Goal: Task Accomplishment & Management: Manage account settings

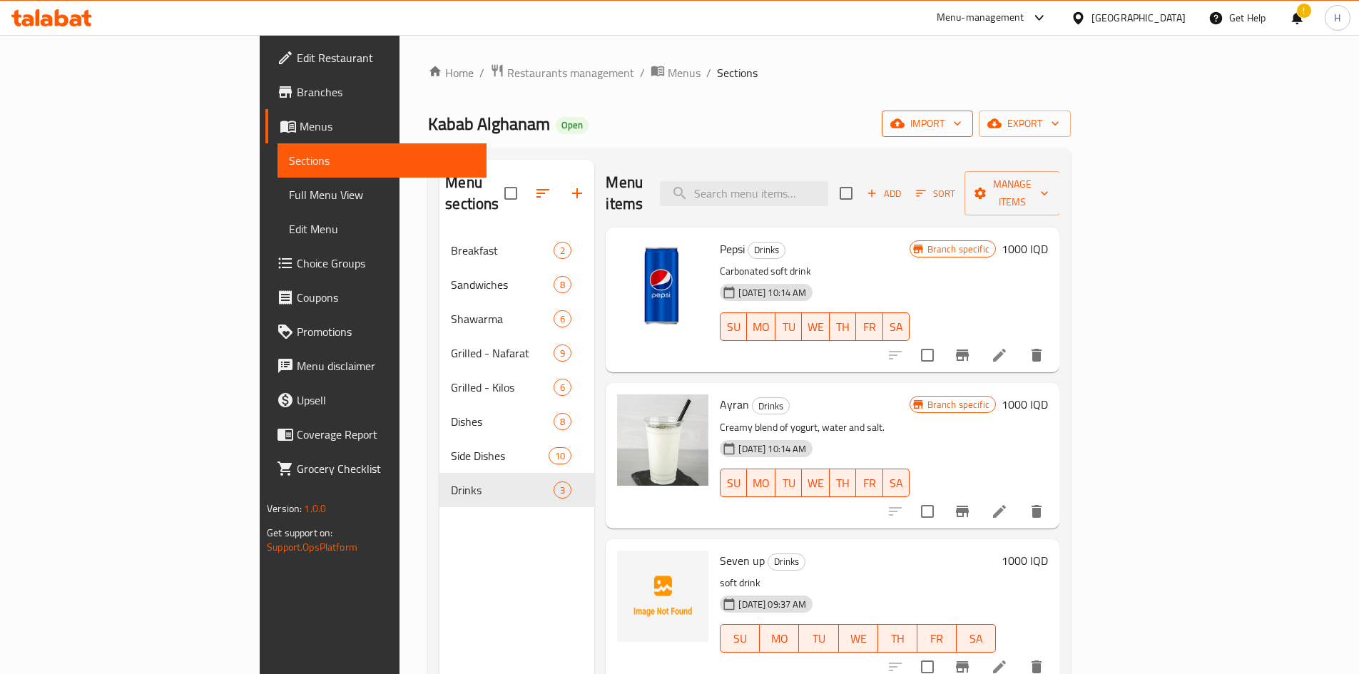
click at [672, 129] on icon "button" at bounding box center [957, 123] width 14 height 14
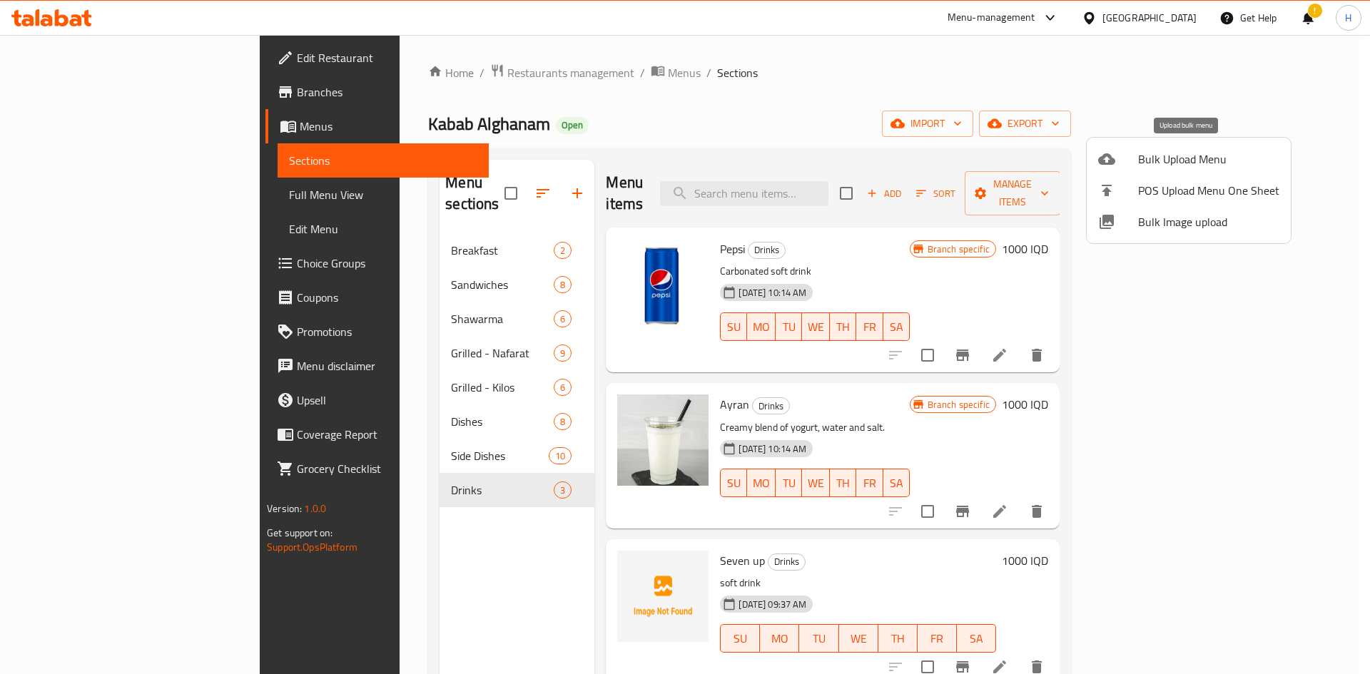
click at [672, 166] on span "Bulk Upload Menu" at bounding box center [1208, 159] width 141 height 17
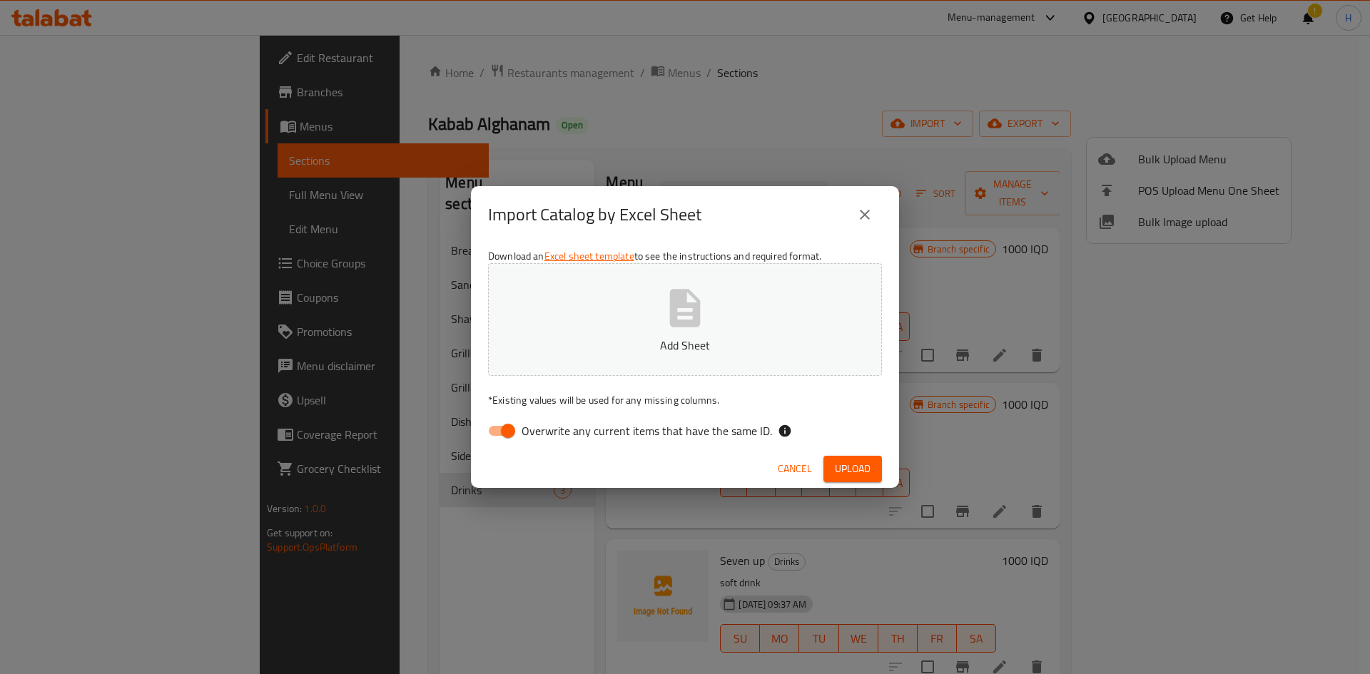
click at [498, 422] on input "Overwrite any current items that have the same ID." at bounding box center [507, 430] width 81 height 27
checkbox input "false"
click at [672, 314] on button "Add Sheet" at bounding box center [685, 319] width 394 height 113
click at [672, 467] on button "Upload" at bounding box center [852, 469] width 59 height 26
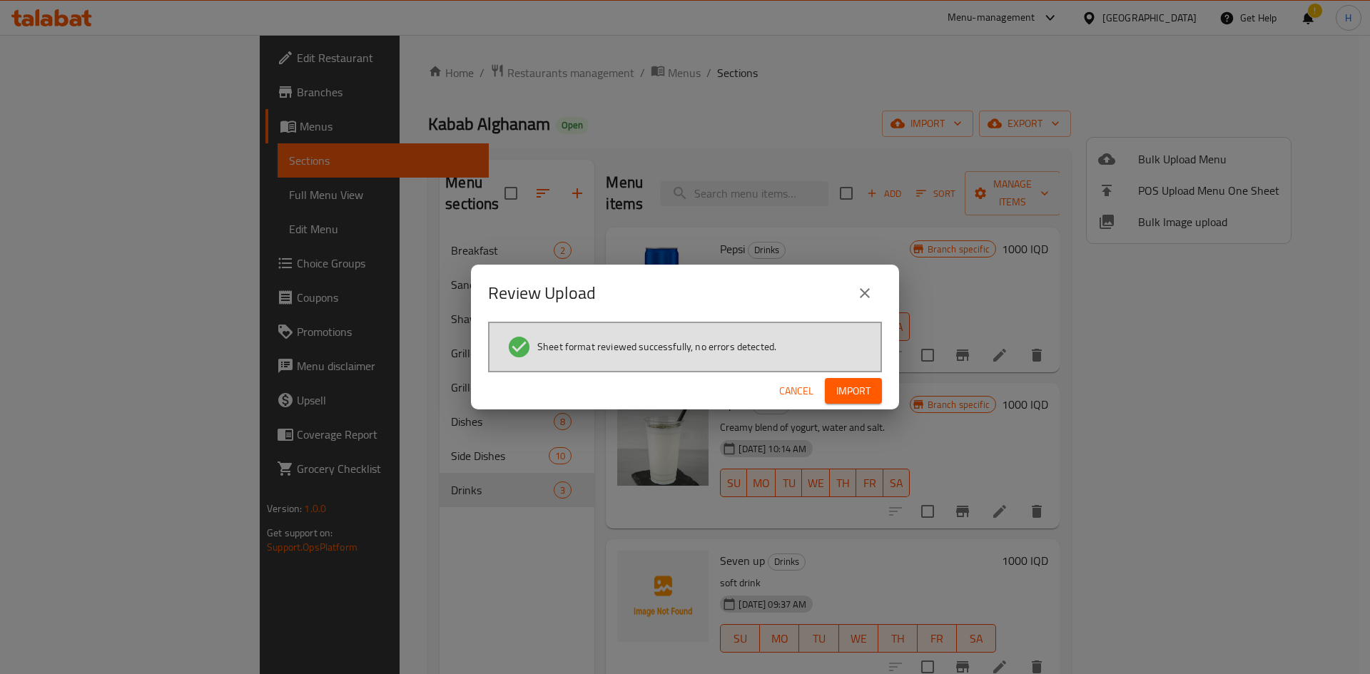
click at [672, 289] on icon "close" at bounding box center [864, 293] width 17 height 17
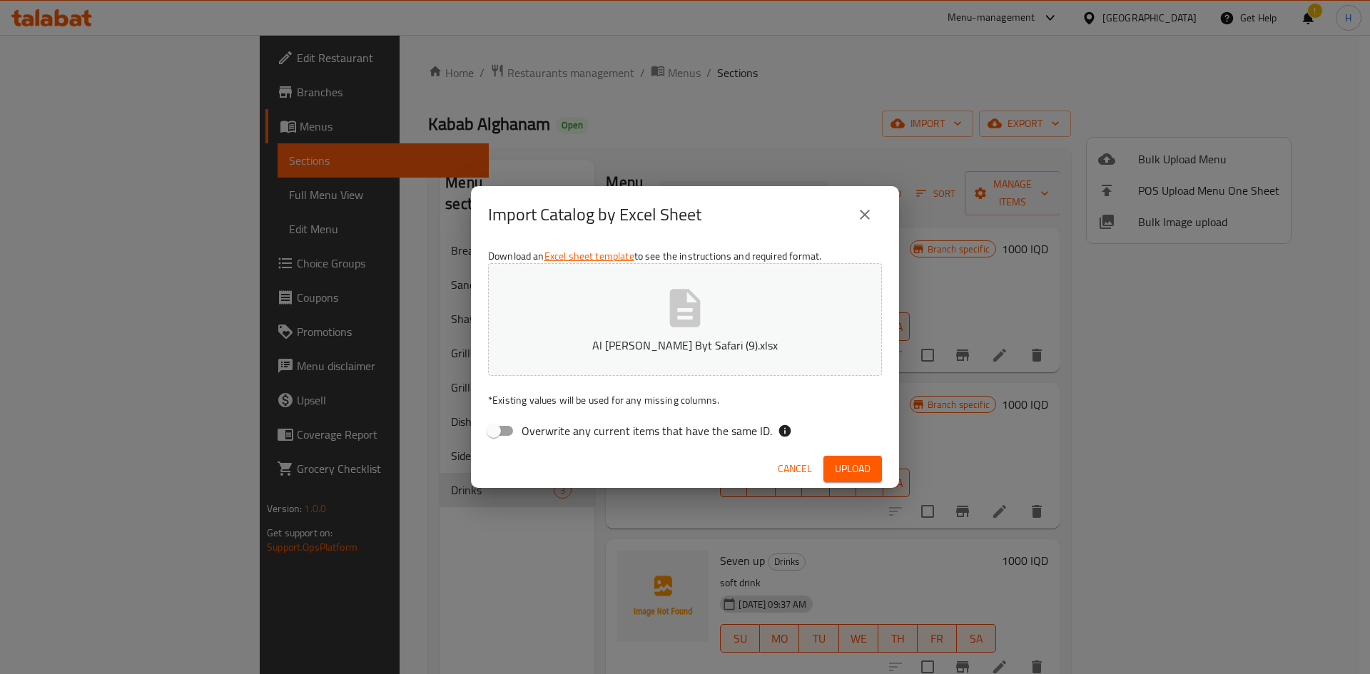
click at [672, 218] on icon "close" at bounding box center [864, 214] width 17 height 17
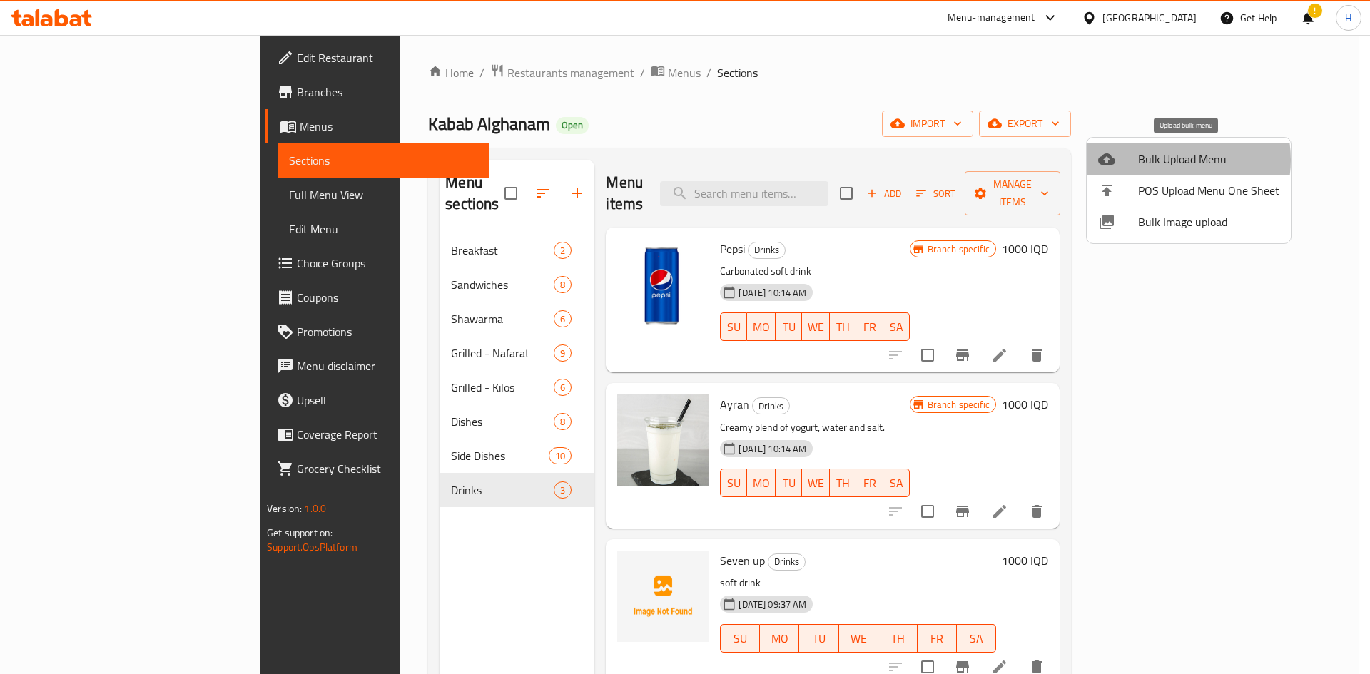
click at [672, 160] on span "Bulk Upload Menu" at bounding box center [1208, 159] width 141 height 17
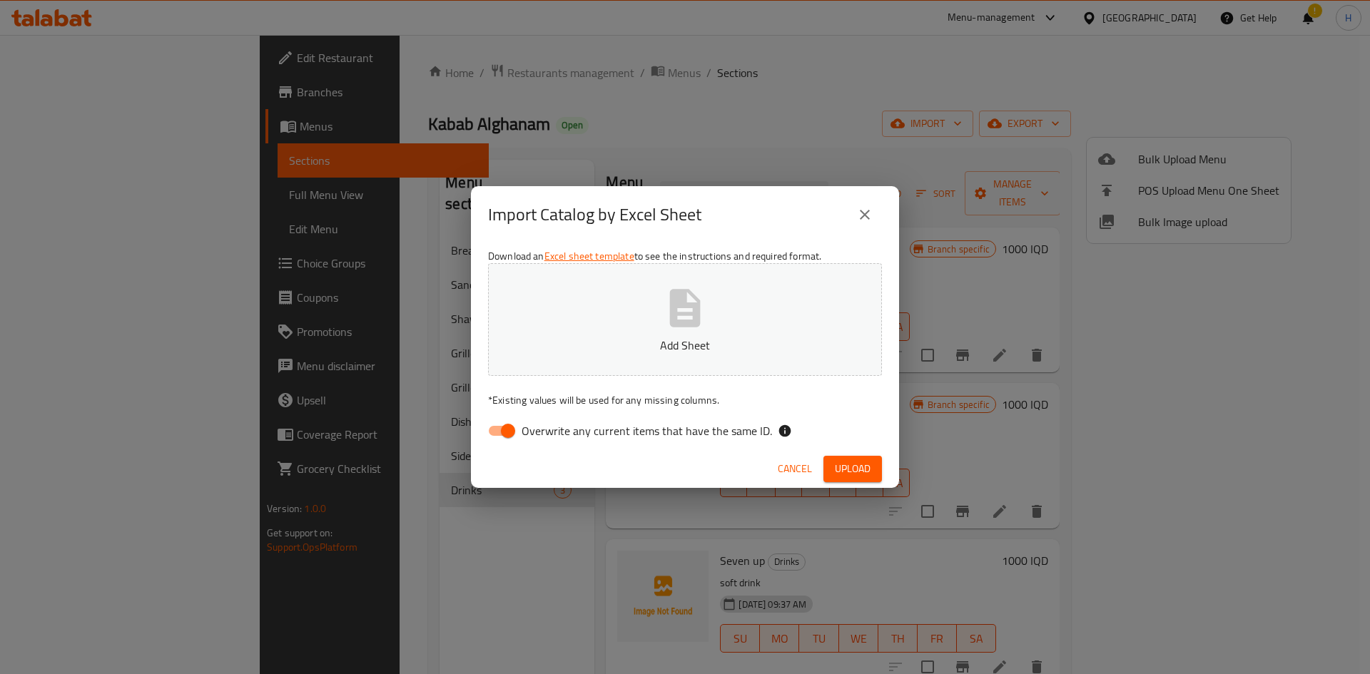
click at [509, 436] on input "Overwrite any current items that have the same ID." at bounding box center [507, 430] width 81 height 27
checkbox input "false"
click at [656, 335] on button "Add Sheet" at bounding box center [685, 319] width 394 height 113
click at [672, 464] on span "Upload" at bounding box center [853, 469] width 36 height 18
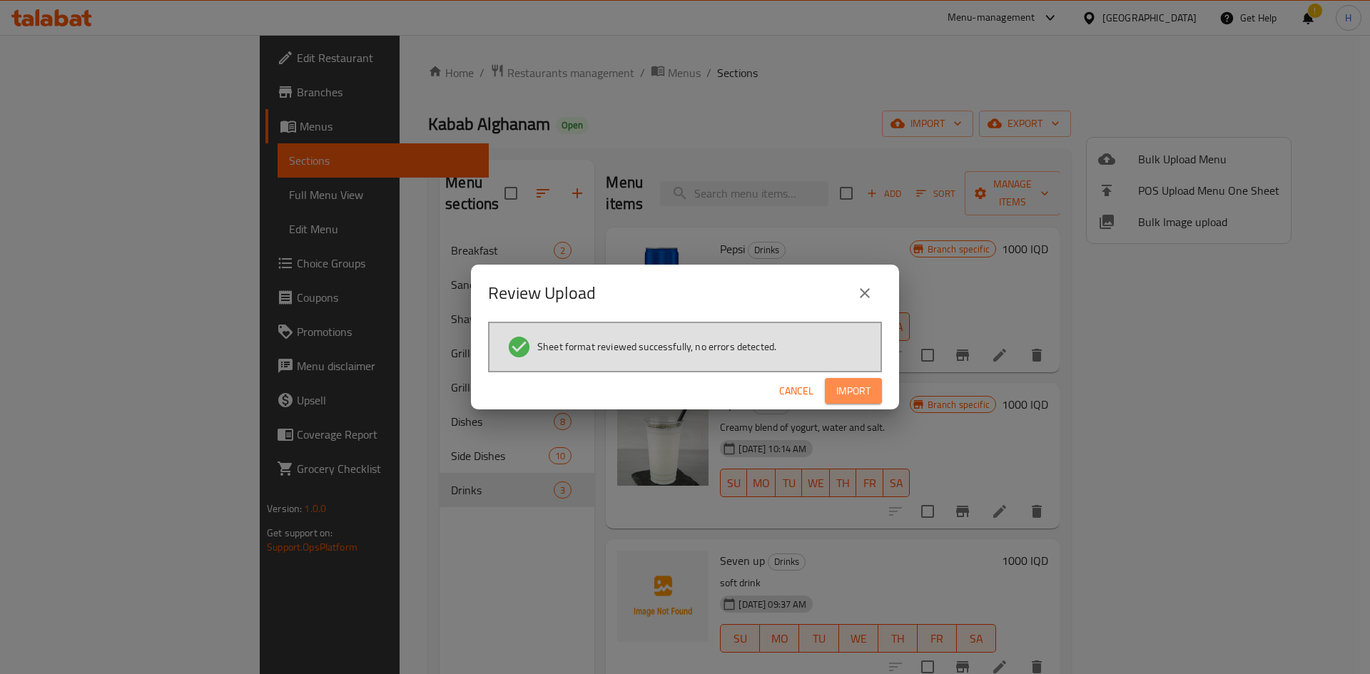
click at [672, 396] on span "Import" at bounding box center [853, 391] width 34 height 18
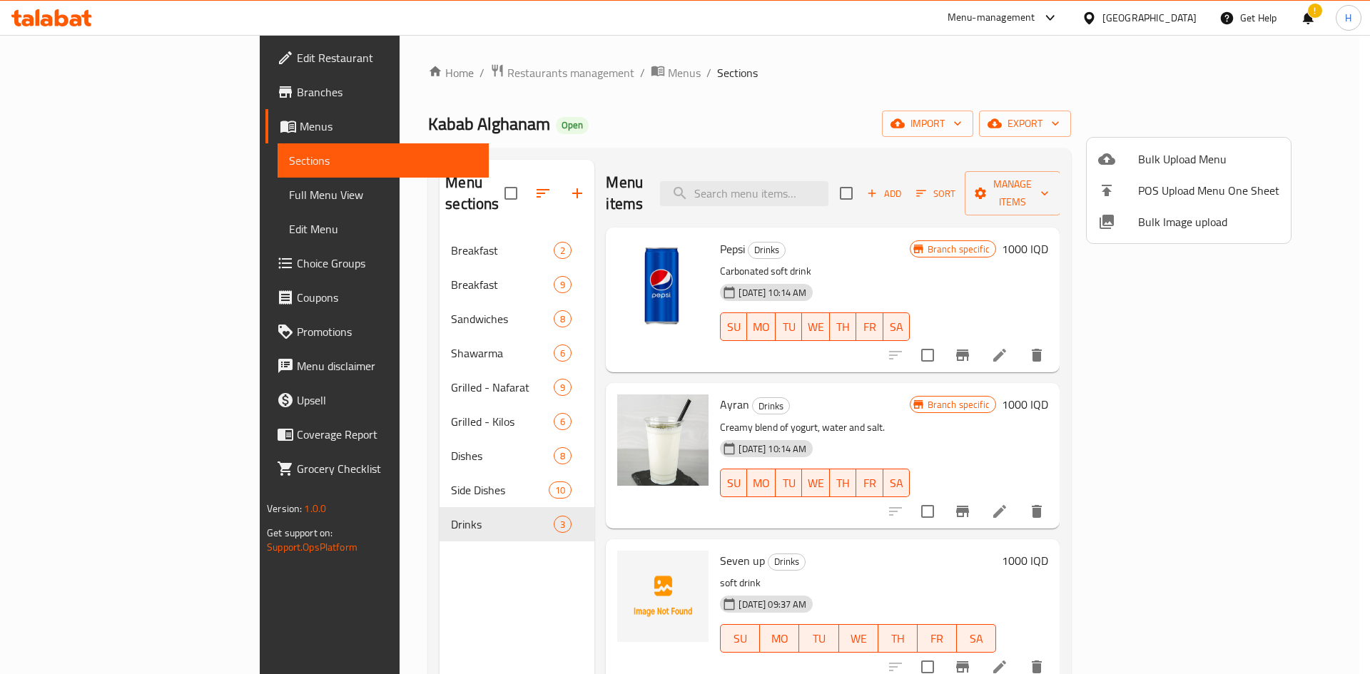
click at [382, 255] on div at bounding box center [685, 337] width 1370 height 674
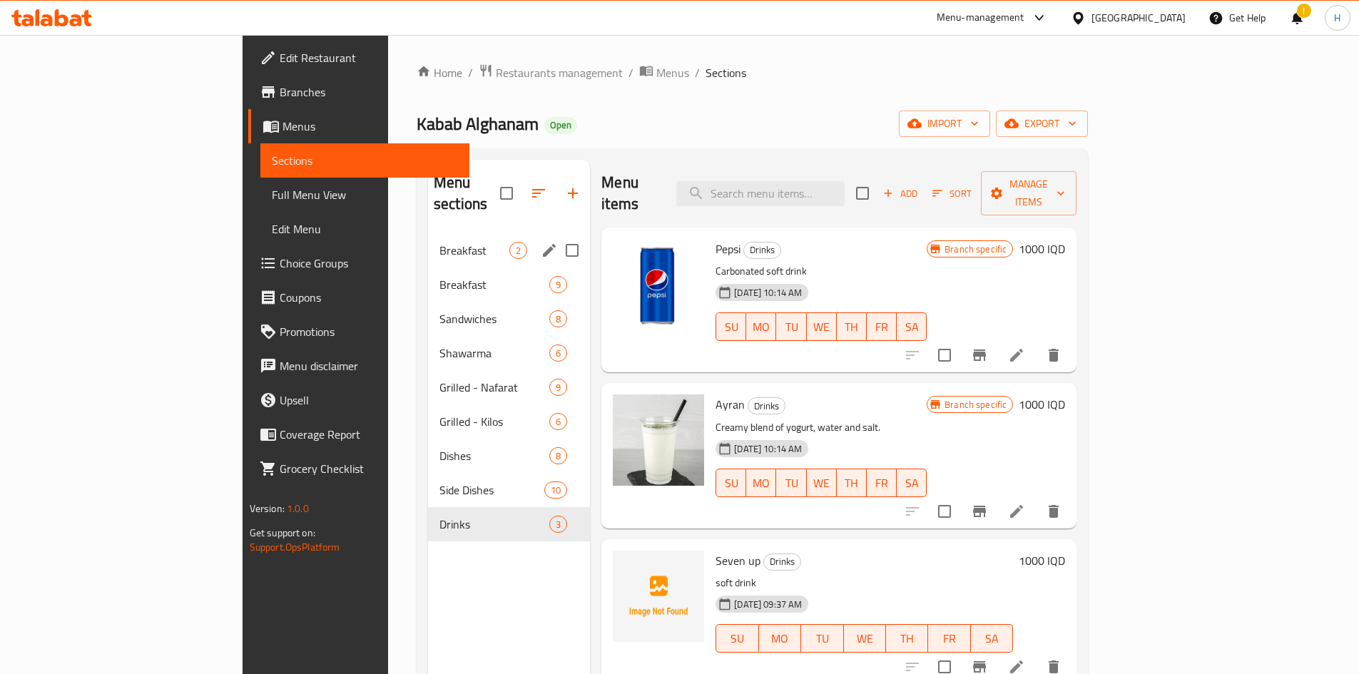
click at [439, 242] on span "Breakfast" at bounding box center [474, 250] width 70 height 17
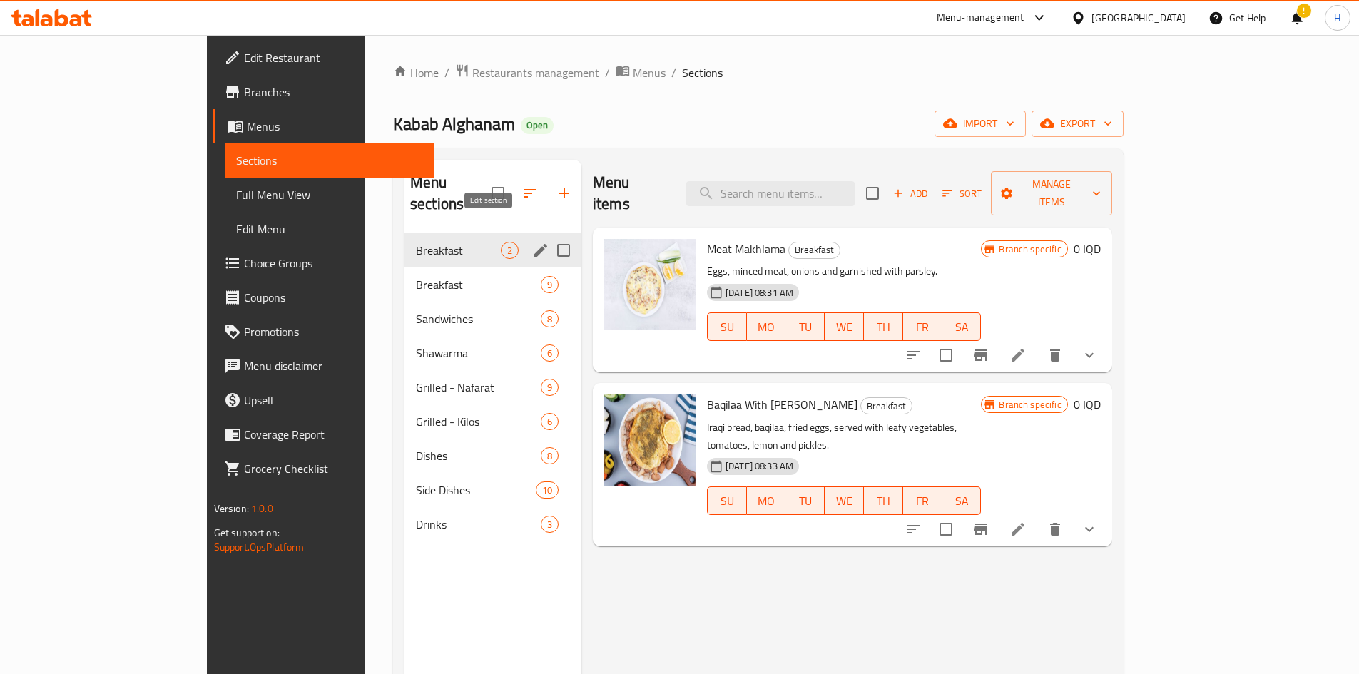
click at [534, 244] on icon "edit" at bounding box center [540, 250] width 13 height 13
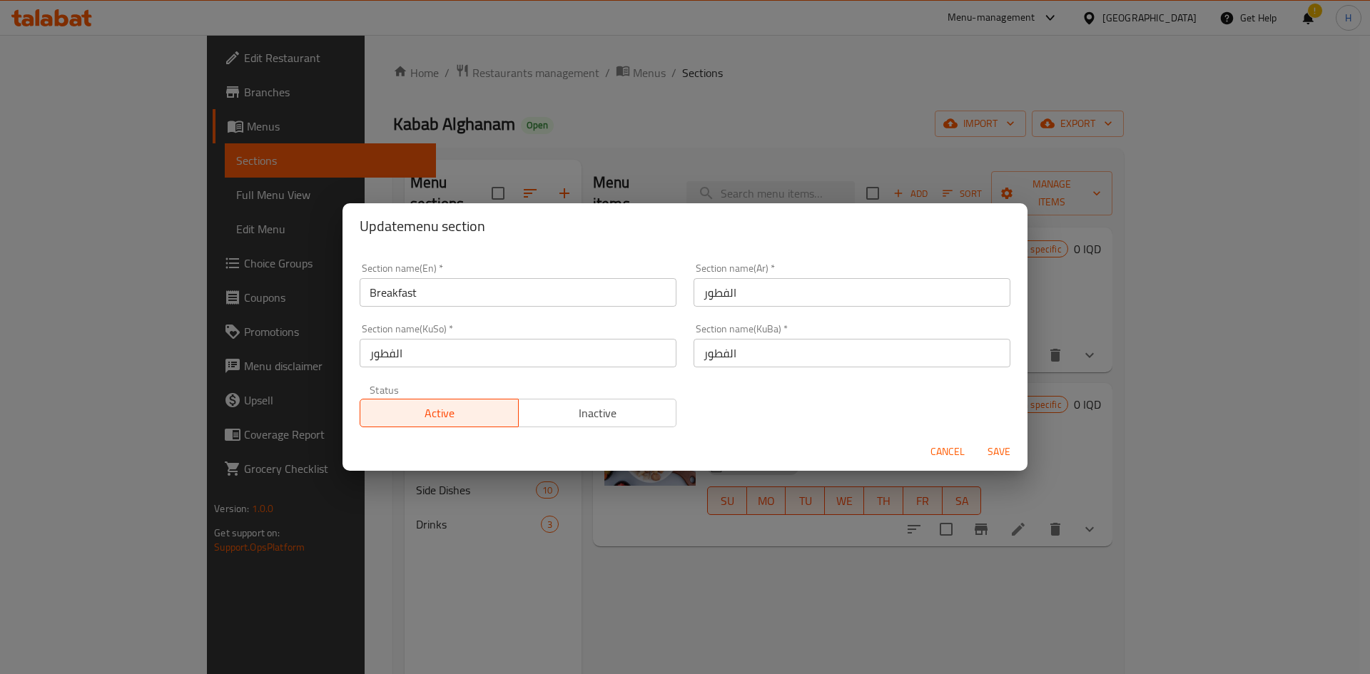
click at [672, 449] on span "Cancel" at bounding box center [947, 452] width 34 height 18
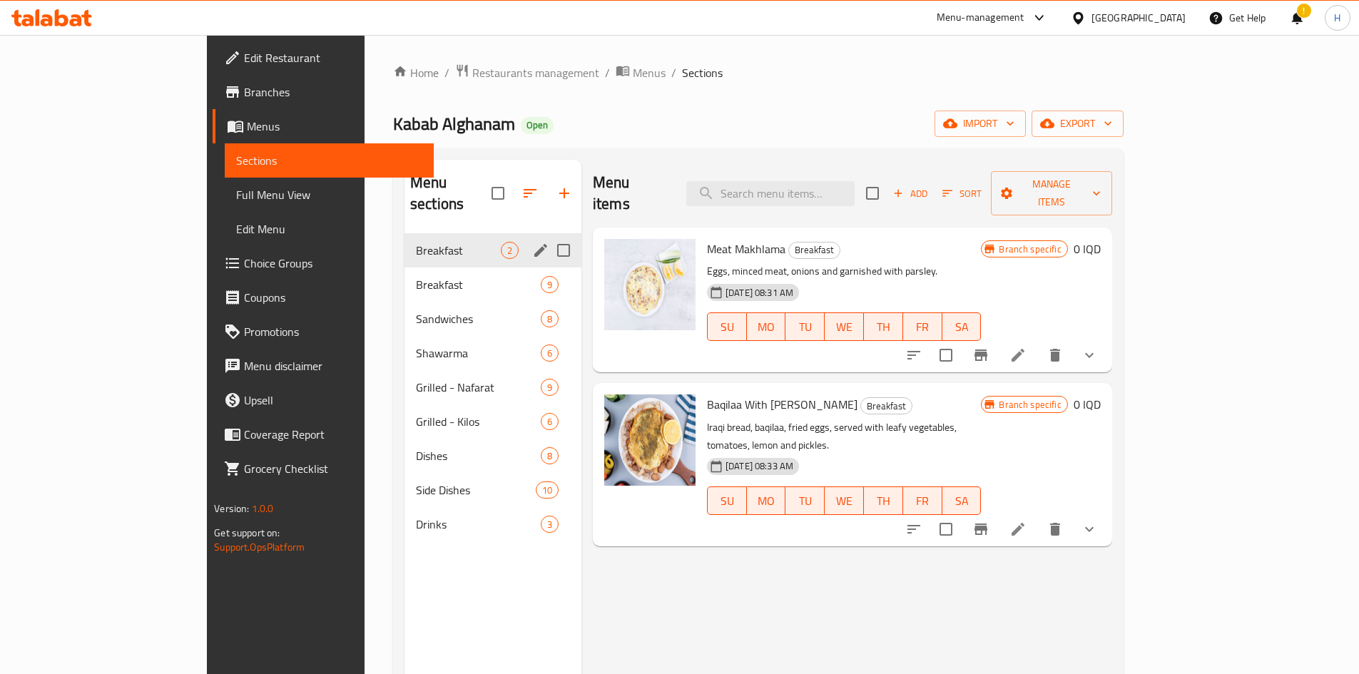
click at [549, 235] on input "Menu sections" at bounding box center [564, 250] width 30 height 30
checkbox input "true"
click at [512, 172] on span "1" at bounding box center [519, 176] width 14 height 14
click at [496, 187] on icon "button" at bounding box center [502, 193] width 13 height 13
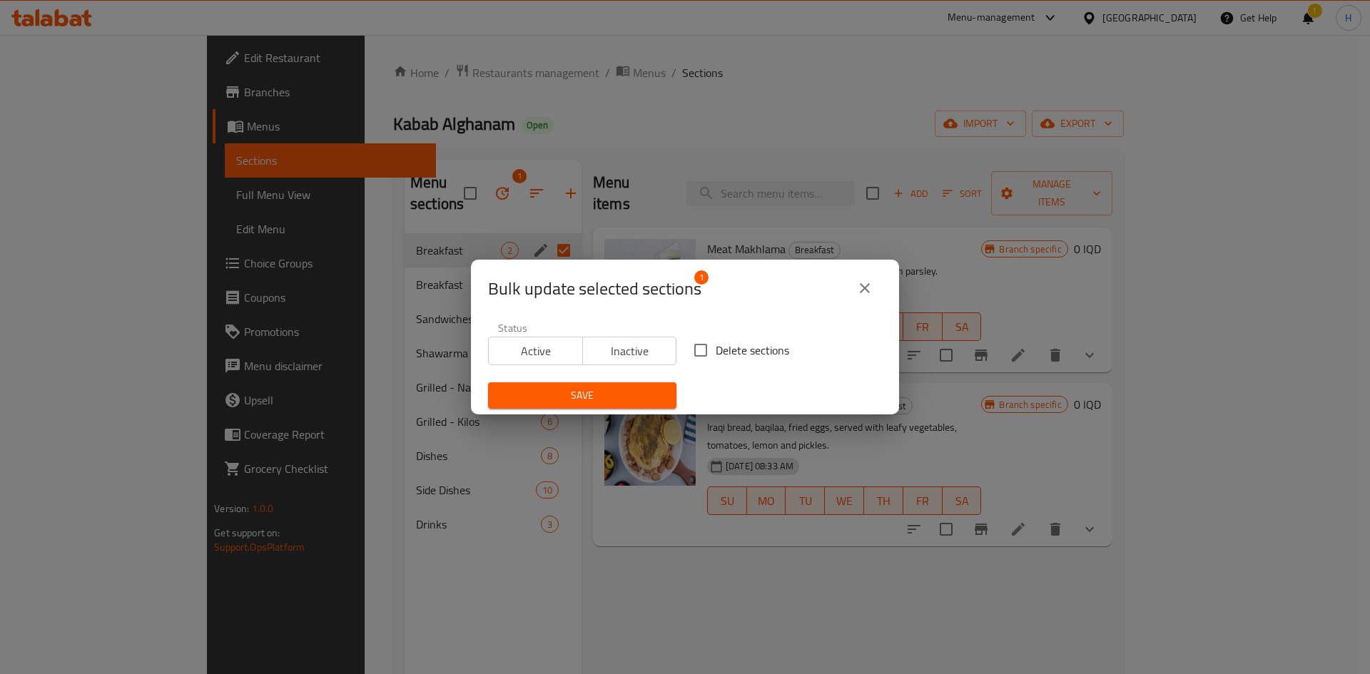
drag, startPoint x: 714, startPoint y: 349, endPoint x: 696, endPoint y: 360, distance: 21.4
click at [672, 350] on span "Delete sections" at bounding box center [752, 350] width 73 height 17
click at [672, 350] on input "Delete sections" at bounding box center [701, 350] width 30 height 30
checkbox input "true"
click at [621, 394] on span "Save" at bounding box center [582, 396] width 166 height 18
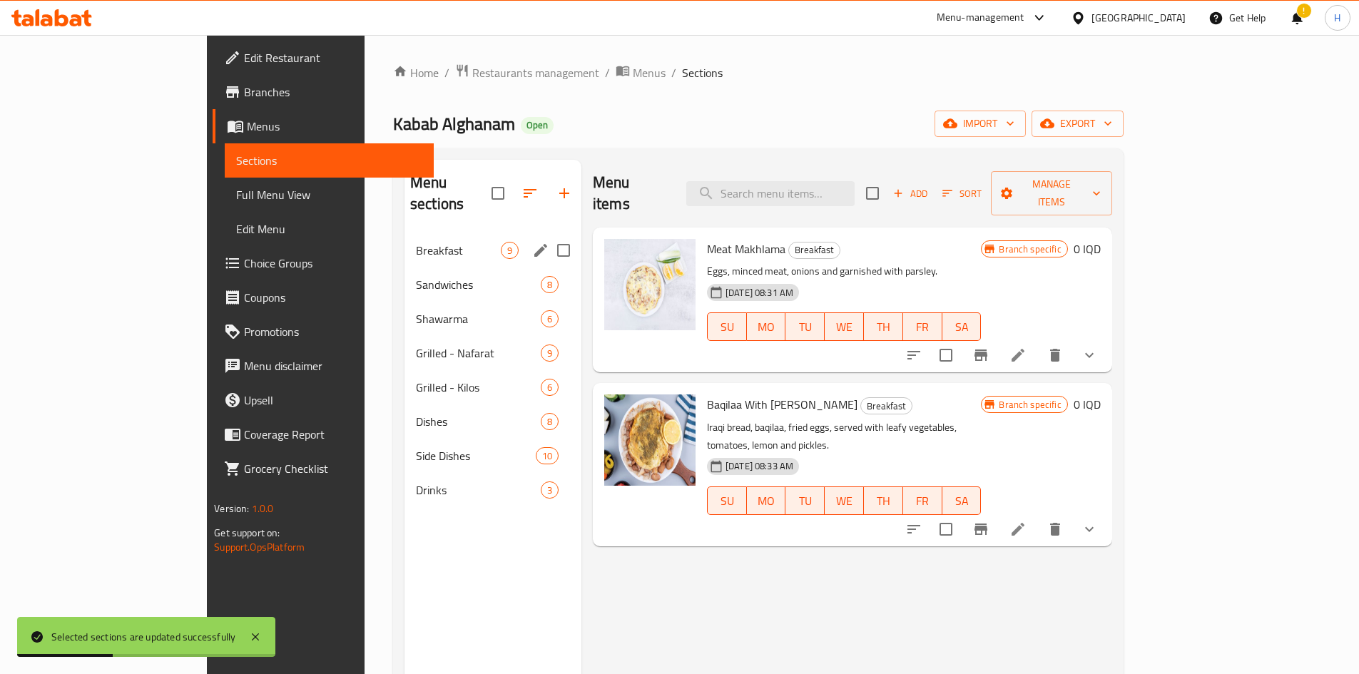
click at [416, 242] on span "Breakfast" at bounding box center [458, 250] width 85 height 17
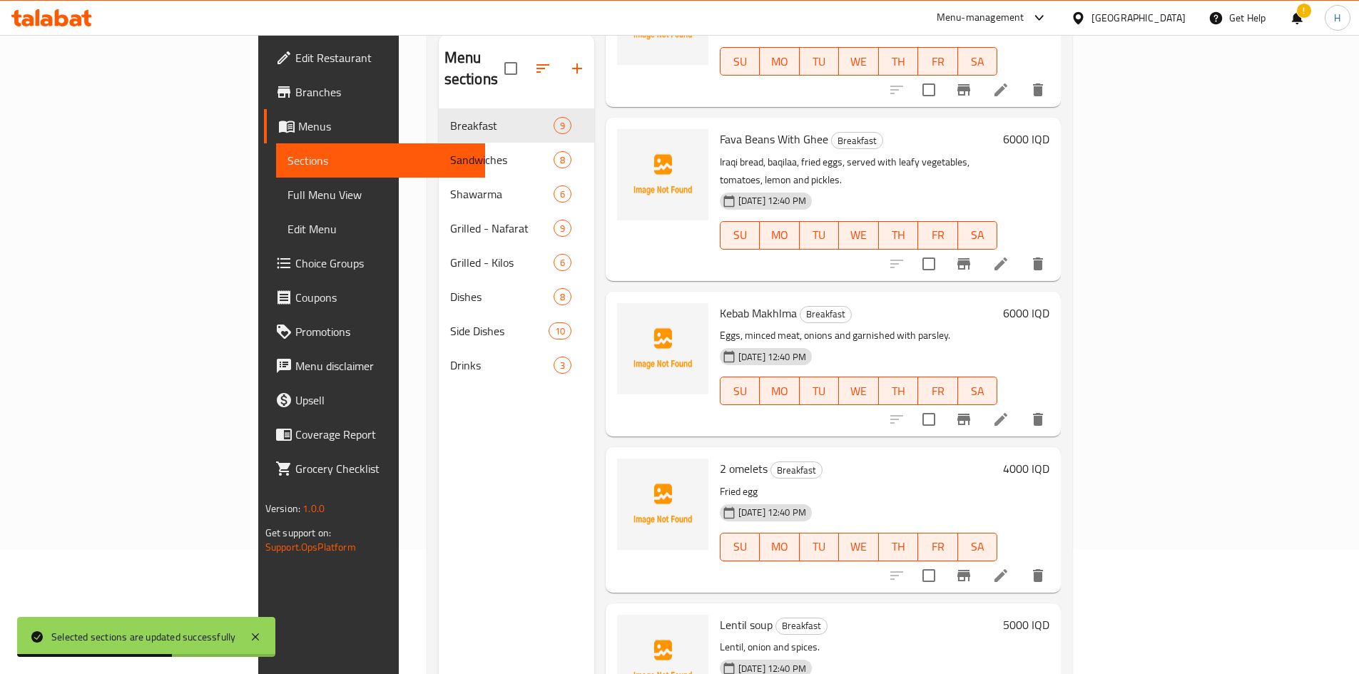
scroll to position [200, 0]
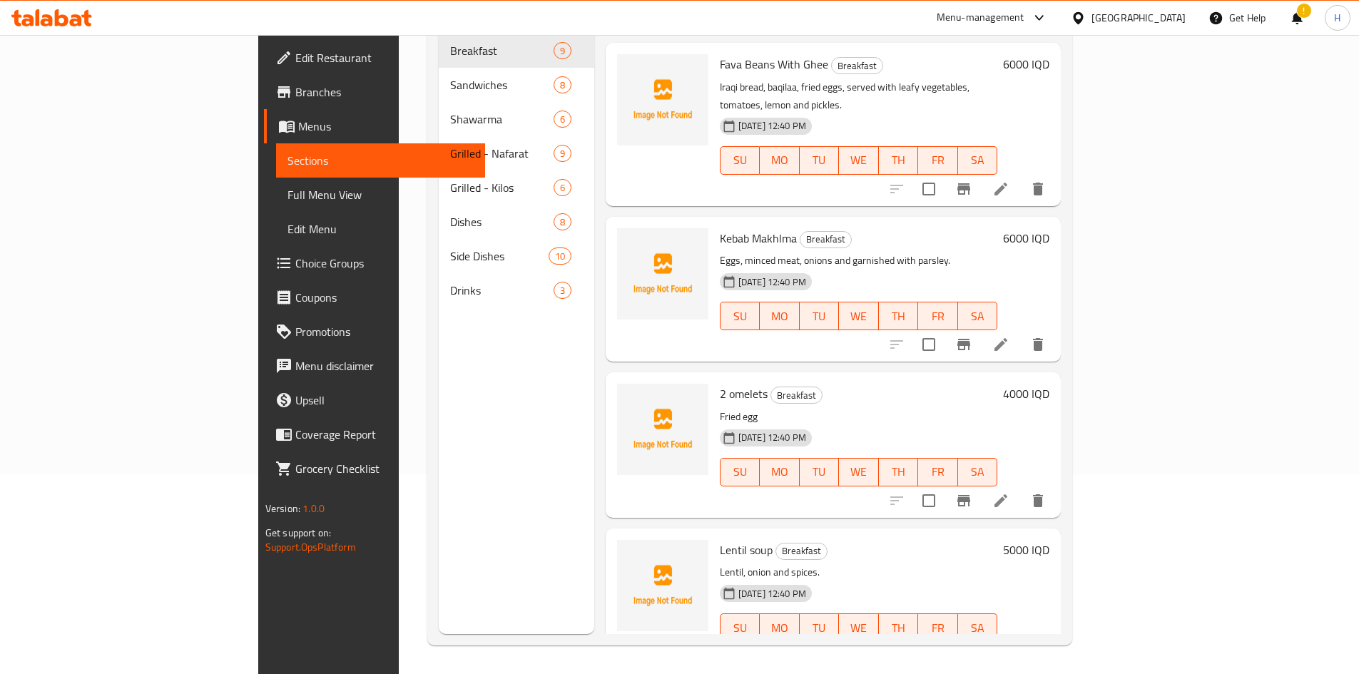
click at [439, 282] on div "Drinks 3" at bounding box center [517, 290] width 156 height 34
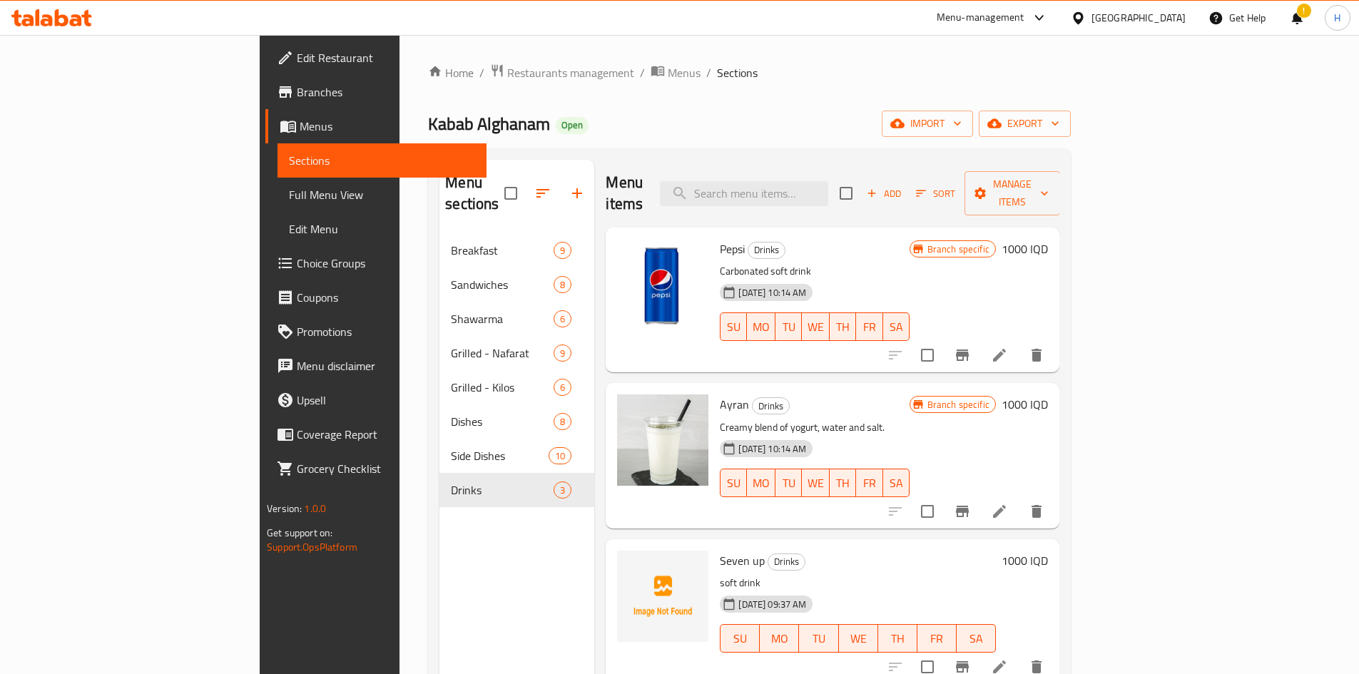
click at [672, 171] on div "Add Sort Manage items" at bounding box center [950, 193] width 220 height 44
click at [672, 185] on span "Add" at bounding box center [884, 193] width 39 height 16
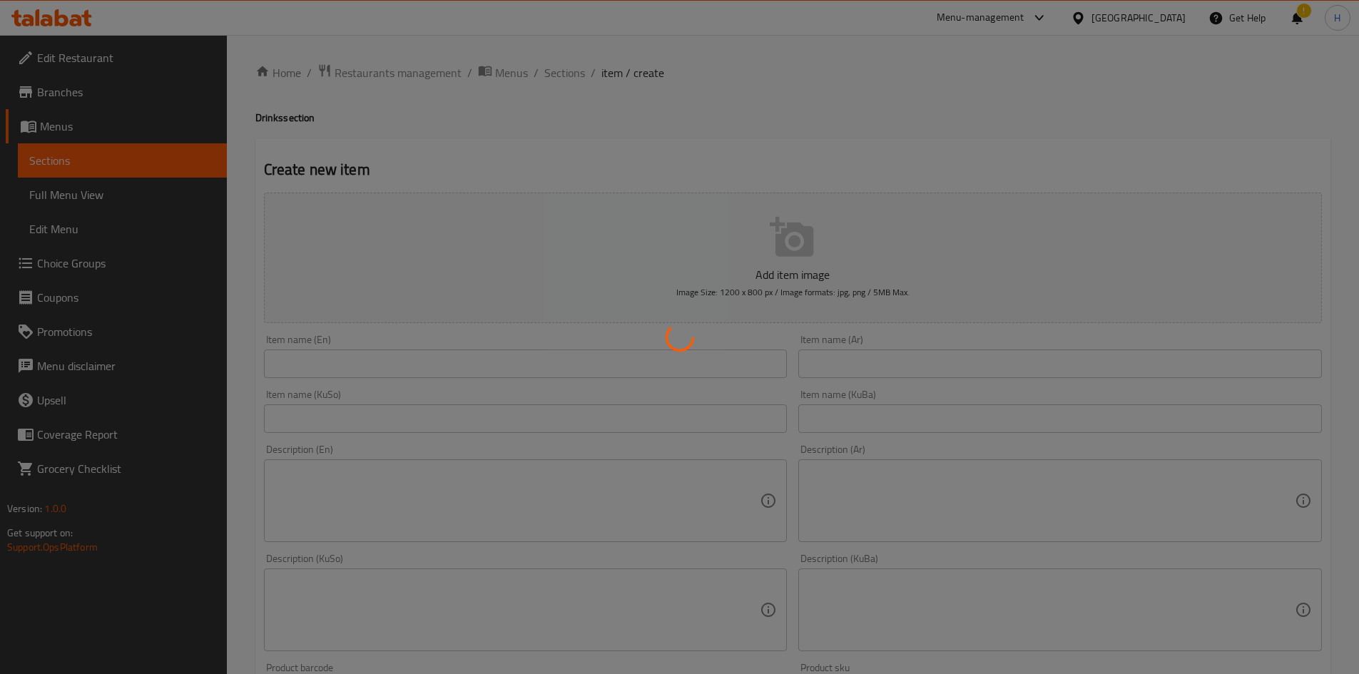
click at [672, 367] on div at bounding box center [679, 337] width 1359 height 674
click at [672, 365] on div at bounding box center [679, 337] width 1359 height 674
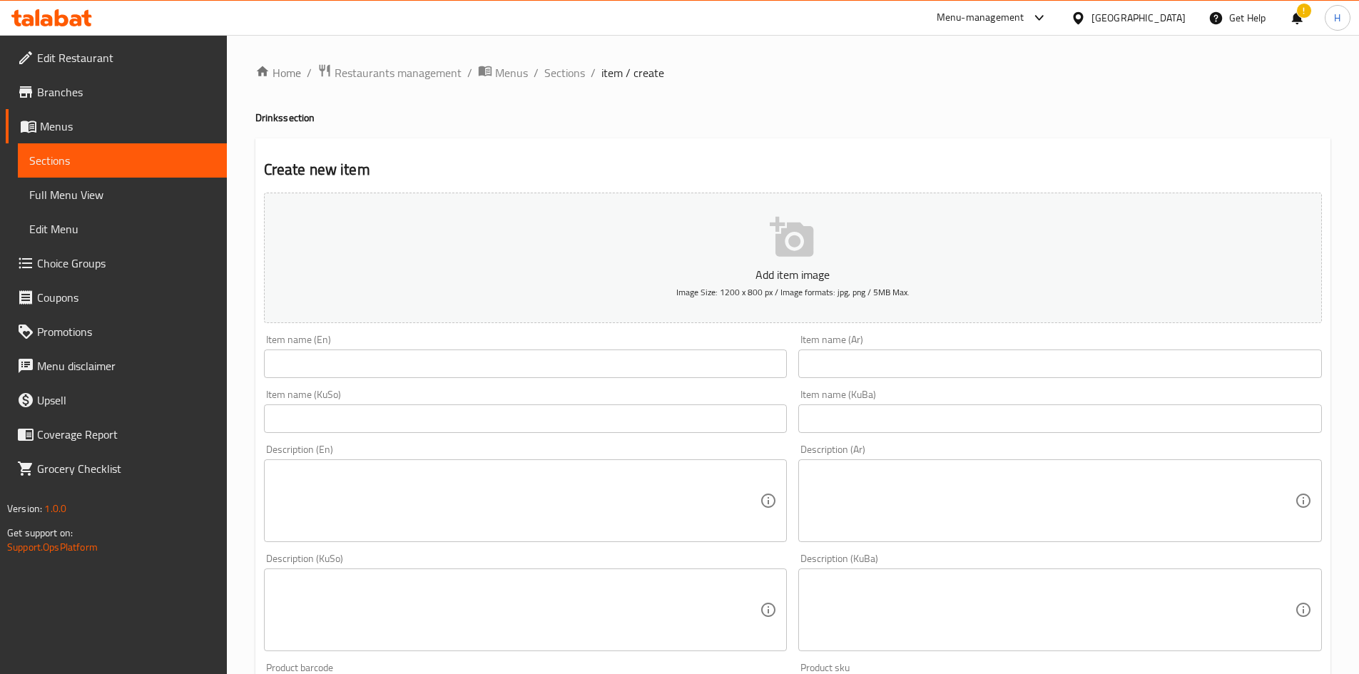
click at [672, 351] on input "text" at bounding box center [1060, 364] width 524 height 29
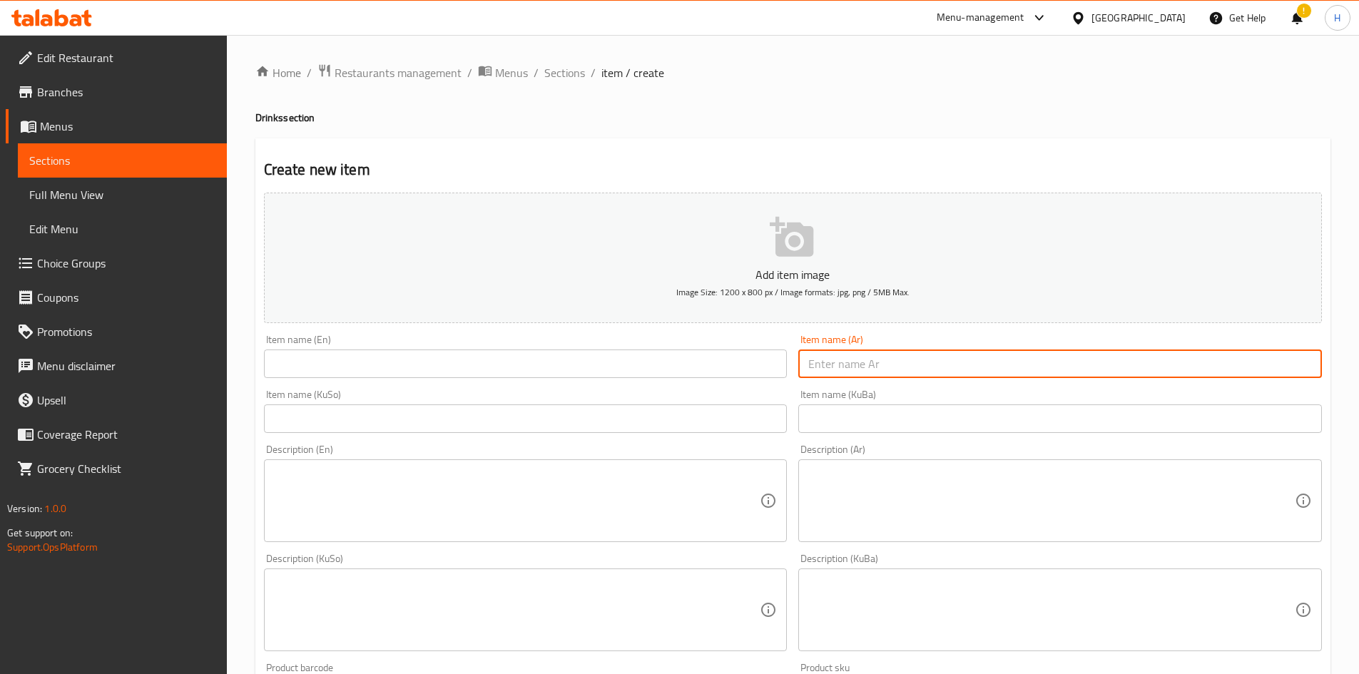
type input "ن"
type input "مياه"
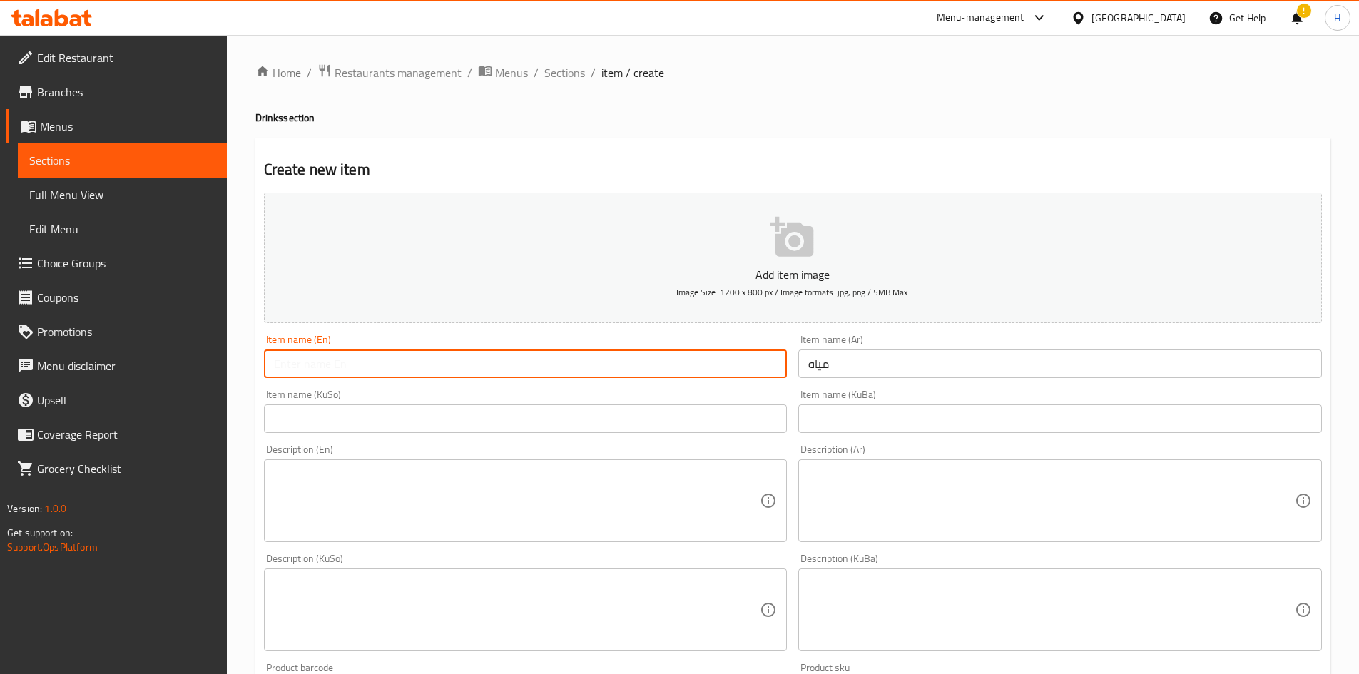
click at [655, 377] on input "text" at bounding box center [526, 364] width 524 height 29
type input "Water"
click at [672, 492] on textarea at bounding box center [1051, 501] width 487 height 68
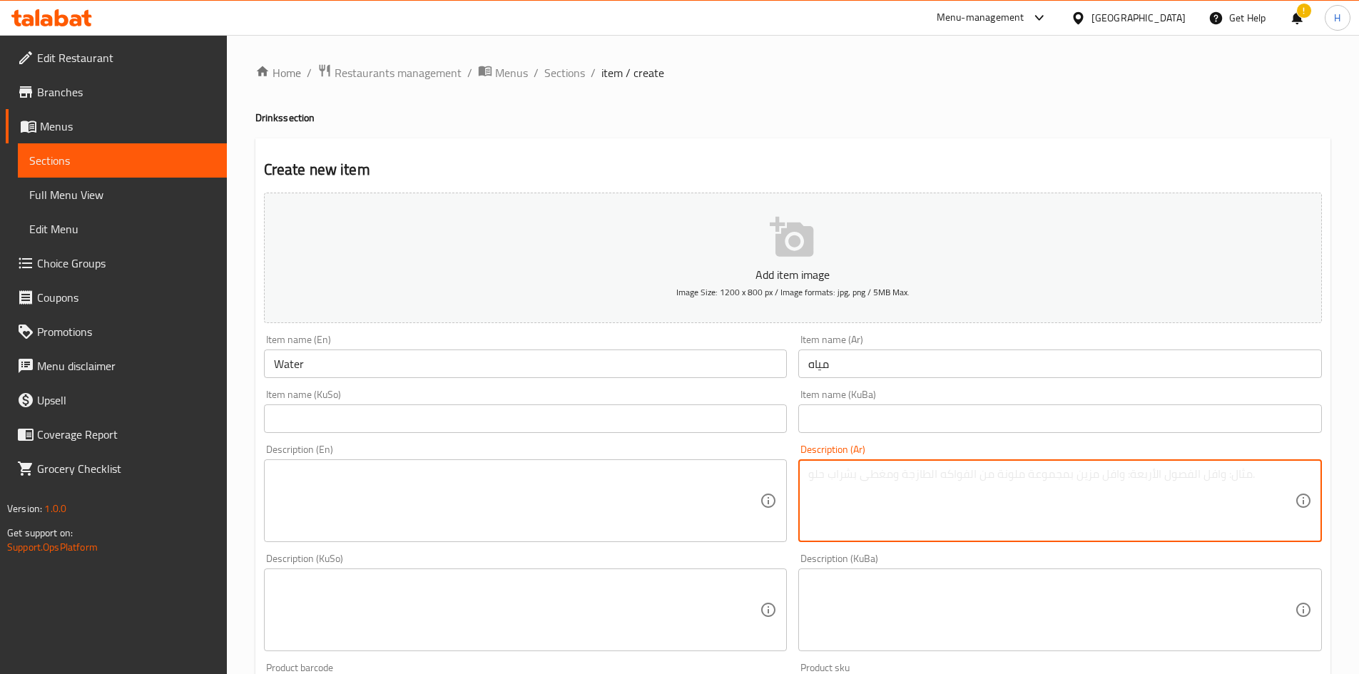
type textarea "l"
type textarea "مياه معدنية"
click at [430, 458] on div "Description (En) Description (En)" at bounding box center [526, 493] width 524 height 98
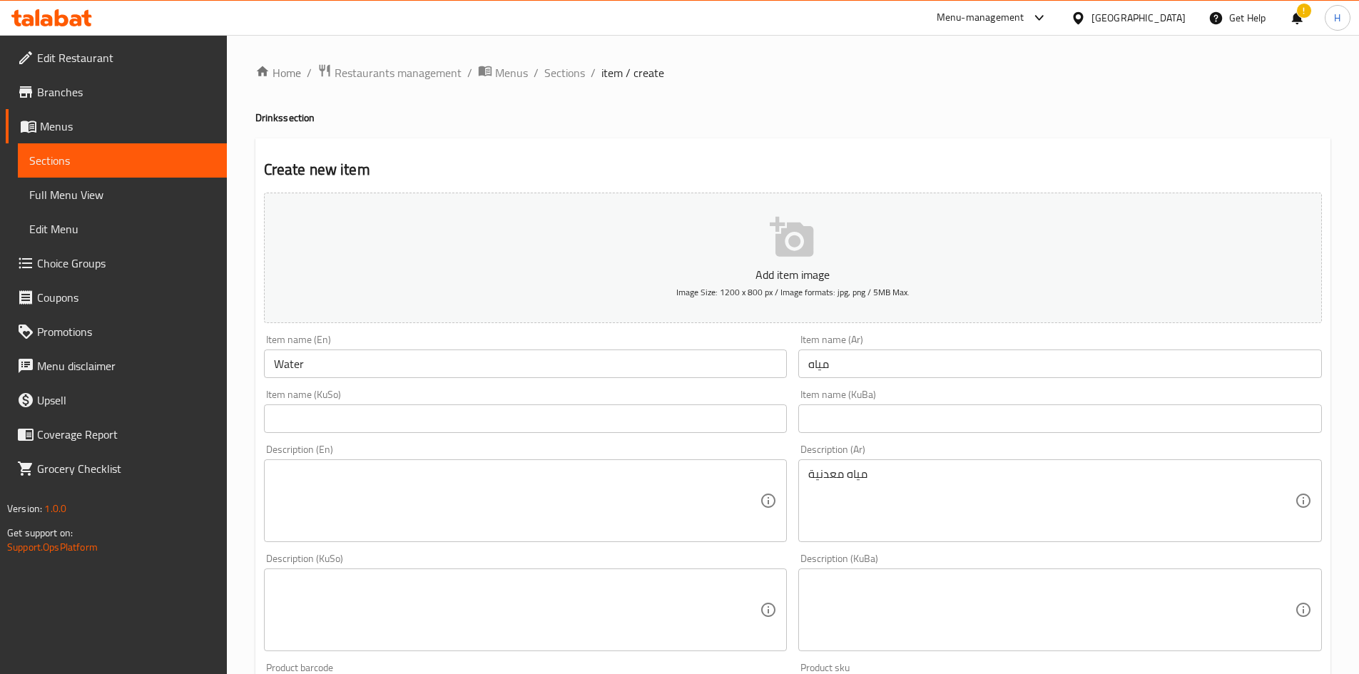
click at [439, 470] on textarea at bounding box center [517, 501] width 487 height 68
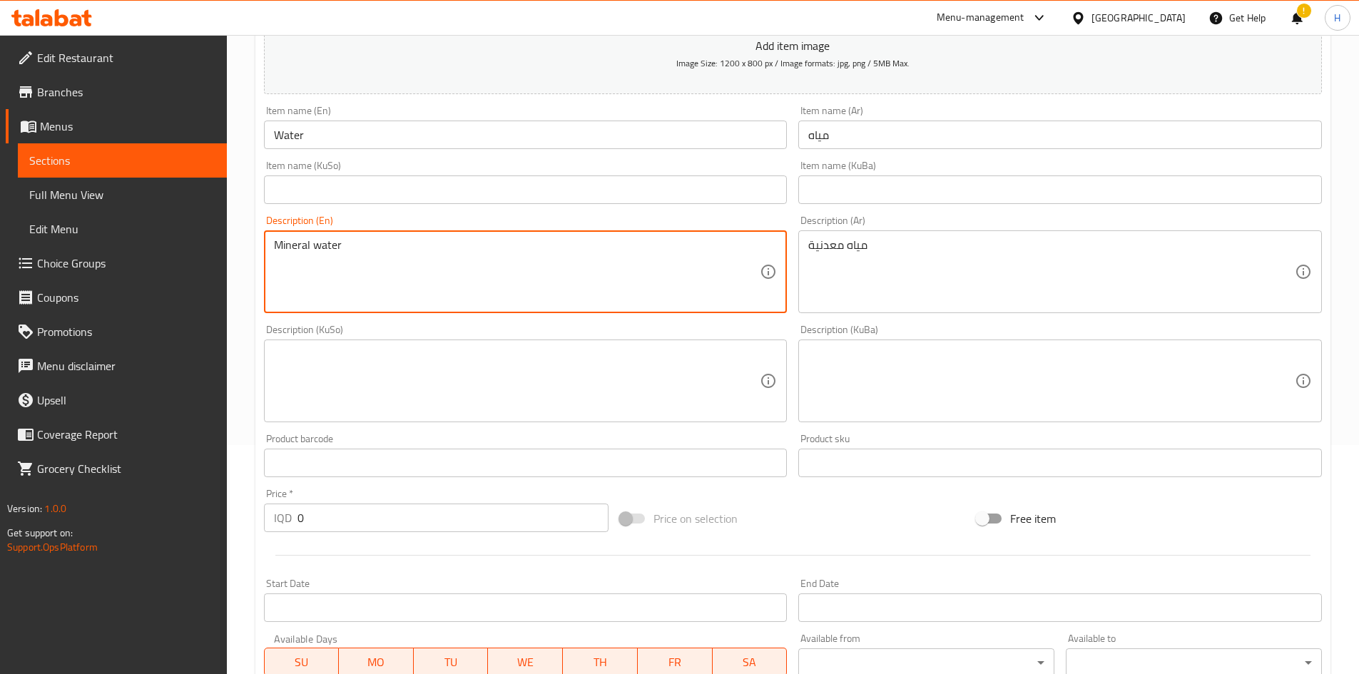
scroll to position [498, 0]
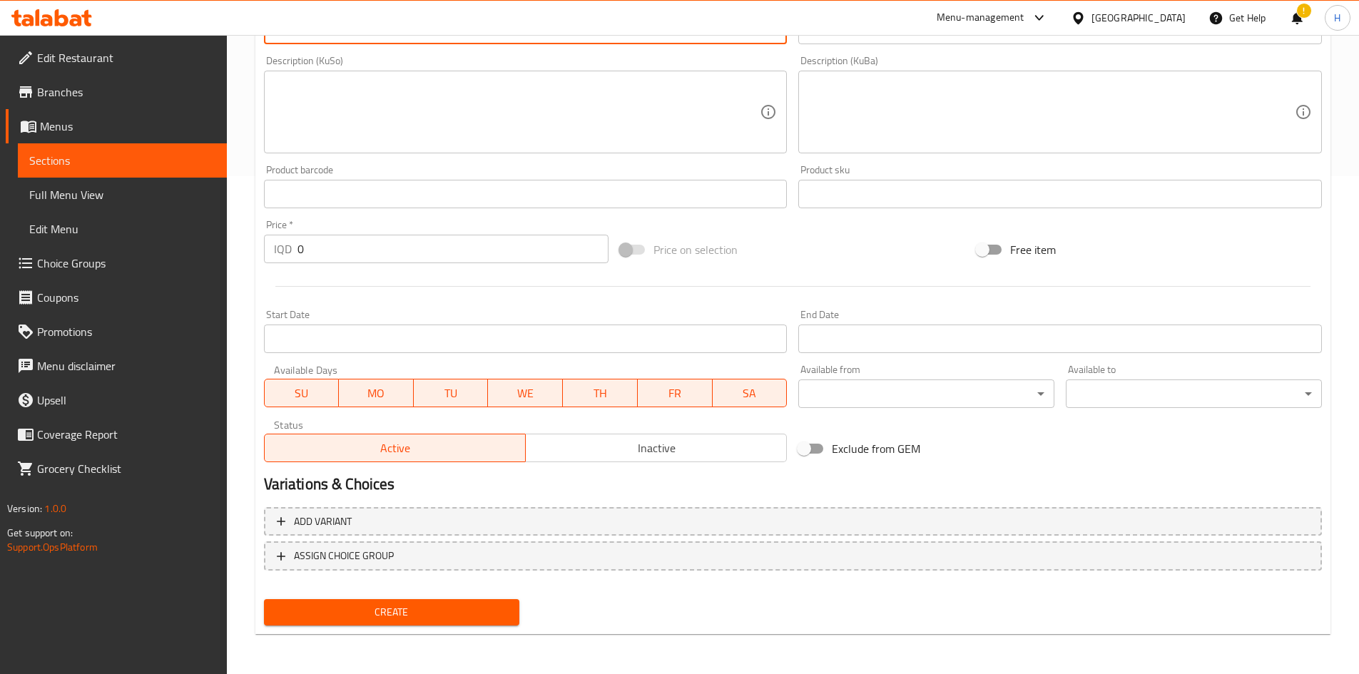
type textarea "Mineral water"
click at [353, 251] on input "0" at bounding box center [453, 249] width 312 height 29
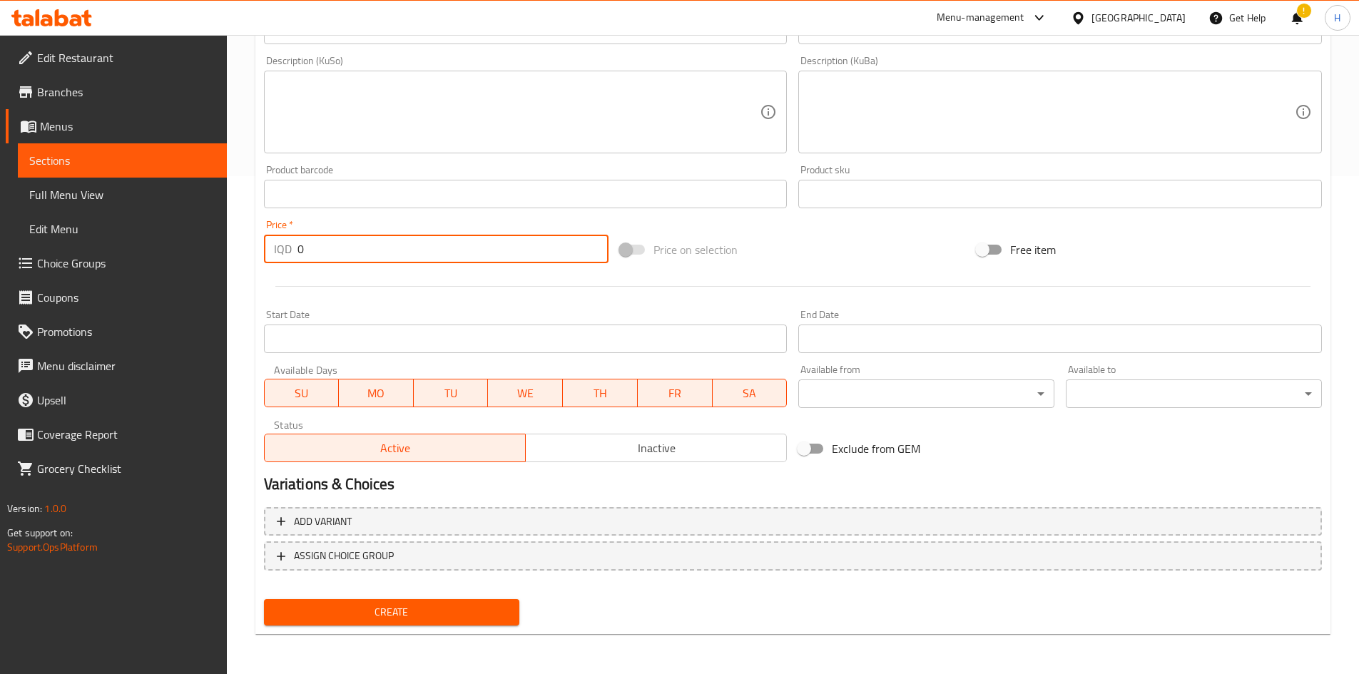
click at [353, 251] on input "0" at bounding box center [453, 249] width 312 height 29
type input "250"
click at [444, 621] on span "Create" at bounding box center [391, 613] width 233 height 18
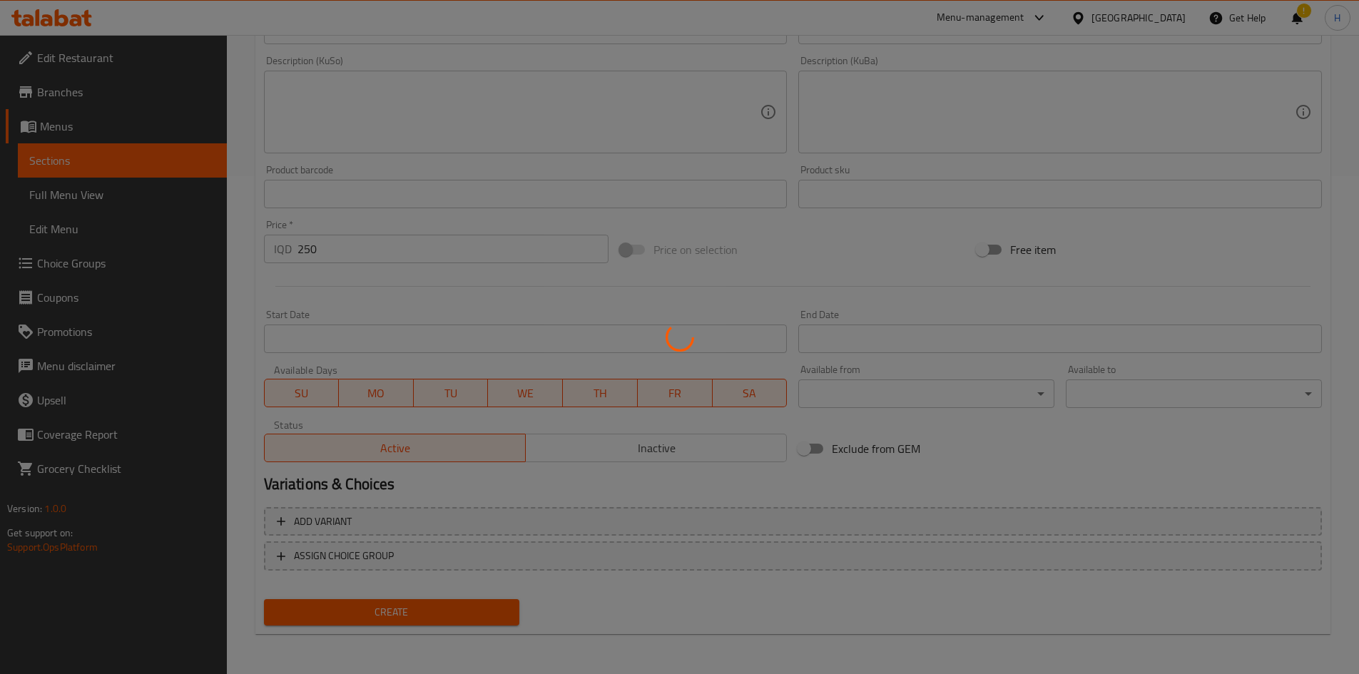
type input "0"
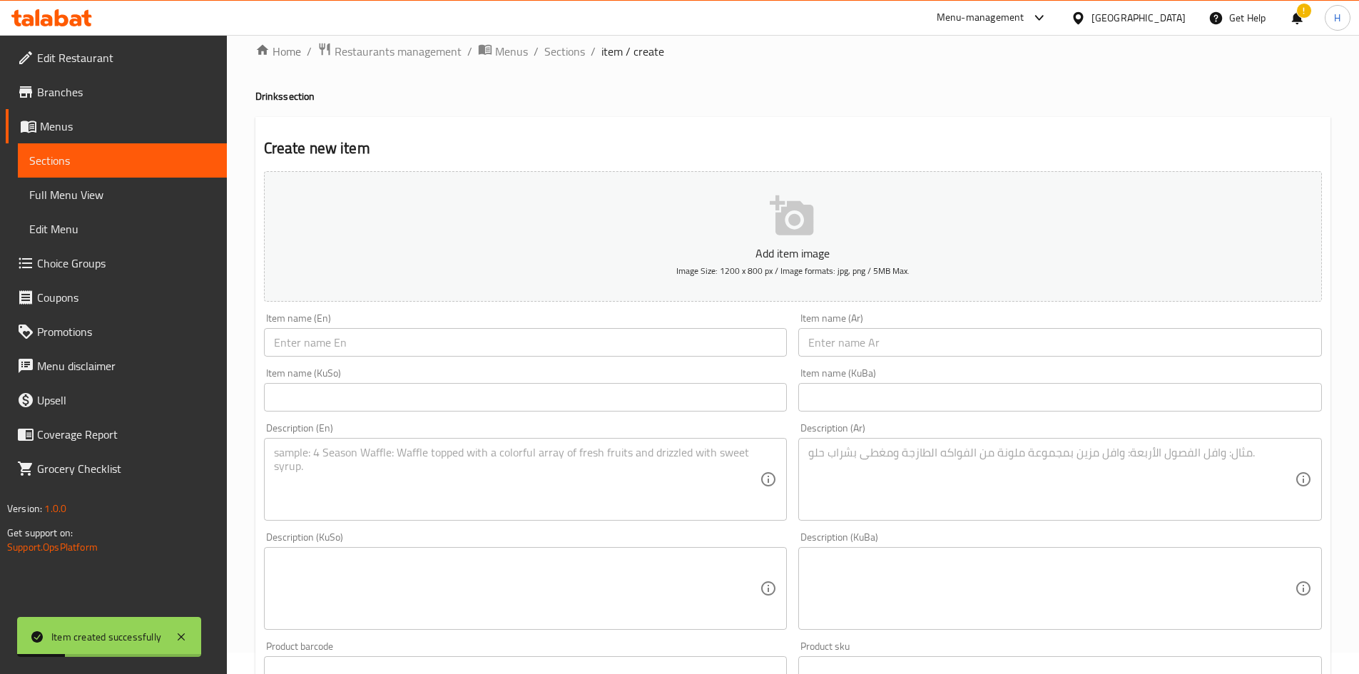
scroll to position [0, 0]
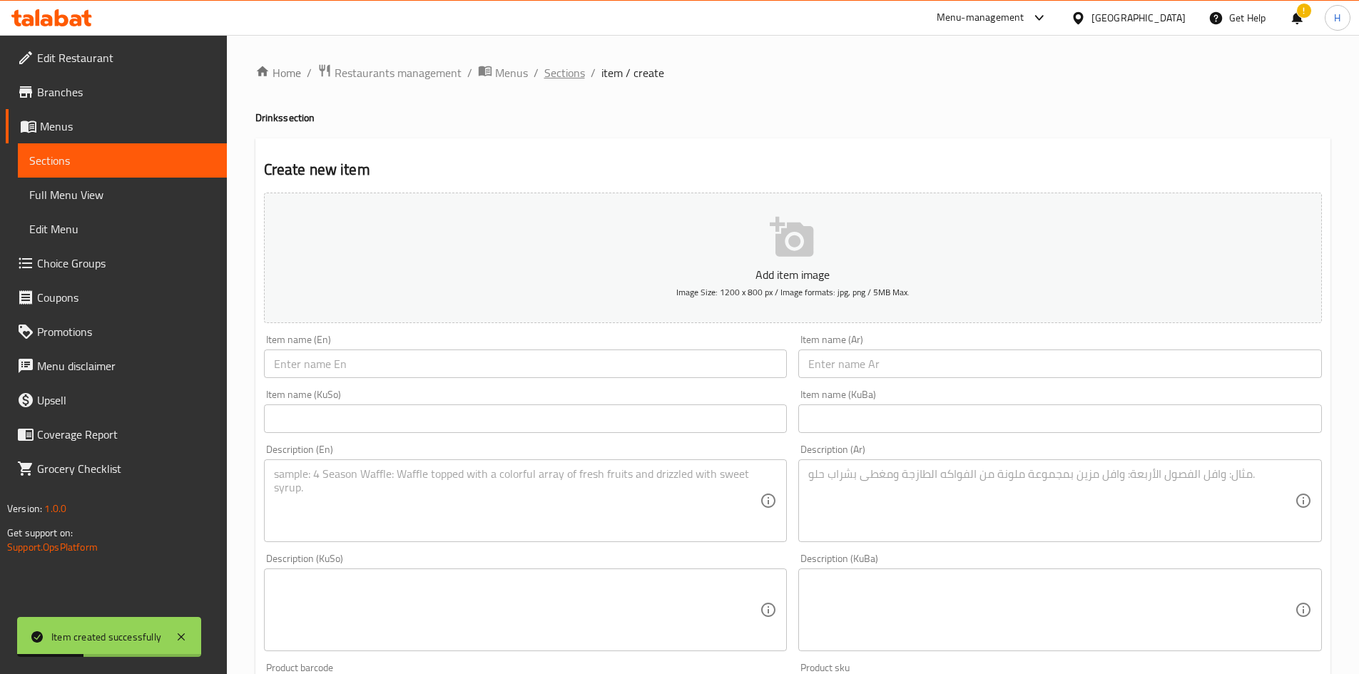
click at [563, 76] on span "Sections" at bounding box center [564, 72] width 41 height 17
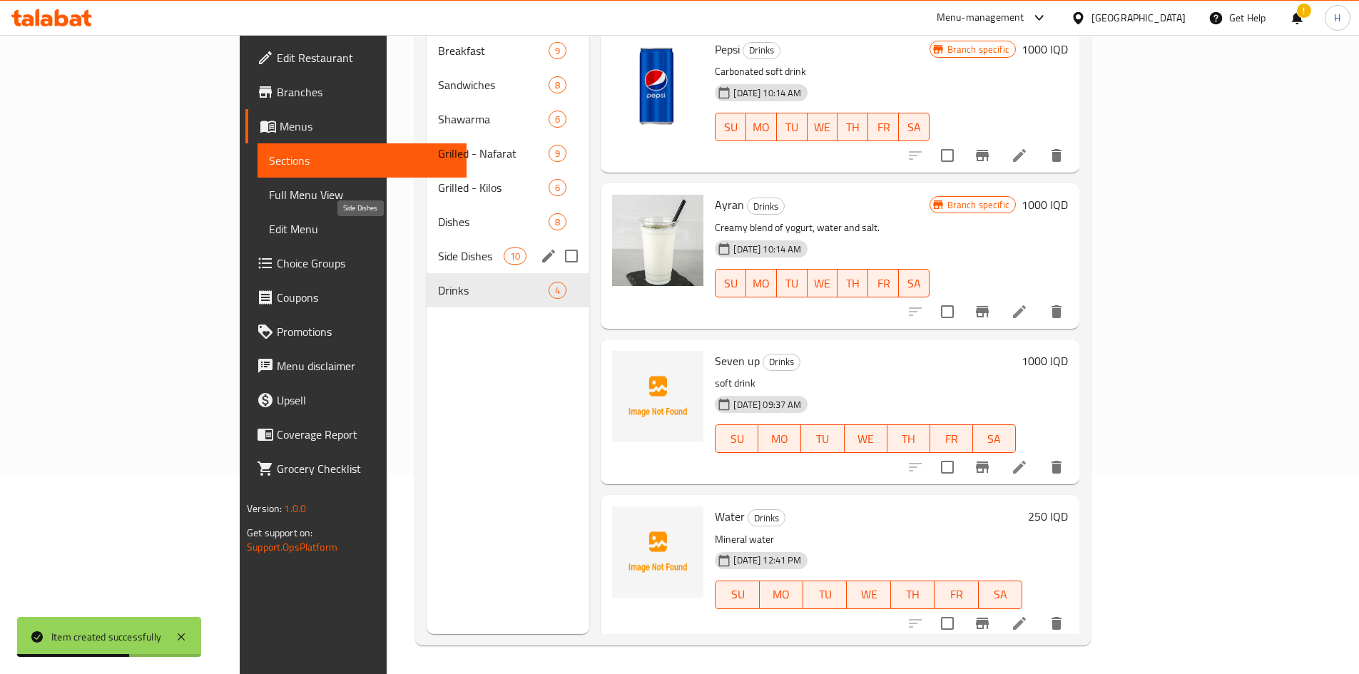
scroll to position [57, 0]
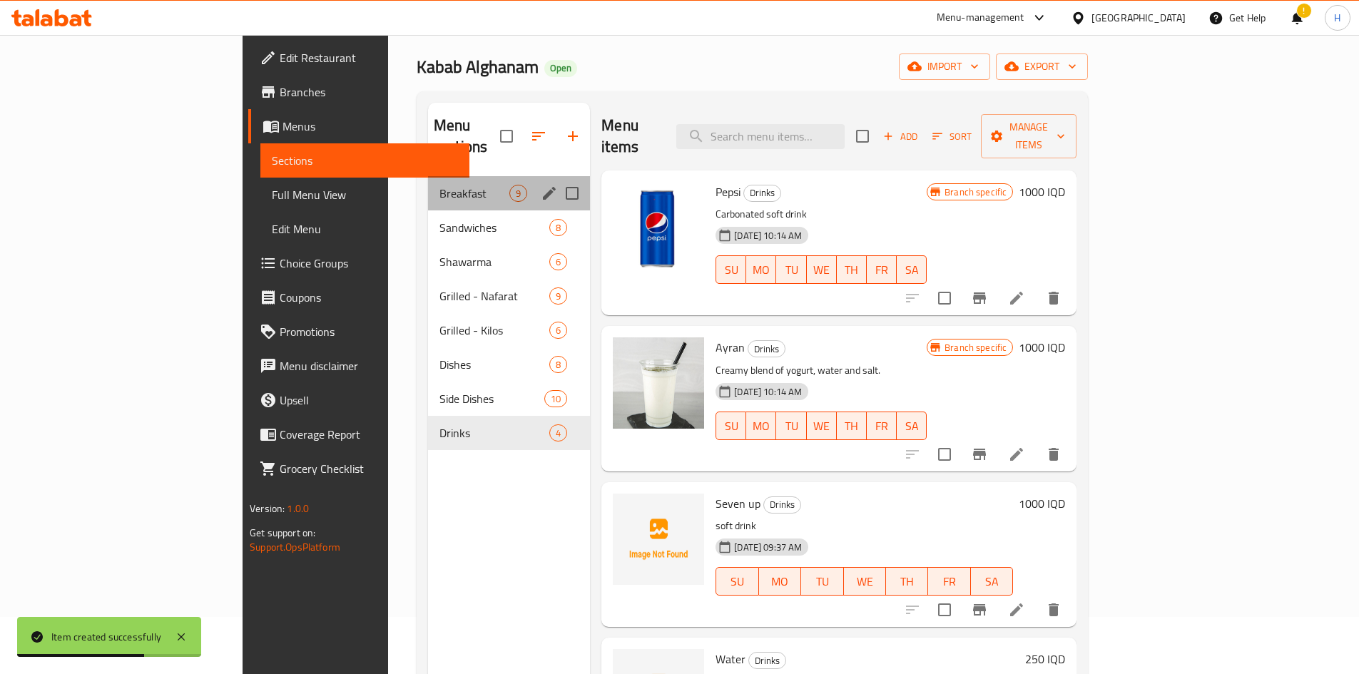
click at [428, 185] on div "Breakfast 9" at bounding box center [509, 193] width 162 height 34
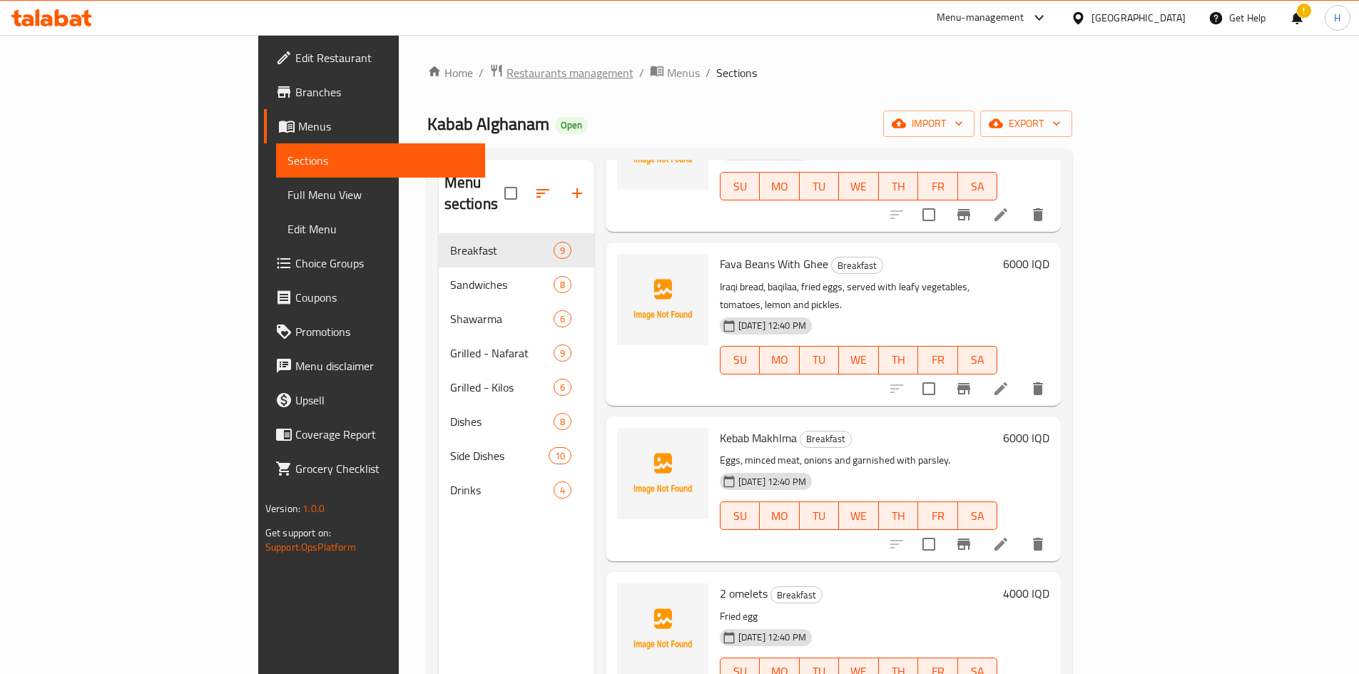
click at [507, 73] on span "Restaurants management" at bounding box center [570, 72] width 127 height 17
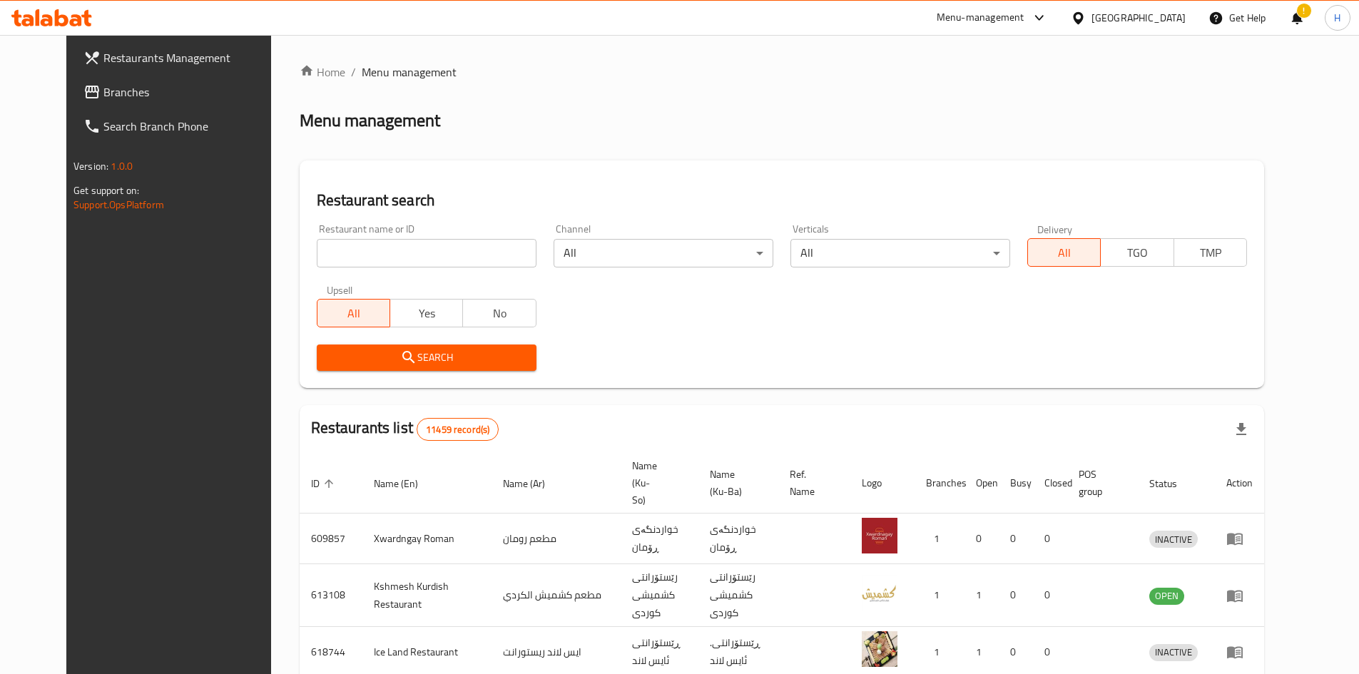
click at [396, 264] on input "search" at bounding box center [427, 253] width 220 height 29
paste input "669038"
type input "669038"
click button "Search" at bounding box center [427, 358] width 220 height 26
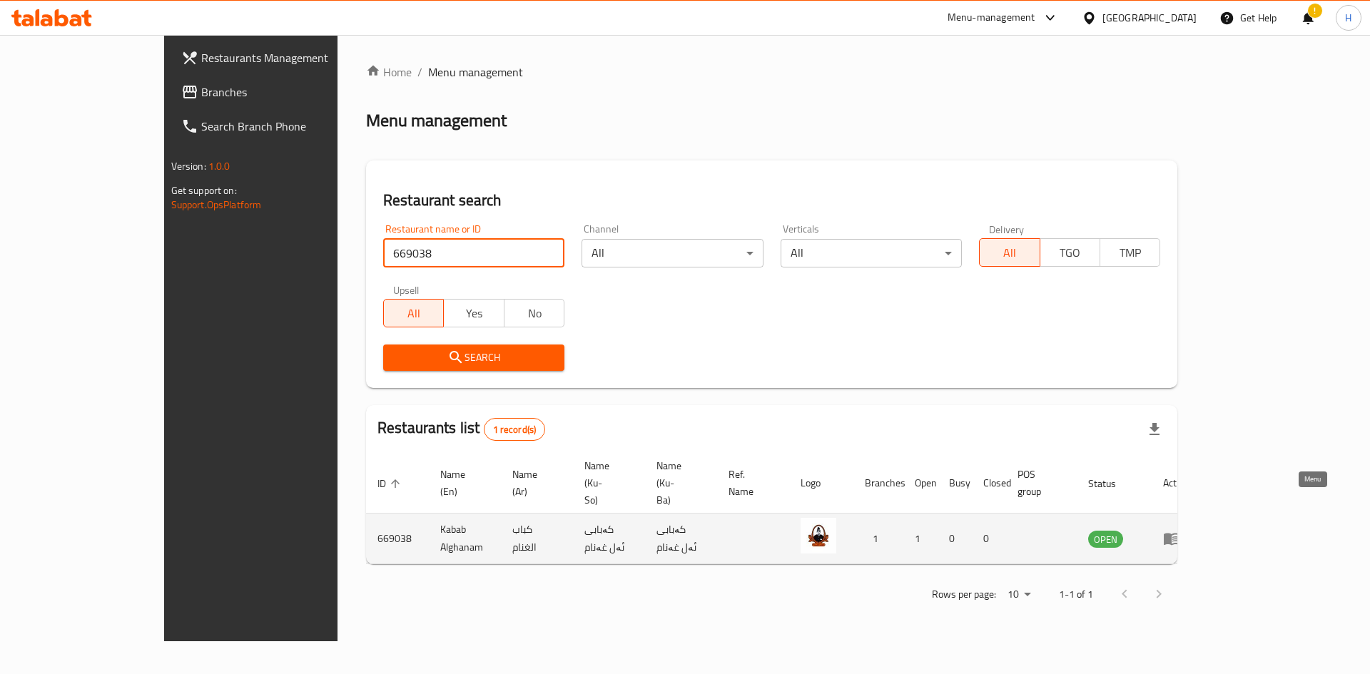
click at [672, 536] on icon "enhanced table" at bounding box center [1174, 539] width 5 height 6
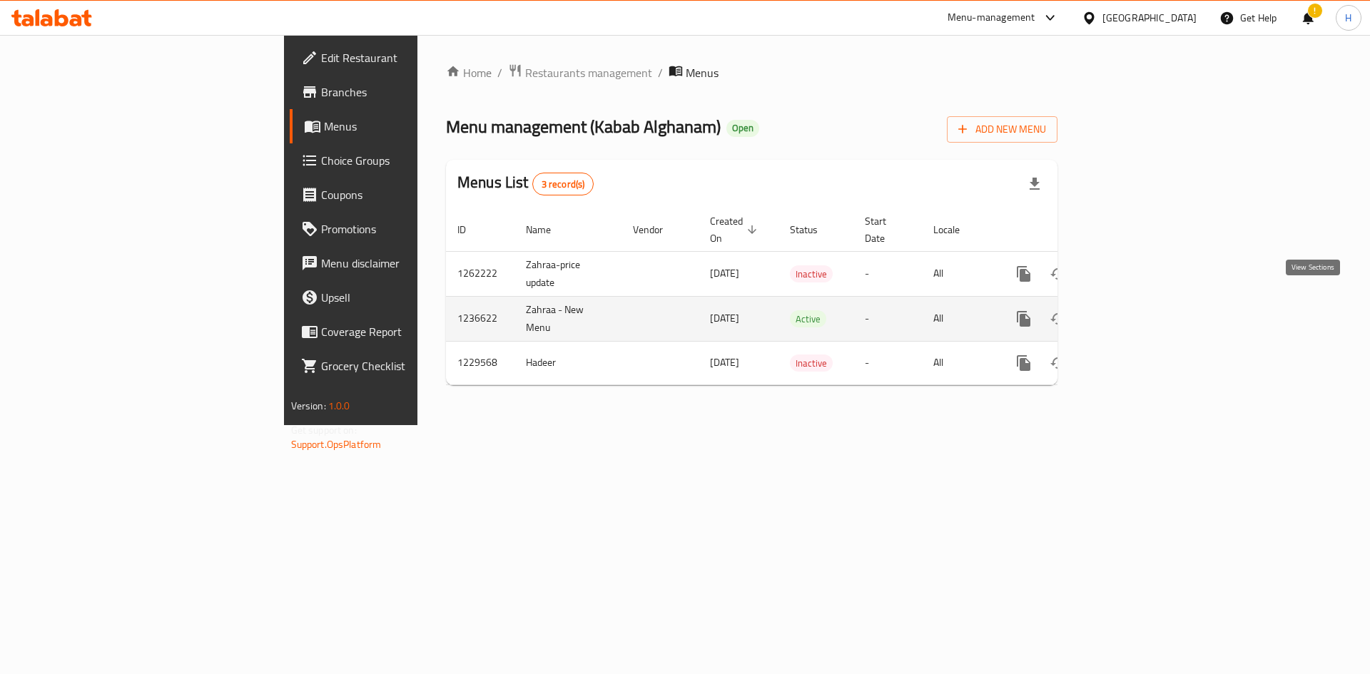
click at [672, 312] on icon "enhanced table" at bounding box center [1126, 318] width 13 height 13
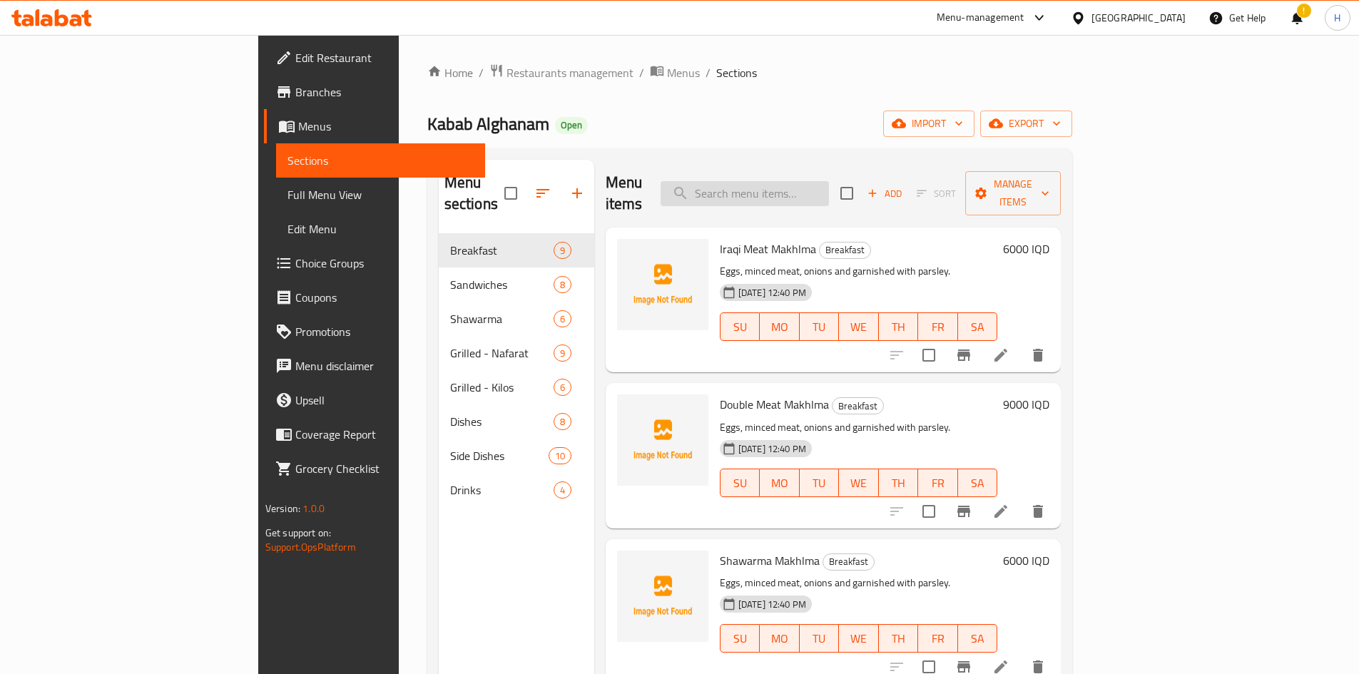
click at [672, 181] on input "search" at bounding box center [745, 193] width 168 height 25
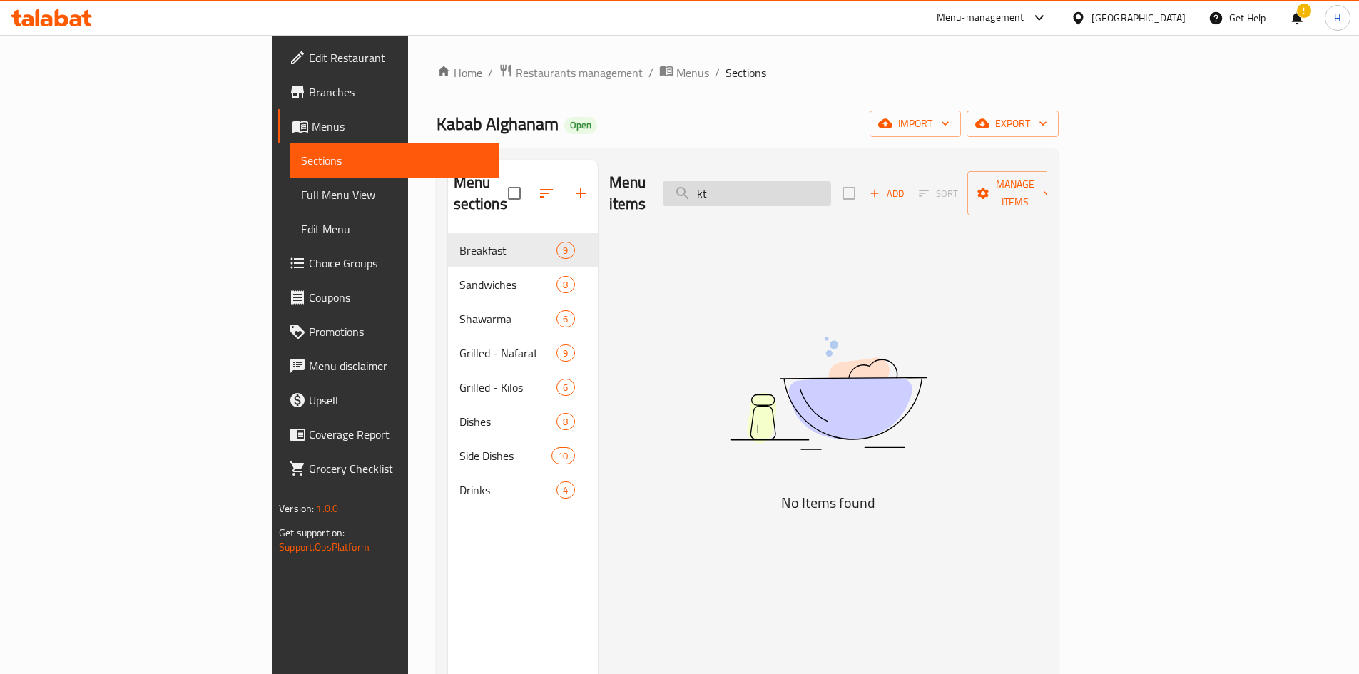
type input "k"
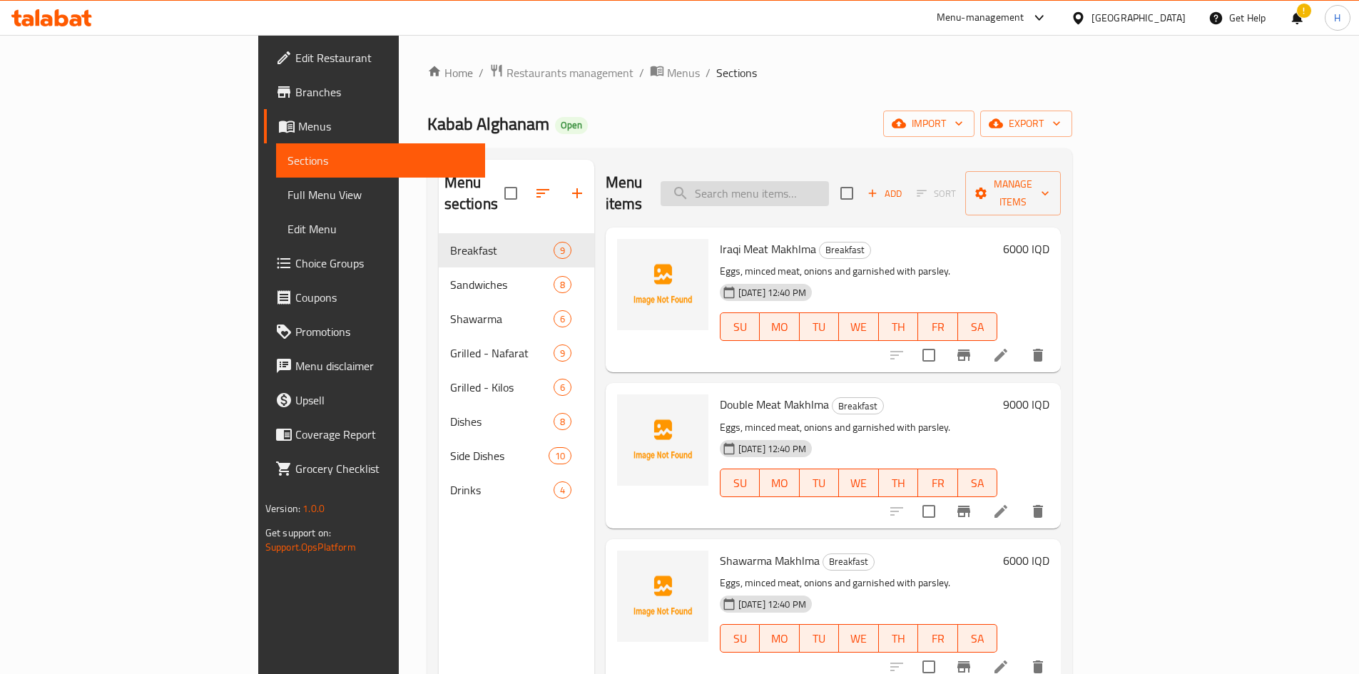
click at [672, 183] on input "search" at bounding box center [745, 193] width 168 height 25
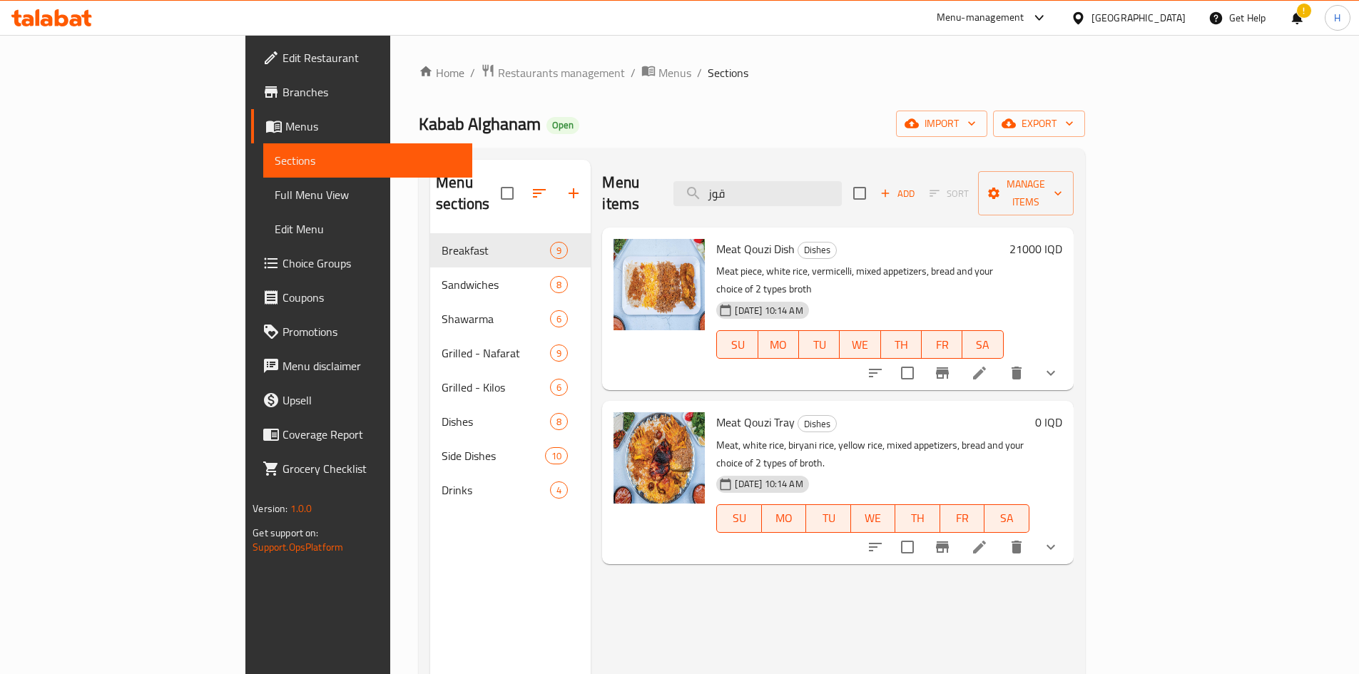
type input "قوز"
click at [672, 367] on icon at bounding box center [979, 373] width 13 height 13
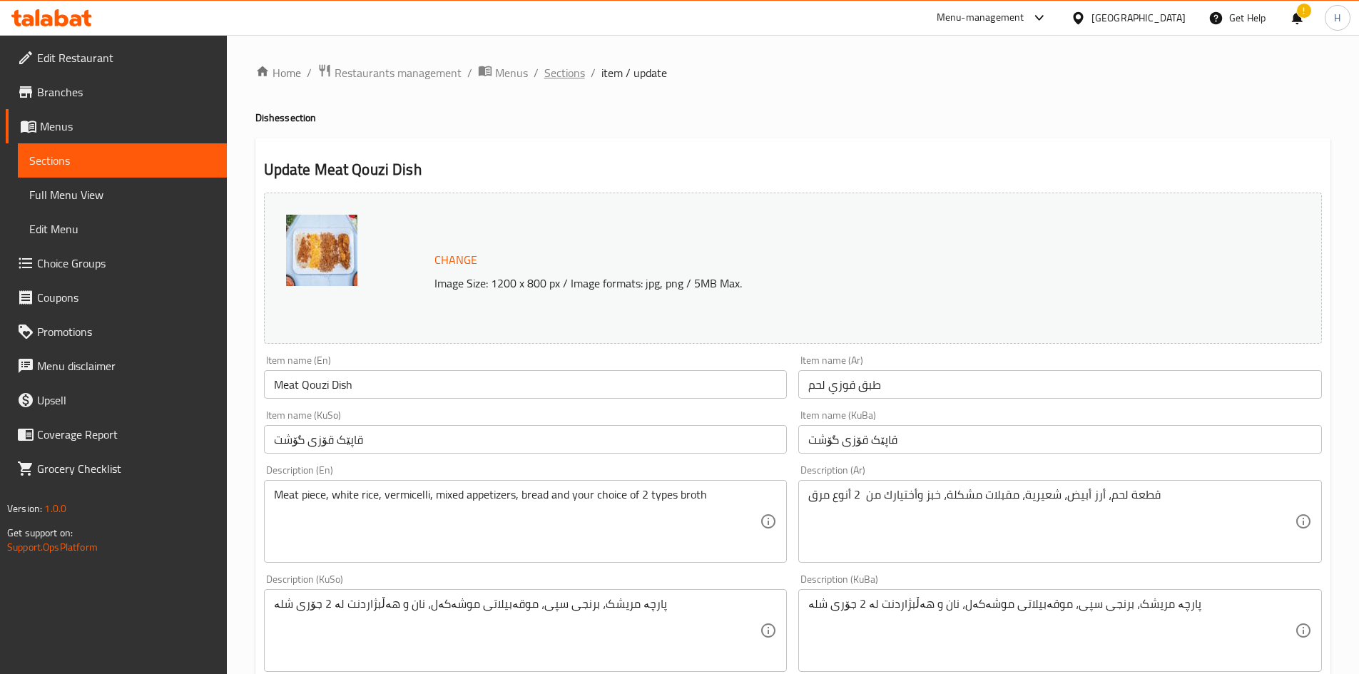
click at [564, 71] on span "Sections" at bounding box center [564, 72] width 41 height 17
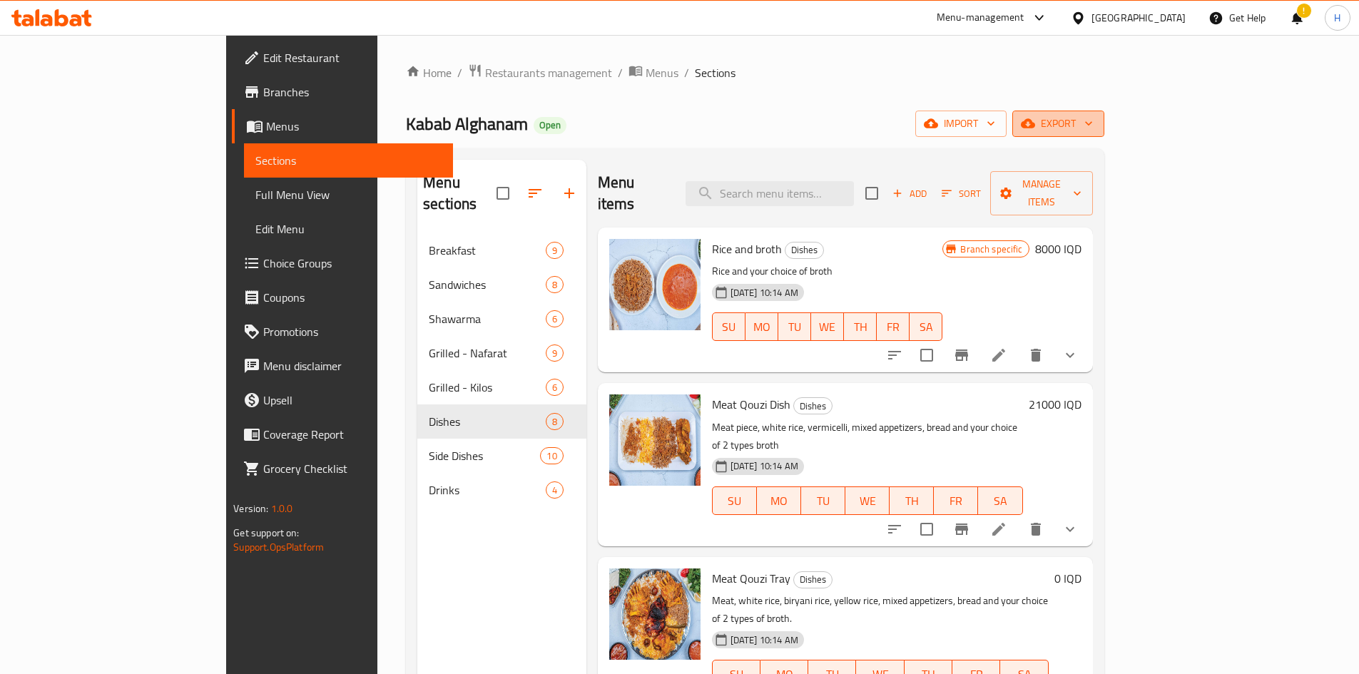
click at [672, 116] on span "export" at bounding box center [1058, 124] width 69 height 18
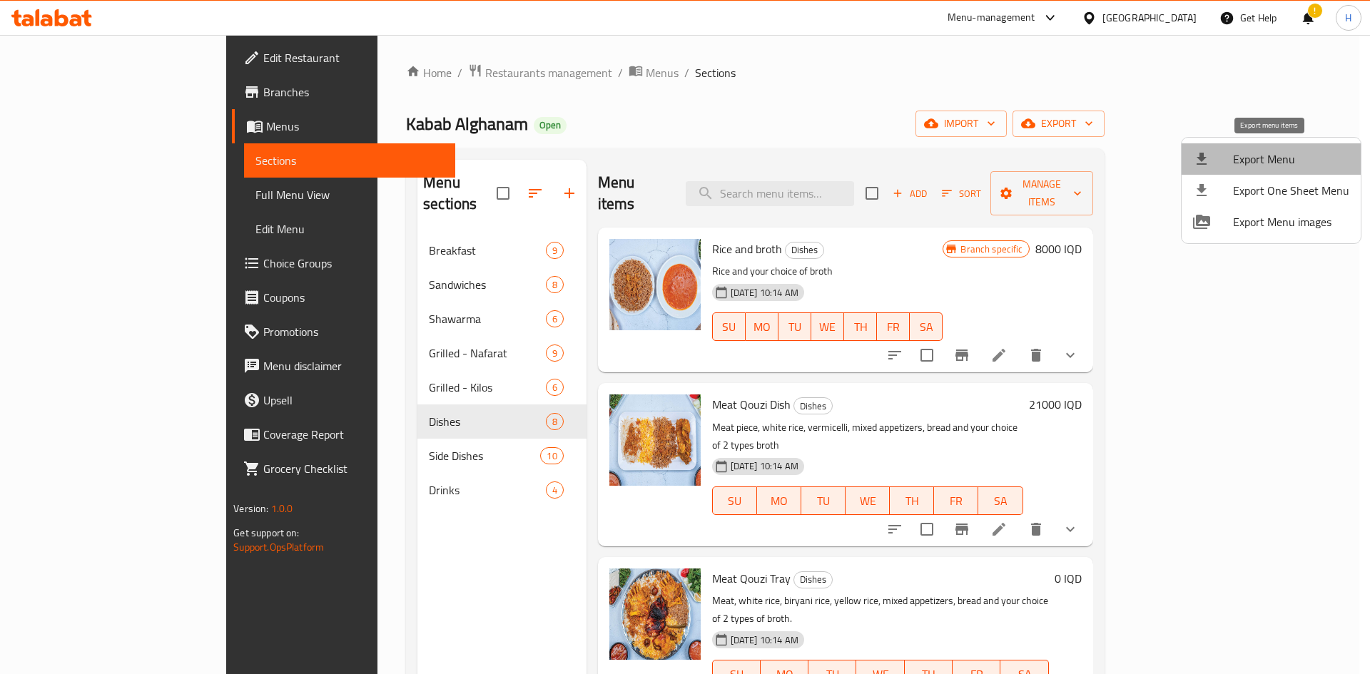
click at [672, 156] on span "Export Menu" at bounding box center [1291, 159] width 116 height 17
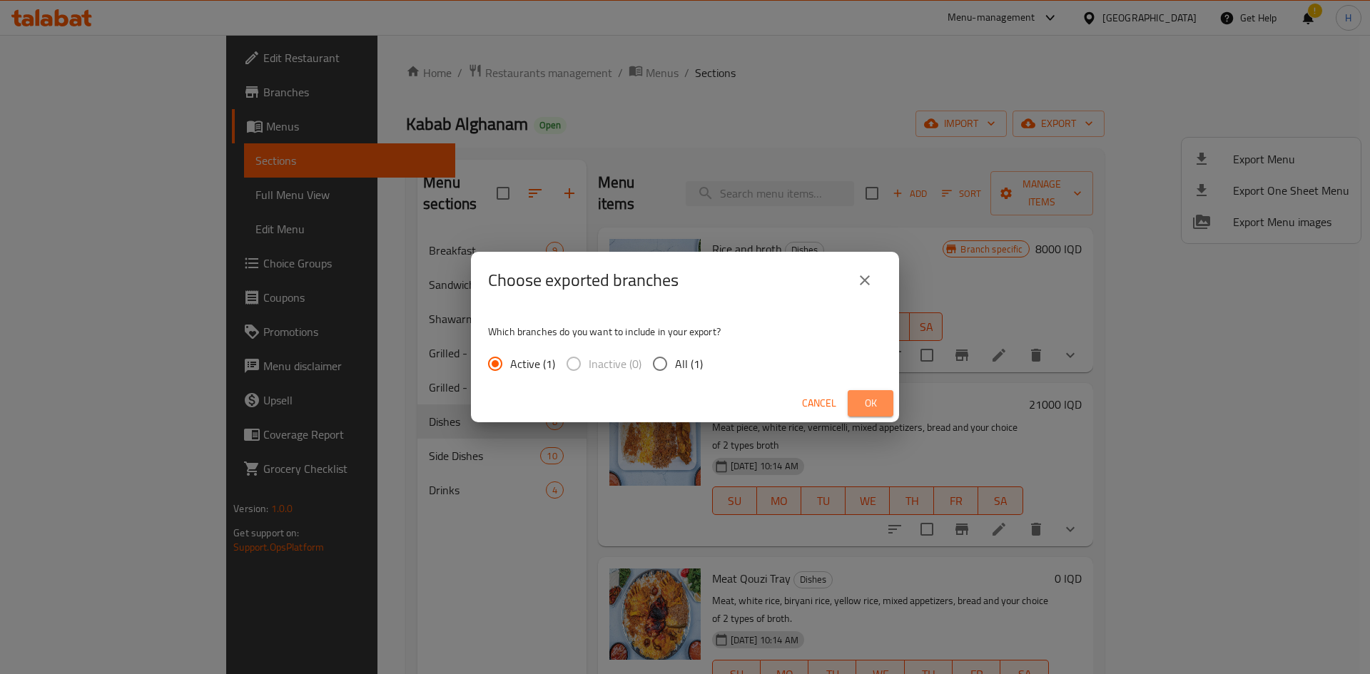
click at [672, 406] on button "Ok" at bounding box center [871, 403] width 46 height 26
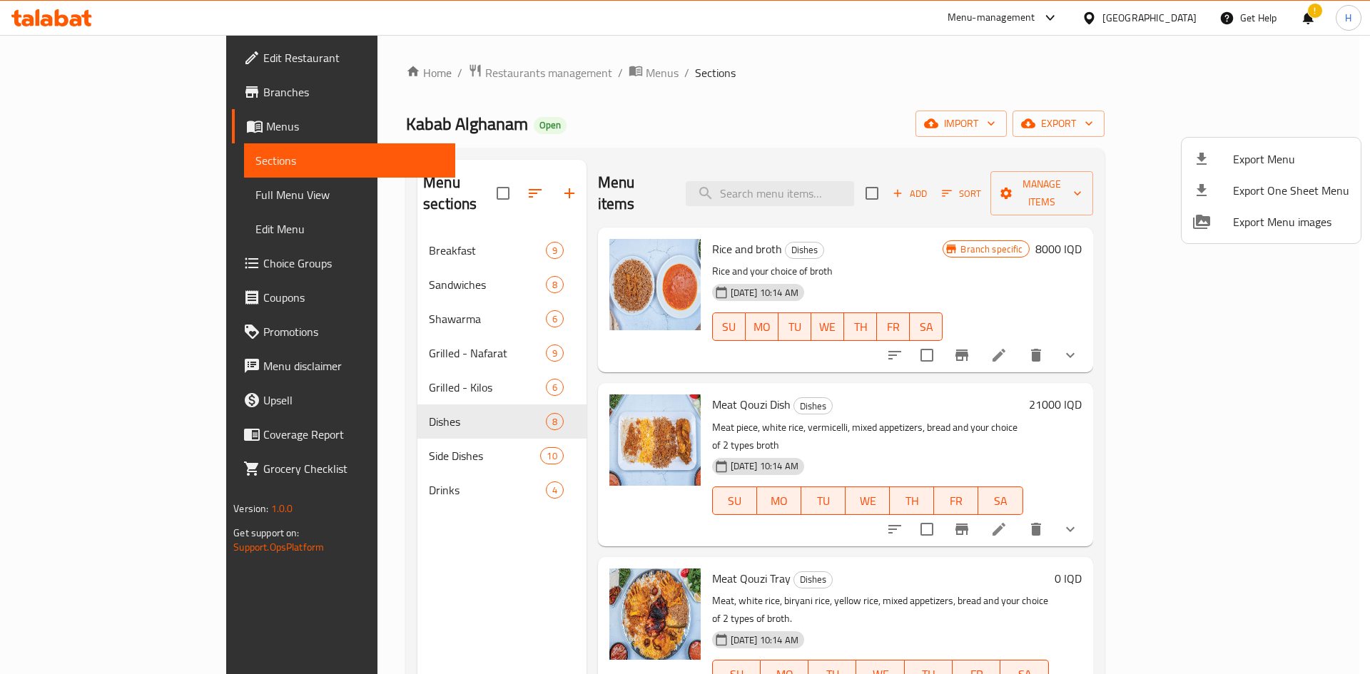
click at [672, 89] on div at bounding box center [685, 337] width 1370 height 674
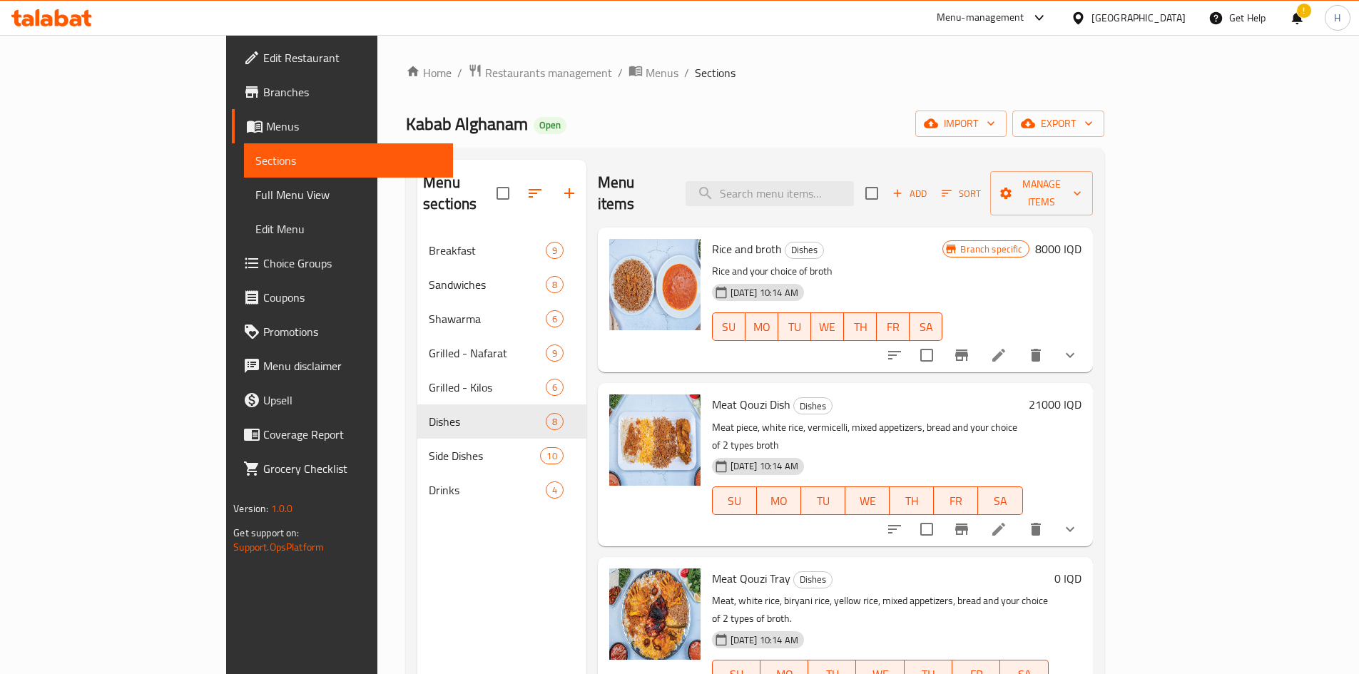
drag, startPoint x: 502, startPoint y: 75, endPoint x: 601, endPoint y: 82, distance: 100.1
click at [646, 75] on span "Menus" at bounding box center [662, 72] width 33 height 17
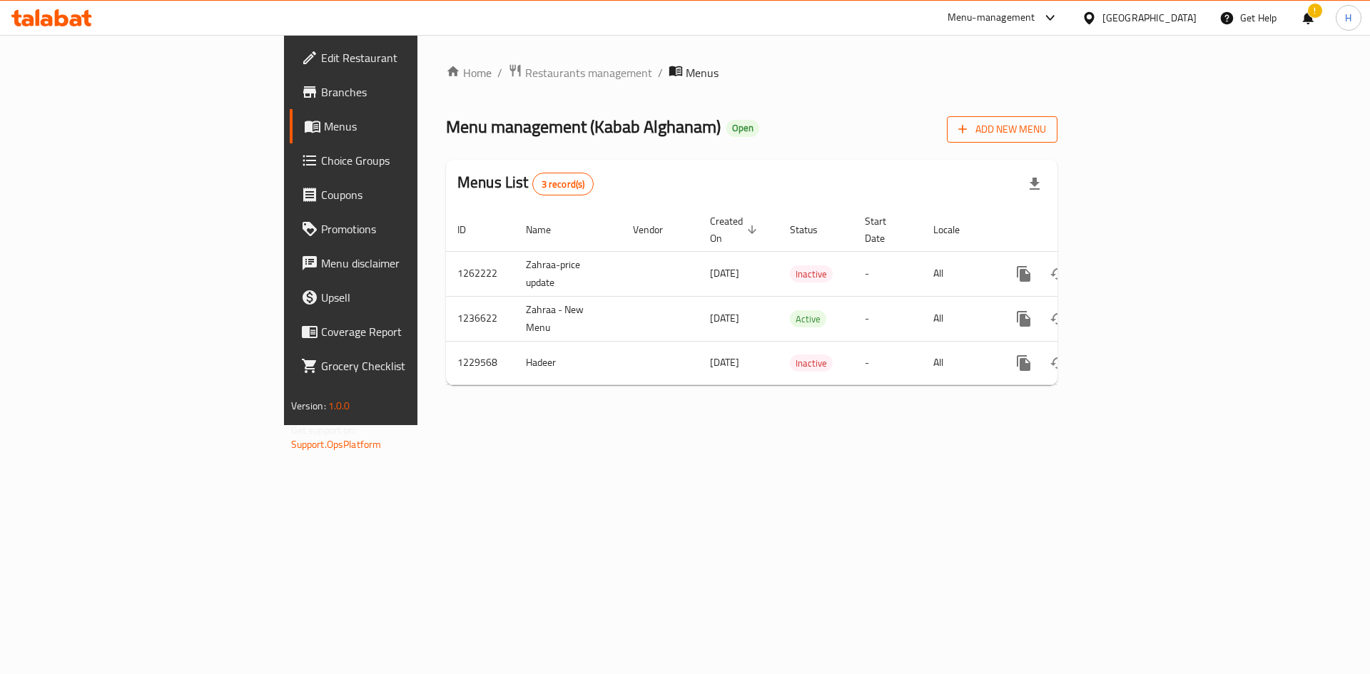
click at [672, 127] on span "Add New Menu" at bounding box center [1002, 130] width 88 height 18
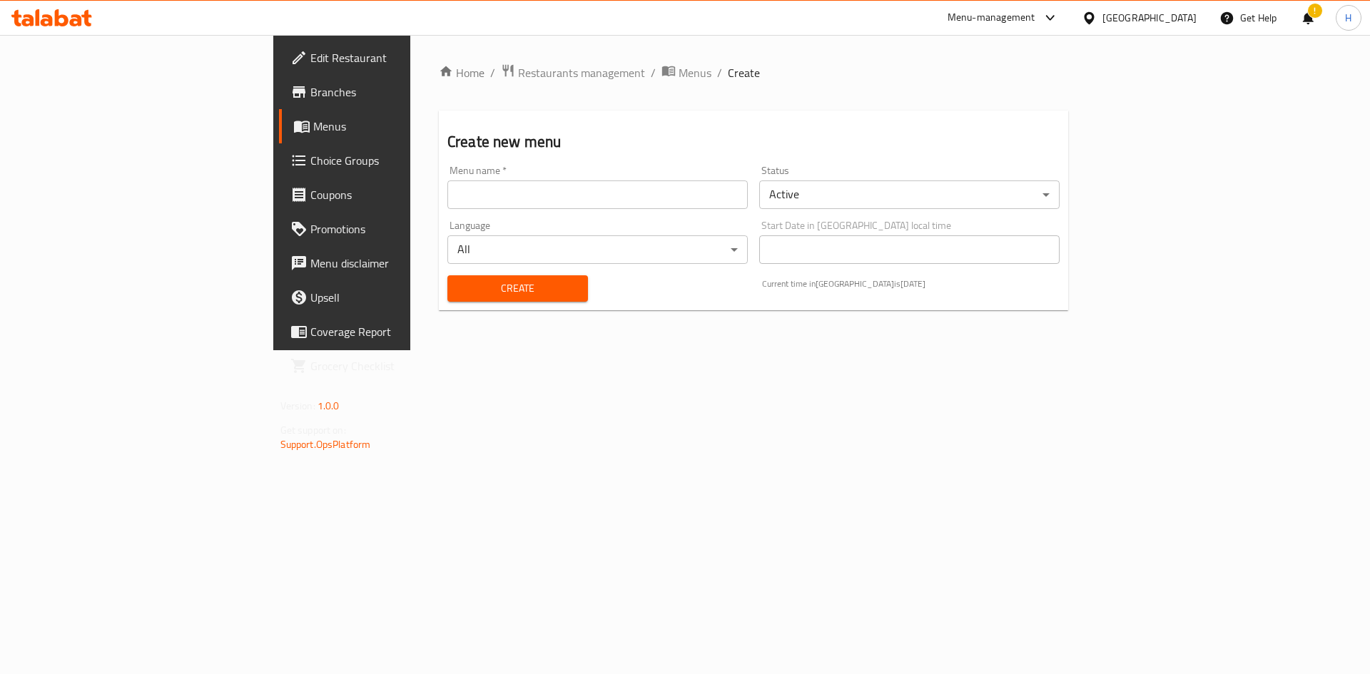
click at [447, 191] on input "text" at bounding box center [597, 194] width 300 height 29
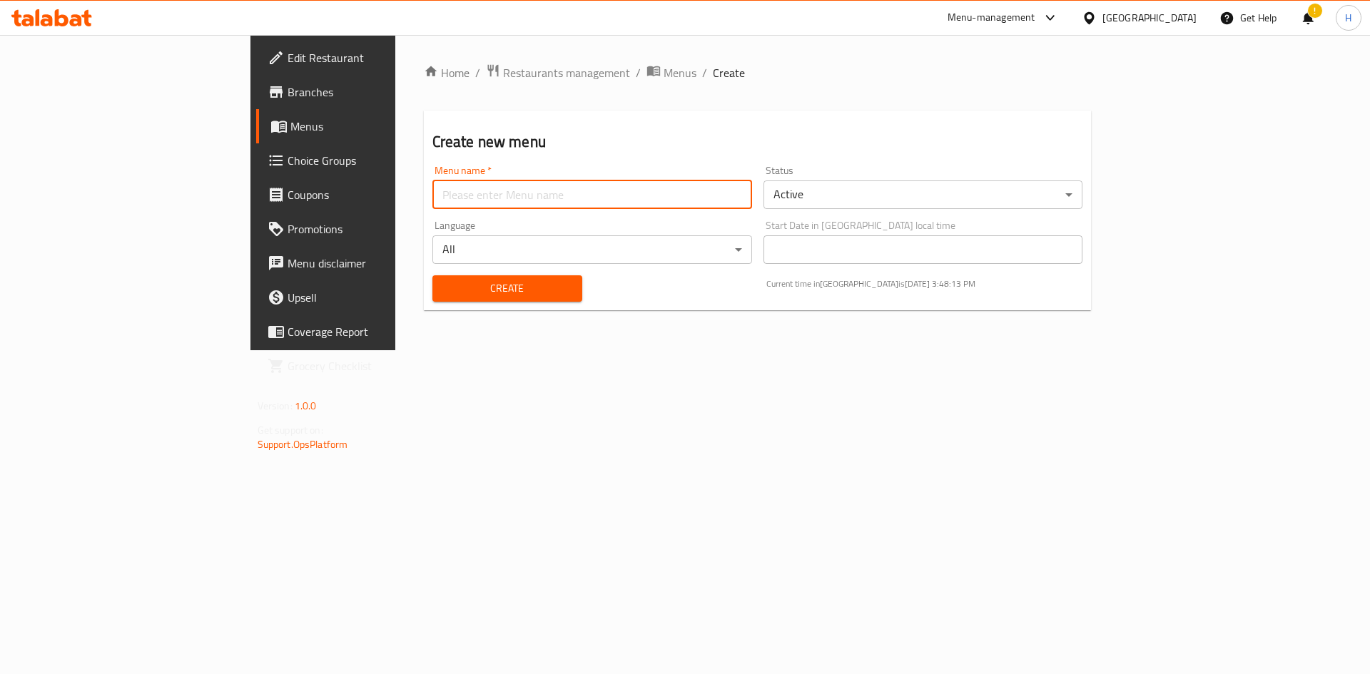
type input "[PERSON_NAME]"
click at [672, 189] on body "​ Menu-management [GEOGRAPHIC_DATA] Get Help ! H Edit Restaurant Branches Menus…" at bounding box center [685, 354] width 1370 height 639
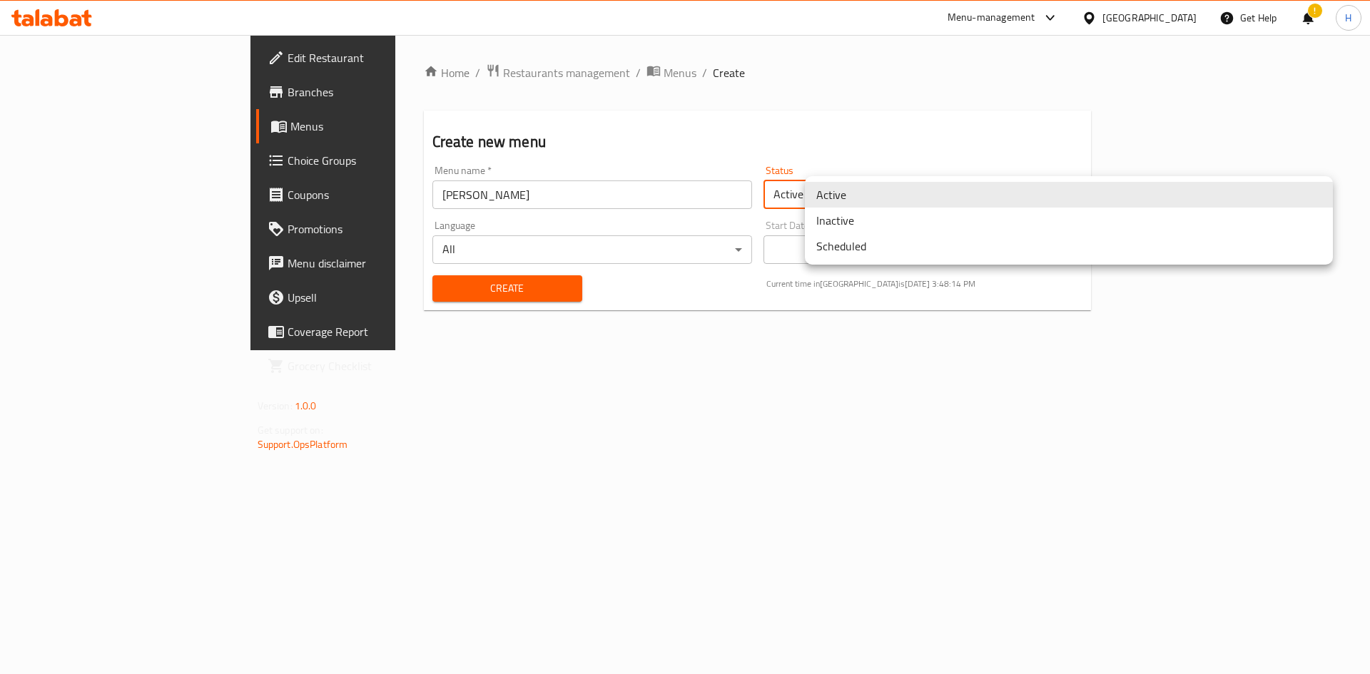
click at [672, 223] on li "Inactive" at bounding box center [1069, 221] width 528 height 26
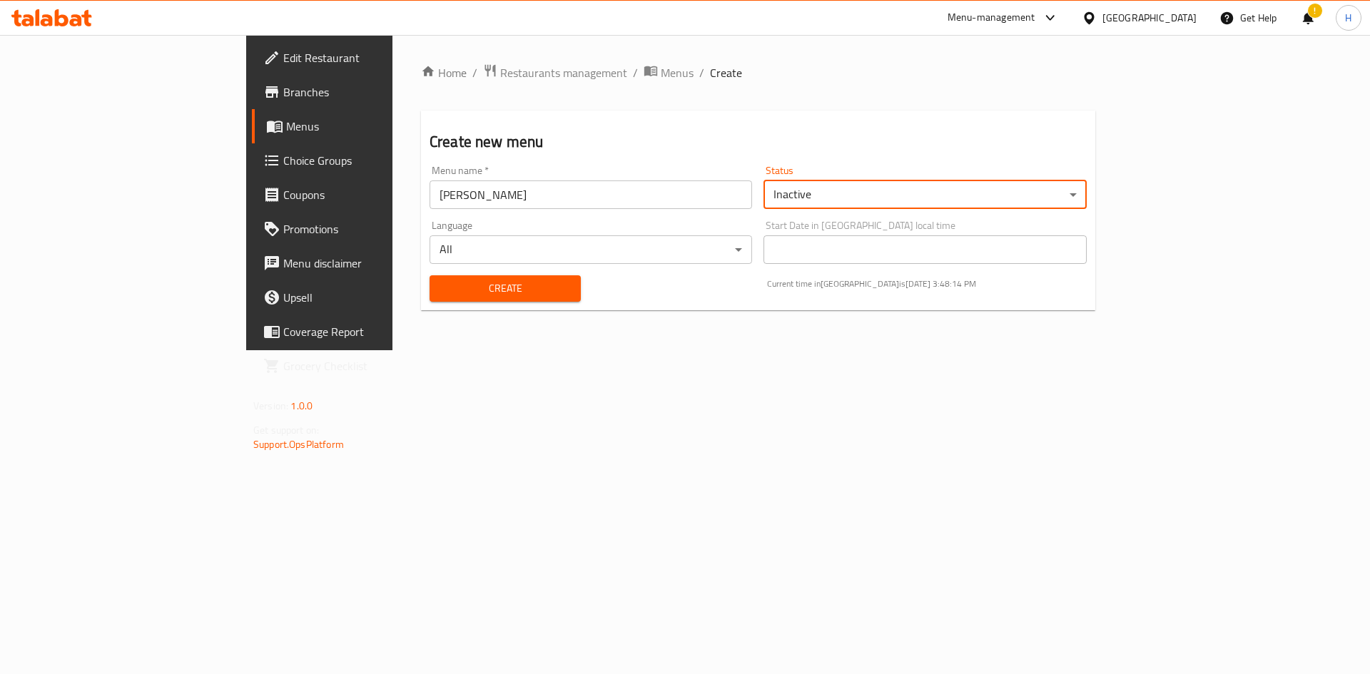
click at [451, 302] on div "Create" at bounding box center [505, 289] width 168 height 44
click at [449, 290] on span "Create" at bounding box center [505, 289] width 128 height 18
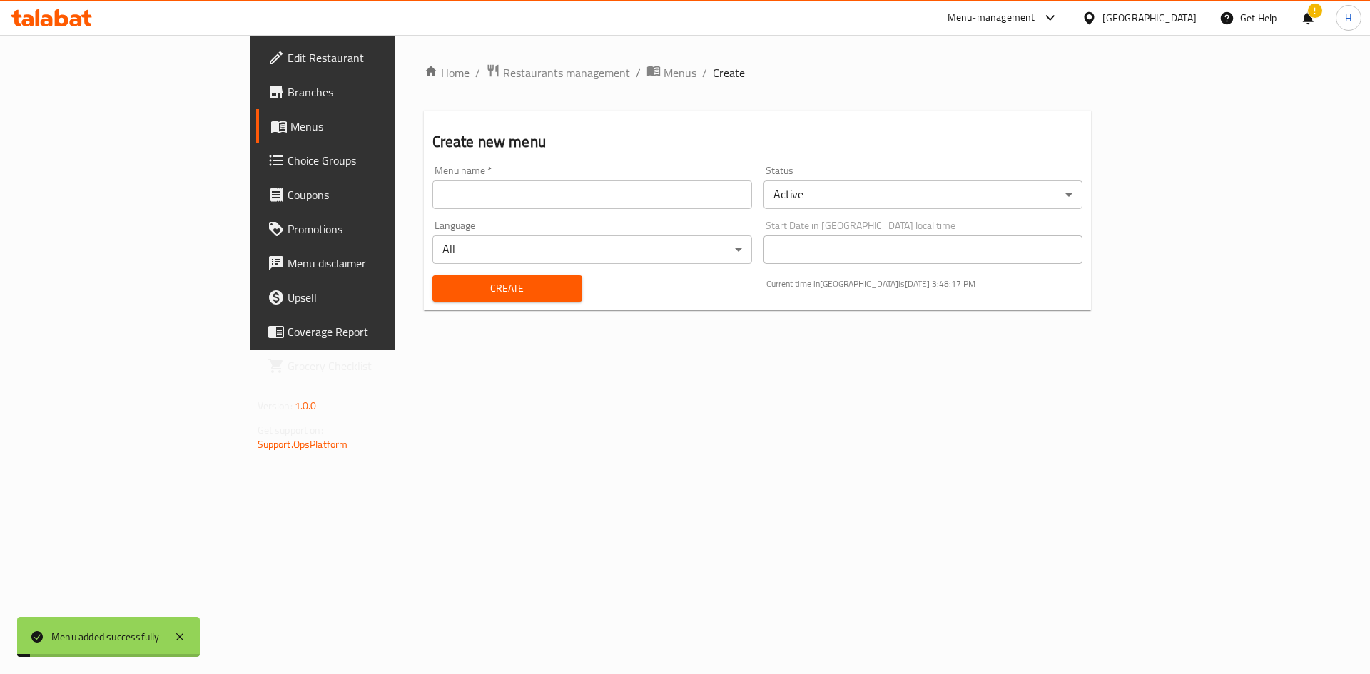
click at [663, 78] on span "Menus" at bounding box center [679, 72] width 33 height 17
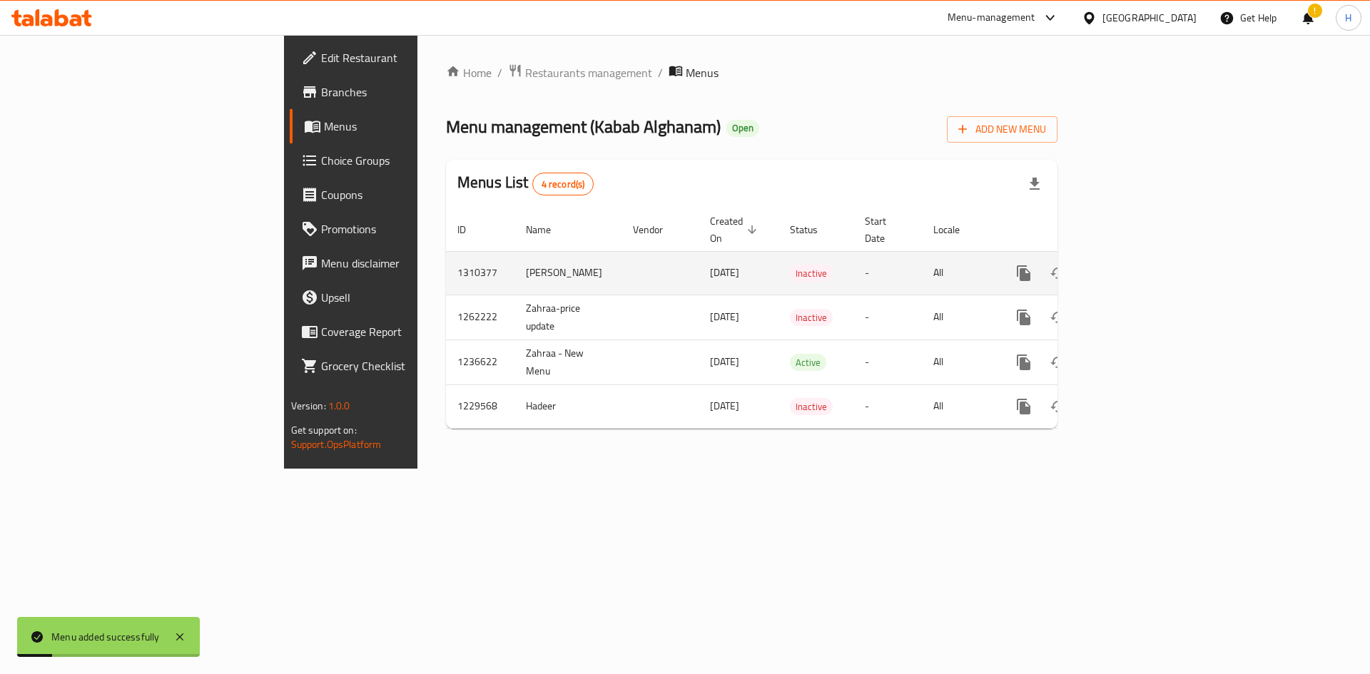
click at [672, 265] on icon "enhanced table" at bounding box center [1126, 273] width 17 height 17
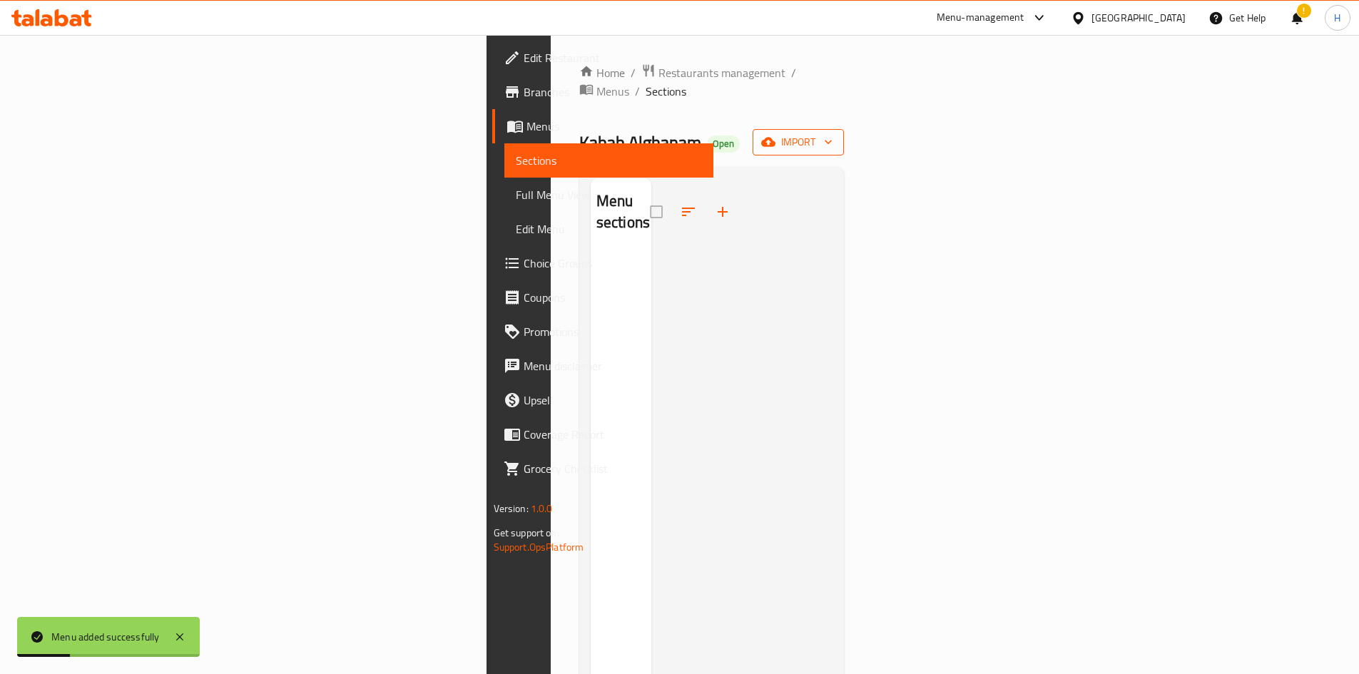
click at [672, 129] on button "import" at bounding box center [798, 142] width 91 height 26
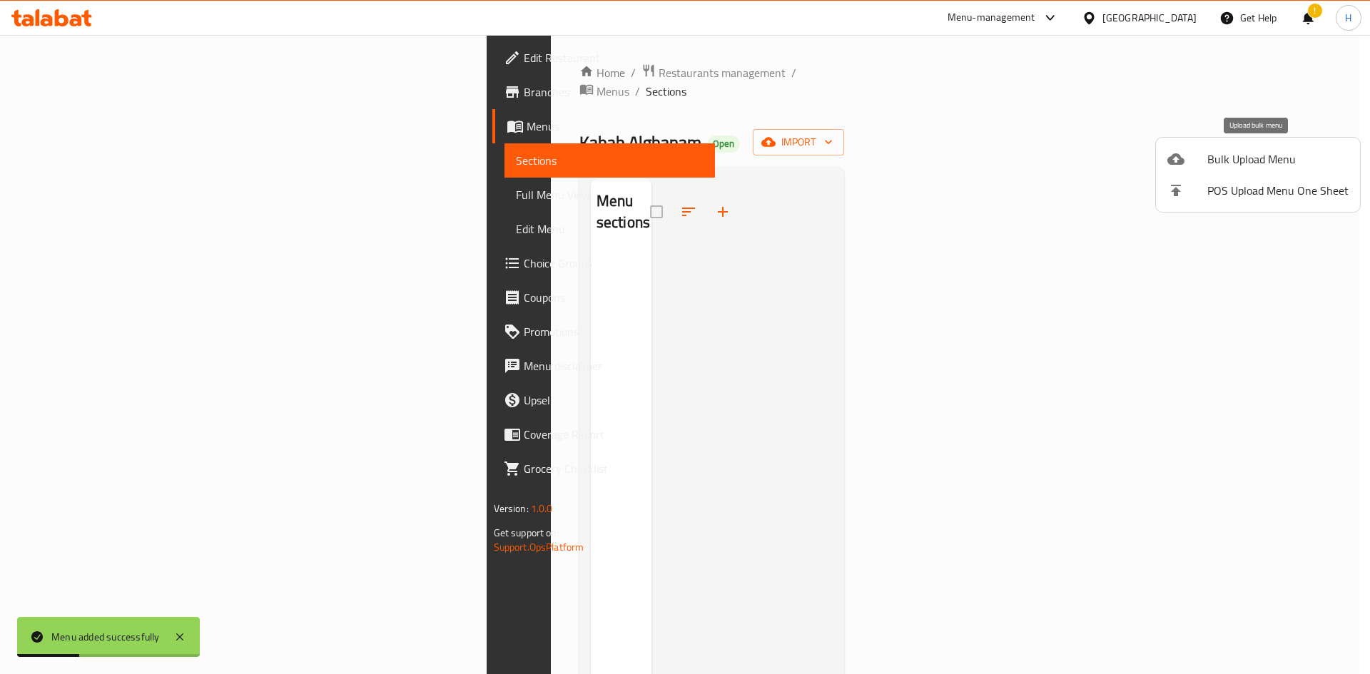
click at [672, 161] on span "Bulk Upload Menu" at bounding box center [1277, 159] width 141 height 17
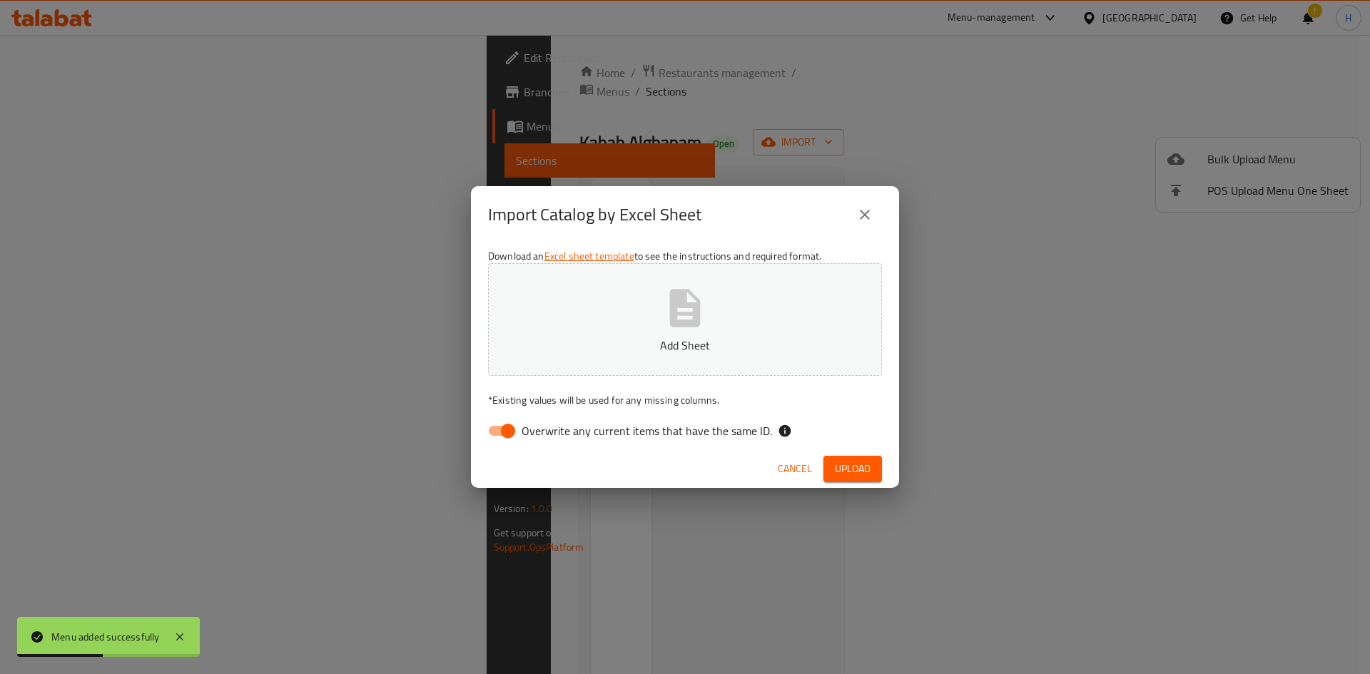
click at [497, 435] on input "Overwrite any current items that have the same ID." at bounding box center [507, 430] width 81 height 27
checkbox input "false"
click at [631, 320] on button "Add Sheet" at bounding box center [685, 319] width 394 height 113
click at [672, 466] on span "Upload" at bounding box center [853, 469] width 36 height 18
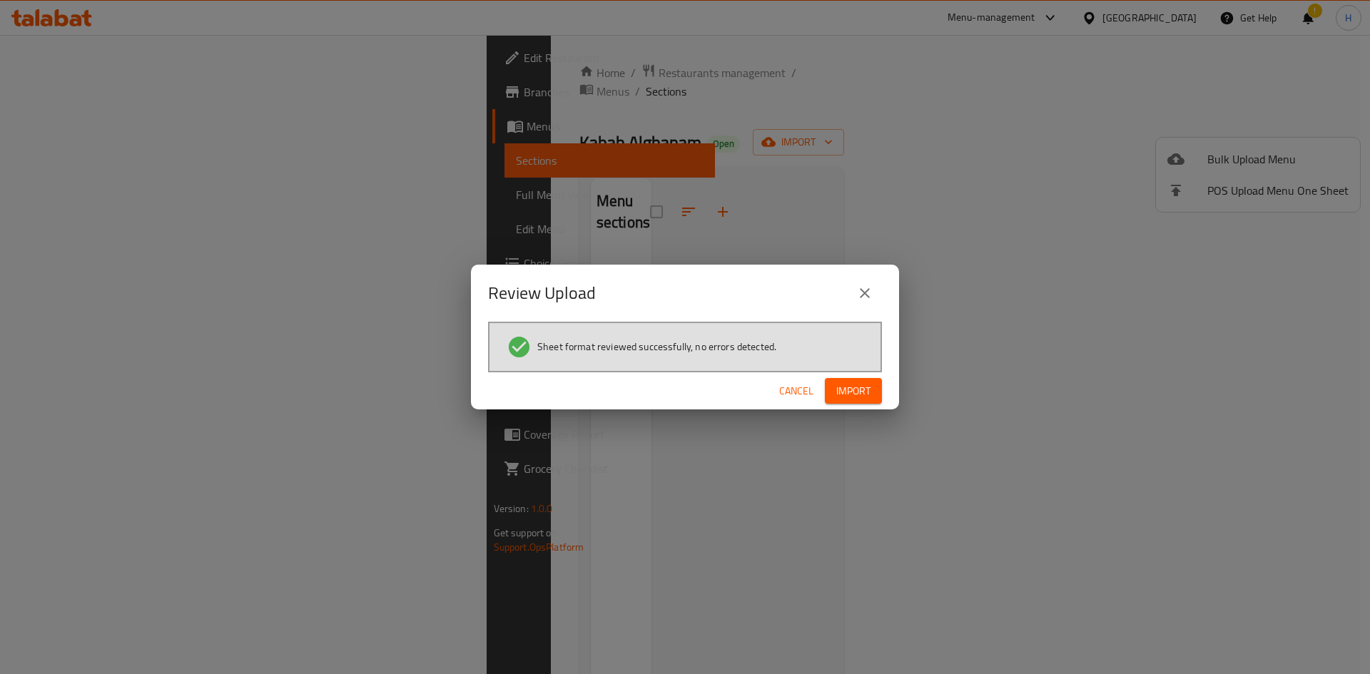
click at [672, 394] on span "Import" at bounding box center [853, 391] width 34 height 18
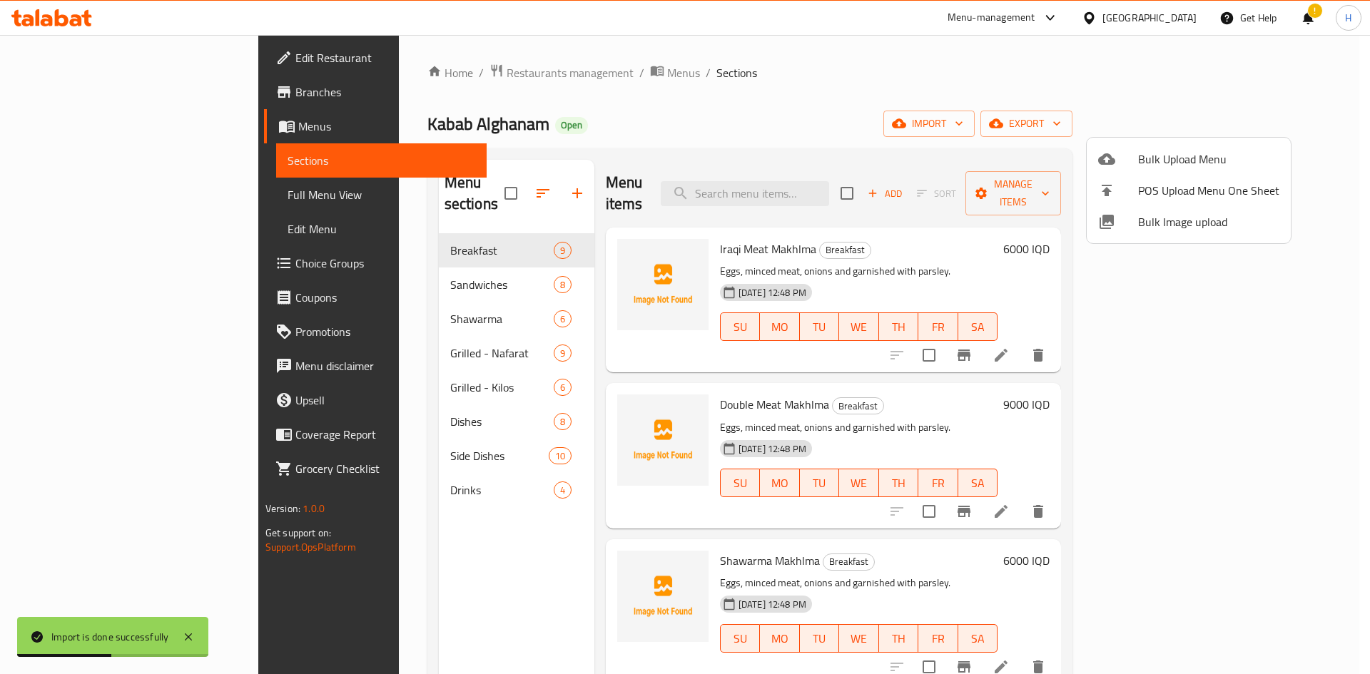
click at [505, 68] on div at bounding box center [685, 337] width 1370 height 674
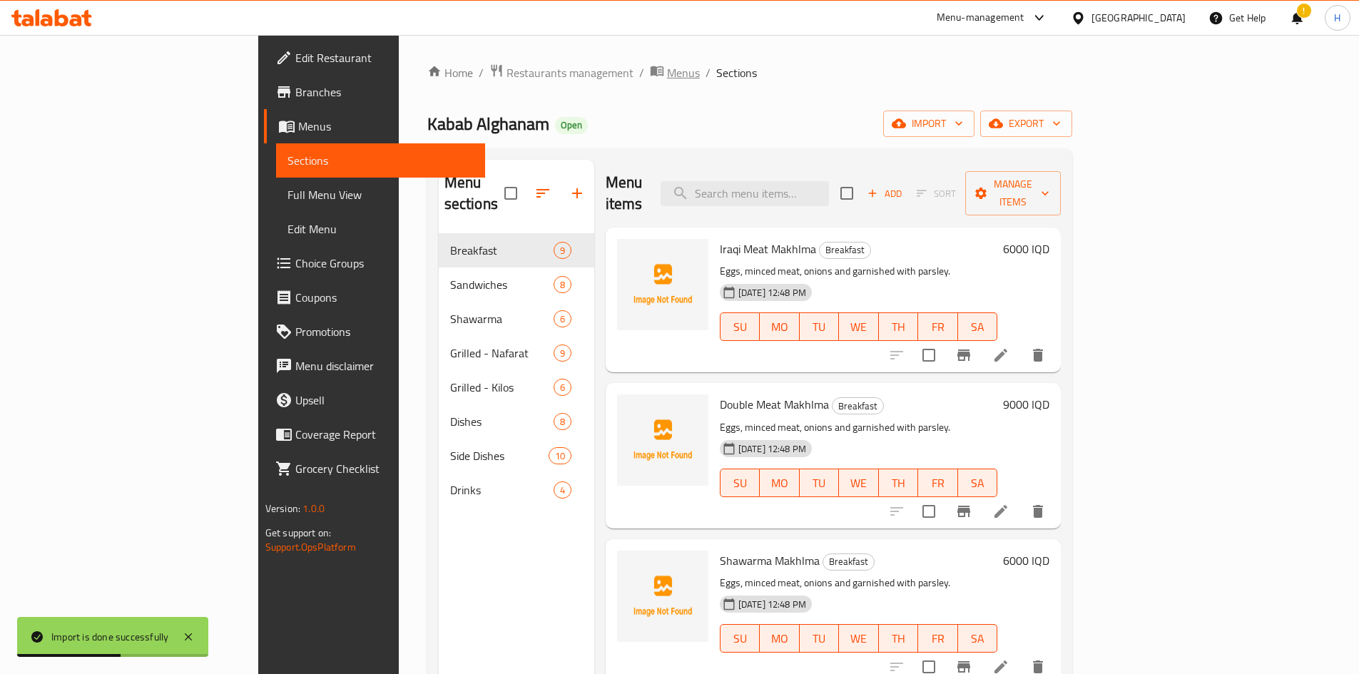
click at [667, 68] on span "Menus" at bounding box center [683, 72] width 33 height 17
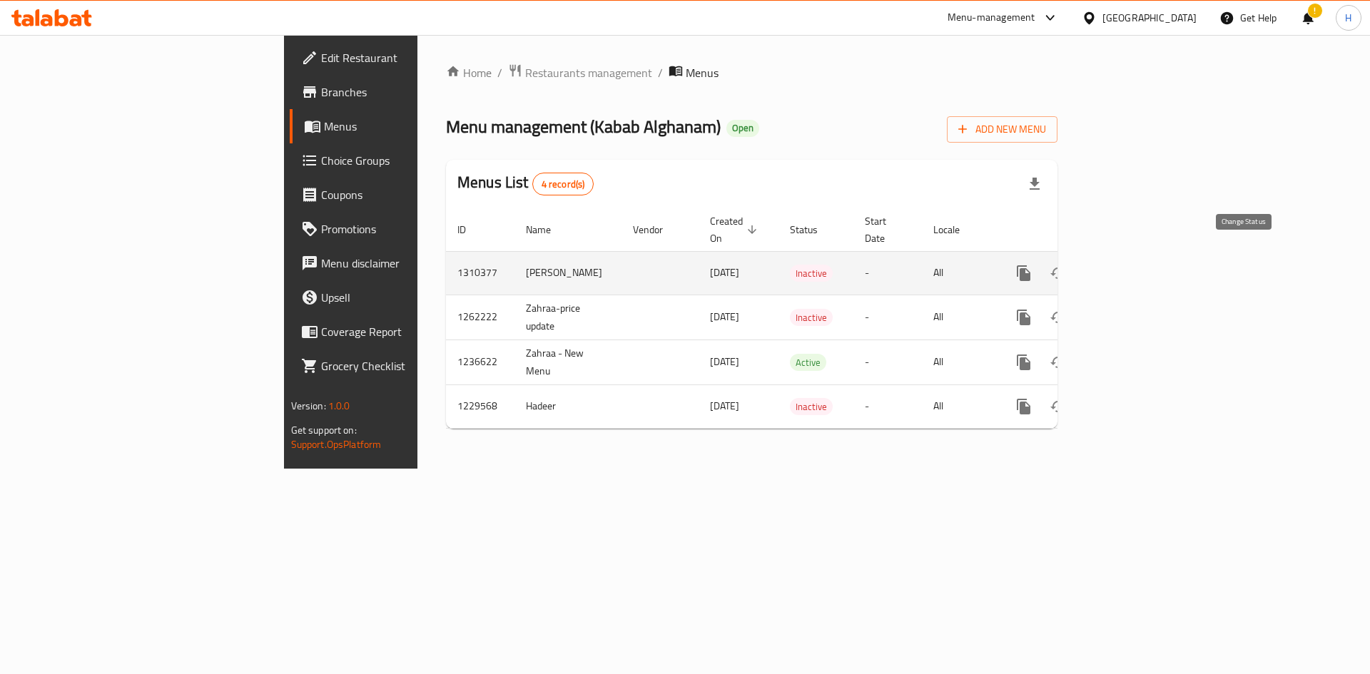
click at [672, 265] on icon "enhanced table" at bounding box center [1057, 273] width 17 height 17
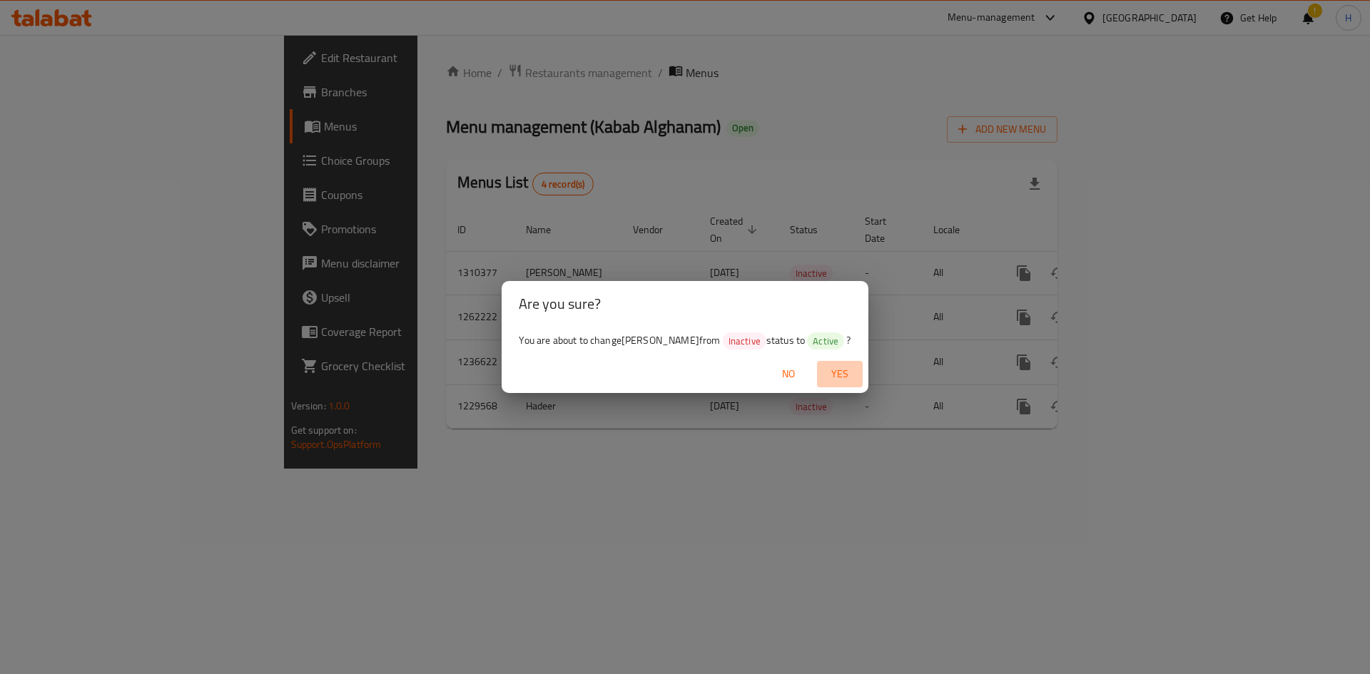
click at [672, 375] on span "Yes" at bounding box center [840, 374] width 34 height 18
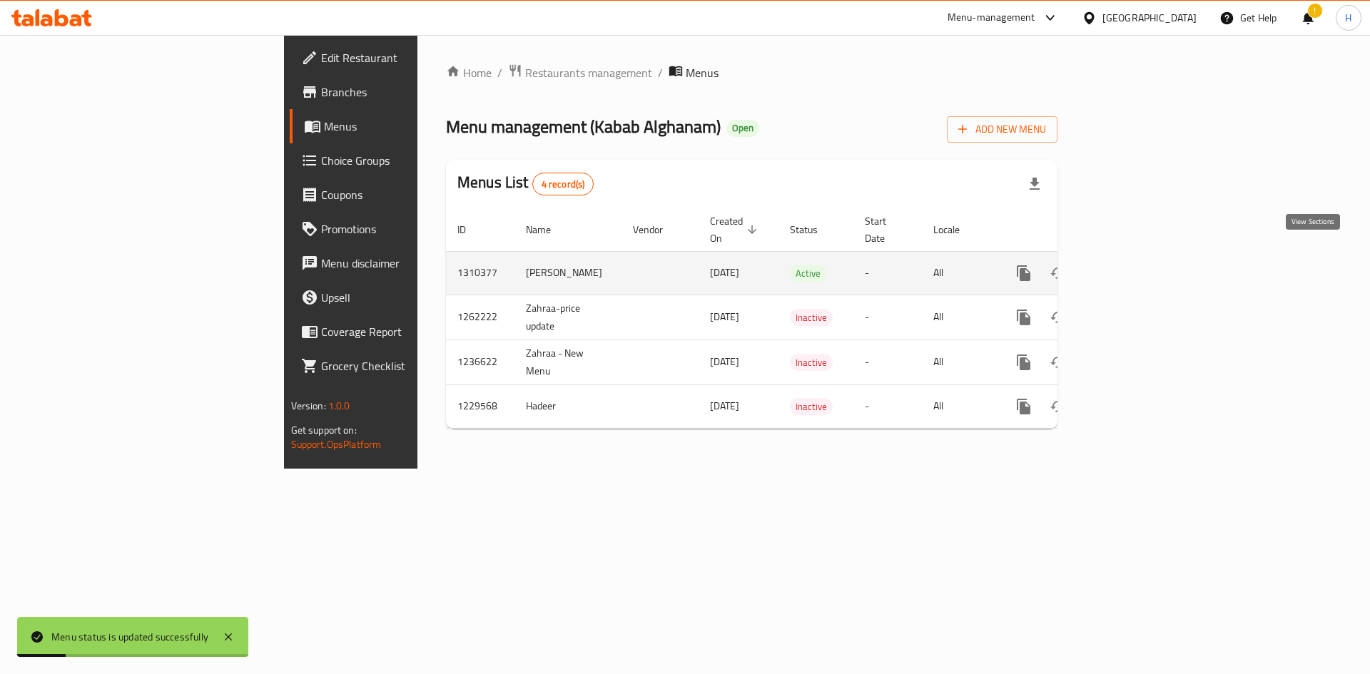
click at [672, 265] on icon "enhanced table" at bounding box center [1126, 273] width 17 height 17
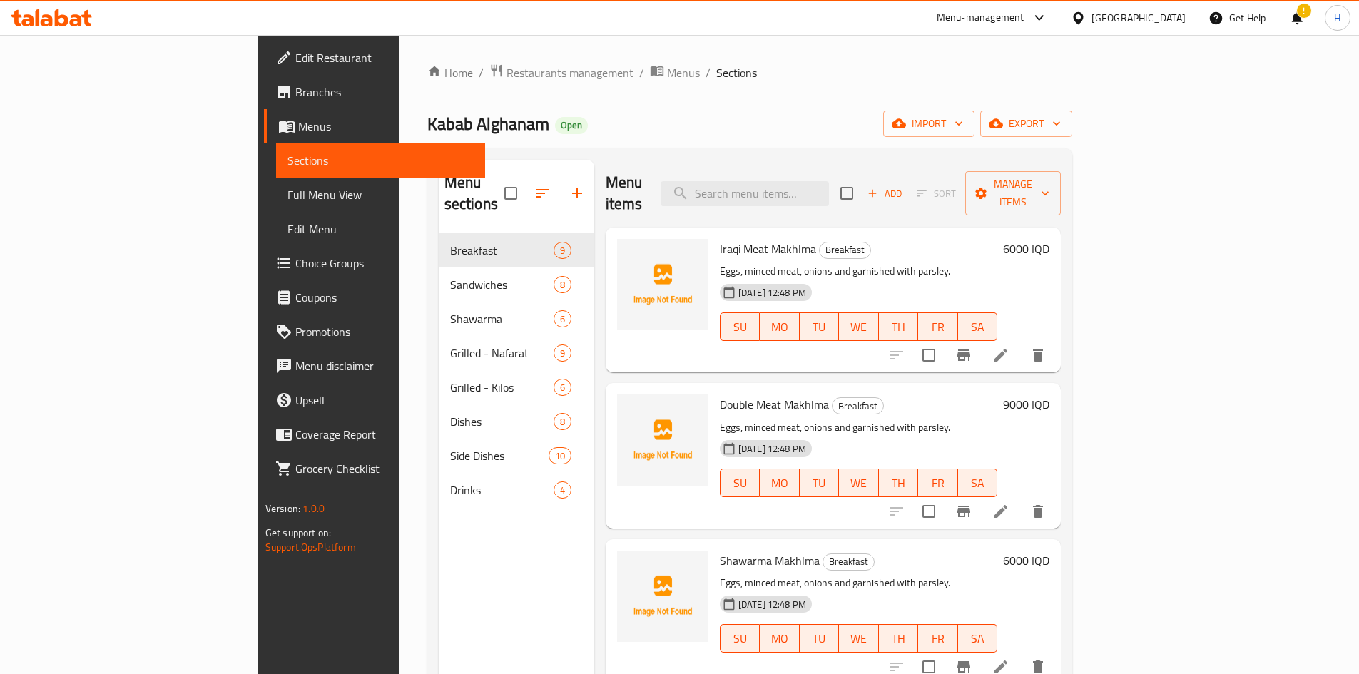
click at [667, 75] on span "Menus" at bounding box center [683, 72] width 33 height 17
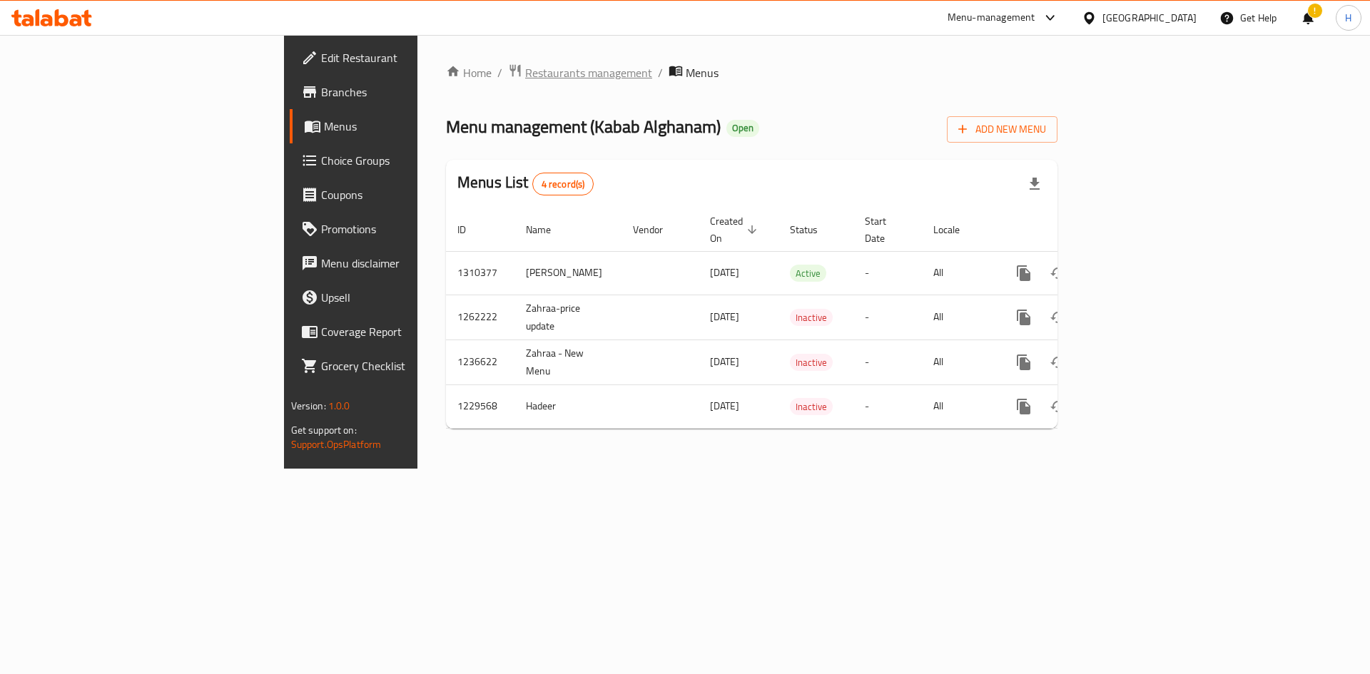
click at [525, 71] on span "Restaurants management" at bounding box center [588, 72] width 127 height 17
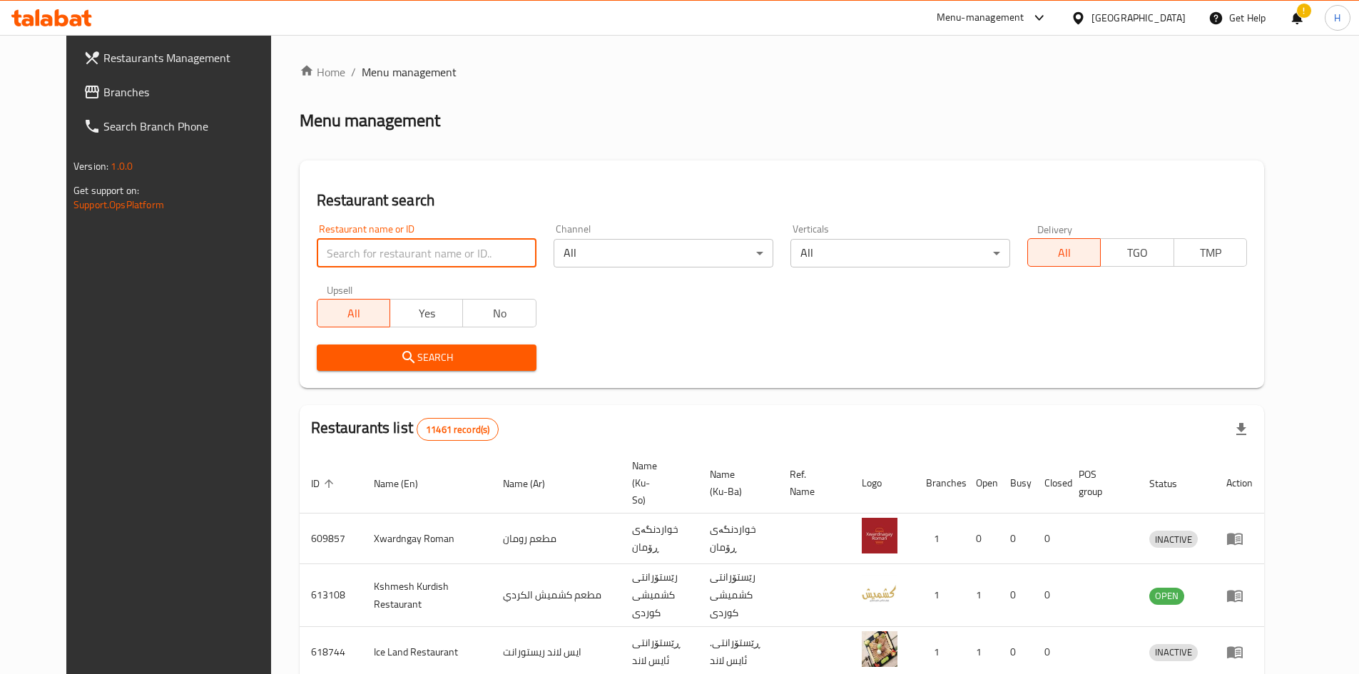
click at [398, 260] on input "search" at bounding box center [427, 253] width 220 height 29
paste input "669038"
type input "669038"
click button "Search" at bounding box center [427, 358] width 220 height 26
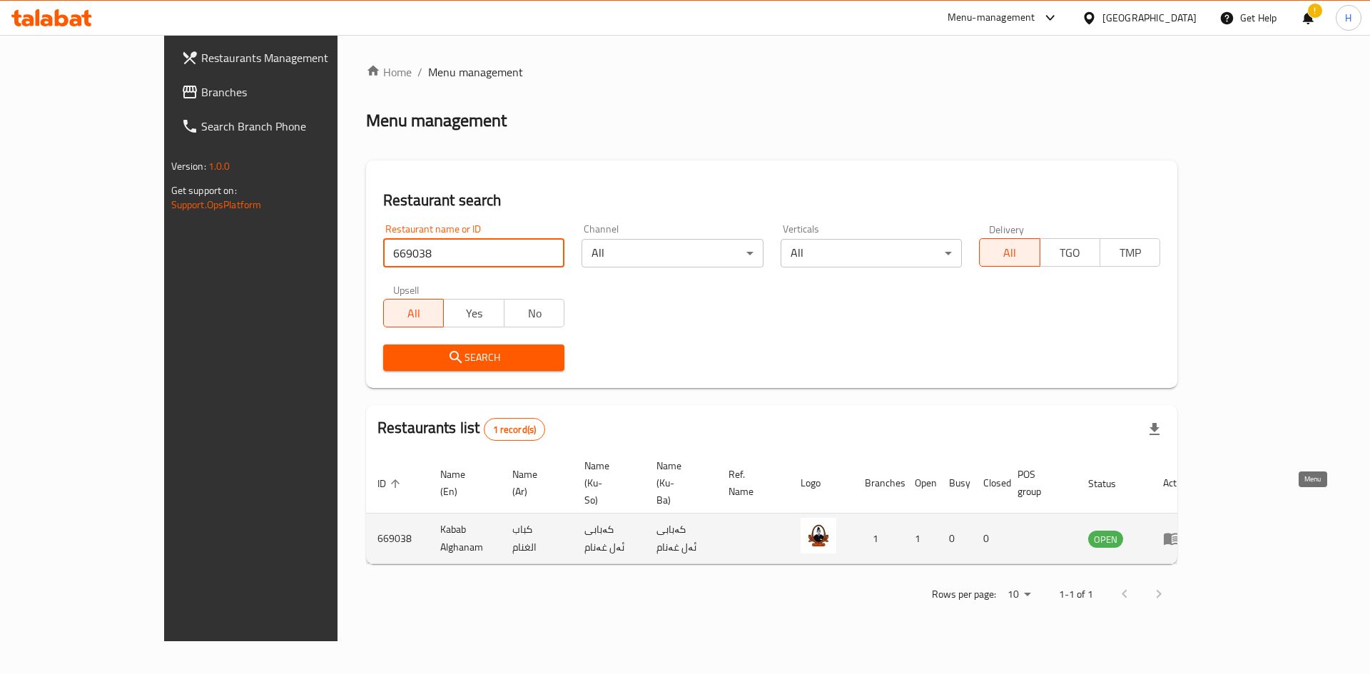
click at [672, 534] on icon "enhanced table" at bounding box center [1172, 540] width 16 height 12
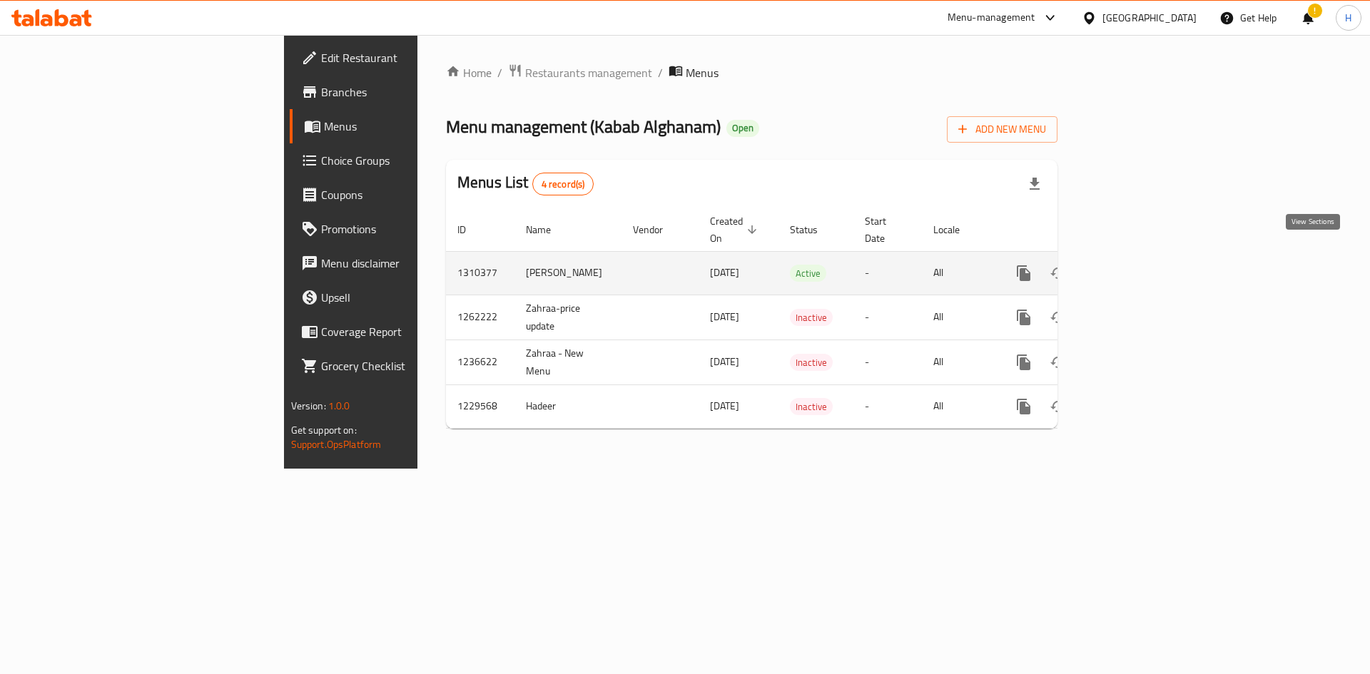
click at [672, 257] on link "enhanced table" at bounding box center [1126, 273] width 34 height 34
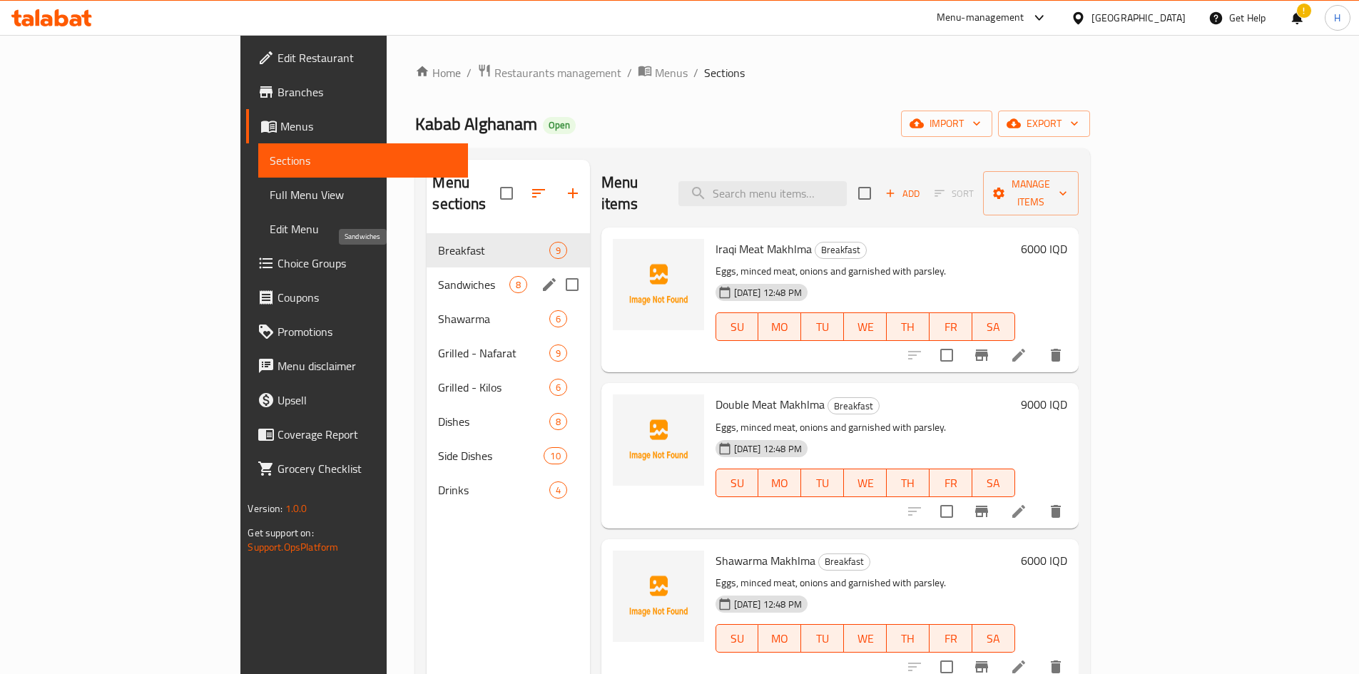
click at [438, 276] on span "Sandwiches" at bounding box center [473, 284] width 71 height 17
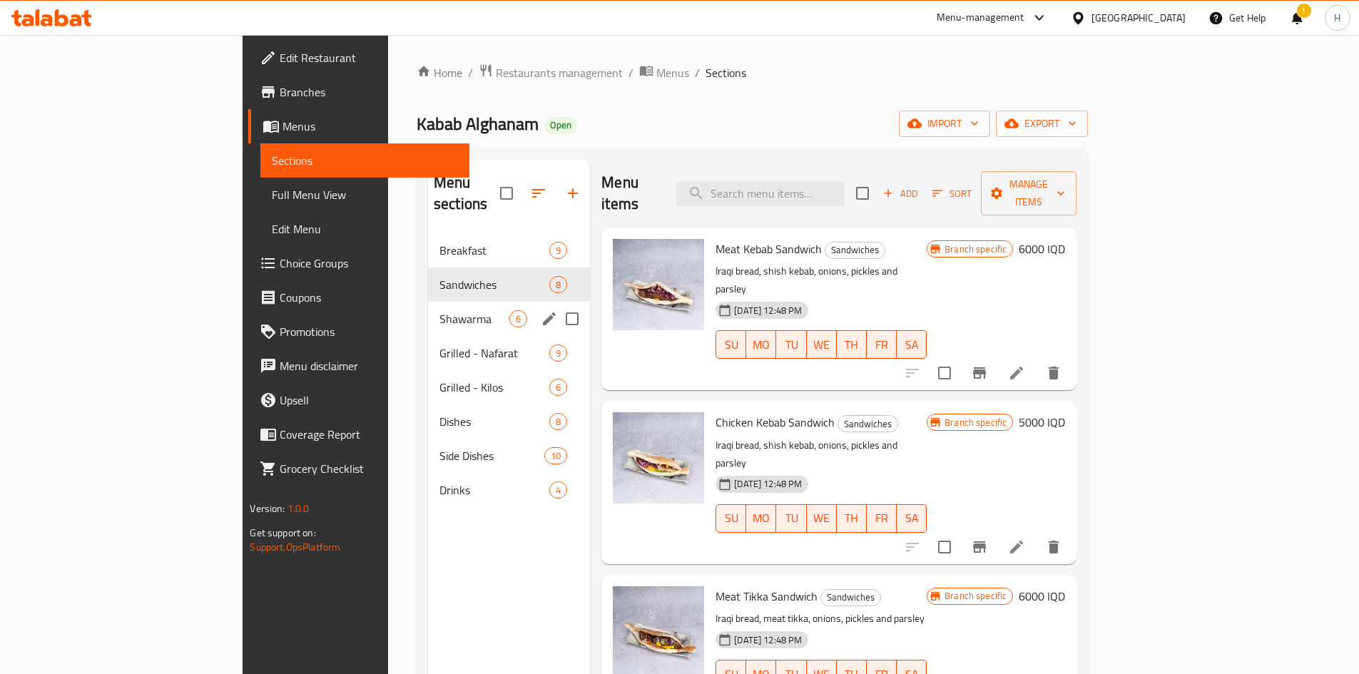
click at [428, 302] on div "Shawarma 6" at bounding box center [509, 319] width 162 height 34
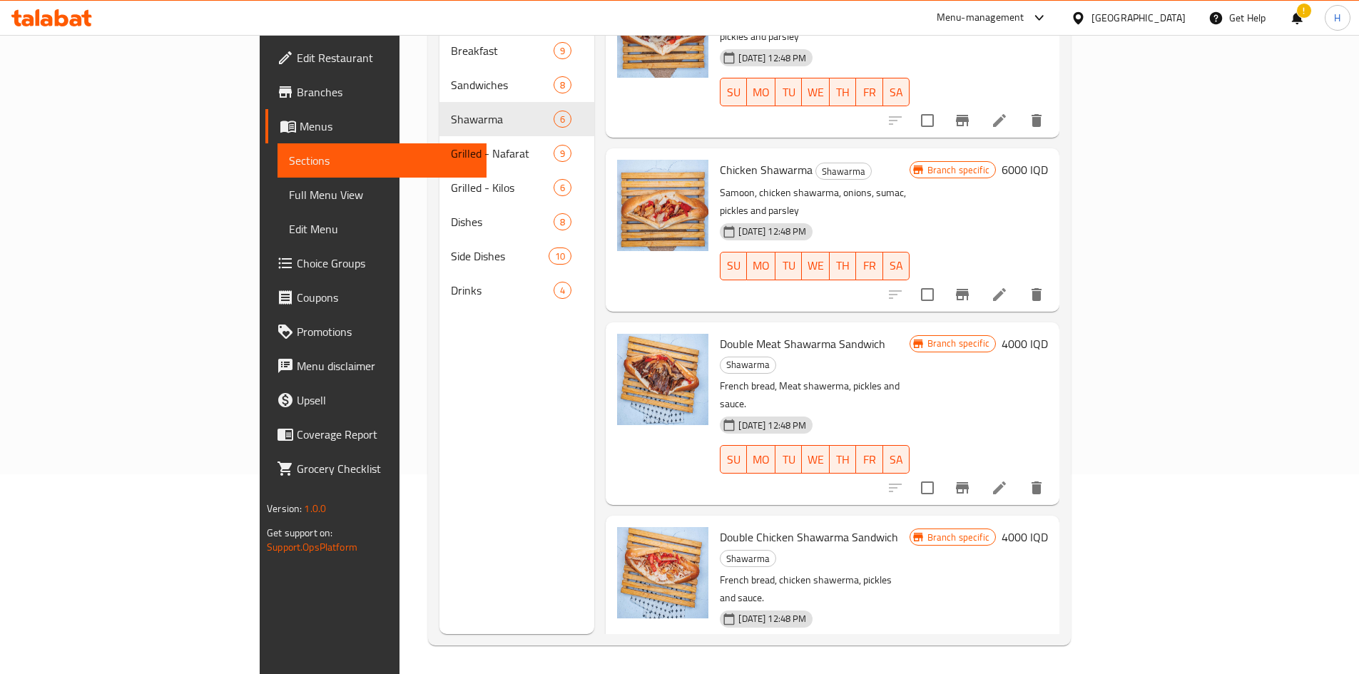
scroll to position [143, 0]
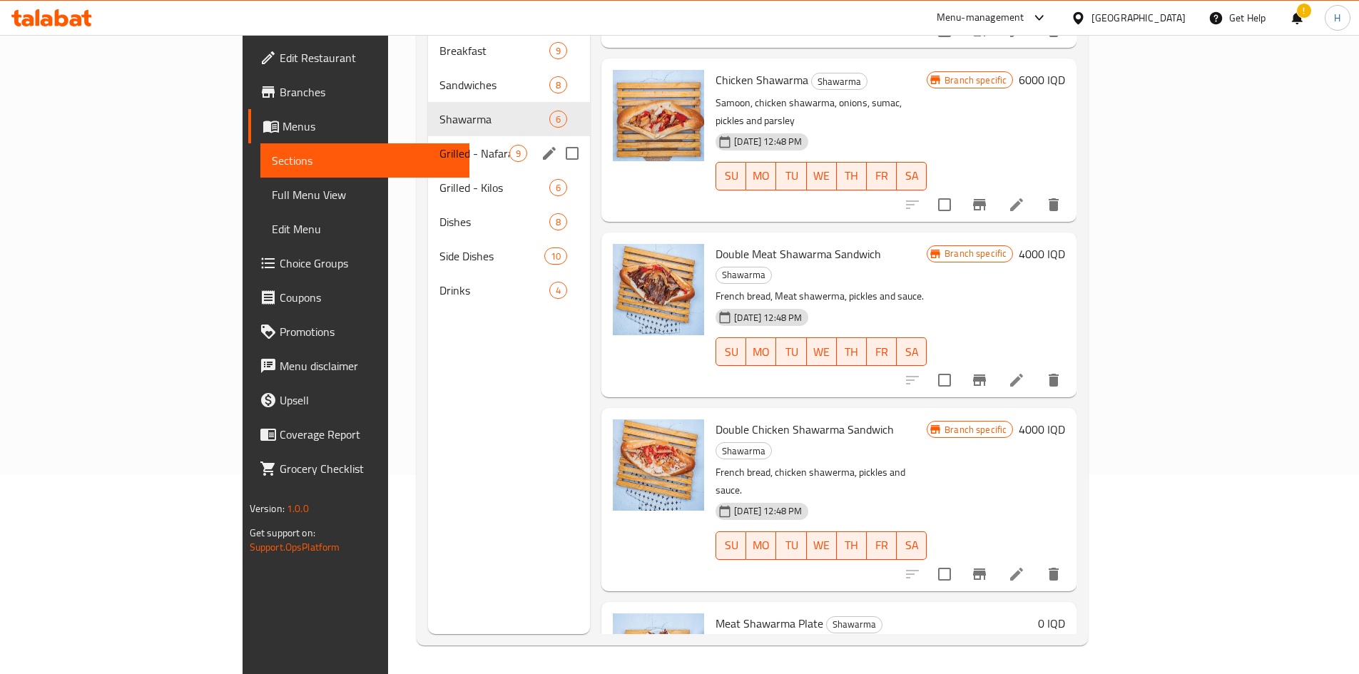
click at [439, 145] on span "Grilled - Nafarat" at bounding box center [474, 153] width 70 height 17
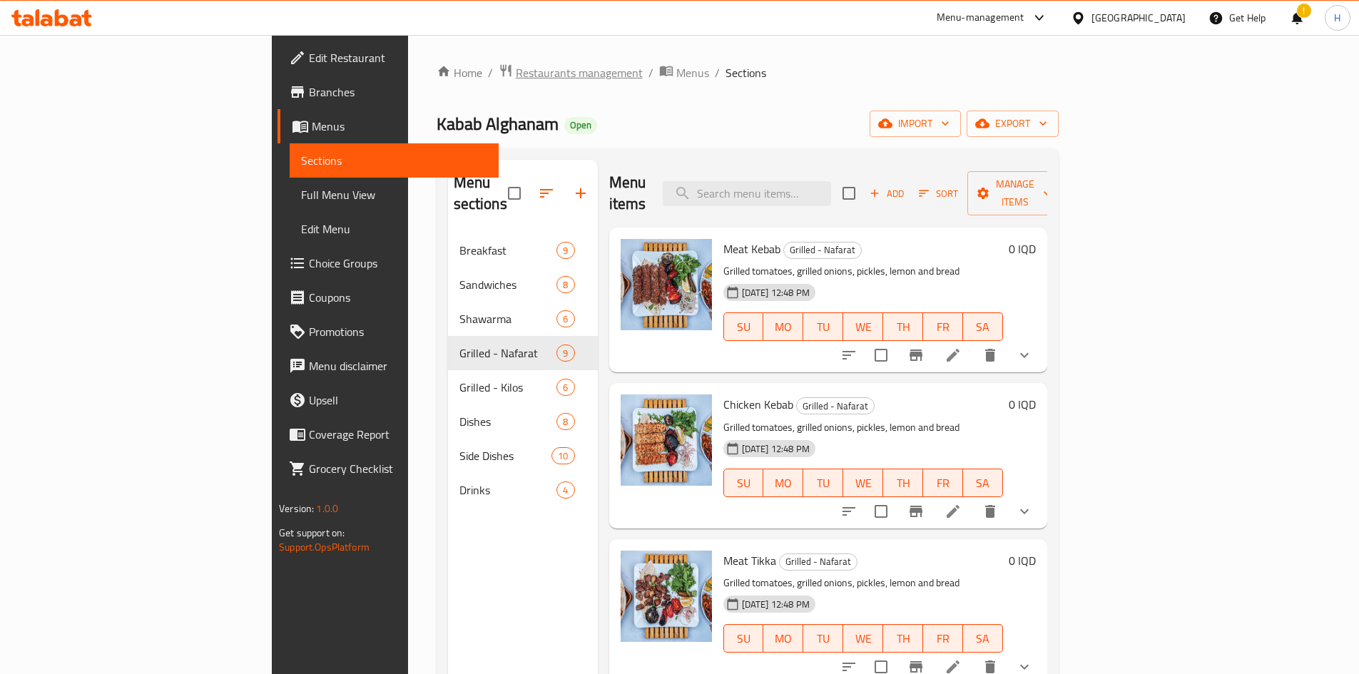
click at [516, 70] on span "Restaurants management" at bounding box center [579, 72] width 127 height 17
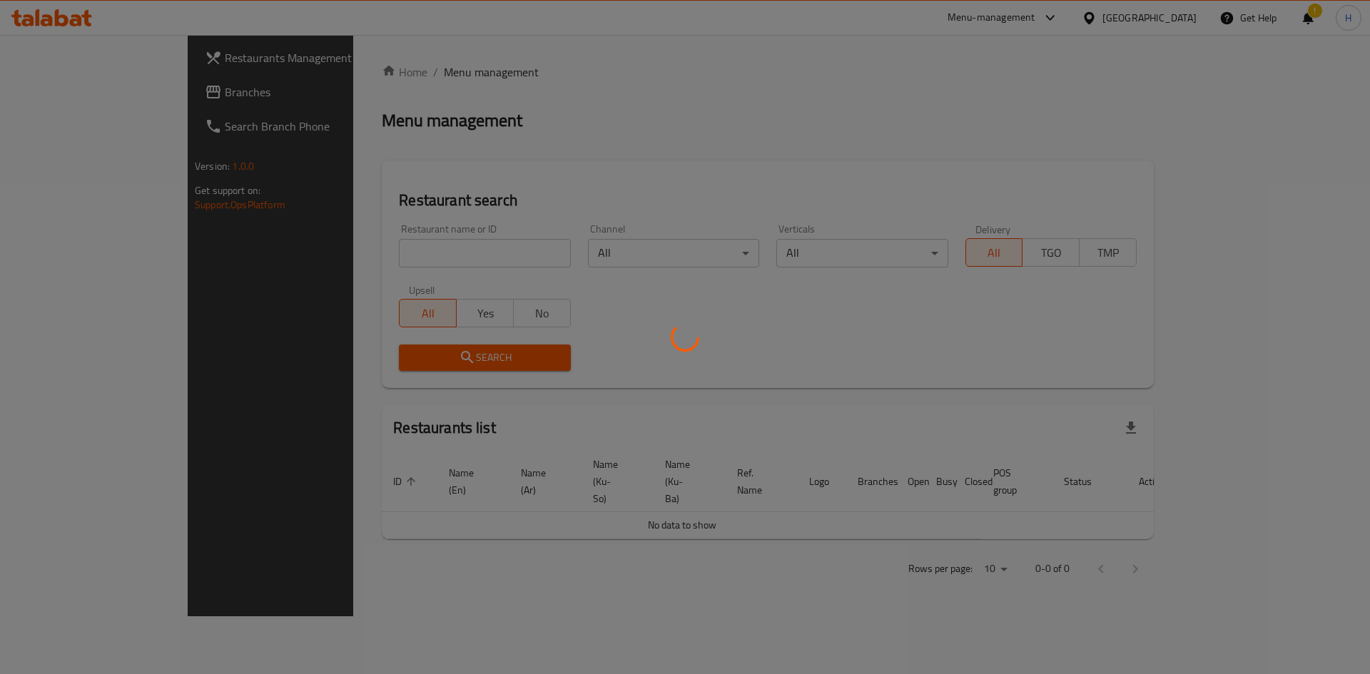
click at [408, 252] on div at bounding box center [685, 337] width 1370 height 674
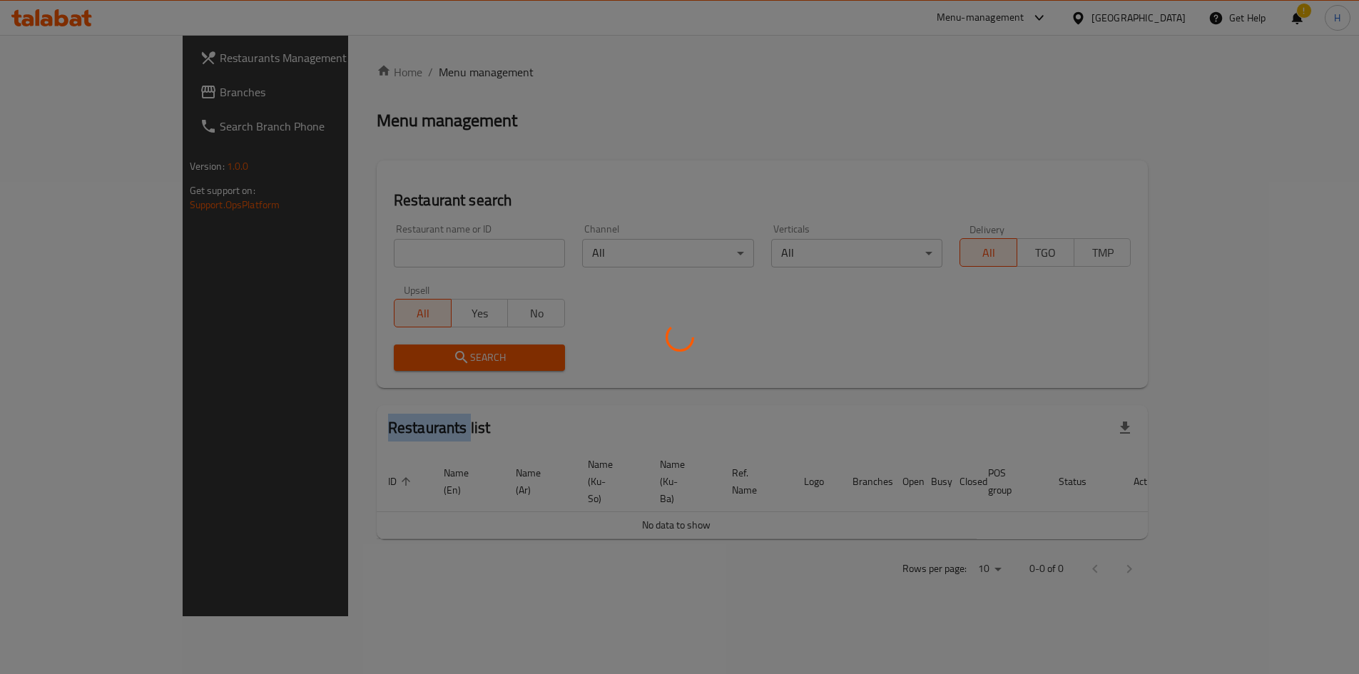
click at [408, 252] on div at bounding box center [679, 337] width 1359 height 674
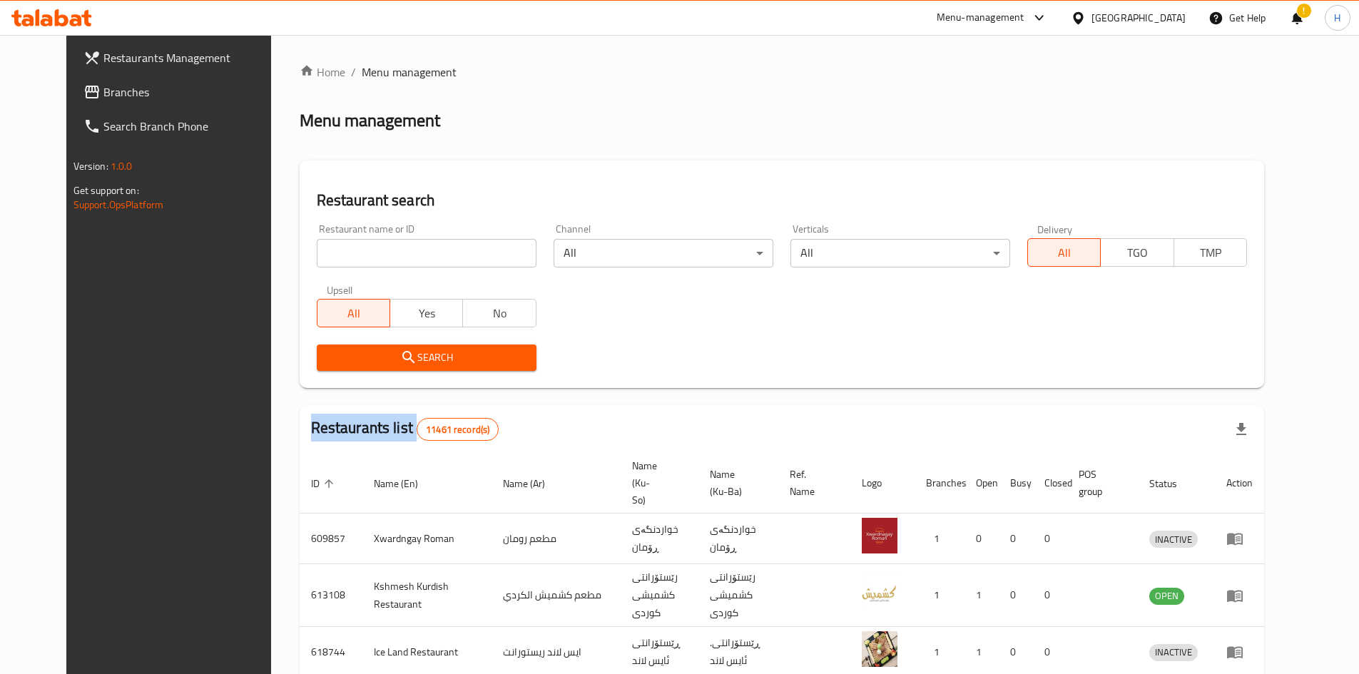
click at [408, 252] on div "Home / Menu management Menu management Restaurant search Restaurant name or ID …" at bounding box center [782, 557] width 965 height 989
click at [418, 252] on input "search" at bounding box center [427, 253] width 220 height 29
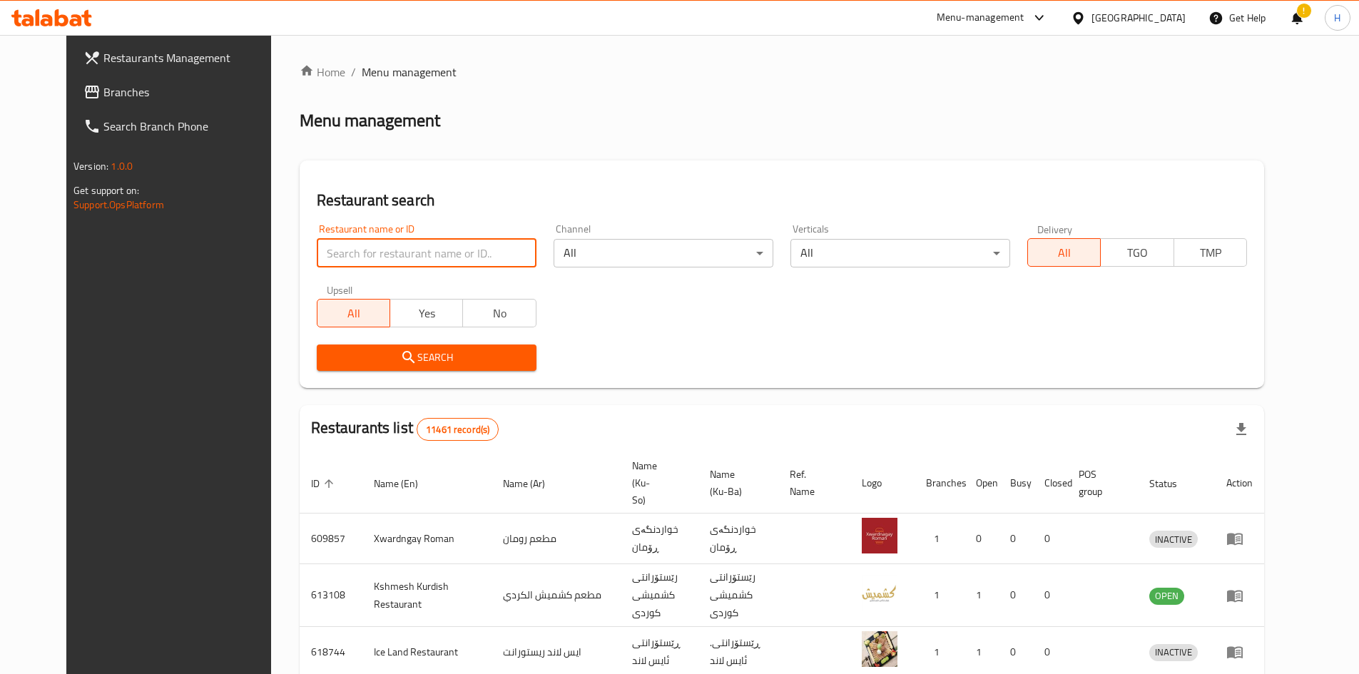
click at [379, 253] on input "search" at bounding box center [427, 253] width 220 height 29
paste input "679708"
type input "679708"
click at [457, 367] on button "Search" at bounding box center [427, 358] width 220 height 26
click at [457, 367] on div at bounding box center [679, 337] width 1359 height 674
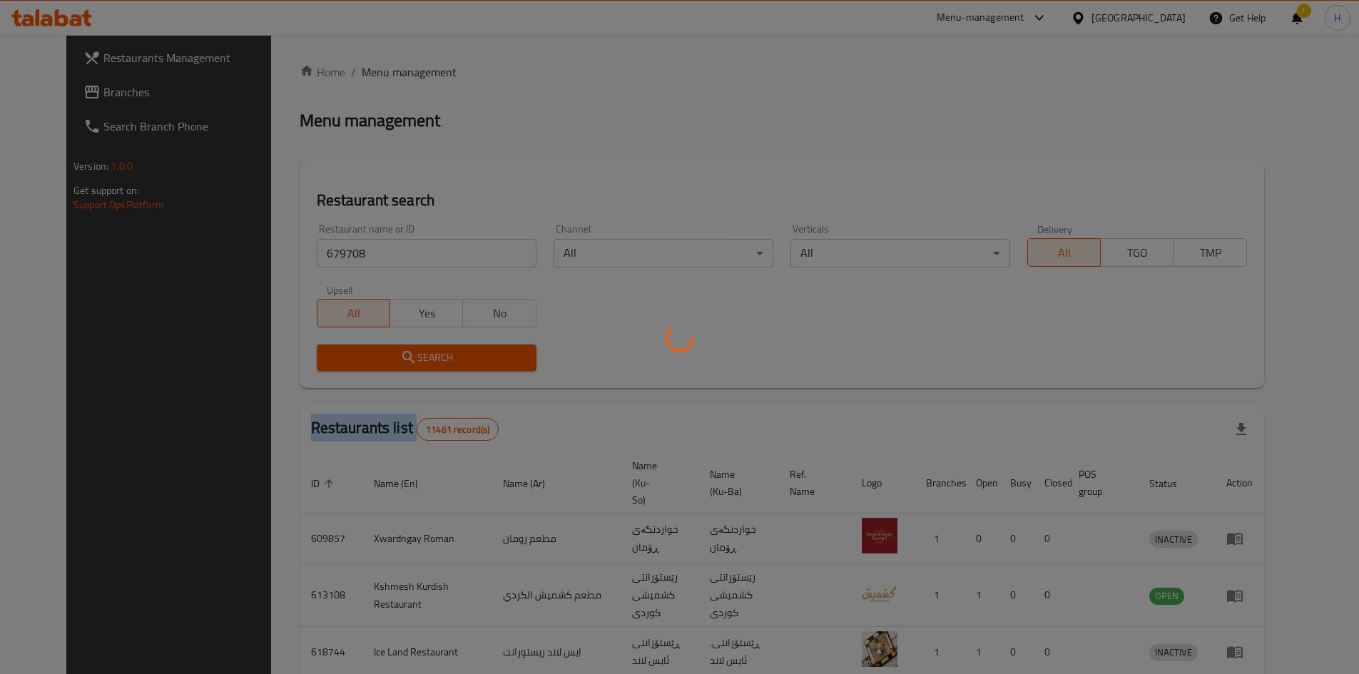
click at [457, 367] on div at bounding box center [679, 337] width 1359 height 674
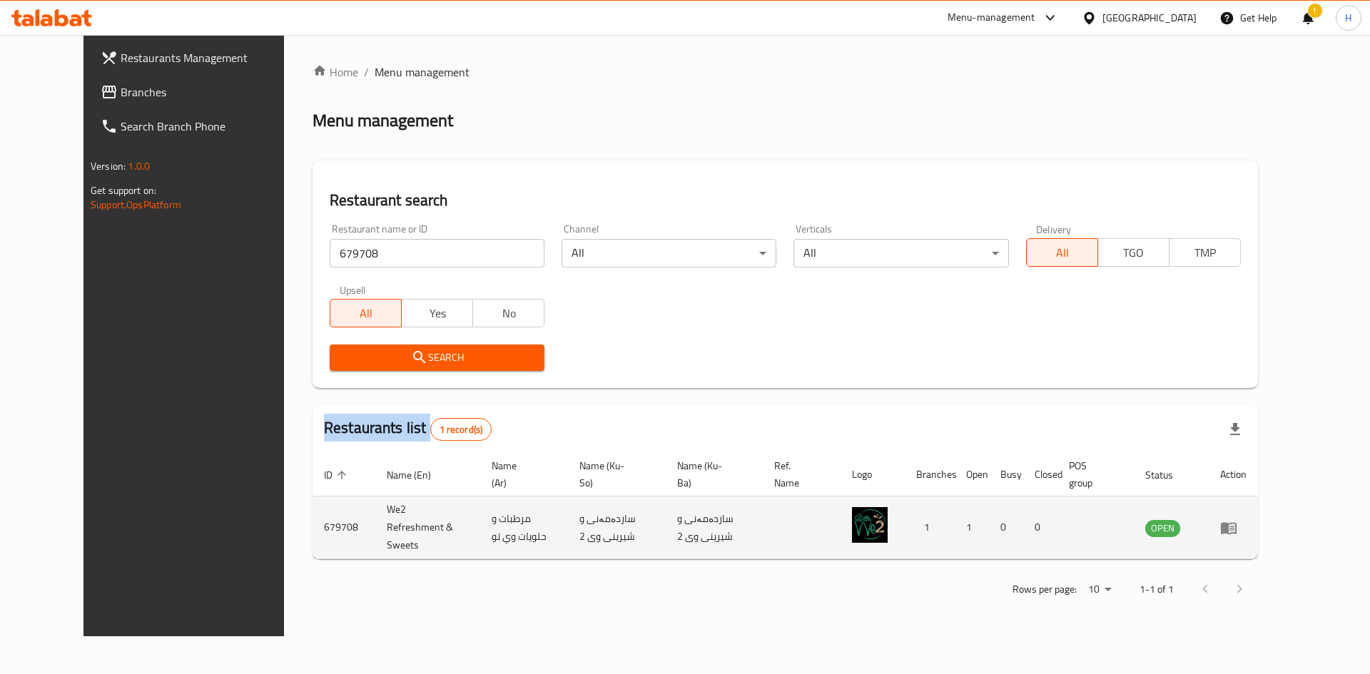
click at [672, 519] on link "enhanced table" at bounding box center [1233, 527] width 26 height 17
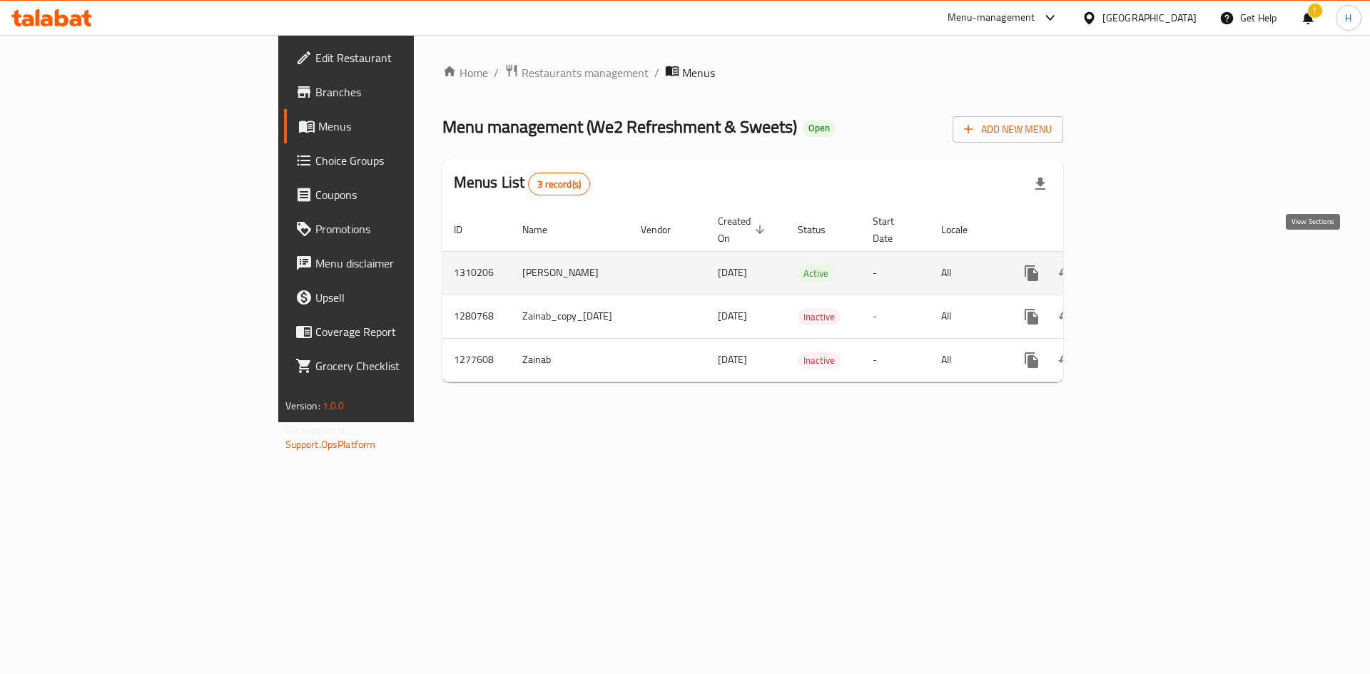
click at [672, 265] on icon "enhanced table" at bounding box center [1134, 273] width 17 height 17
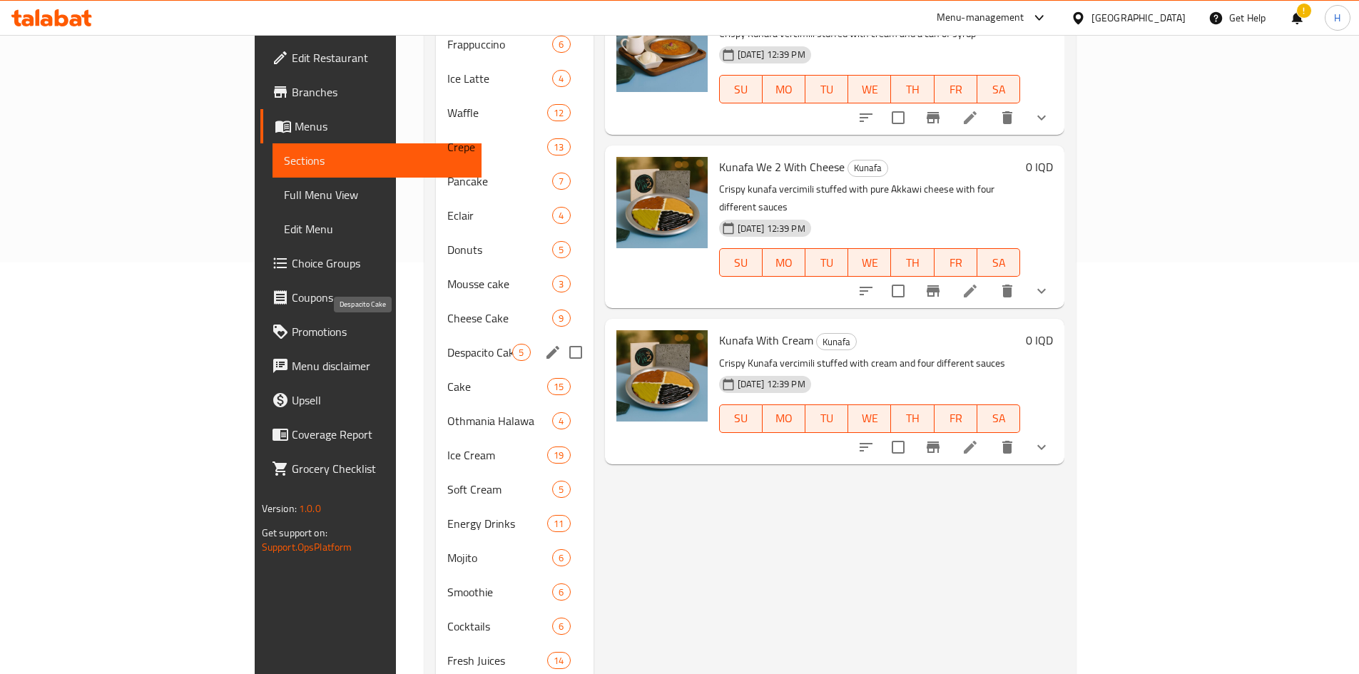
scroll to position [151, 0]
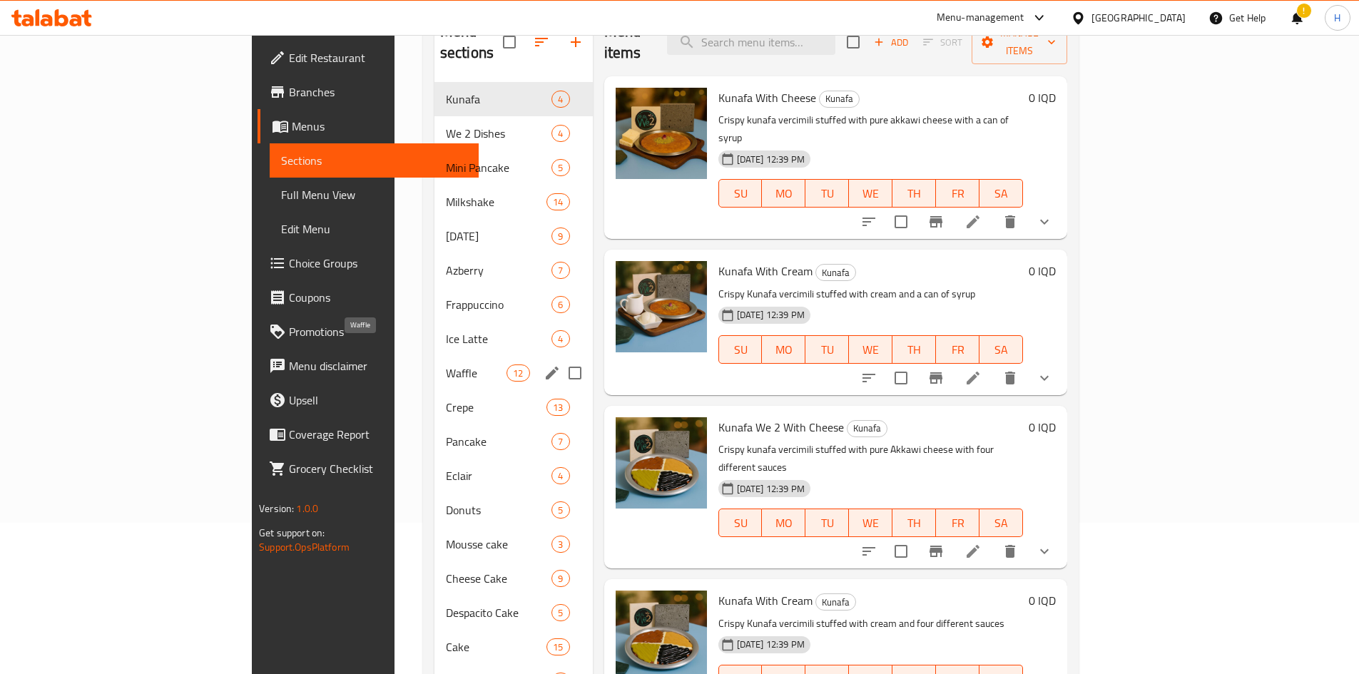
click at [446, 365] on span "Waffle" at bounding box center [476, 373] width 61 height 17
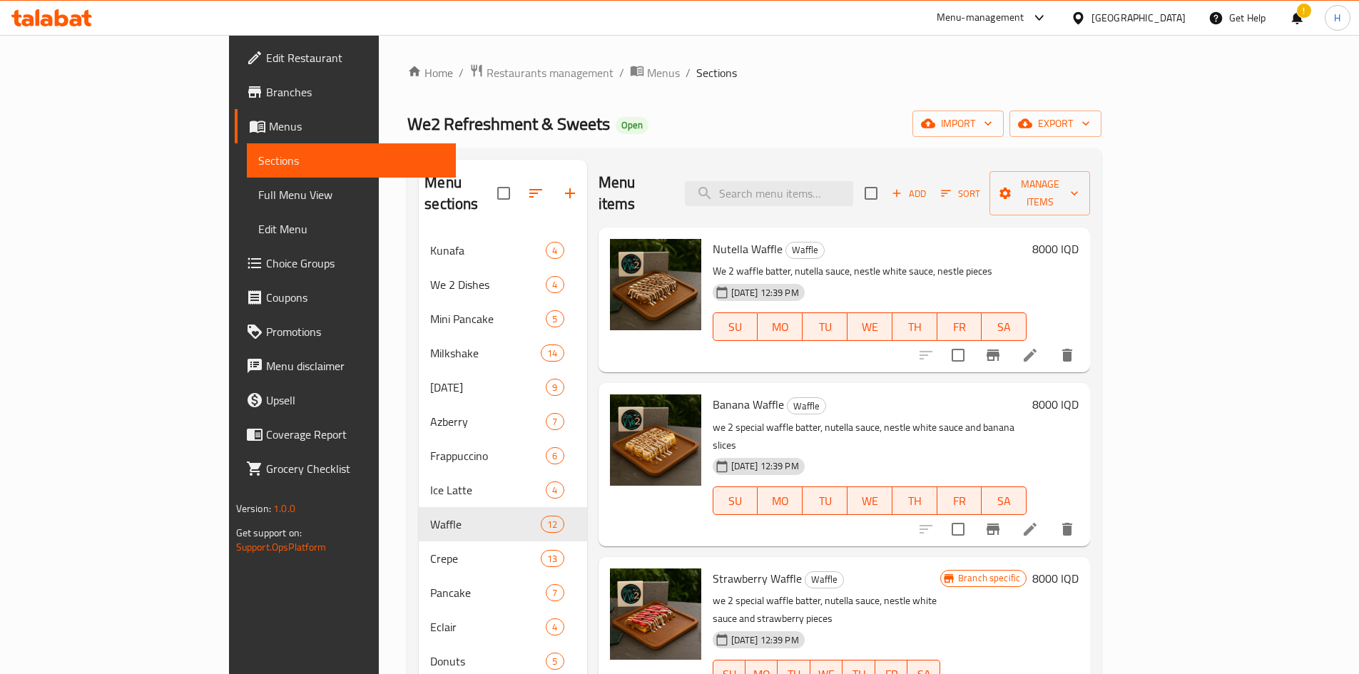
click at [672, 347] on icon at bounding box center [1030, 355] width 17 height 17
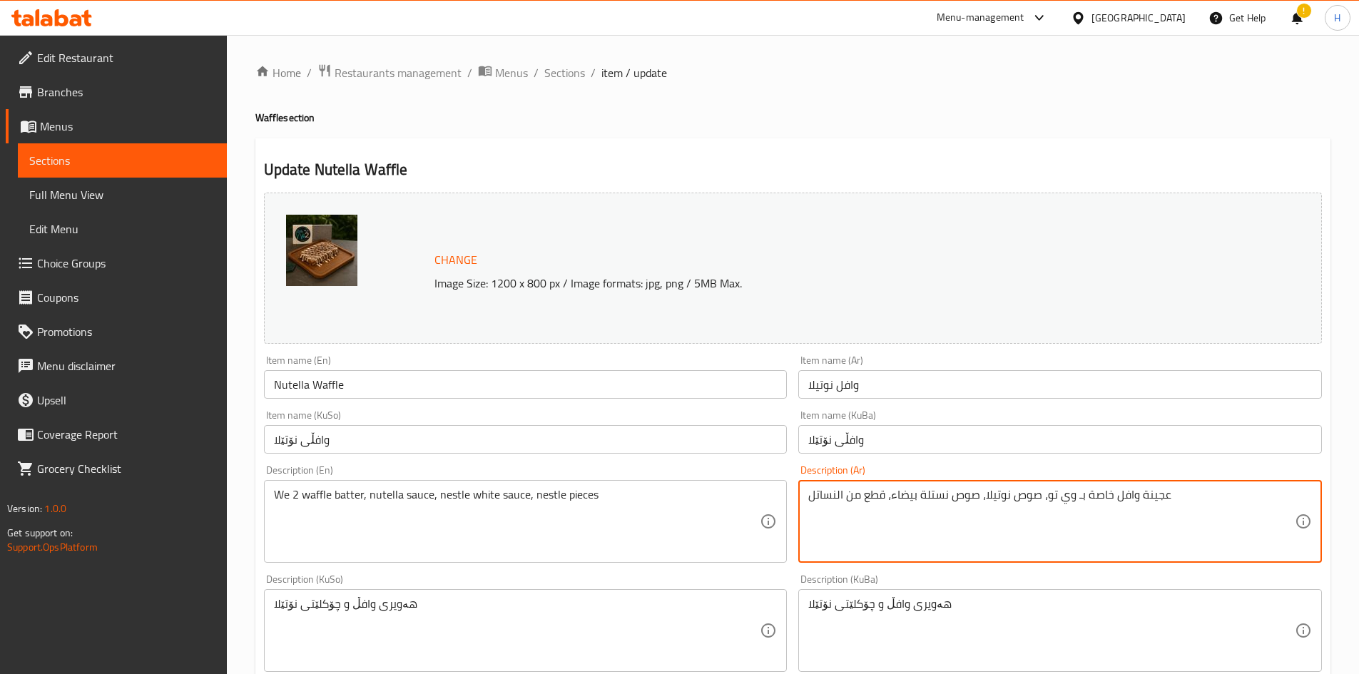
drag, startPoint x: 892, startPoint y: 501, endPoint x: 758, endPoint y: 506, distance: 134.2
click at [672, 504] on textarea "عجينة وافل خاصة بـ وي تو، صوص نوتيلا، صوص نستلة بيضاء" at bounding box center [1051, 522] width 487 height 68
click at [672, 512] on textarea "عجينة وافل خاصة بـ وي تو، صوص نوتيلا وصوص نستلة بيضاء" at bounding box center [1051, 522] width 487 height 68
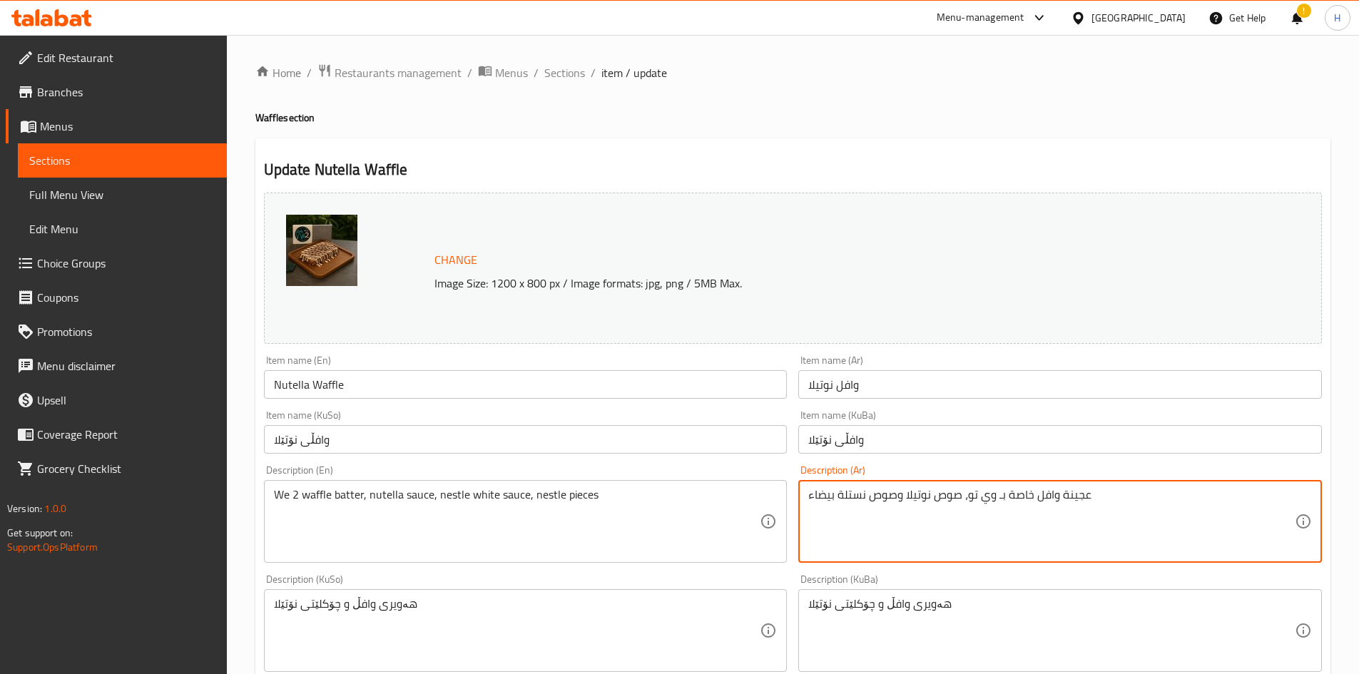
type textarea "عجينة وافل خاصة بـ وي تو، صوص نوتيلا وصوص نستلة بيضاء"
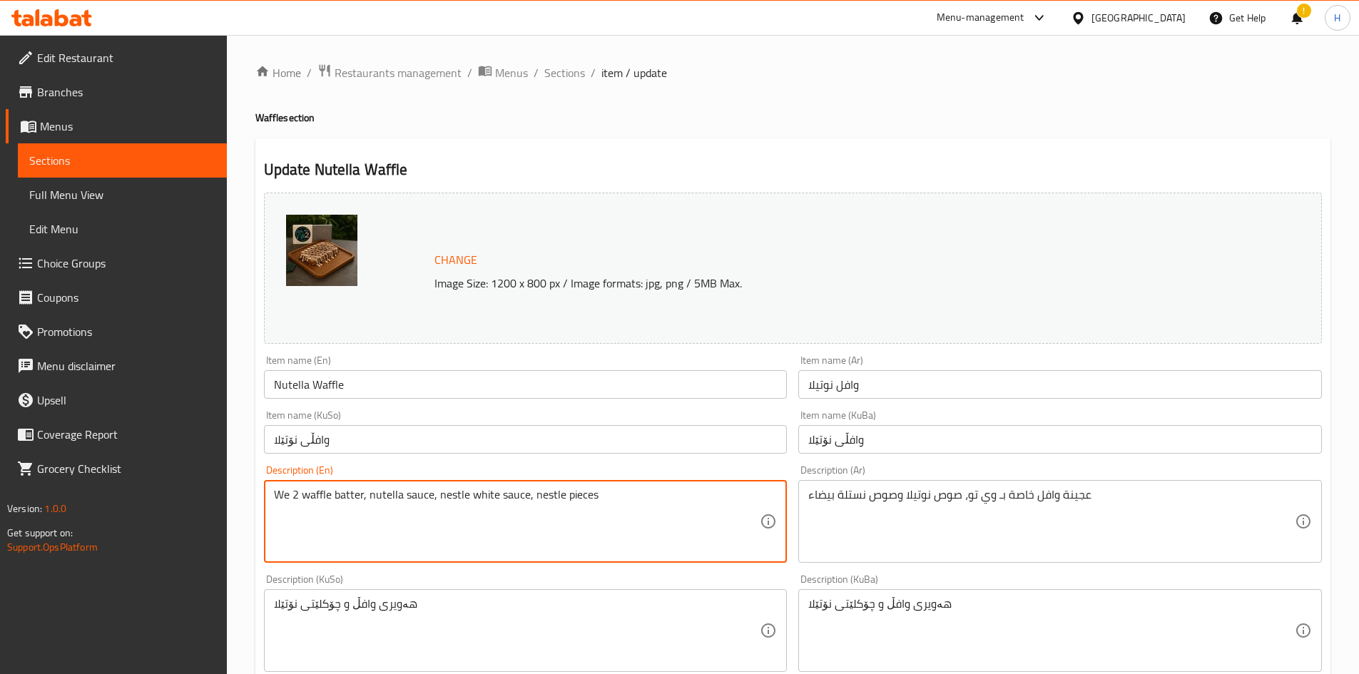
click at [346, 499] on textarea "We 2 waffle batter, nutella sauce, nestle white sauce, nestle pieces" at bounding box center [517, 522] width 487 height 68
click at [345, 498] on textarea "We 2 waffle batter, nutella sauce, nestle white sauce, nestle pieces" at bounding box center [517, 522] width 487 height 68
paste textarea "Too's special waffle batter, Nutella sauce and Nestle white sauce"
click at [293, 493] on textarea "We Too's special waffle batter, Nutella sauce and Nestle white sauce" at bounding box center [517, 522] width 487 height 68
click at [295, 493] on textarea "We Too's special waffle batter, Nutella sauce and Nestle white sauce" at bounding box center [517, 522] width 487 height 68
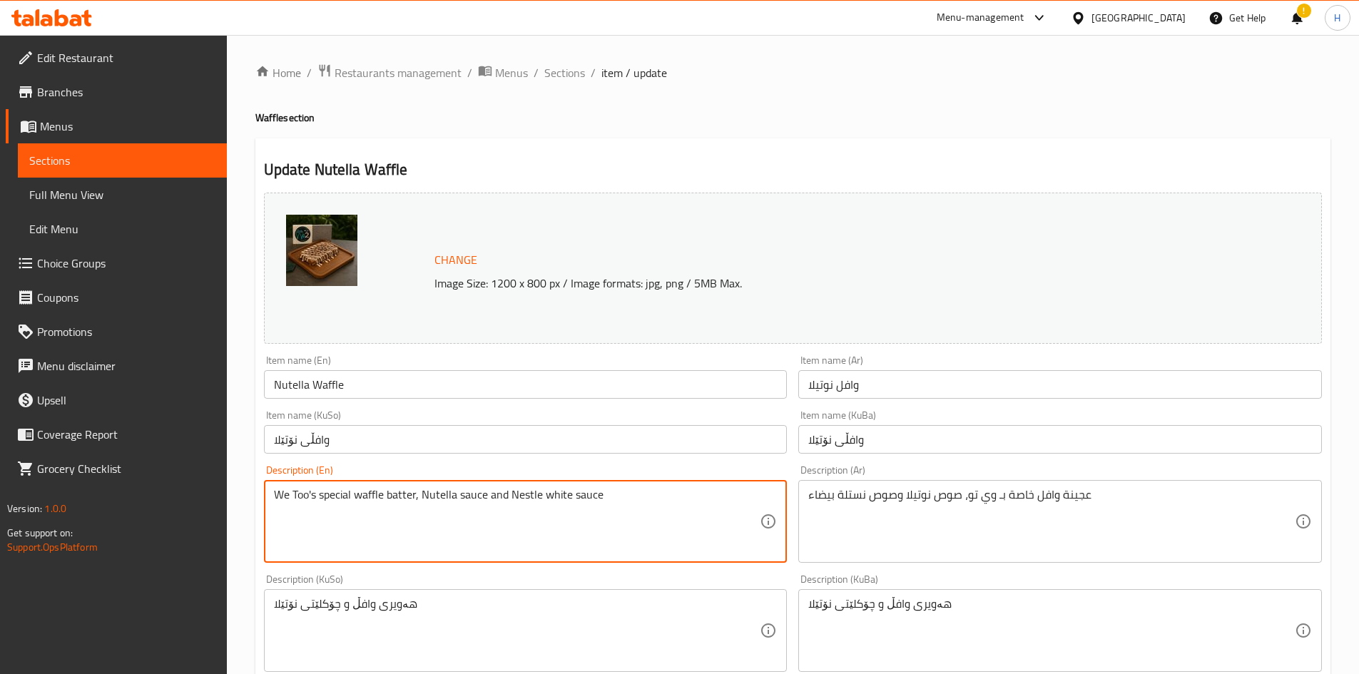
click at [295, 493] on textarea "We Too's special waffle batter, Nutella sauce and Nestle white sauce" at bounding box center [517, 522] width 487 height 68
click at [301, 494] on textarea "We Too's special waffle batter, Nutella sauce and Nestle white sauce" at bounding box center [517, 522] width 487 height 68
drag, startPoint x: 497, startPoint y: 495, endPoint x: 491, endPoint y: 500, distance: 7.6
click at [491, 500] on textarea "We 2 special waffle batter, Nutella sauce and Nestle white sauce" at bounding box center [517, 522] width 487 height 68
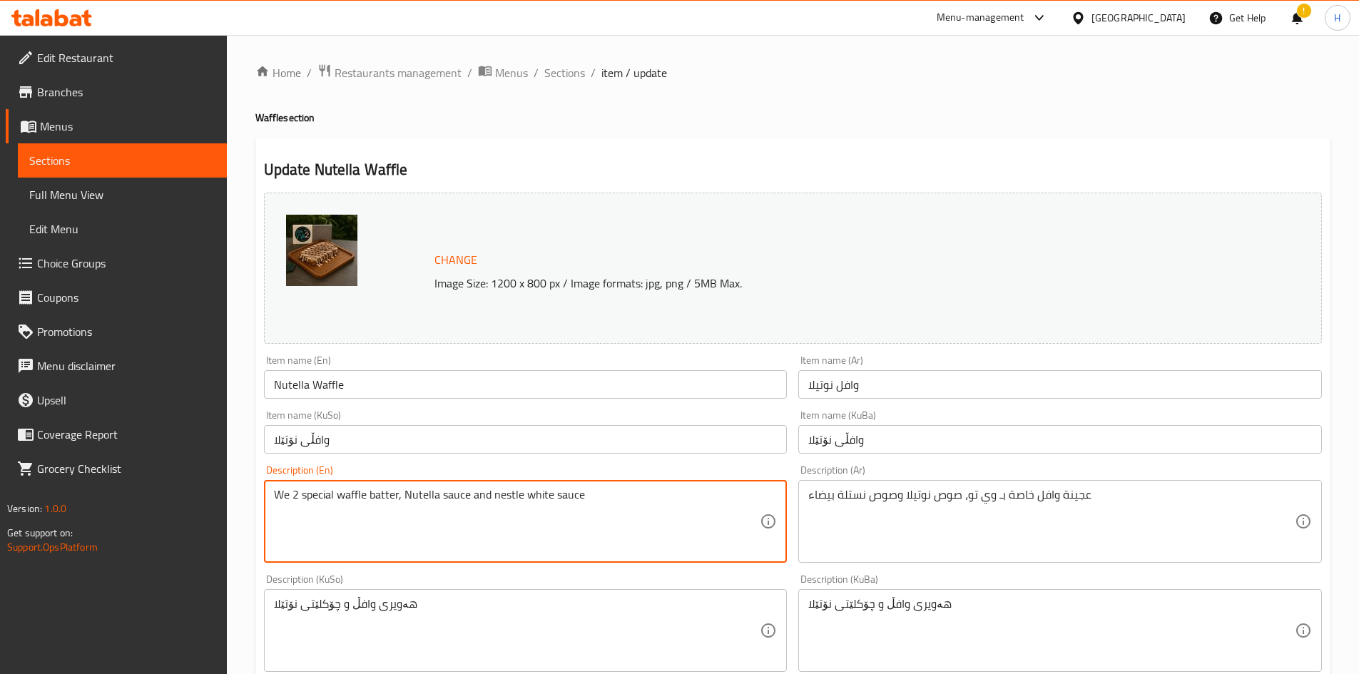
click at [404, 502] on textarea "We 2 special waffle batter, Nutella sauce and nestle white sauce" at bounding box center [517, 522] width 487 height 68
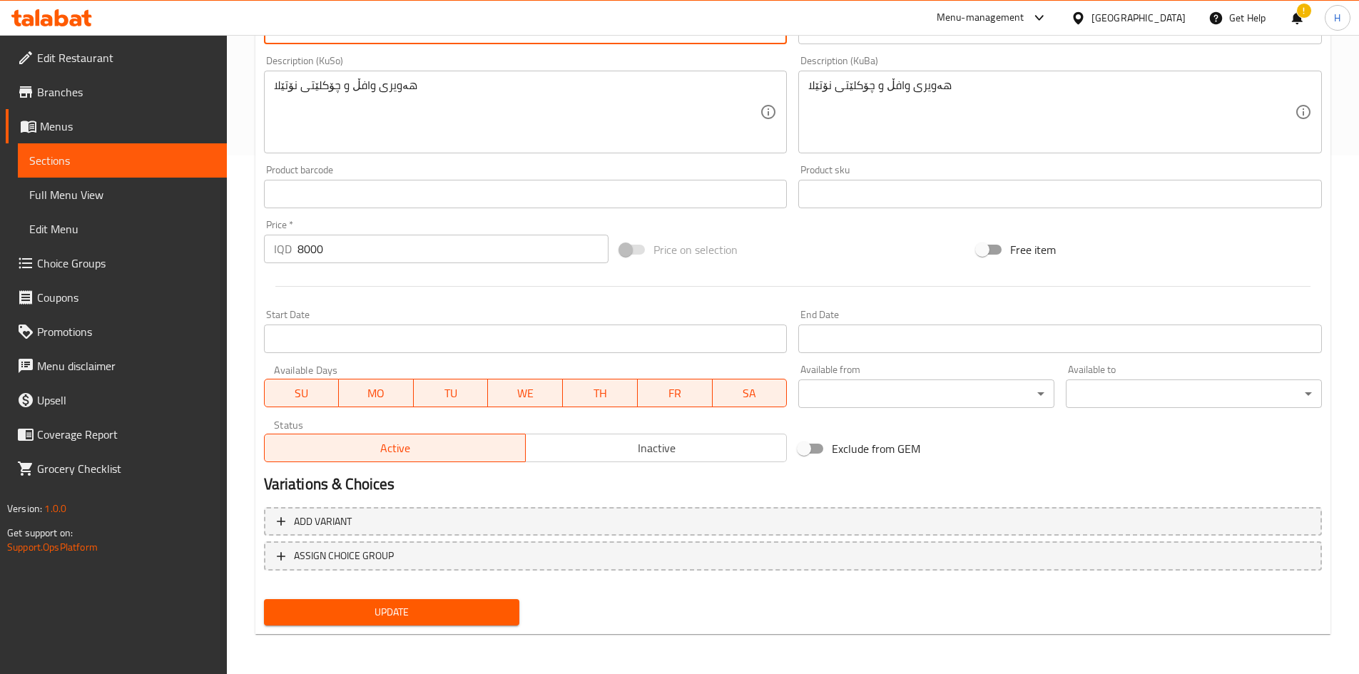
type textarea "We 2 special waffle batter, nutella sauce and nestle white sauce"
click at [434, 608] on span "Update" at bounding box center [391, 613] width 233 height 18
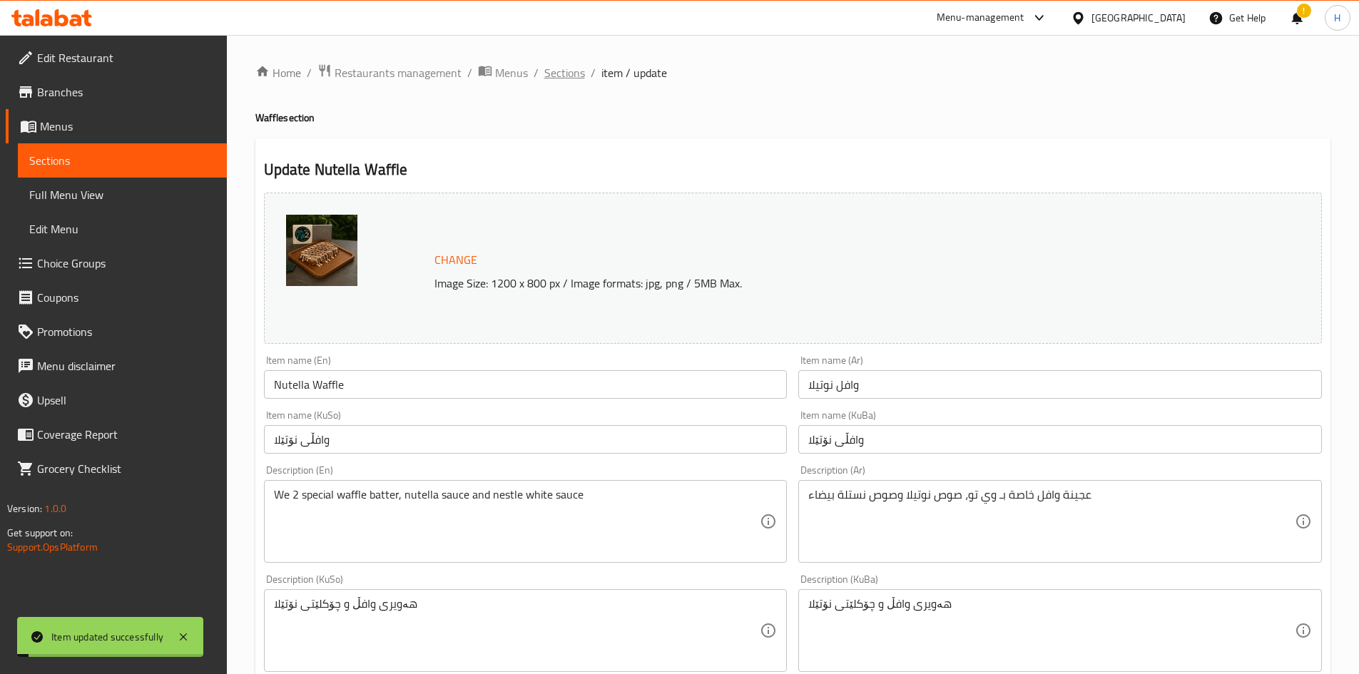
click at [561, 74] on span "Sections" at bounding box center [564, 72] width 41 height 17
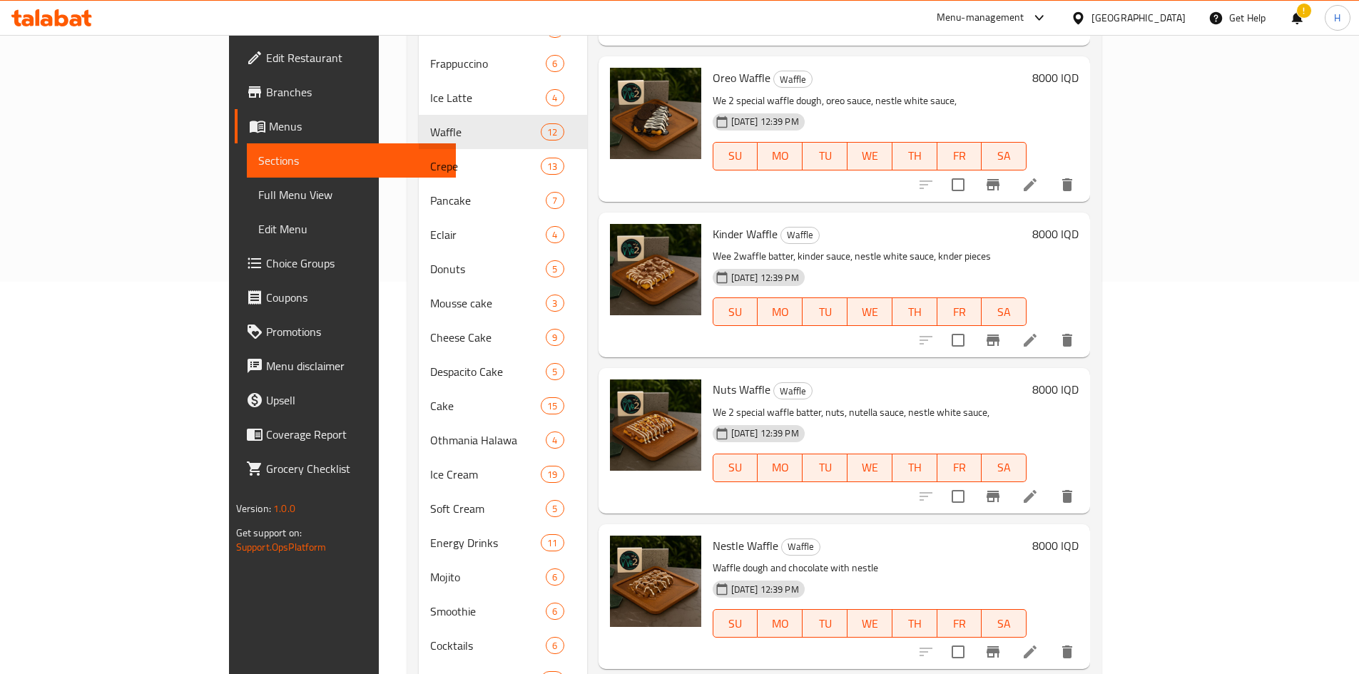
scroll to position [508, 0]
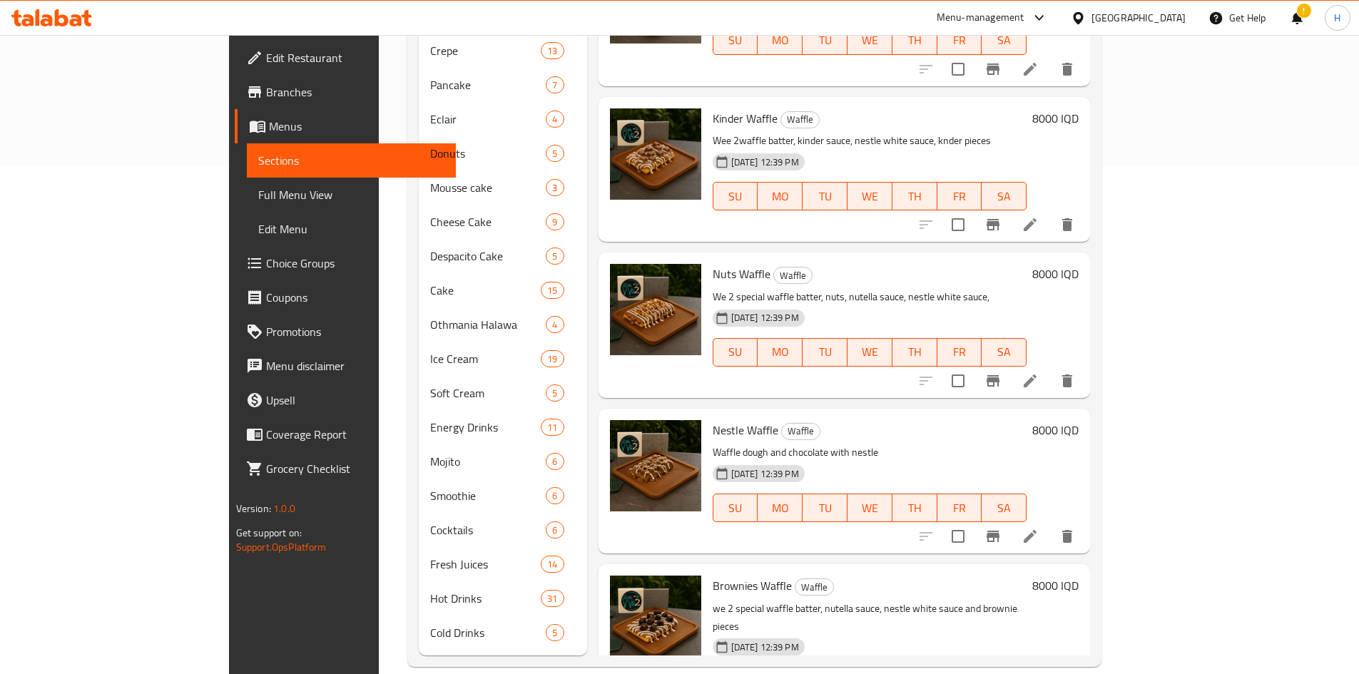
click at [672, 528] on icon at bounding box center [1030, 536] width 17 height 17
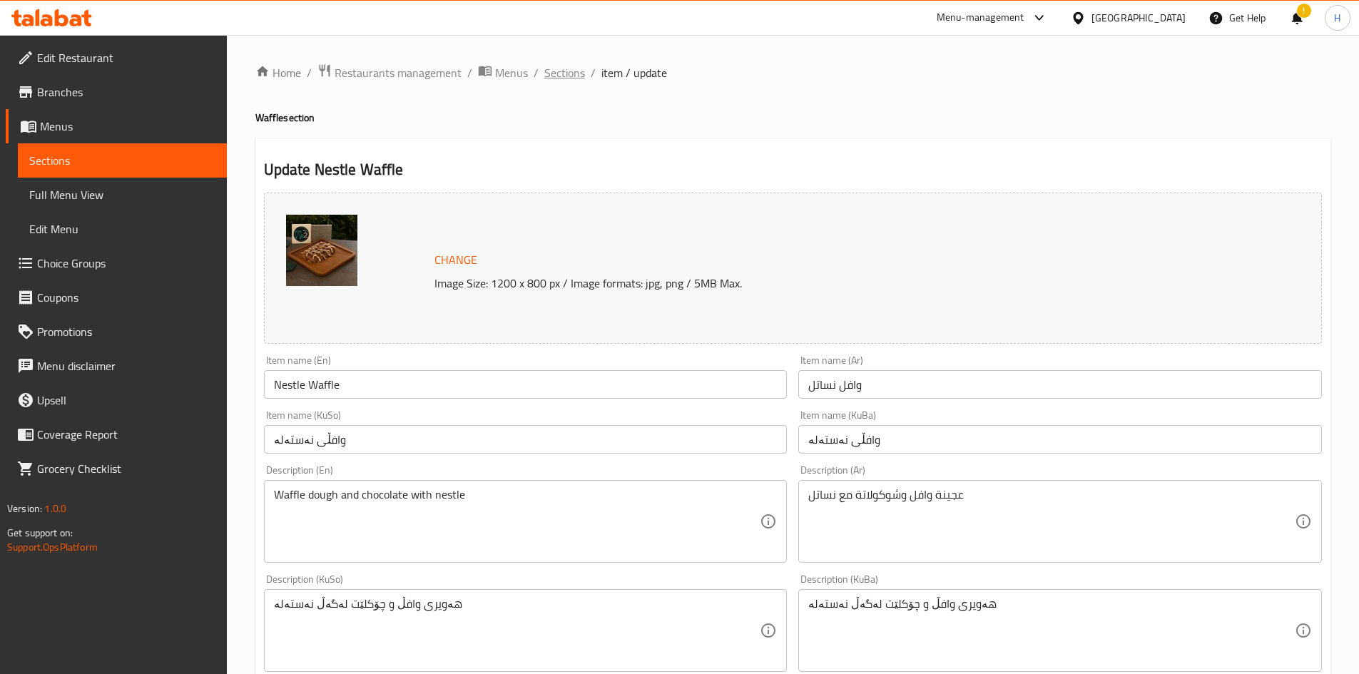
click at [569, 70] on span "Sections" at bounding box center [564, 72] width 41 height 17
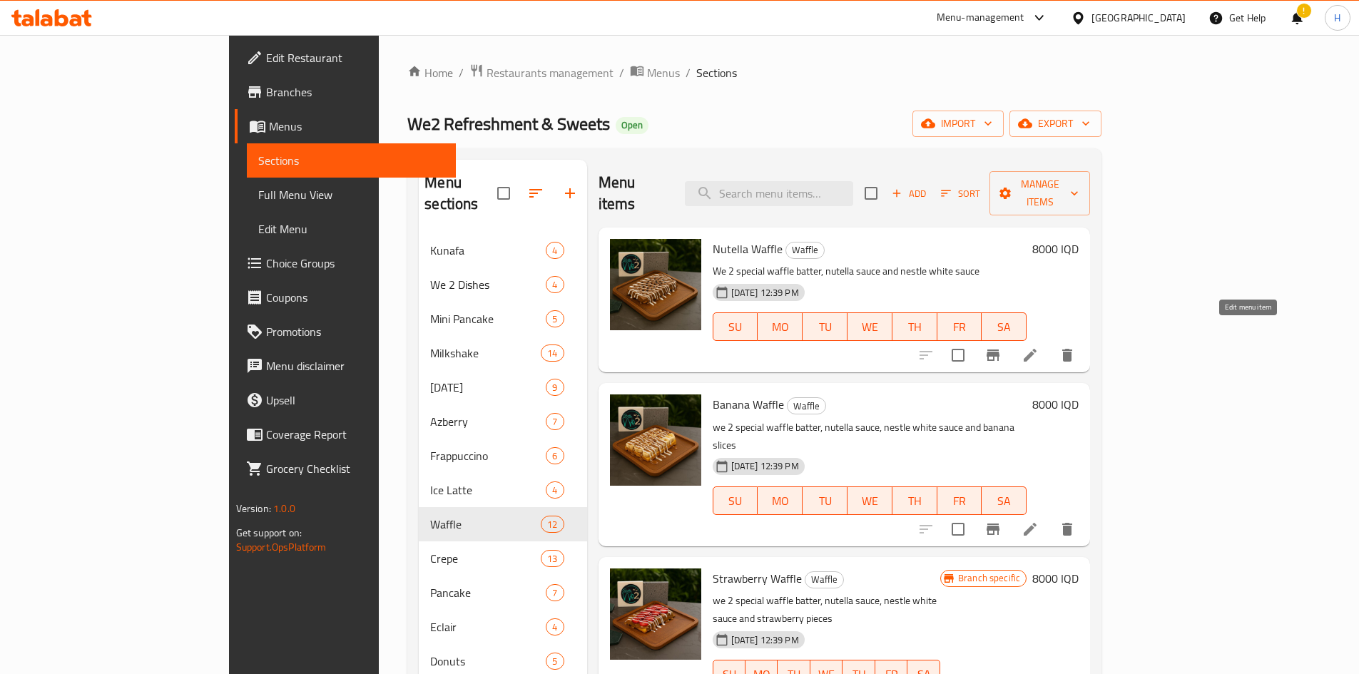
click at [672, 347] on icon at bounding box center [1030, 355] width 17 height 17
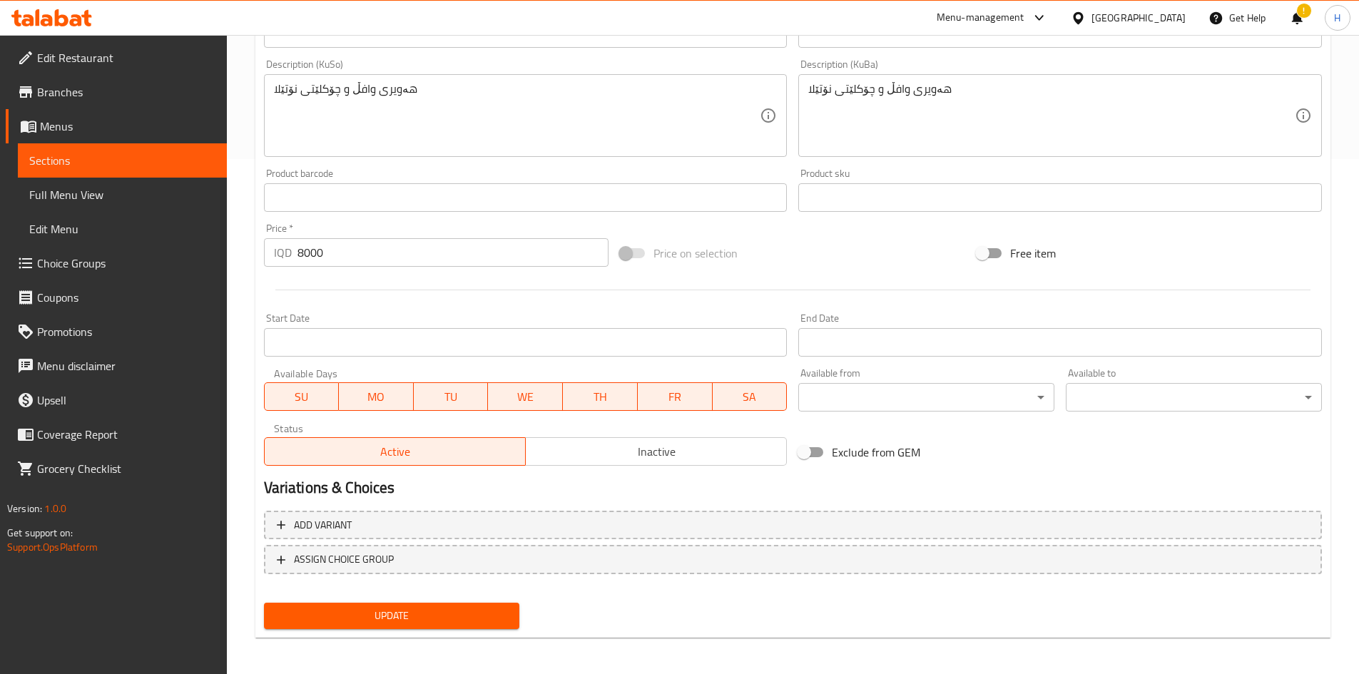
scroll to position [519, 0]
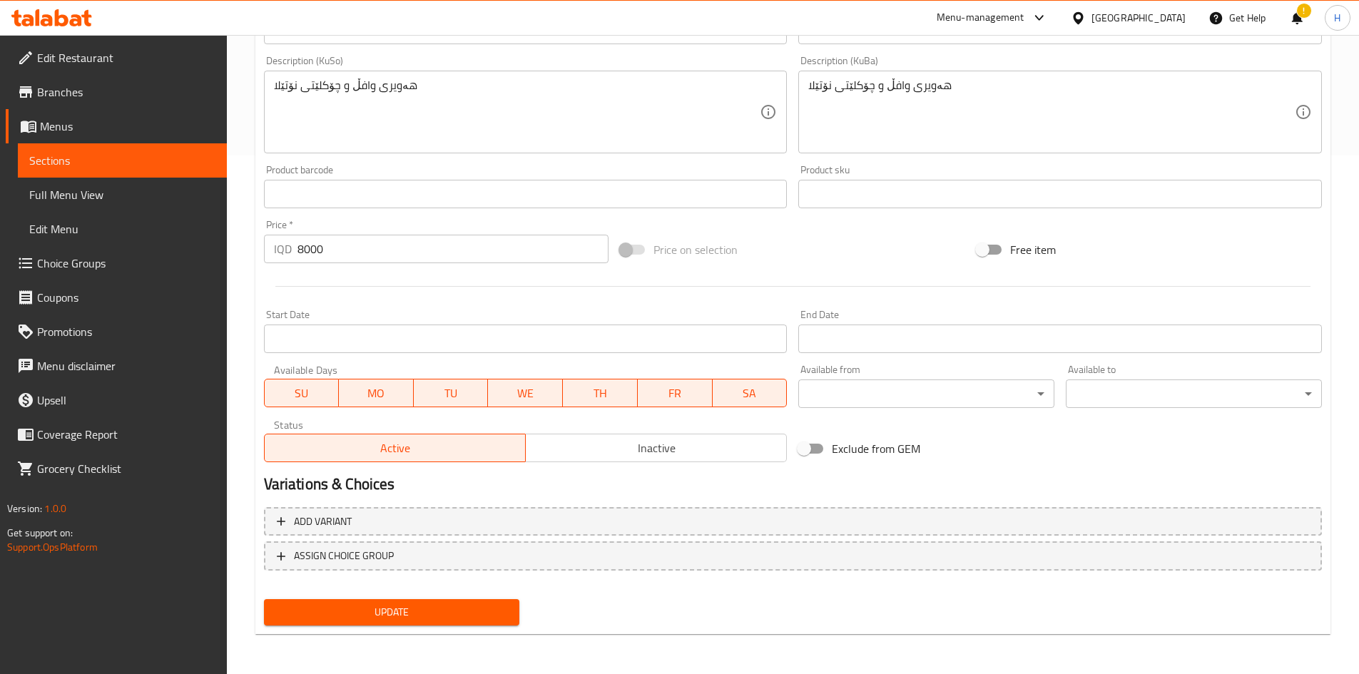
click at [414, 616] on span "Update" at bounding box center [391, 613] width 233 height 18
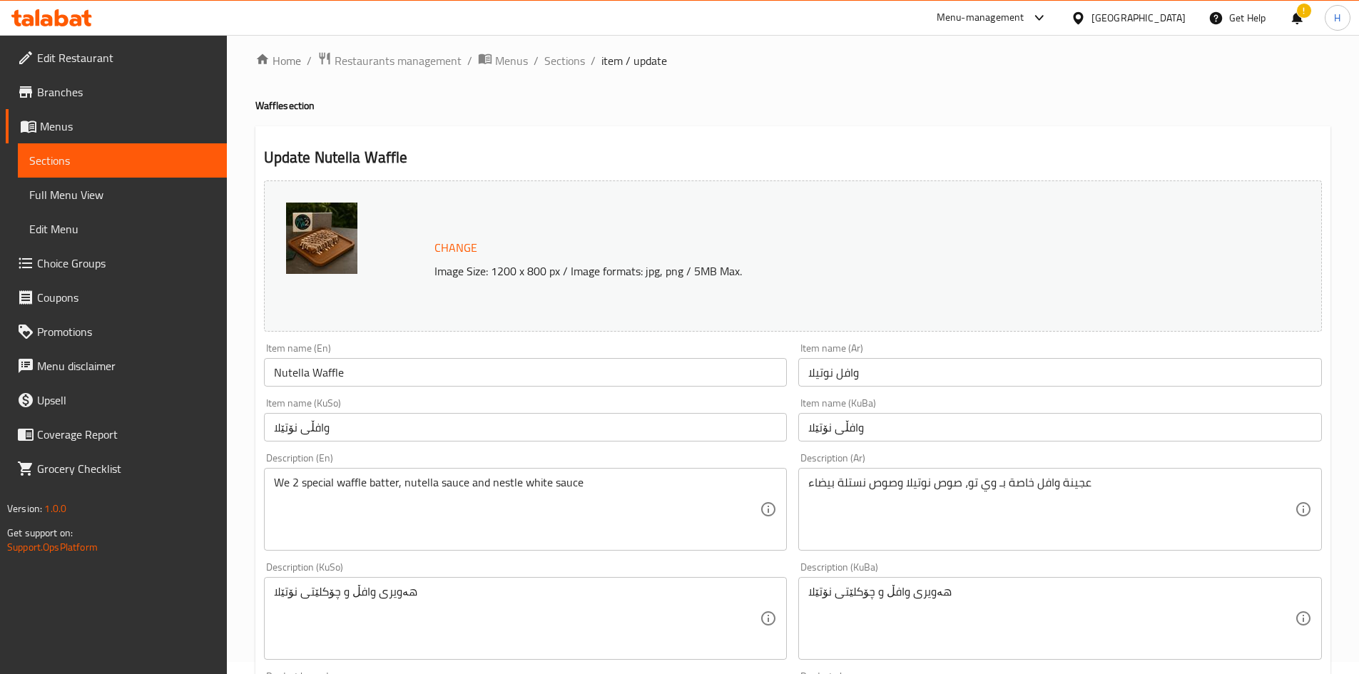
scroll to position [0, 0]
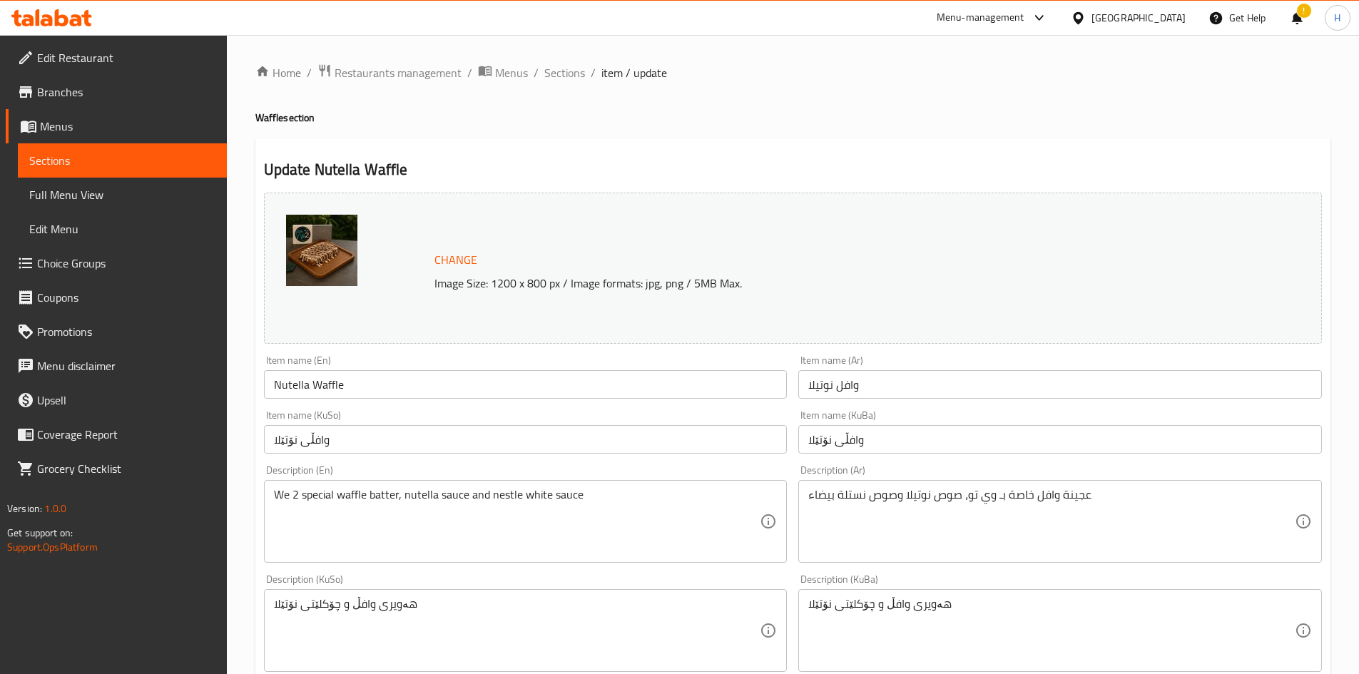
click at [556, 77] on span "Sections" at bounding box center [564, 72] width 41 height 17
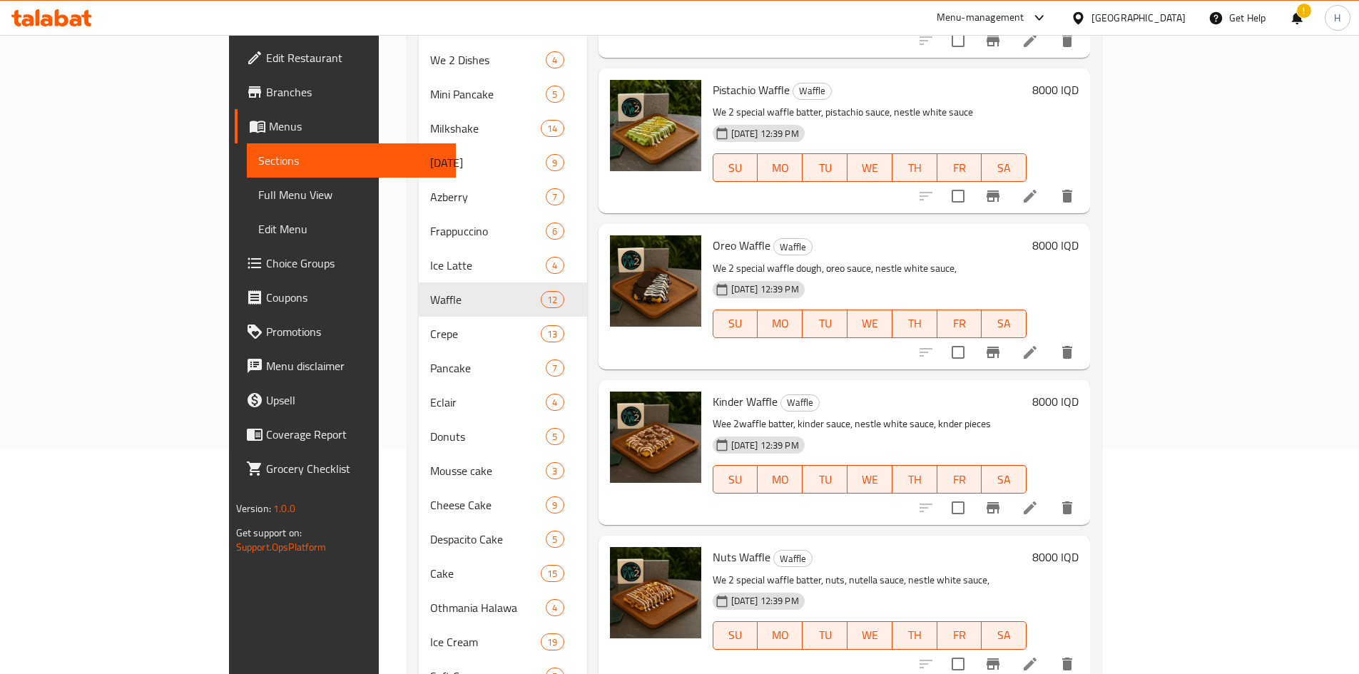
scroll to position [357, 0]
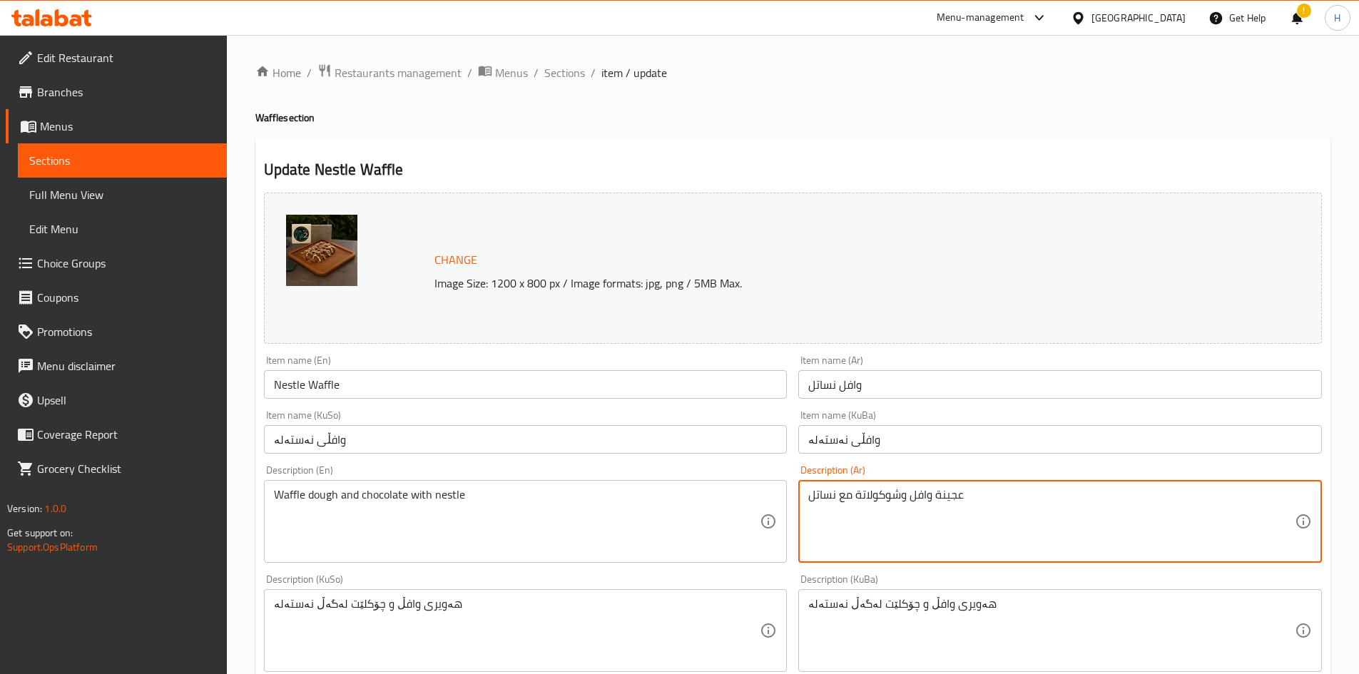
click at [672, 526] on textarea "عجينة وافل وشوكولاتة مع نساتل" at bounding box center [1051, 522] width 487 height 68
paste textarea "خاصة بـ وي تو، صوص نوتيلا، صوص نستلة بيضاء، قطع من النساتل"
click at [672, 502] on textarea "عجينة وافل خاصة بـ وي تو، صوص نوتيلا، صوص نستلة بيضاء، قطع من النساتل" at bounding box center [1051, 522] width 487 height 68
click at [672, 512] on textarea "عجينة وافل خاصة بـ وي تو، صوص نوتيلا، صوص نستلة بيضاء و قطع من النساتل" at bounding box center [1051, 522] width 487 height 68
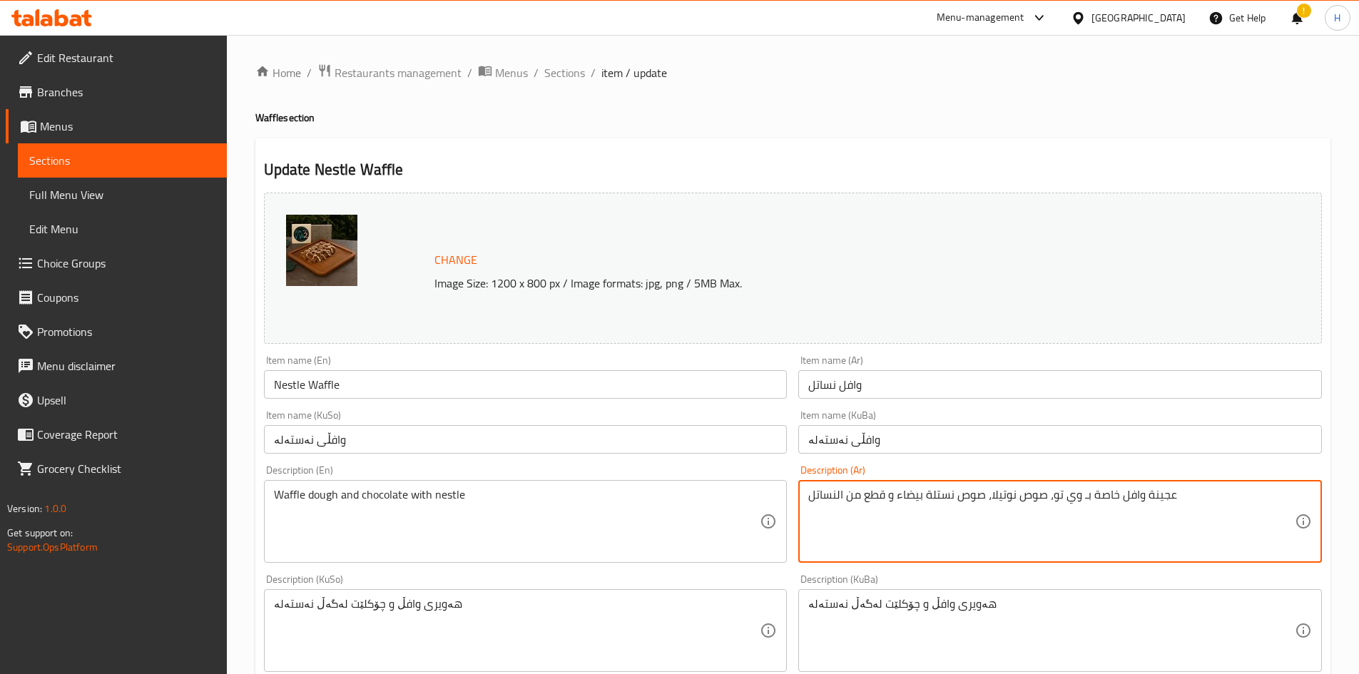
click at [672, 512] on textarea "عجينة وافل خاصة بـ وي تو، صوص نوتيلا، صوص نستلة بيضاء و قطع من النساتل" at bounding box center [1051, 522] width 487 height 68
type textarea "عجينة وافل خاصة بـ وي تو، صوص نوتيلا، صوص نستلة بيضاء و قطع من النساتل"
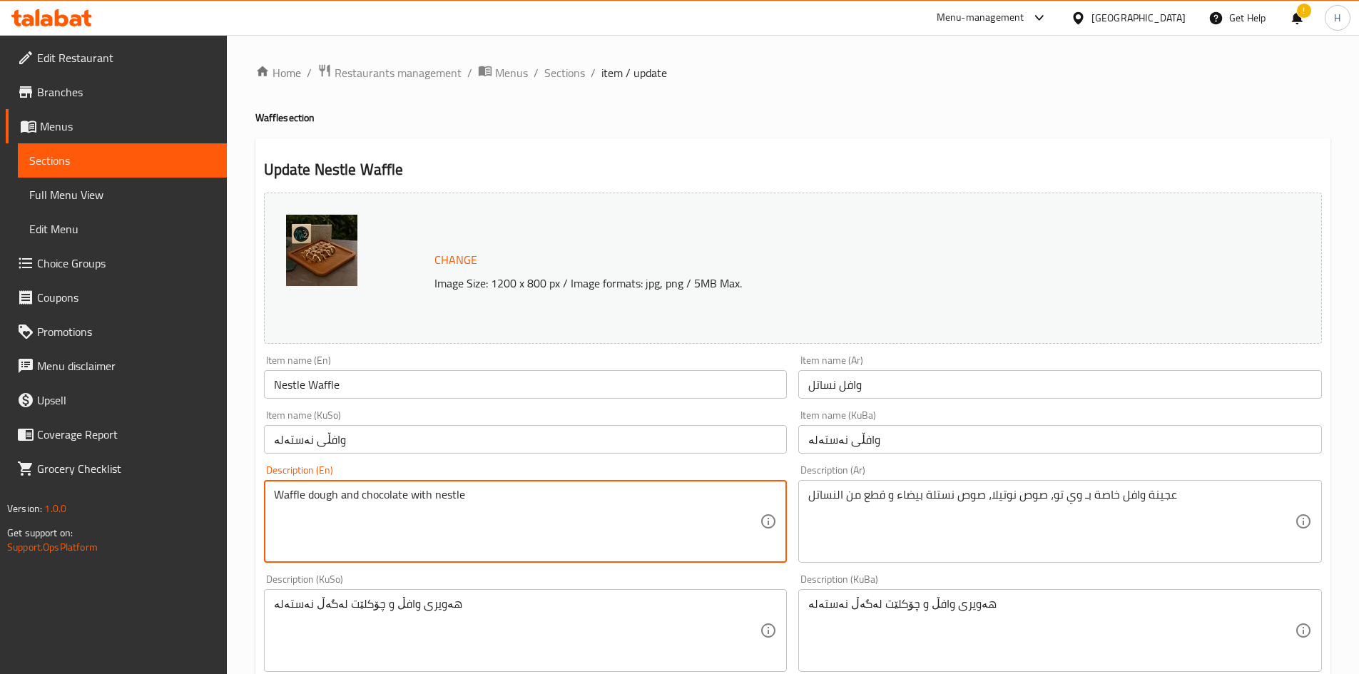
click at [491, 532] on textarea "Waffle dough and chocolate with nestle" at bounding box center [517, 522] width 487 height 68
paste textarea "e Too's special waffle batter, Nutella sauce, Nestle white sauce and Nestle pie…"
click at [307, 494] on textarea "We Too's special waffle batter, Nutella sauce, Nestle white sauce and Nestle pi…" at bounding box center [517, 522] width 487 height 68
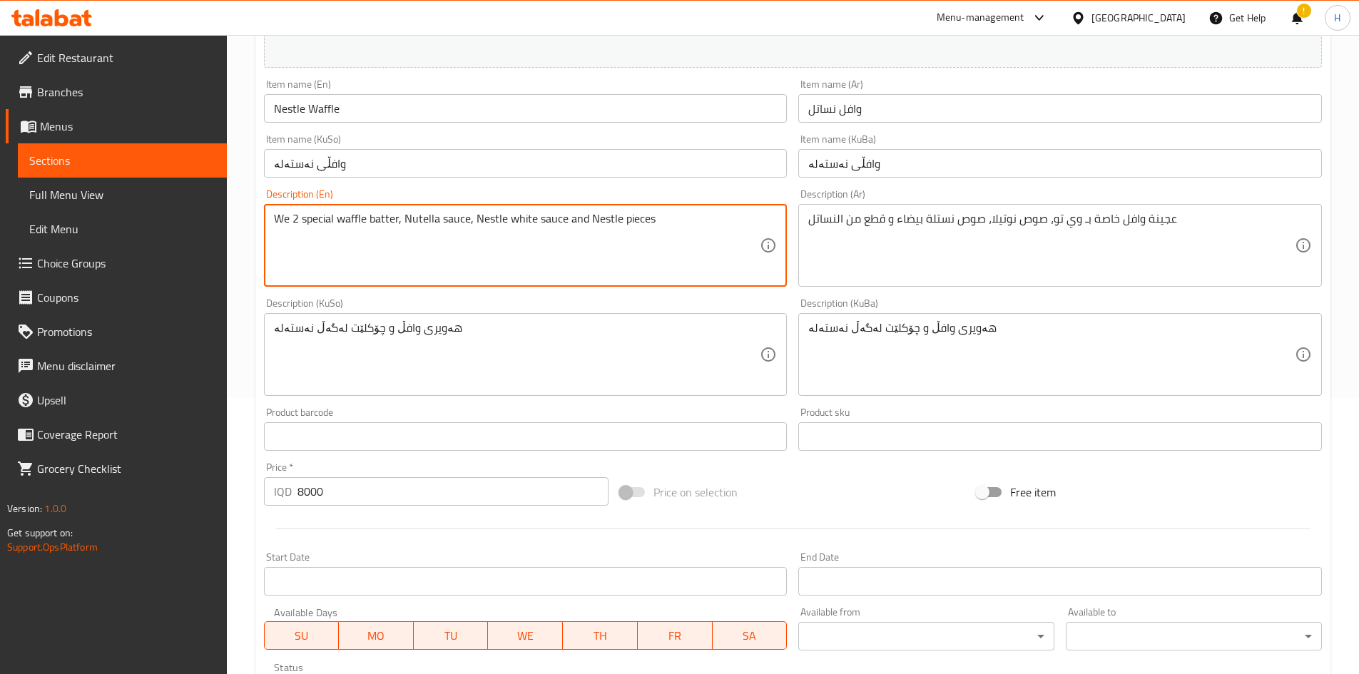
scroll to position [214, 0]
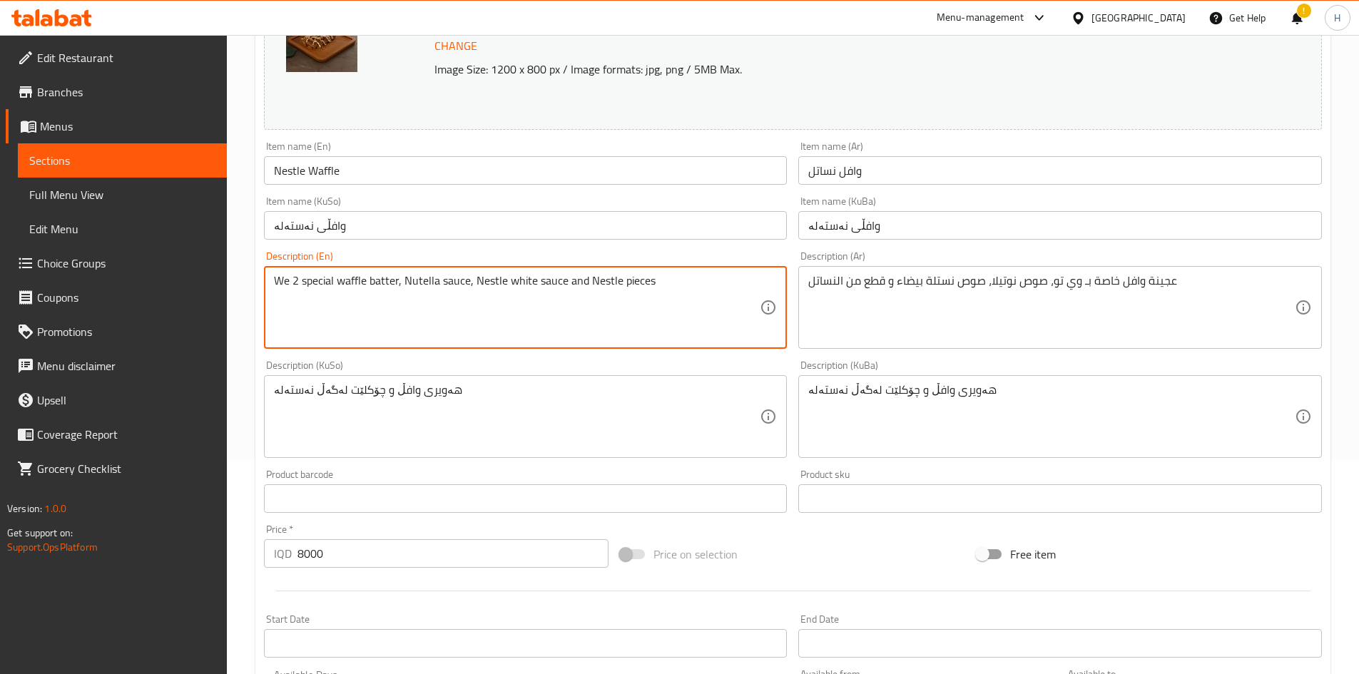
click at [594, 287] on textarea "We 2 special waffle batter, Nutella sauce, Nestle white sauce and Nestle pieces" at bounding box center [517, 308] width 487 height 68
click at [480, 283] on textarea "We 2 special waffle batter, Nutella sauce, Nestle white sauce and nestle pieces" at bounding box center [517, 308] width 487 height 68
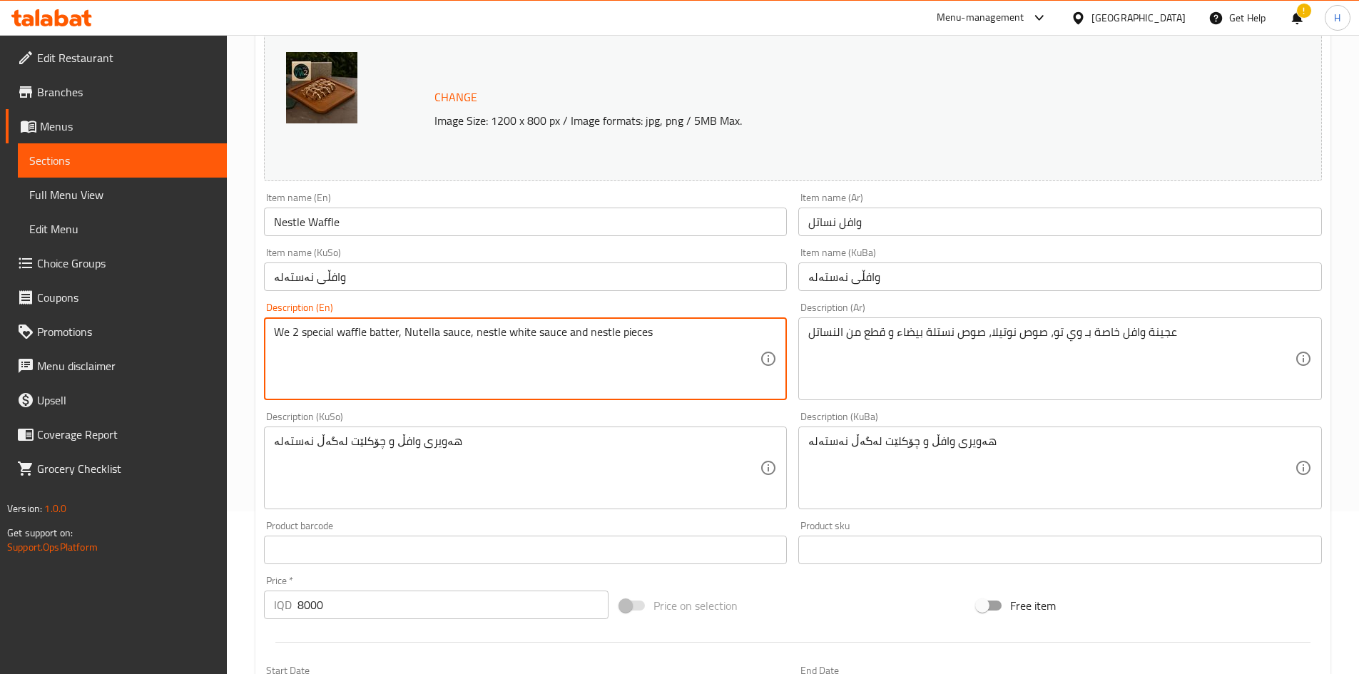
scroll to position [162, 0]
click at [407, 341] on textarea "We 2 special waffle batter, Nutella sauce, nestle white sauce and nestle pieces" at bounding box center [517, 360] width 487 height 68
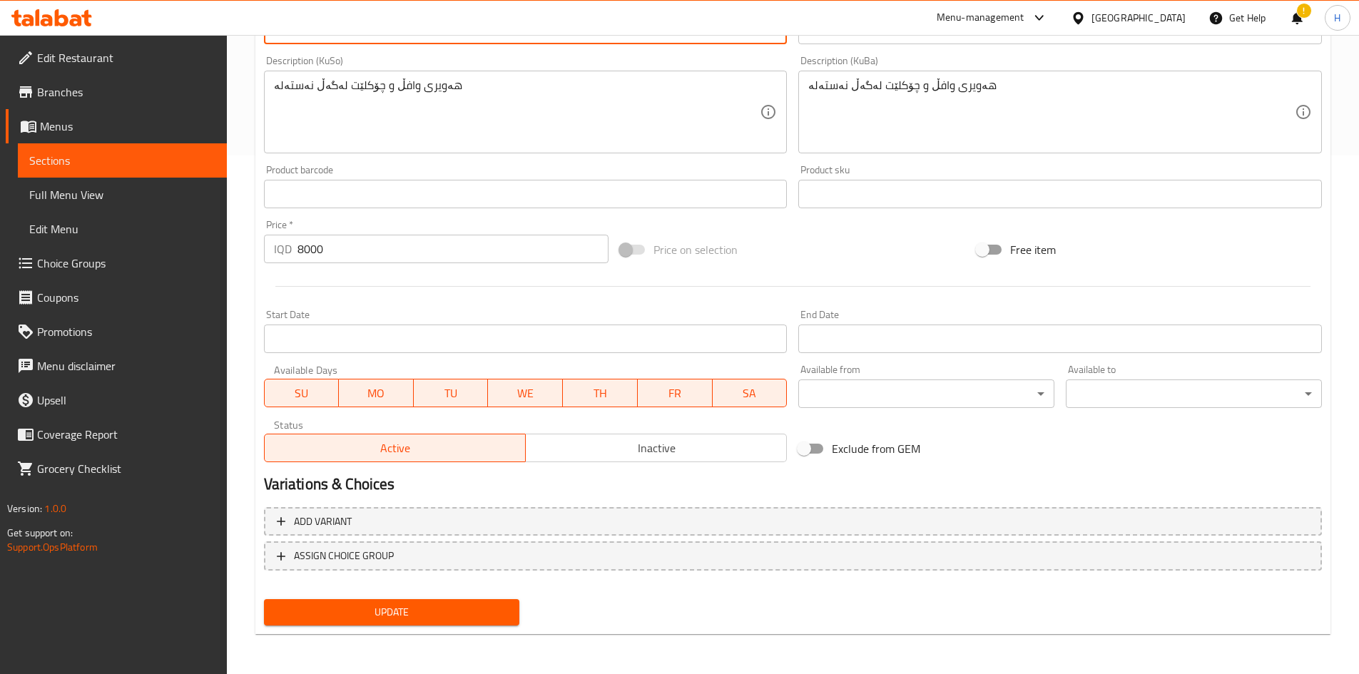
type textarea "We 2 special waffle batter, nutella sauce, nestle white sauce and nestle pieces"
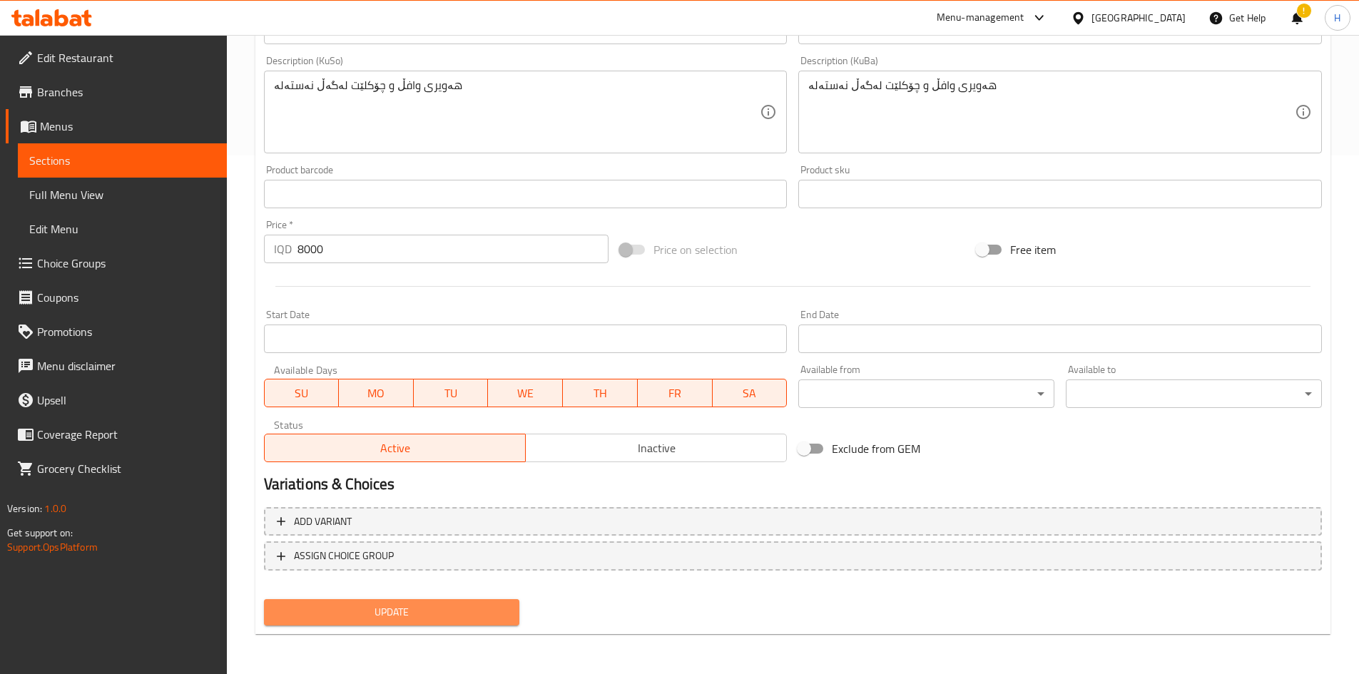
click at [411, 618] on span "Update" at bounding box center [391, 613] width 233 height 18
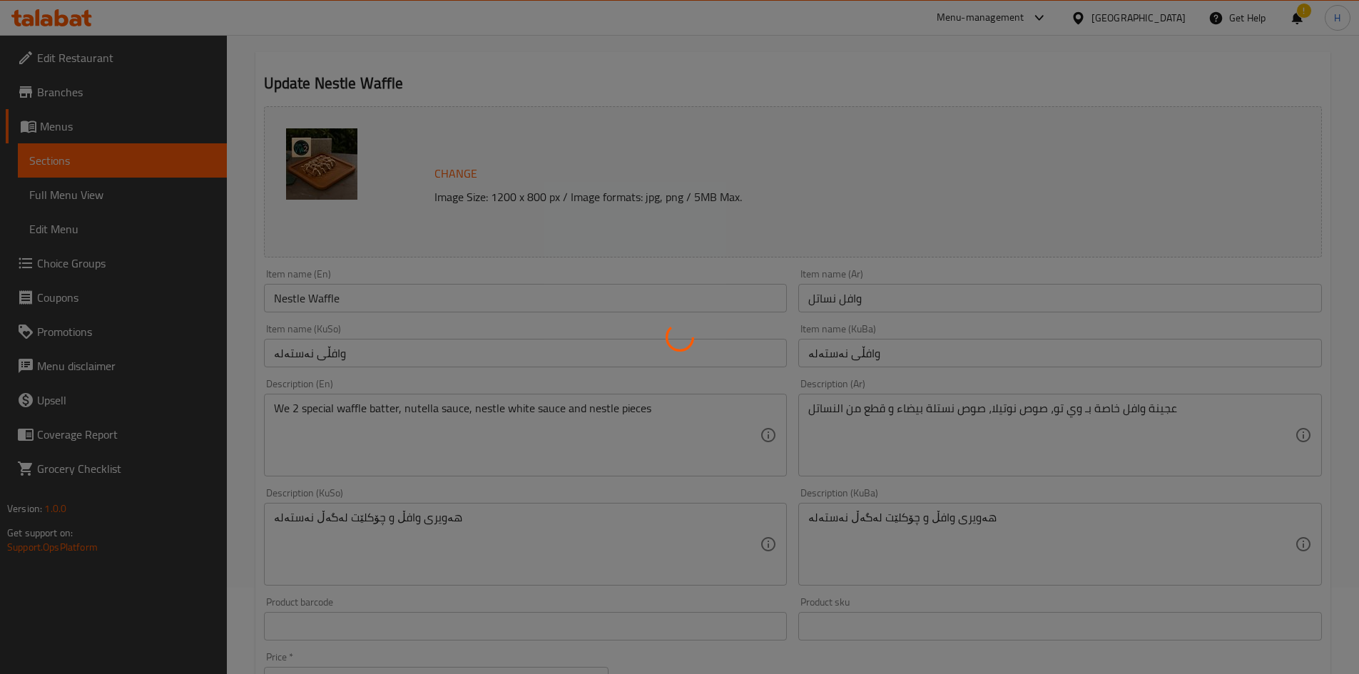
scroll to position [0, 0]
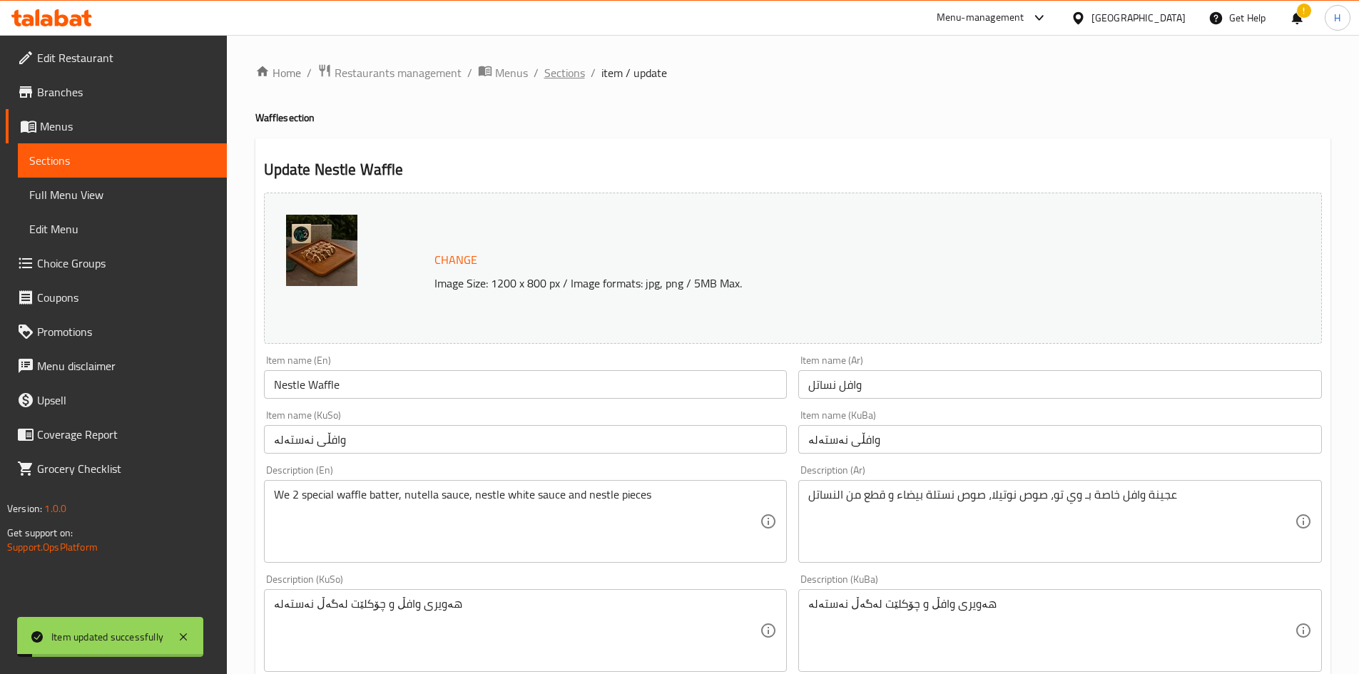
click at [560, 74] on span "Sections" at bounding box center [564, 72] width 41 height 17
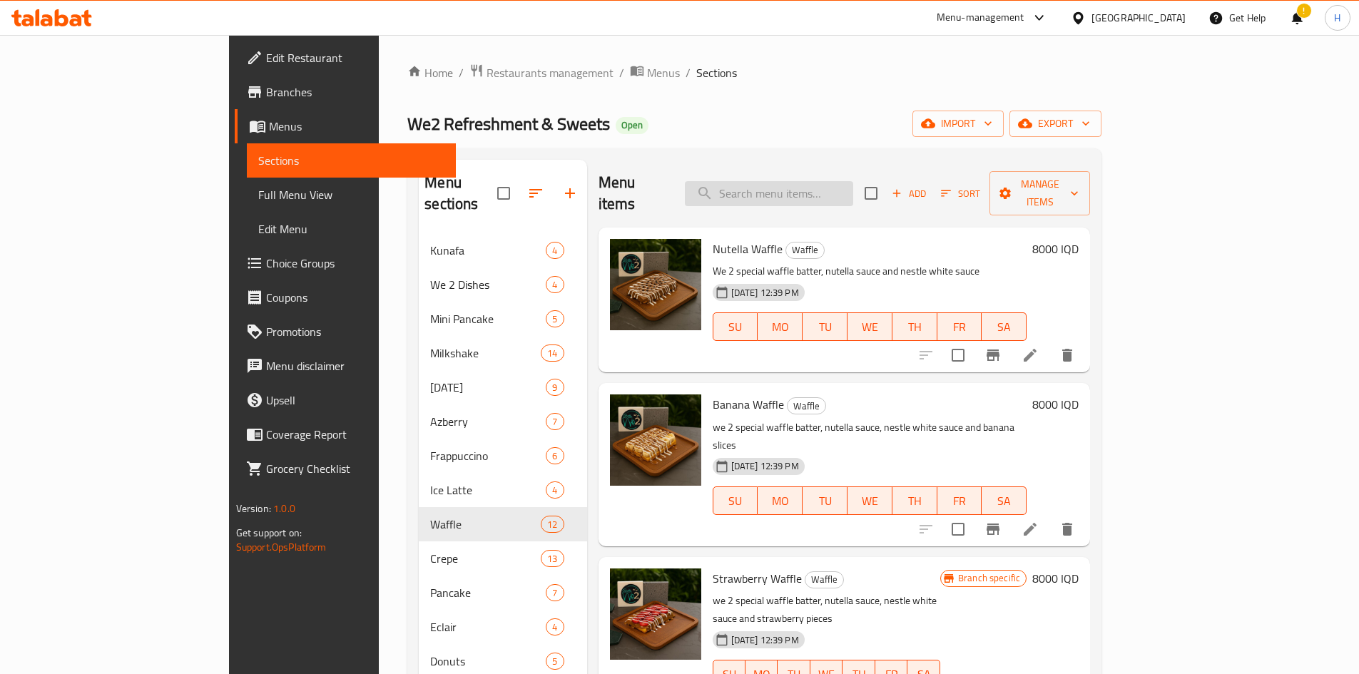
click at [672, 186] on input "search" at bounding box center [769, 193] width 168 height 25
type input "f"
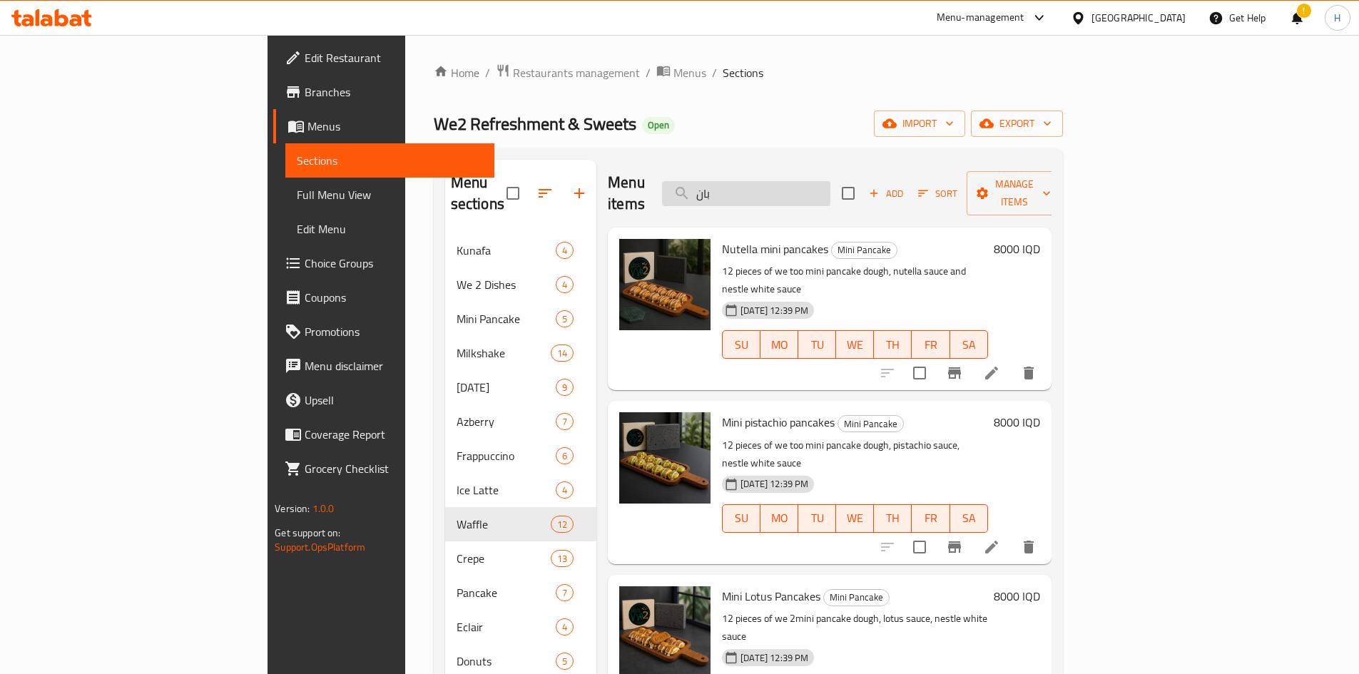
click at [672, 181] on input "بان" at bounding box center [746, 193] width 168 height 25
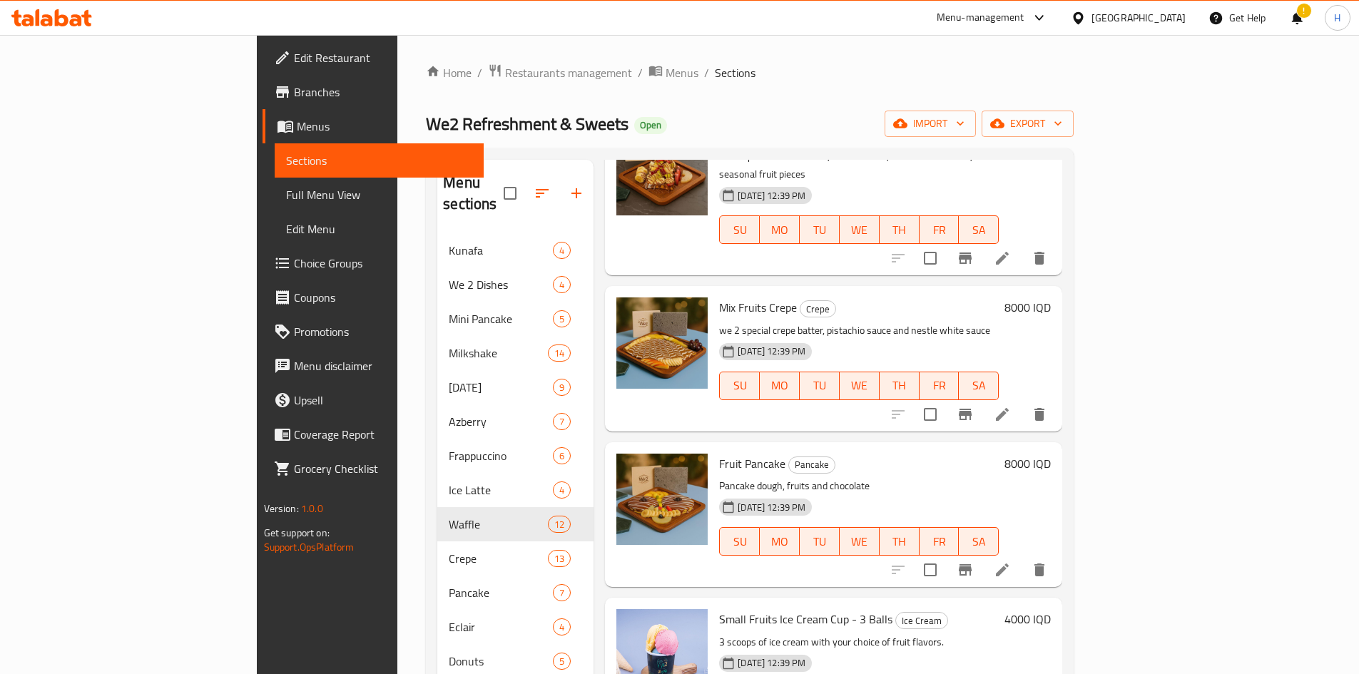
scroll to position [428, 0]
type input "فواكه"
click at [672, 556] on li at bounding box center [1002, 569] width 40 height 26
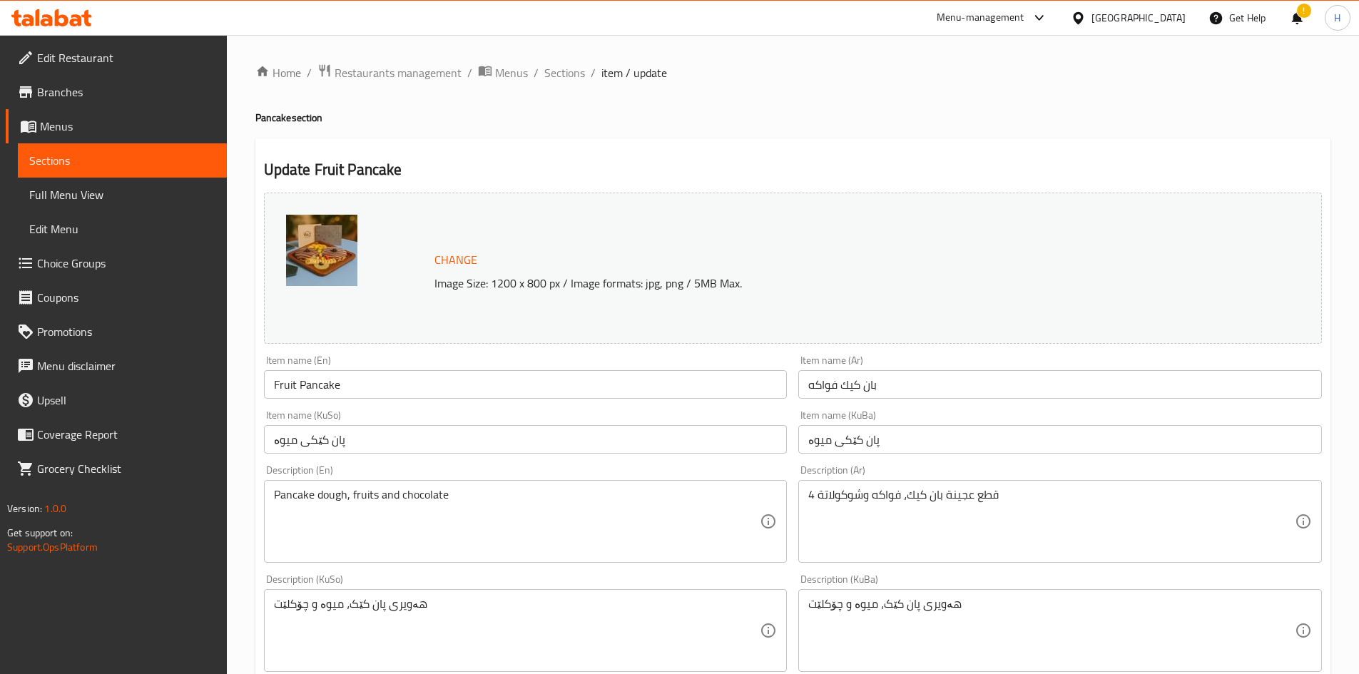
click at [672, 510] on textarea "4 قطع عجينة بان كيك، فواكه وشوكولاتة" at bounding box center [1051, 522] width 487 height 68
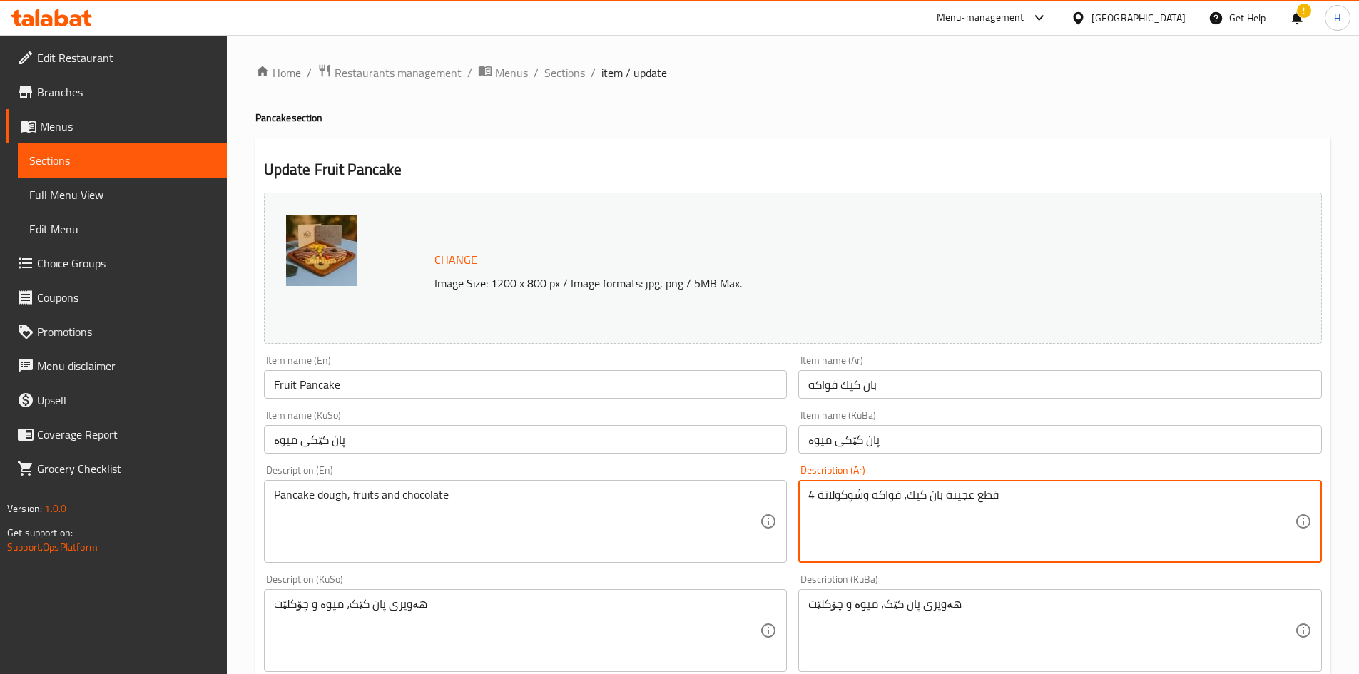
click at [672, 510] on textarea "4 قطع عجينة بان كيك، فواكه وشوكولاتة" at bounding box center [1051, 522] width 487 height 68
paste textarea "اربع قطع عجينة بان كيك الخاصة بـ وي تو، صوص نوتيلا،قطع فواكه الموسم،"
click at [672, 510] on textarea "اربع قطع عجينة بان كيك الخاصة بـ وي تو، صوص نوتيلا،قطع فواكه الموسم،" at bounding box center [1051, 522] width 487 height 68
click at [672, 495] on div "اربع قطع عجينة بان كيك الخاصة بـ وي تو، صوص نوتيلا،قطع فواكه الموسم، Descriptio…" at bounding box center [1060, 521] width 524 height 83
click at [672, 495] on textarea "اربع قطع عجينة بان كيك الخاصة بـ وي تو، صوص نوتيلا،قطع فواكه الموسم،" at bounding box center [1051, 522] width 487 height 68
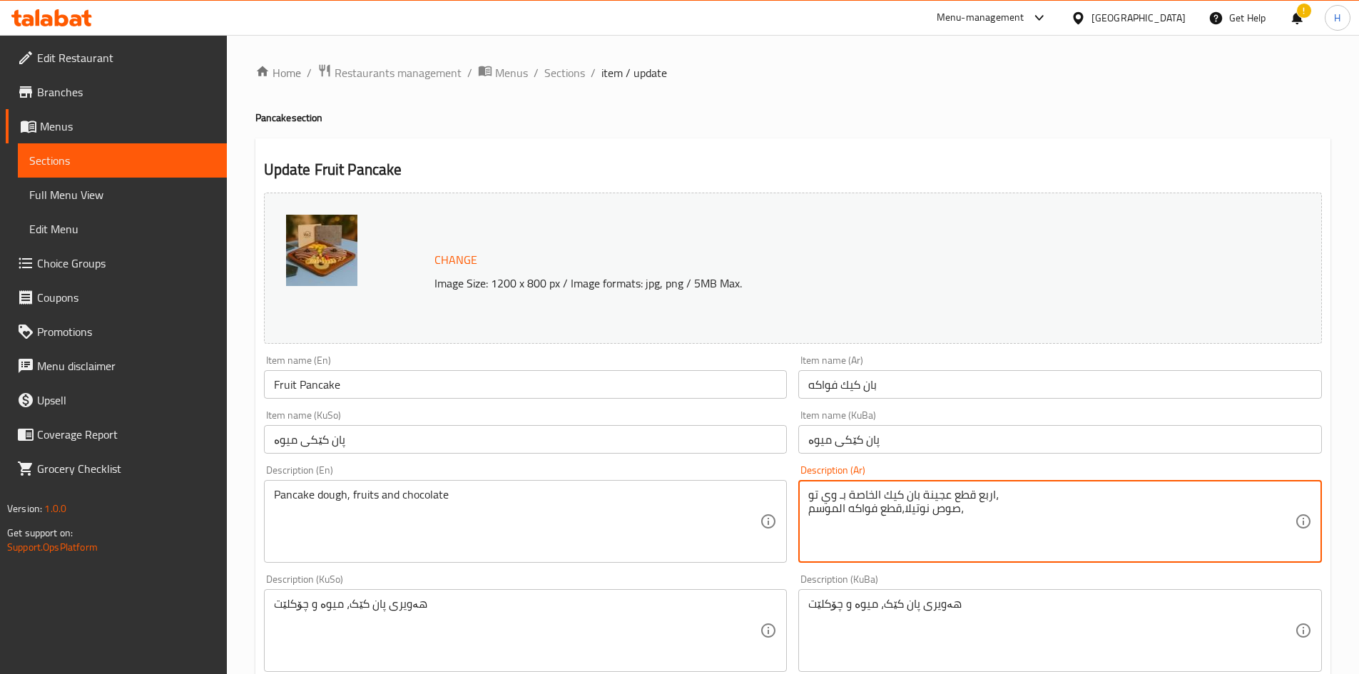
click at [672, 520] on textarea "اربع قطع عجينة بان كيك الخاصة بـ وي تو، صوص نوتيلا،قطع فواكه الموسم،" at bounding box center [1051, 522] width 487 height 68
click at [672, 497] on div "اربع قطع عجينة بان كيك الخاصة بـ وي تو، صوص نوتيلا،قطع فواكه الموسم Description…" at bounding box center [1060, 521] width 524 height 83
click at [672, 494] on textarea "اربع قطع عجينة بان كيك الخاصة بـ وي تو، صوص نوتيلا،قطع فواكه الموس" at bounding box center [1051, 522] width 487 height 68
click at [672, 502] on textarea "اربع قطع عجينة بان كيك الخاصة بـ وي تو، صوص نوتيلا،قطع فواكه الموس" at bounding box center [1051, 522] width 487 height 68
click at [672, 513] on textarea "اربع قطع عجينة بان كيك الخاصة بـ وي تو، صوص نوتيلا،قطع فواكه المو" at bounding box center [1051, 522] width 487 height 68
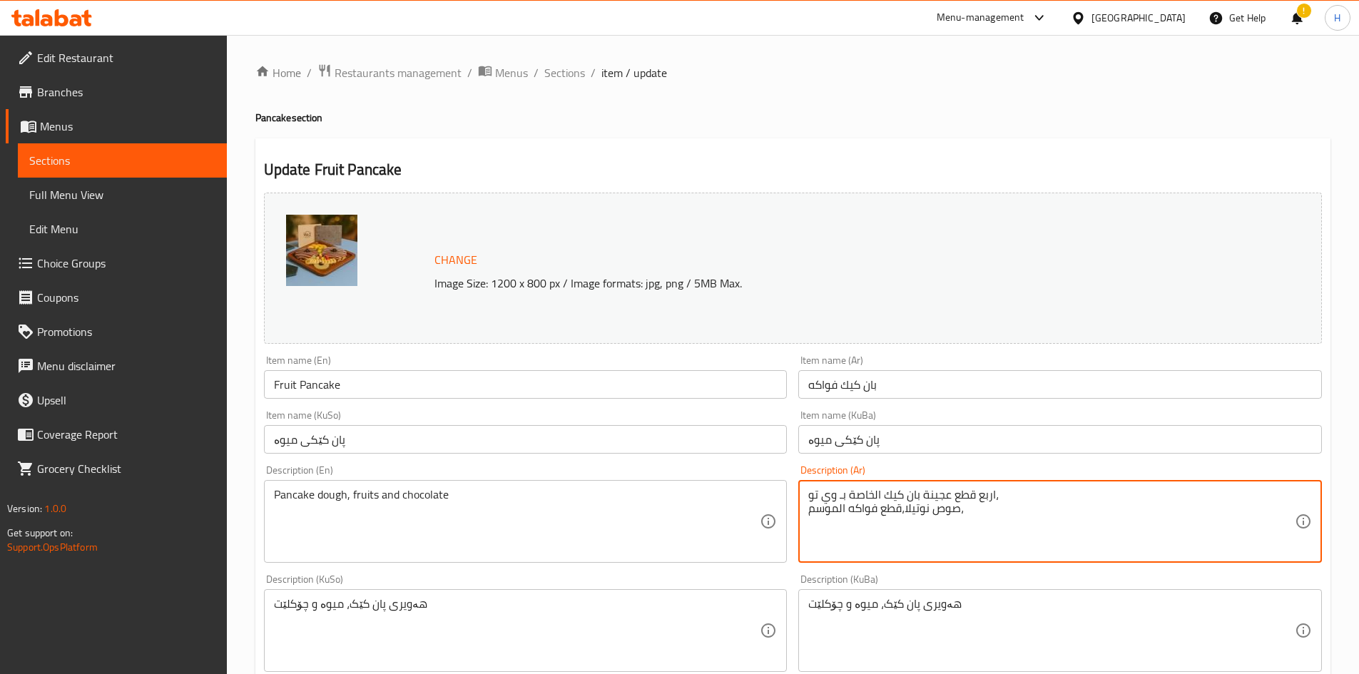
click at [672, 501] on textarea "اربع قطع عجينة بان كيك الخاصة بـ وي تو، صوص نوتيلا،قطع فواكه الموسم،" at bounding box center [1051, 522] width 487 height 68
click at [672, 503] on textarea "اربع قطع عجينة بان كيك الخاصة بـ وي تو، صوص نوتيلا،قطع فواكه الموسم،" at bounding box center [1051, 522] width 487 height 68
click at [672, 498] on textarea "اربع قطع عجينة بان كيك الخاصة بـ وي تو صوص نوتيلا،قطع فواكه الموسم،" at bounding box center [1051, 522] width 487 height 68
click at [672, 494] on textarea "اربع قطع عجينة بان كيك الخاصة بـ وي تو صوص نوتيلا،قطع فواكه الموسم،" at bounding box center [1051, 522] width 487 height 68
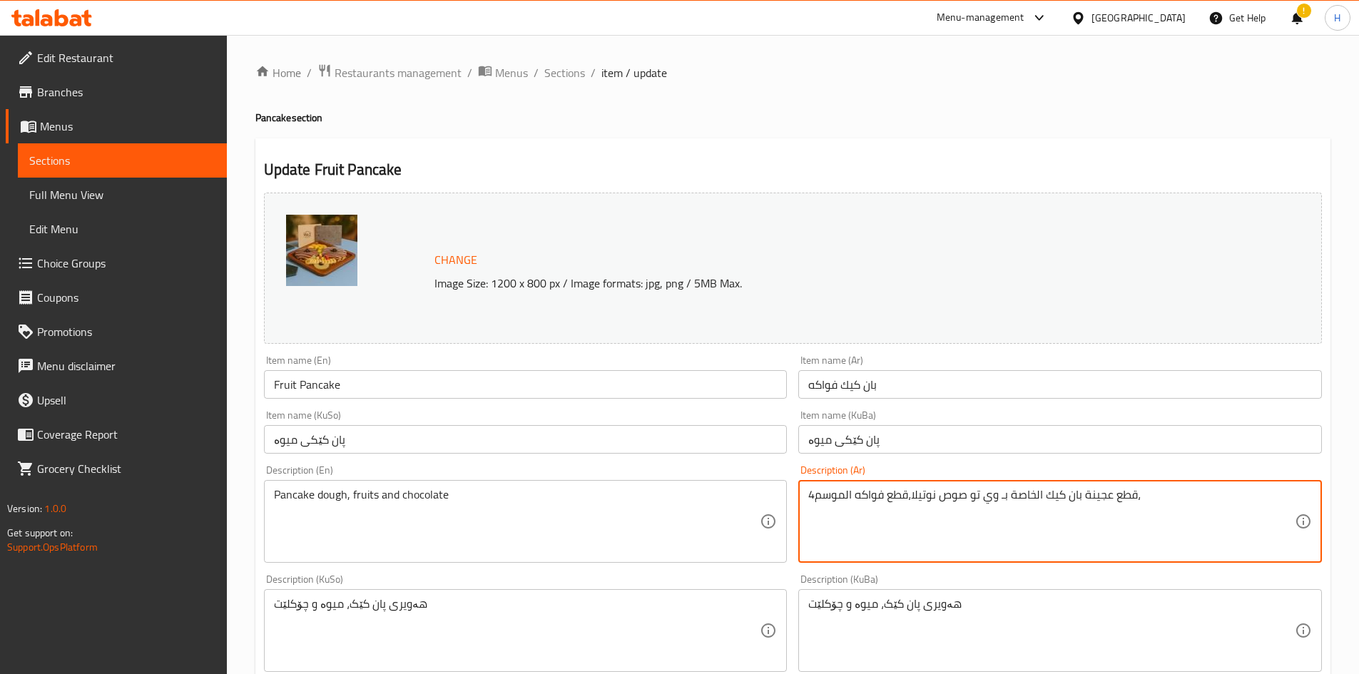
drag, startPoint x: 909, startPoint y: 502, endPoint x: 912, endPoint y: 509, distance: 8.0
click at [672, 509] on textarea "4قطع عجينة بان كيك الخاصة بـ وي تو صوص نوتيلا،قطع فواكه الموسم،" at bounding box center [1051, 522] width 487 height 68
click at [672, 492] on textarea "4قطع عجينة بان كيك الخاصة بـ وي تو صوص نوتيلا وقطع فواكه الموسم،" at bounding box center [1051, 522] width 487 height 68
drag, startPoint x: 815, startPoint y: 498, endPoint x: 805, endPoint y: 492, distance: 11.3
click at [672, 496] on textarea "4قطع عجينة بان كيك الخاصة بـ وي تو صوص نوتيلا وقطع فواكه الموسم،" at bounding box center [1051, 522] width 487 height 68
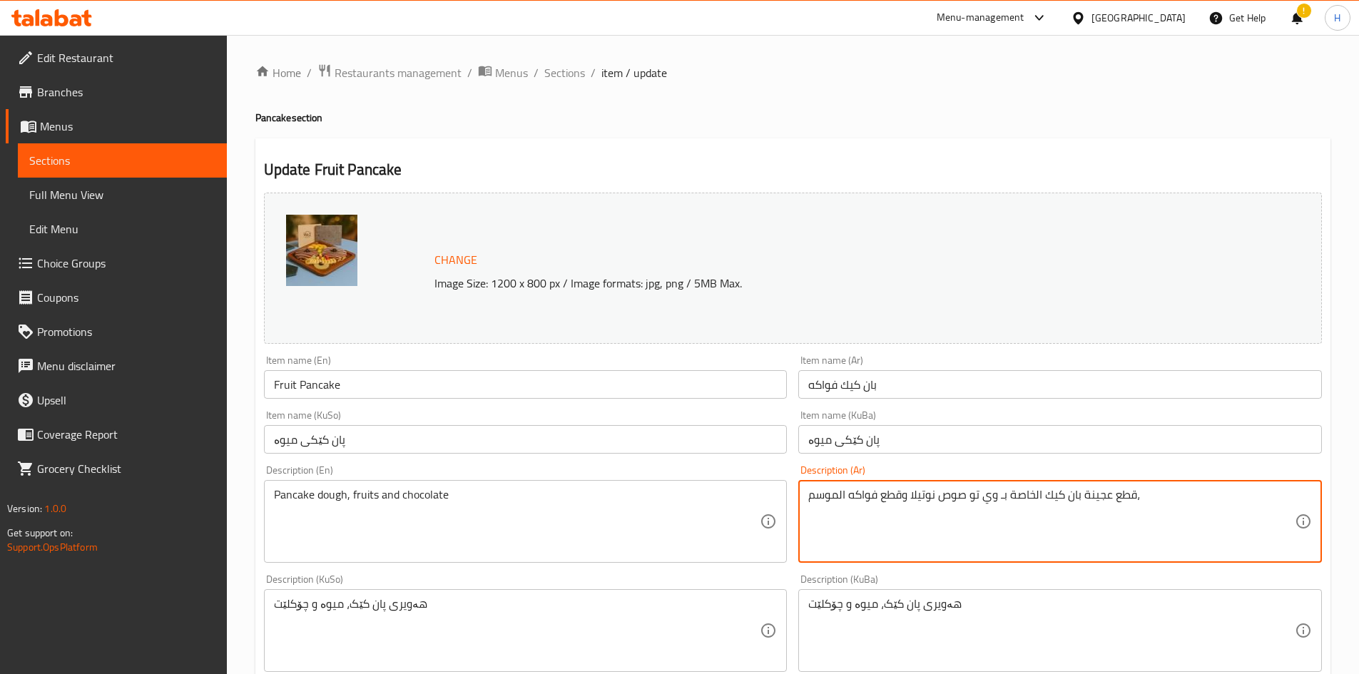
click at [672, 494] on textarea "قطع عجينة بان كيك الخاصة بـ وي تو صوص نوتيلا وقطع فواكه الموسم،" at bounding box center [1051, 522] width 487 height 68
click at [672, 504] on textarea "قطع عجينة بان كيك الخاصة بـ وي تو 4, صوص نوتيلا وقطع فواكه الموسم،" at bounding box center [1051, 522] width 487 height 68
type textarea "قطع عجينة بان كيك الخاصة بـ وي تو 4, صوص نوتيلا وقطع فواكه الموسم،"
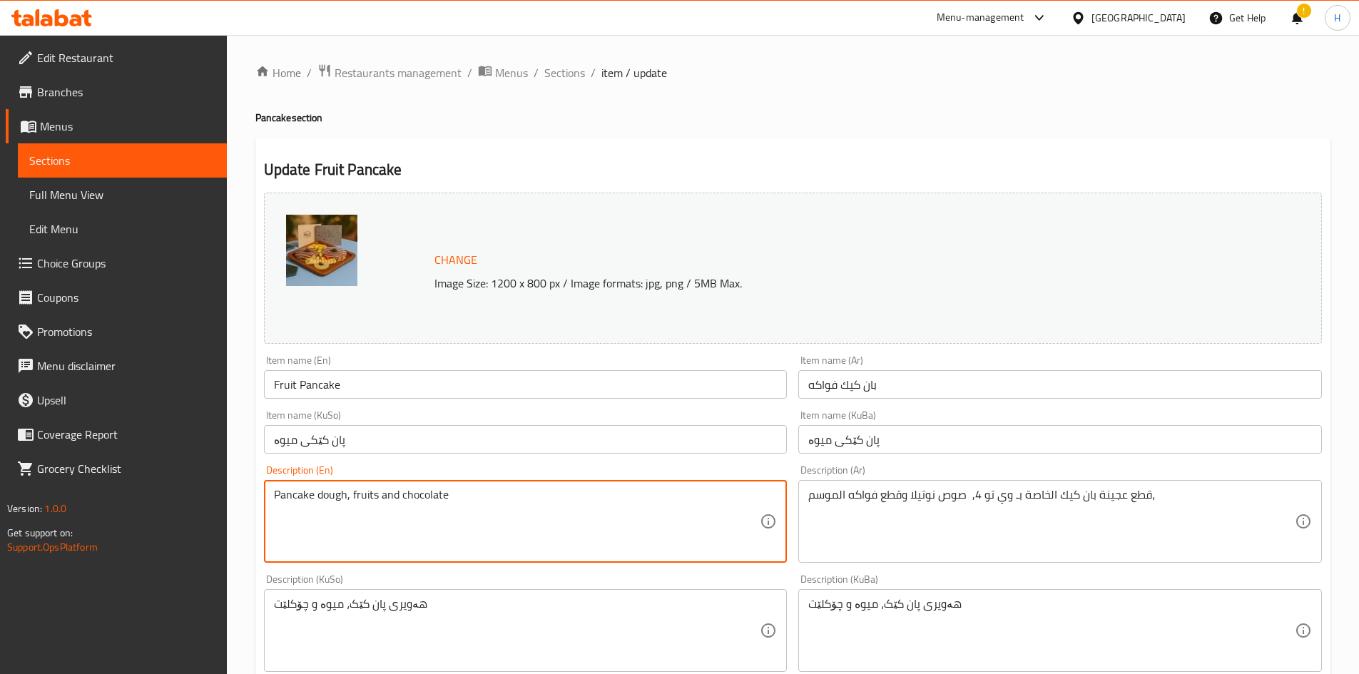
click at [433, 504] on textarea "Pancake dough, fruits and chocolate" at bounding box center [517, 522] width 487 height 68
paste textarea "We24's pancake batter pieces, Nutella sauce and seasonal fruit pieces,"
click at [297, 498] on textarea "We24's pancake batter pieces, Nutella sauce and seasonal fruit pieces," at bounding box center [517, 522] width 487 height 68
drag, startPoint x: 297, startPoint y: 498, endPoint x: 307, endPoint y: 502, distance: 10.9
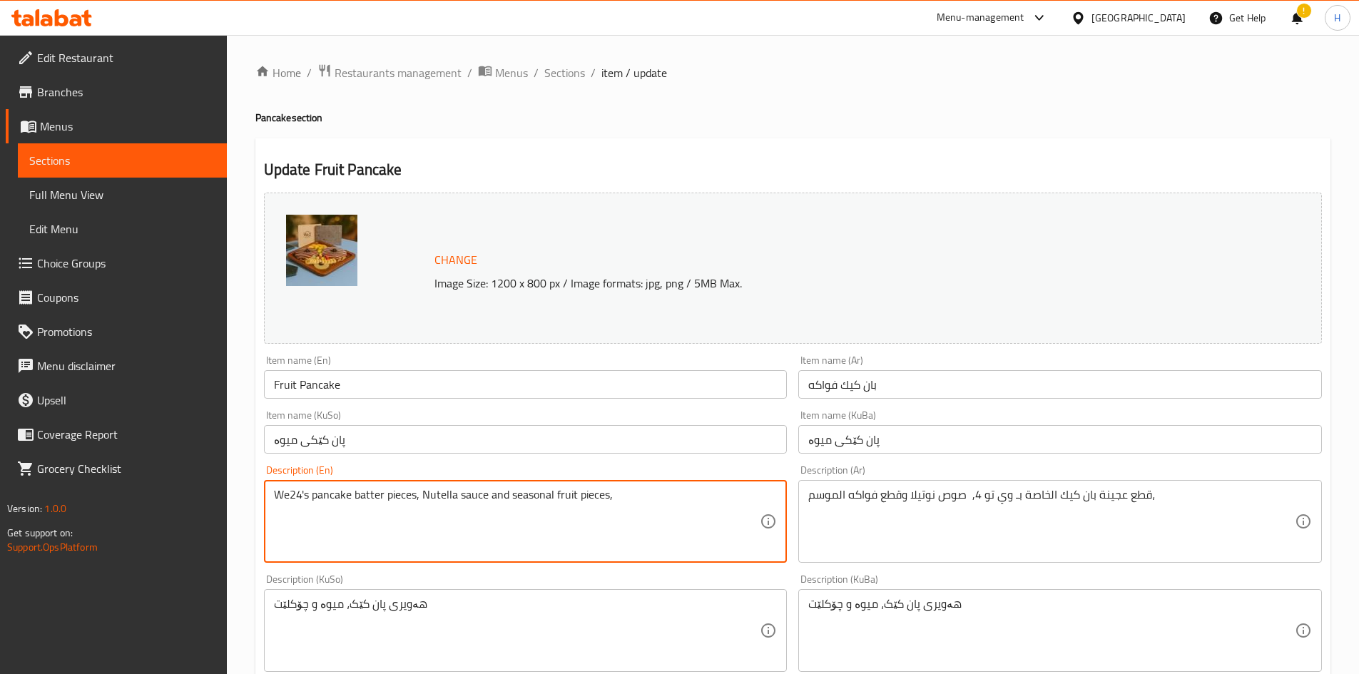
click at [307, 502] on textarea "We24's pancake batter pieces, Nutella sauce and seasonal fruit pieces," at bounding box center [517, 522] width 487 height 68
click at [372, 497] on textarea "We2 pancake batter pieces, Nutella sauce and seasonal fruit pieces," at bounding box center [517, 522] width 487 height 68
click at [418, 503] on textarea "We2 pancake batter 4pieces, Nutella sauce and seasonal fruit pieces," at bounding box center [517, 522] width 487 height 68
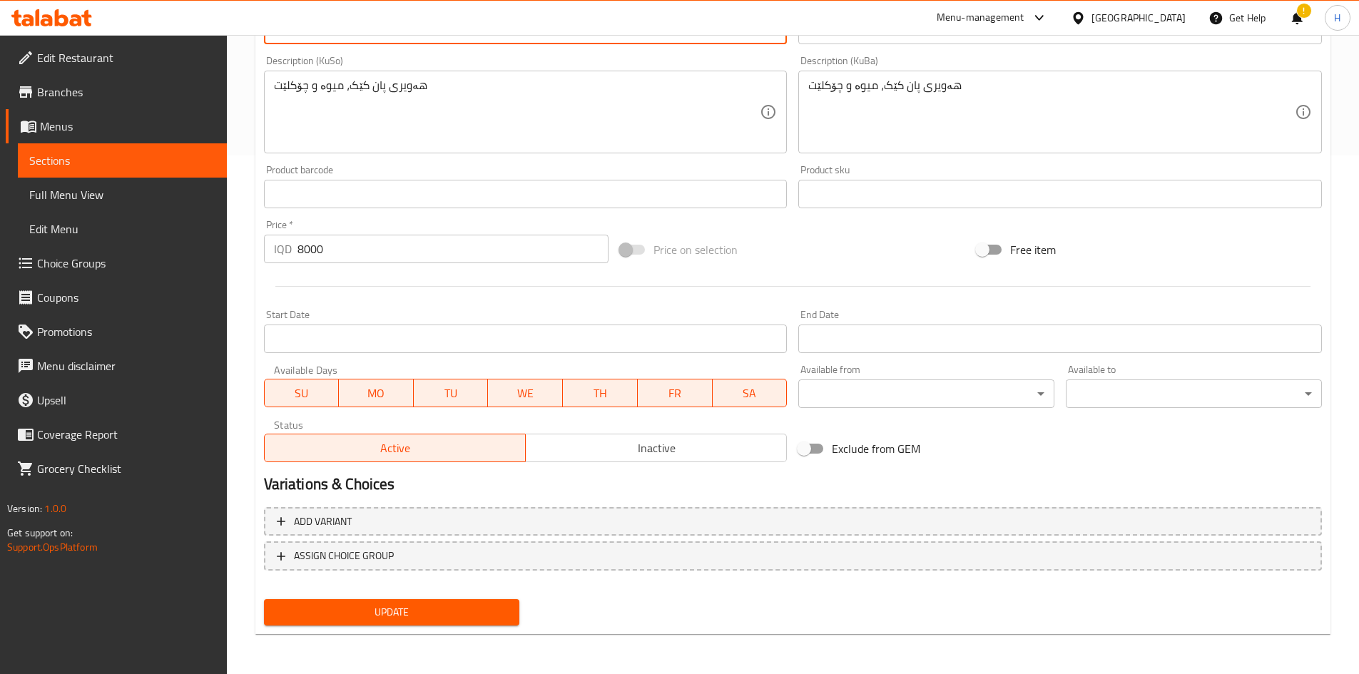
type textarea "We2 pancake batter 4pieces, nutella sauce and seasonal fruit pieces,"
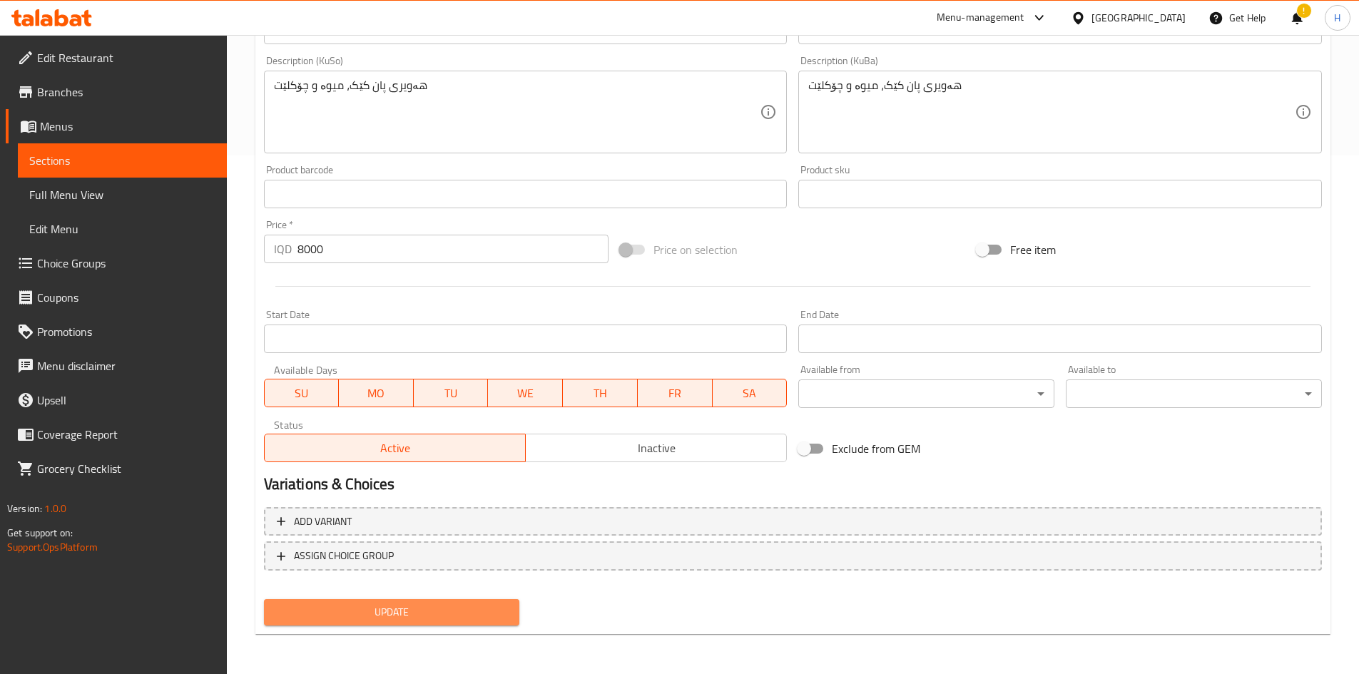
click at [450, 619] on span "Update" at bounding box center [391, 613] width 233 height 18
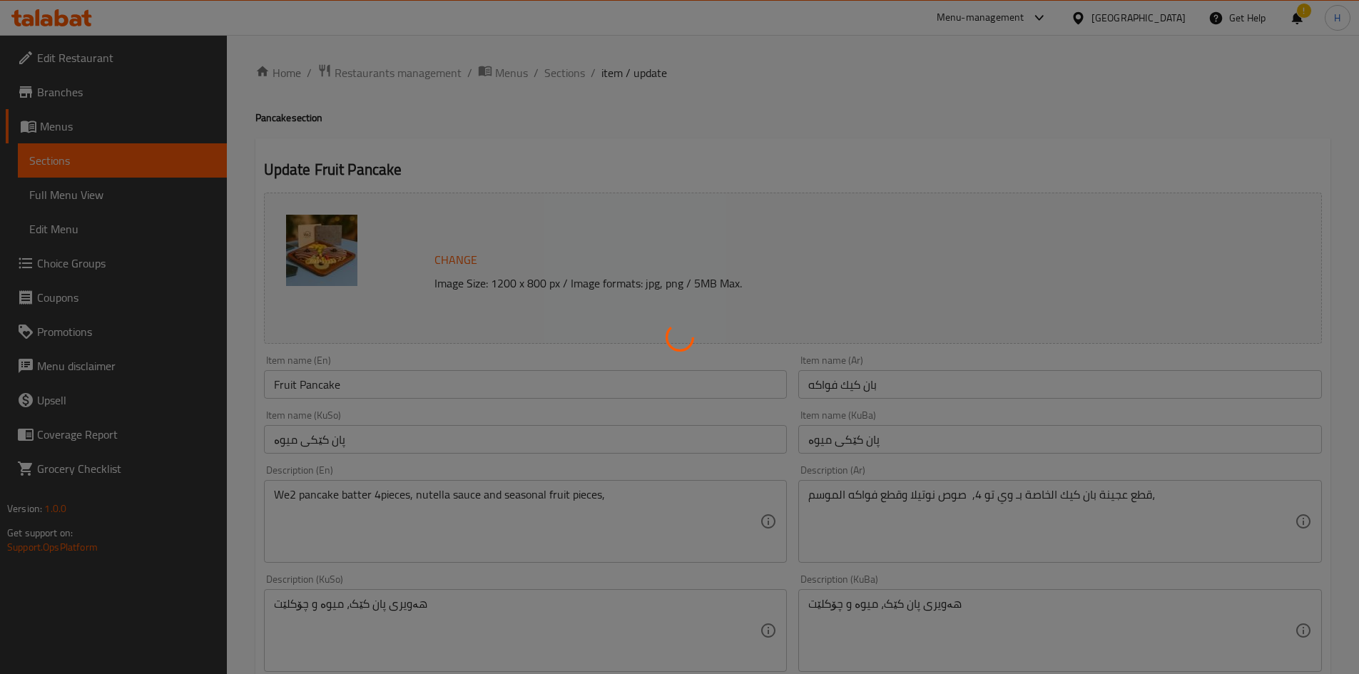
click at [565, 73] on div at bounding box center [679, 337] width 1359 height 674
click at [565, 75] on div at bounding box center [679, 337] width 1359 height 674
click at [570, 93] on div at bounding box center [679, 337] width 1359 height 674
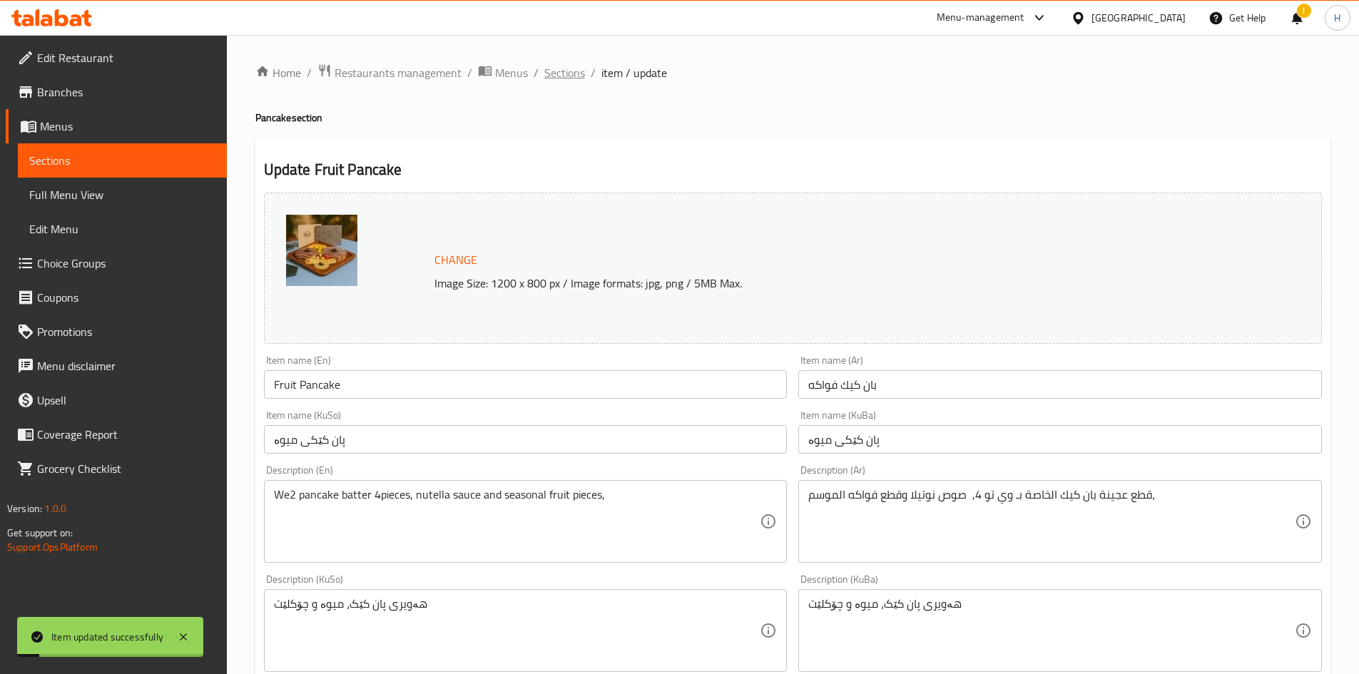
click at [576, 71] on span "Sections" at bounding box center [564, 72] width 41 height 17
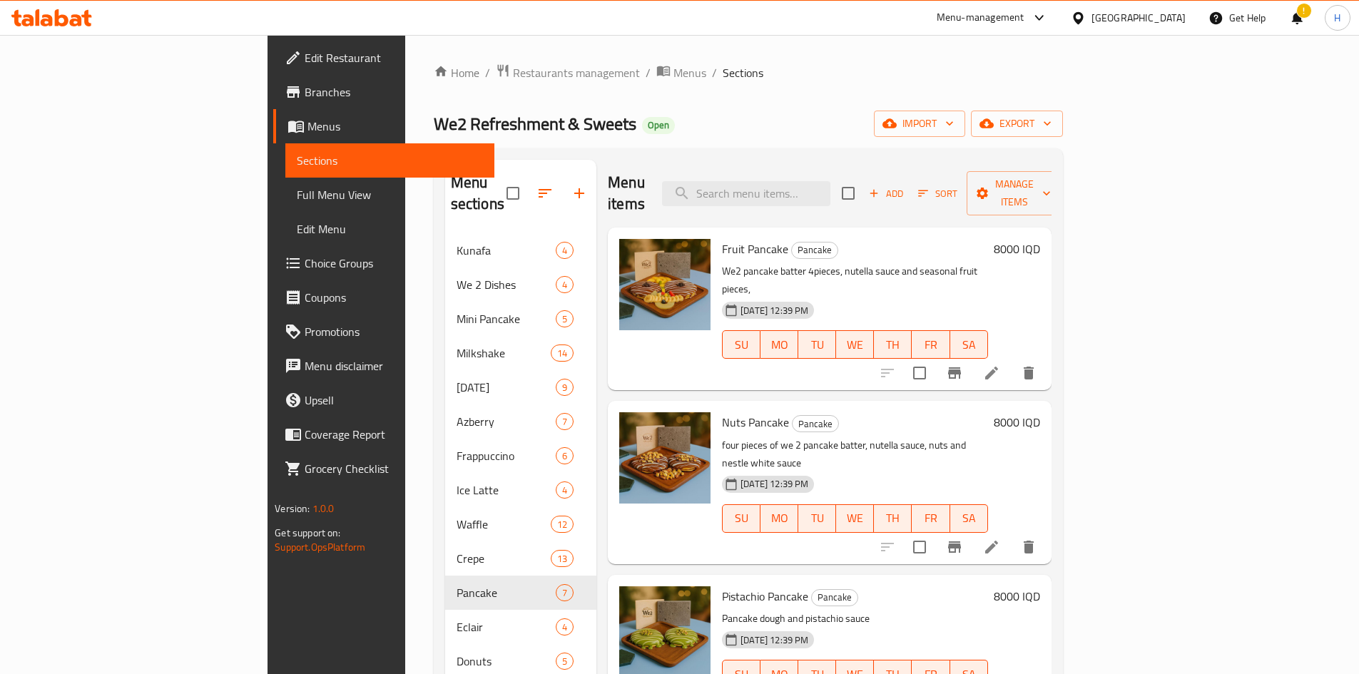
click at [672, 539] on icon at bounding box center [991, 547] width 17 height 17
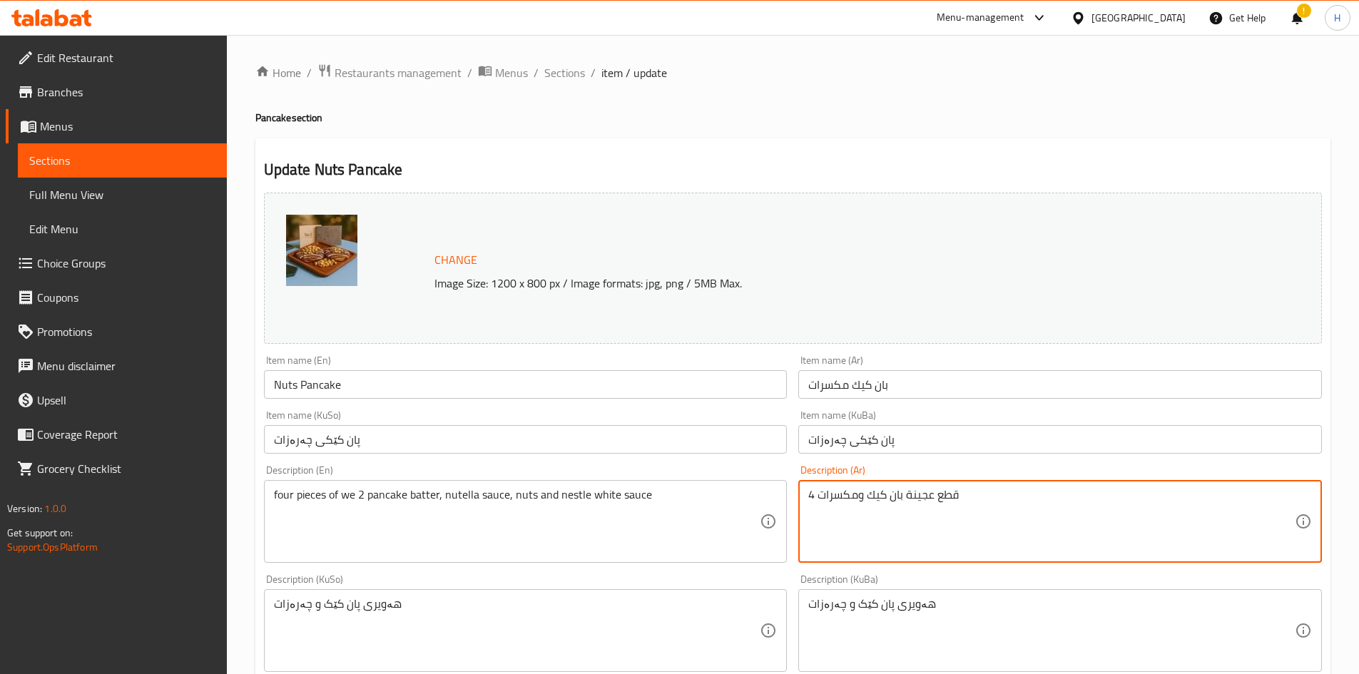
click at [672, 525] on textarea "4 قطع عجينة بان كيك ومكسرات" at bounding box center [1051, 522] width 487 height 68
click at [672, 523] on textarea "4 قطع عجينة بان كيك ومكسرات" at bounding box center [1051, 522] width 487 height 68
paste textarea "ربع قطع عجينة بان كيك الخاصة بـ وي تو، صوص نوتيلا، مكسرات، صوص نستلة بيضاء،"
click at [672, 522] on textarea "4 قطع عجينة بان كيك ومكسرااربع قطع عجينة بان كيك الخاصة بـ وي تو، صوص نوتيلا، م…" at bounding box center [1051, 522] width 487 height 68
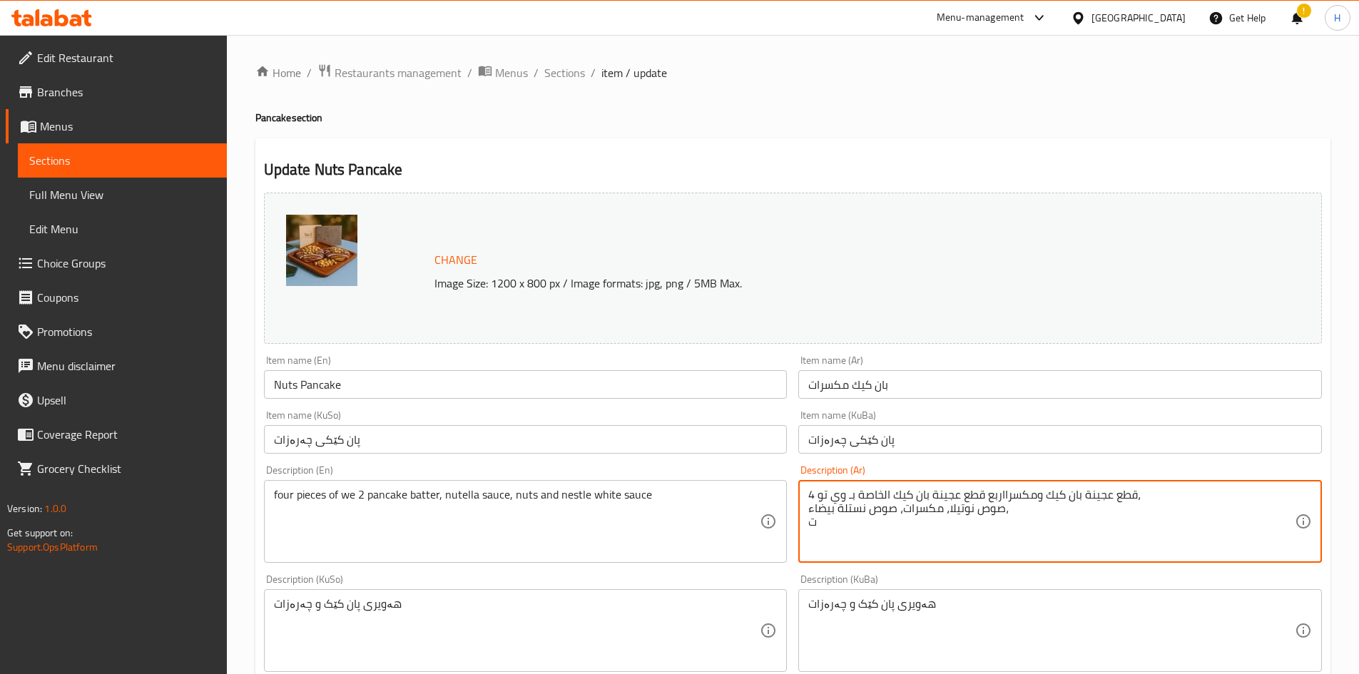
click at [672, 522] on textarea "4 قطع عجينة بان كيك ومكسرااربع قطع عجينة بان كيك الخاصة بـ وي تو، صوص نوتيلا، م…" at bounding box center [1051, 522] width 487 height 68
drag, startPoint x: 1159, startPoint y: 501, endPoint x: 957, endPoint y: 527, distance: 203.6
click at [672, 527] on textarea "4 قطع عجينة بان كيك ومكسرااربع قطع عجينة بان كيك الخاصة بـ وي تو، صوص نوتيلا، م…" at bounding box center [1051, 522] width 487 height 68
click at [672, 508] on textarea "4 قطع عجينة بان كيك ومكسرااربع قطع عجينة بان كيك الخاصة بـ وي تو، صوص نوتيلا، م…" at bounding box center [1051, 522] width 487 height 68
click at [672, 507] on textarea "4 قطع عجينة بان كيك ومكسرااربع قطع عجينة بان كيك الخاصة بـ وي تو، صوص نوتيلا، م…" at bounding box center [1051, 522] width 487 height 68
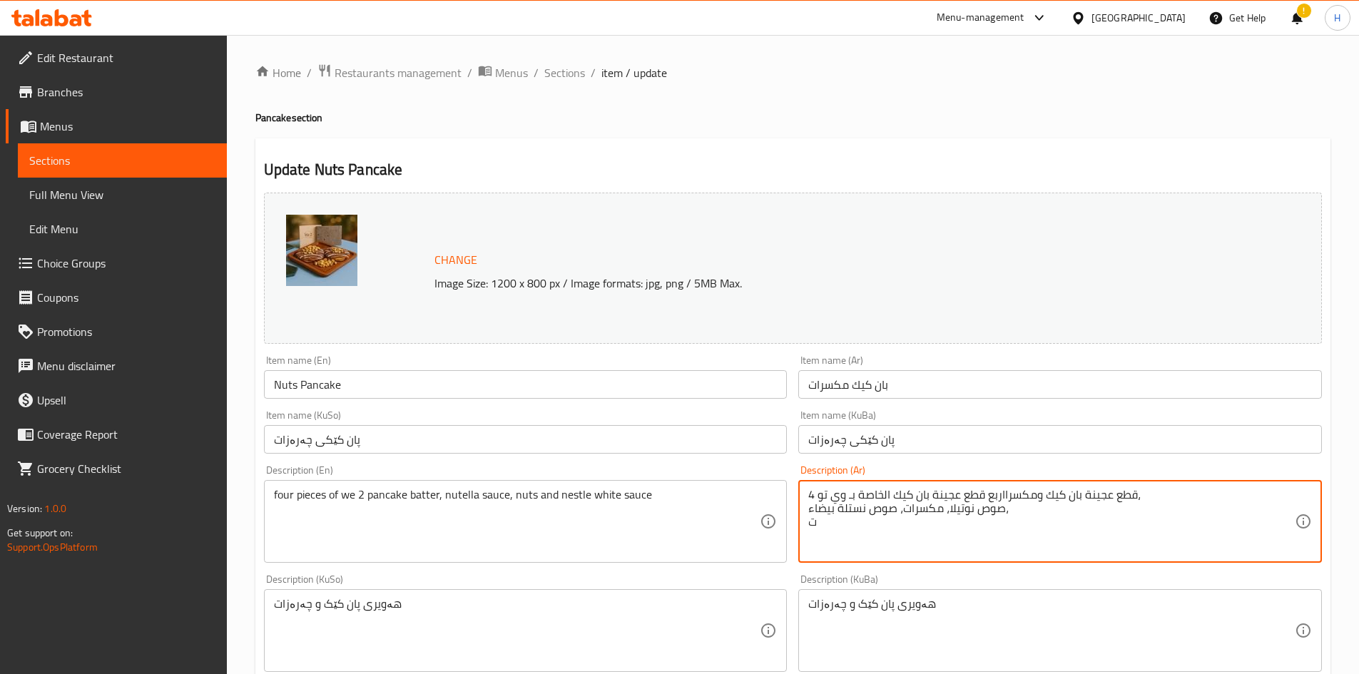
drag, startPoint x: 974, startPoint y: 507, endPoint x: 1003, endPoint y: 486, distance: 35.8
click at [672, 486] on div "4 قطع عجينة بان كيك ومكسرااربع قطع عجينة بان كيك الخاصة بـ وي تو، صوص نوتيلا، م…" at bounding box center [1060, 521] width 524 height 83
click at [672, 482] on div "ت Description (Ar)" at bounding box center [1060, 521] width 524 height 83
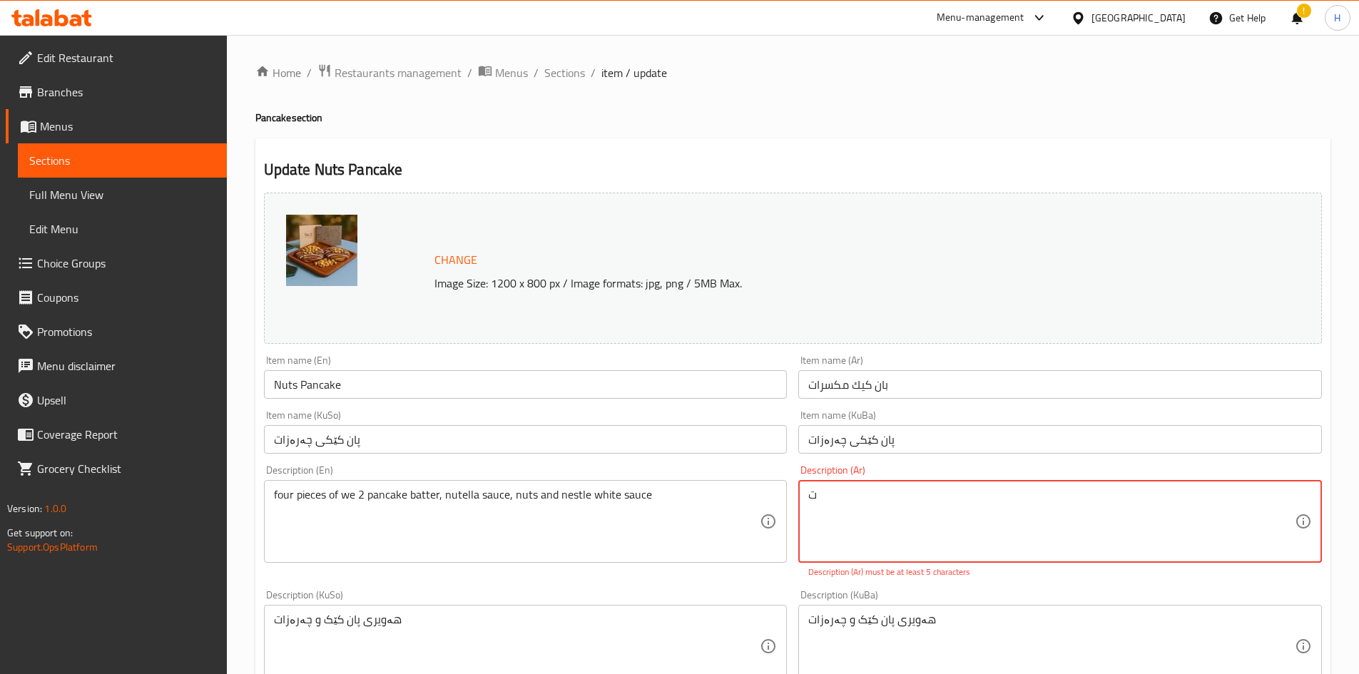
click at [672, 491] on textarea "ت" at bounding box center [1051, 522] width 487 height 68
paste textarea "ربع قطع عجينة بان كيك الخاصة بـ وي تو، صوص نوتيلا، مكسرات، صوص نستلة بيضاء،"
click at [672, 496] on textarea "اربع قطع عجينة بان كيك الخاصة بـ وي تو، صوص نوتيلا، مكسرات، صوص نستلة بيضاء،" at bounding box center [1051, 522] width 487 height 68
click at [672, 509] on textarea "اربع قطع عجينة بان كيك الخاصة بـ وي تو، صوص نوتيلا، مكسرات، صوص نستلة بيضاء،" at bounding box center [1051, 522] width 487 height 68
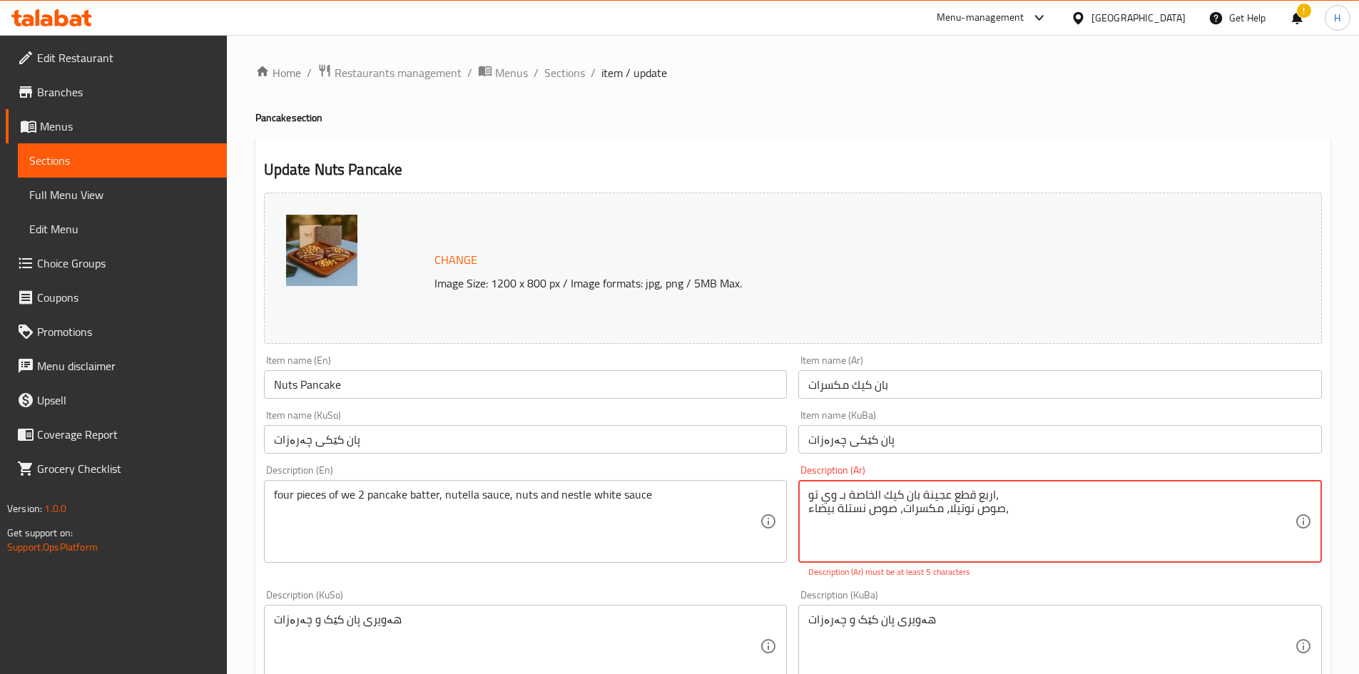
drag, startPoint x: 1010, startPoint y: 511, endPoint x: 1001, endPoint y: 515, distance: 10.2
click at [672, 515] on textarea "اربع قطع عجينة بان كيك الخاصة بـ وي تو، صوص نوتيلا، مكسرات، صوص نستلة بيضاء،" at bounding box center [1051, 522] width 487 height 68
click at [672, 508] on textarea "اربع قطع عجينة بان كيك الخاصة بـ وي تو، صوص نوتيلا، مكسرات، صوص نستلة بيضاء" at bounding box center [1051, 522] width 487 height 68
click at [672, 495] on textarea "اربع قطع عجينة بان كيك الخاصة بـ وي تو، صوص نوتيلا، مكسرات، صوص نستلة بيضاء" at bounding box center [1051, 522] width 487 height 68
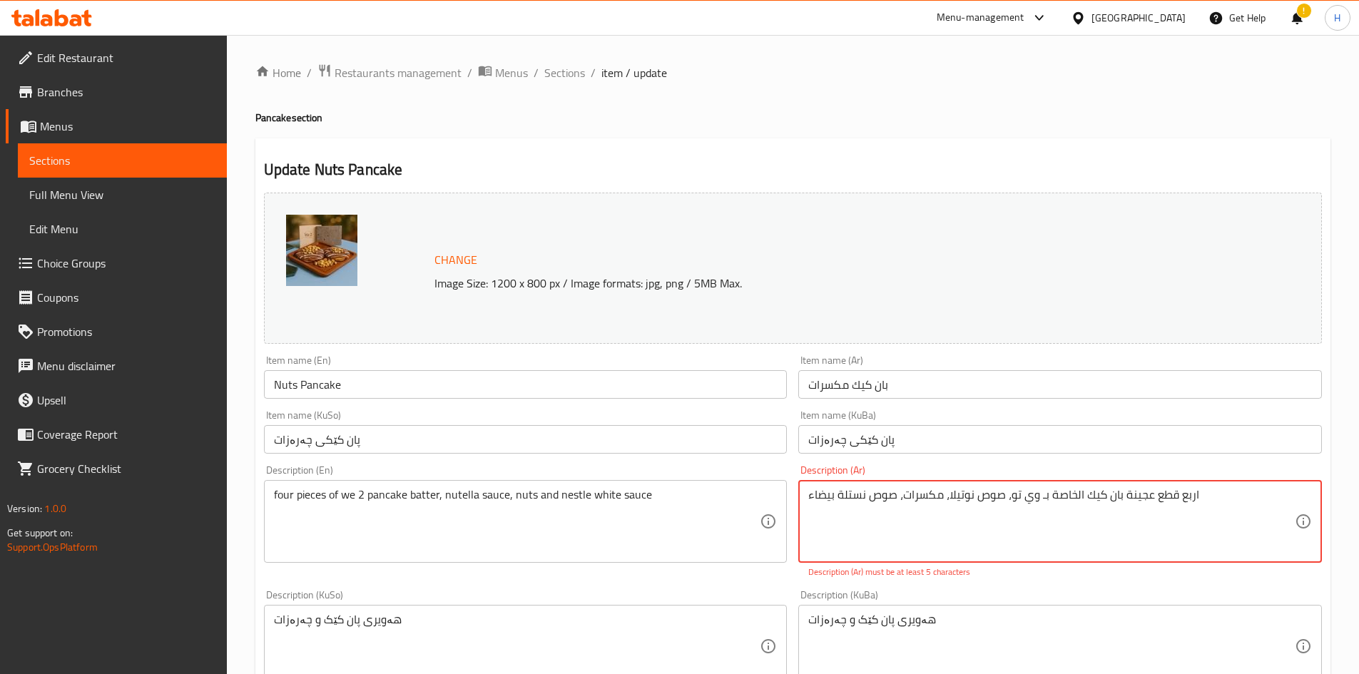
click at [672, 528] on textarea "اربع قطع عجينة بان كيك الخاصة بـ وي تو، صوص نوتيلا، مكسرات، صوص نستلة بيضاء" at bounding box center [1051, 522] width 487 height 68
click at [672, 505] on textarea "اربع قطع عجينة بان كيك الخاصة بـ وي تو، صوص نوتيلا، مكسرات، صوص نستلة بيضاء" at bounding box center [1051, 522] width 487 height 68
click at [672, 507] on textarea "اربع قطع عجينة بان كيك الخاصة بـ وي تو، صوص نوتيلا، مكسرات، صوص نستلة بيضاء" at bounding box center [1051, 522] width 487 height 68
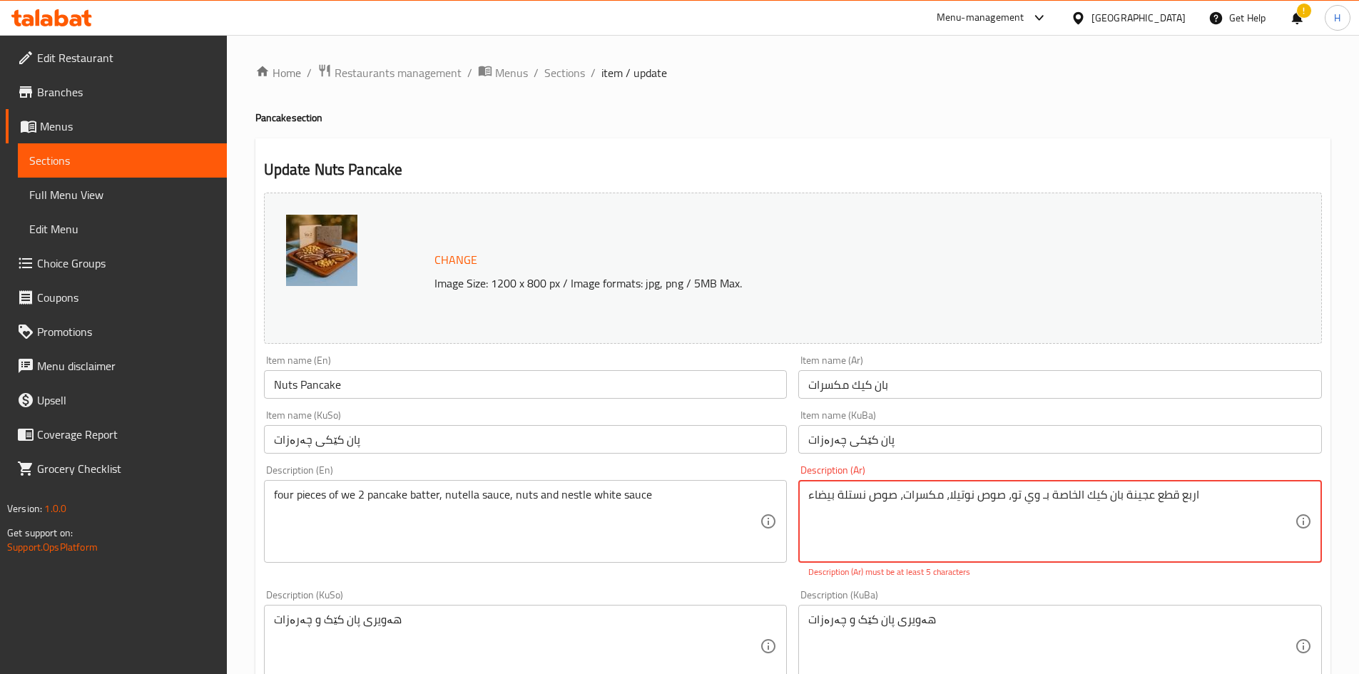
click at [672, 503] on textarea "اربع قطع عجينة بان كيك الخاصة بـ وي تو، صوص نوتيلا، مكسرات، صوص نستلة بيضاء" at bounding box center [1051, 522] width 487 height 68
click at [672, 495] on textarea "اربع قطع عجينة بان كيك الخاصة بـ وي تو، صوص نوتيلا، مكسرات و صوص نستلة بيضاء" at bounding box center [1051, 522] width 487 height 68
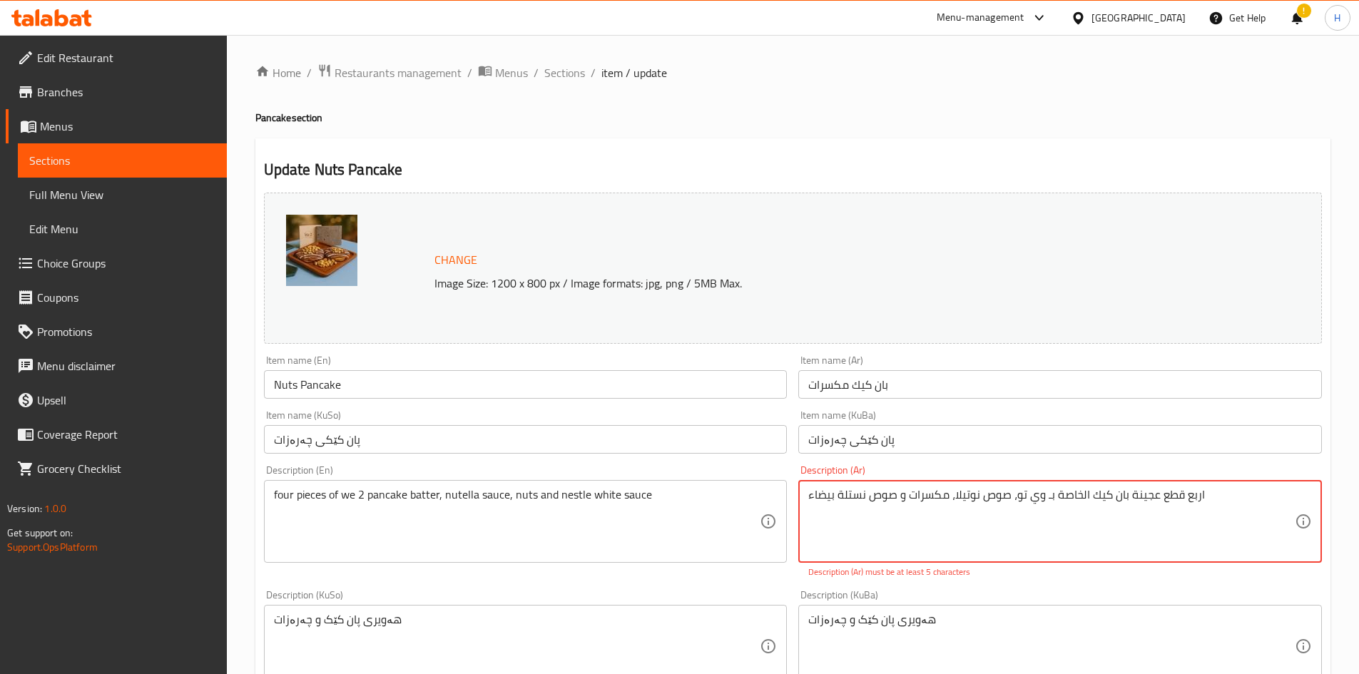
type textarea "اربع قطع عجينة بان كيك الخاصة بـ وي تو، صوص نوتيلا، مكسرات و صوص نستلة بيضاء"
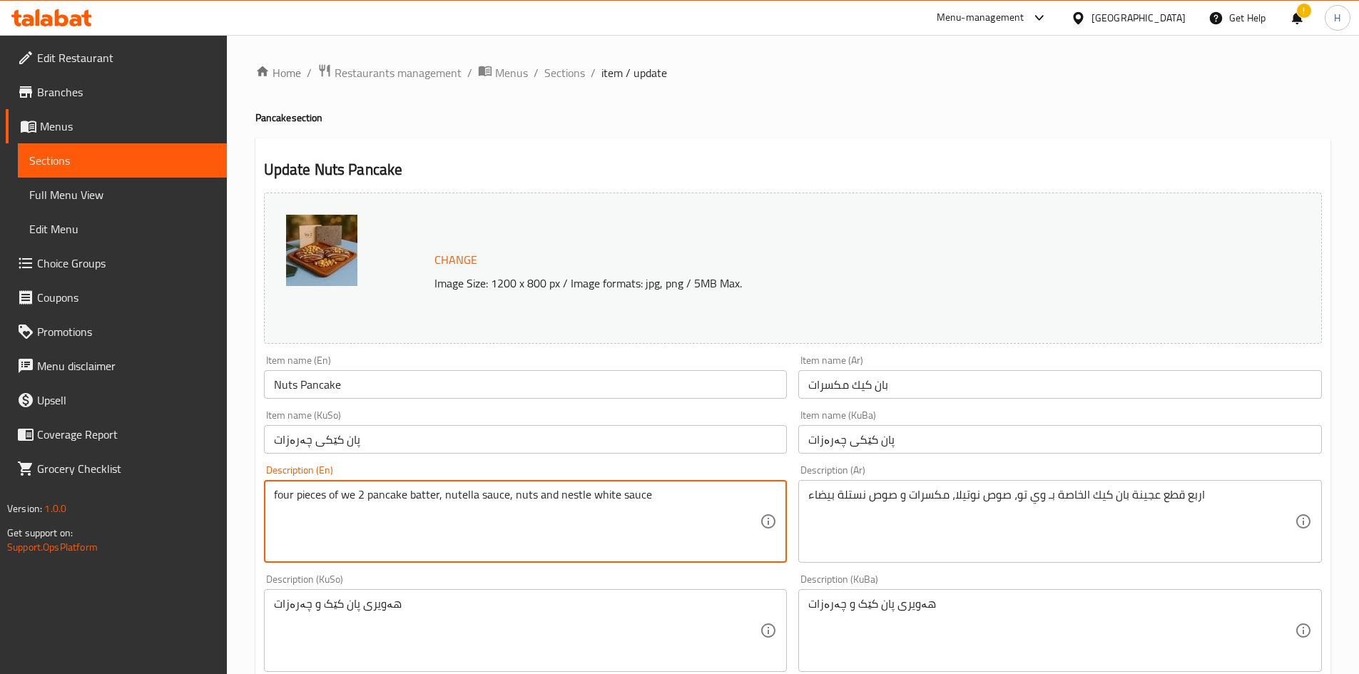
click at [442, 494] on textarea "four pieces of we 2 pancake batter, nutella sauce, nuts and nestle white sauce" at bounding box center [517, 522] width 487 height 68
paste textarea "Four pieces of We Too pancake batter, Nutella sauce, nuts and N"
click at [364, 492] on textarea "Four pieces of We Too pancake batter, Nutella sauce, nuts and Nestle white sauce" at bounding box center [517, 522] width 487 height 68
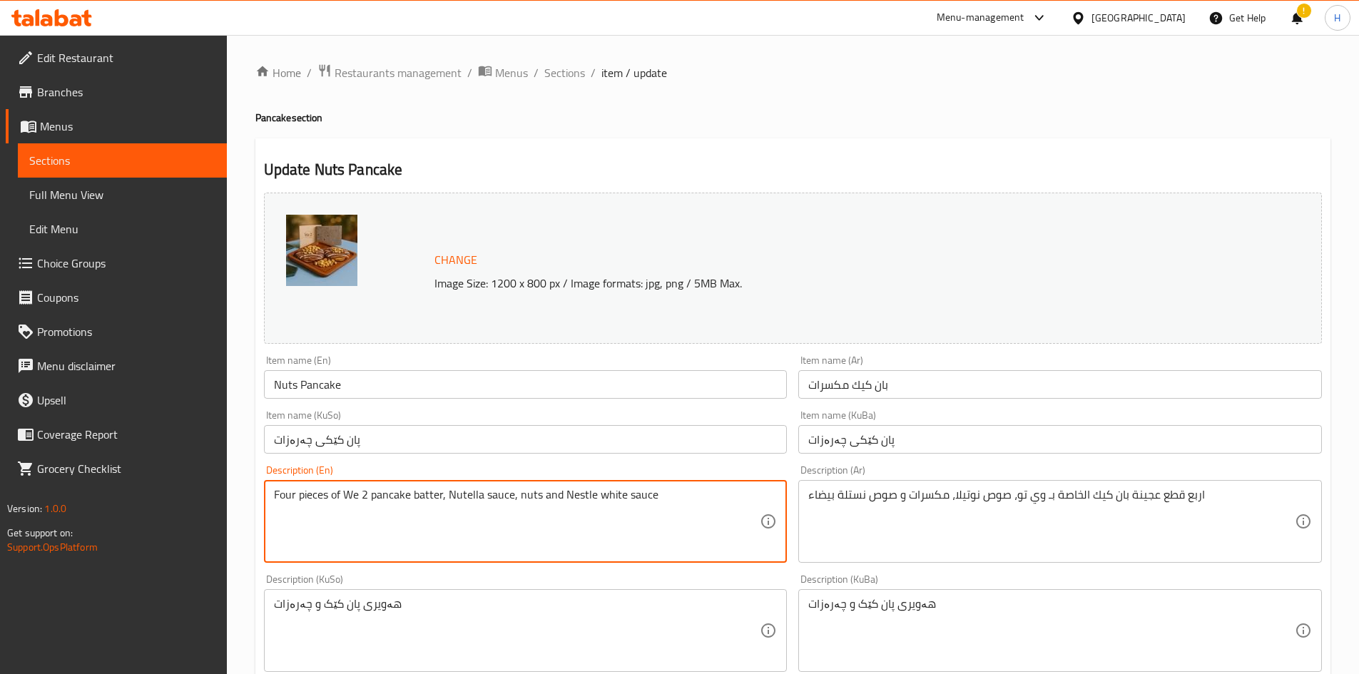
drag, startPoint x: 452, startPoint y: 501, endPoint x: 447, endPoint y: 509, distance: 9.9
click at [447, 509] on textarea "Four pieces of We 2 pancake batter, Nutella sauce, nuts and Nestle white sauce" at bounding box center [517, 522] width 487 height 68
click at [566, 502] on textarea "Four pieces of We 2 pancake batter, nutella sauce, nuts and Nestle white sauce" at bounding box center [517, 522] width 487 height 68
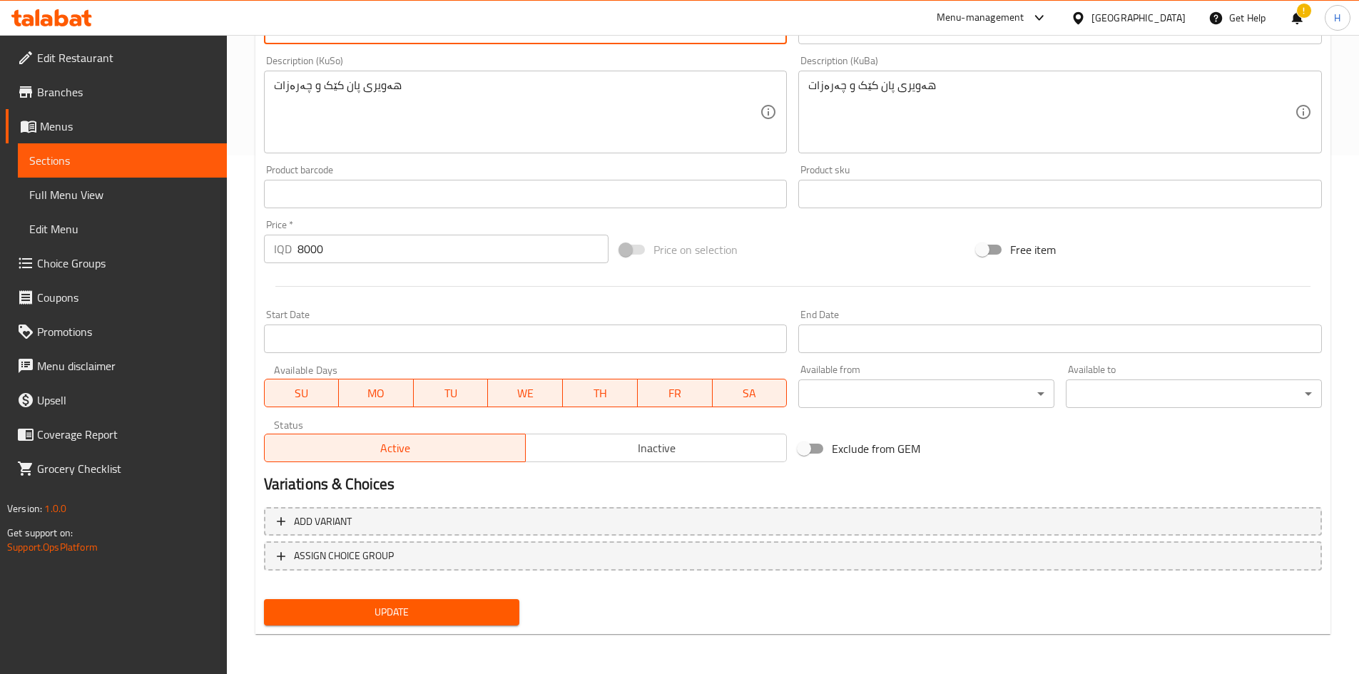
type textarea "Four pieces of We 2 pancake batter, nutella sauce, nuts and nestle white sauce"
click at [431, 614] on span "Update" at bounding box center [391, 613] width 233 height 18
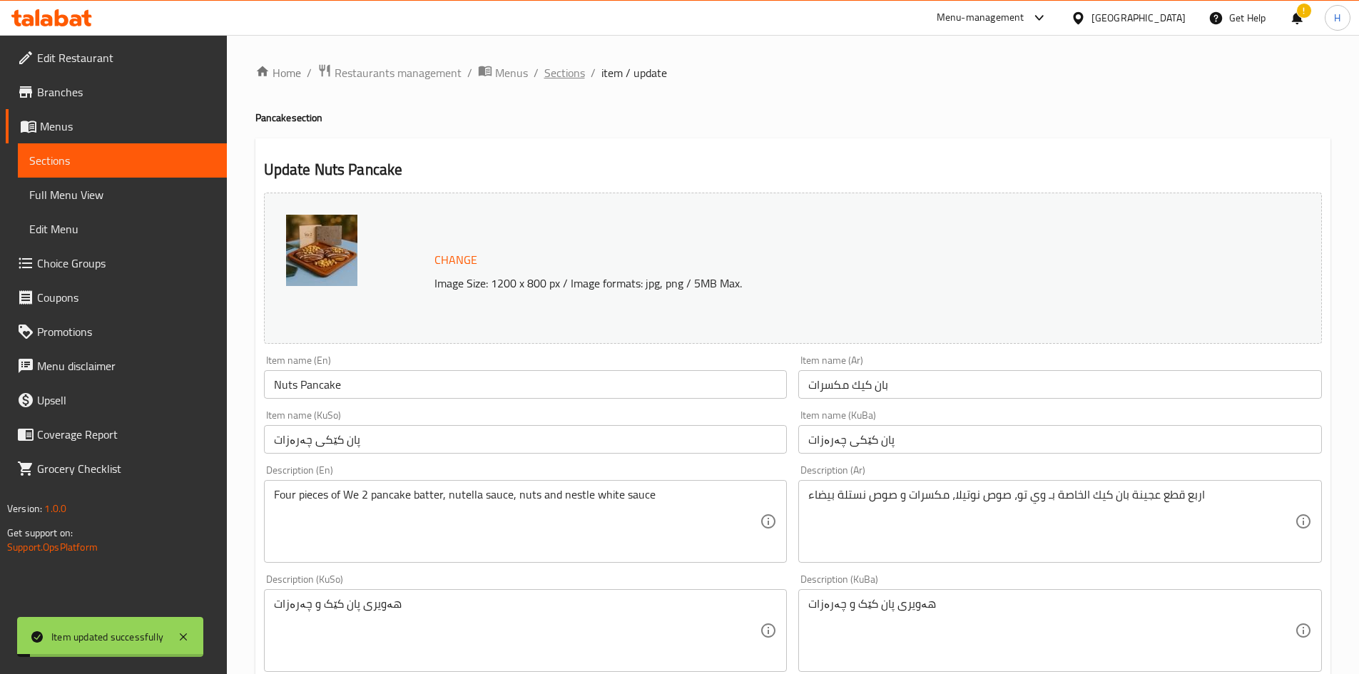
click at [553, 66] on span "Sections" at bounding box center [564, 72] width 41 height 17
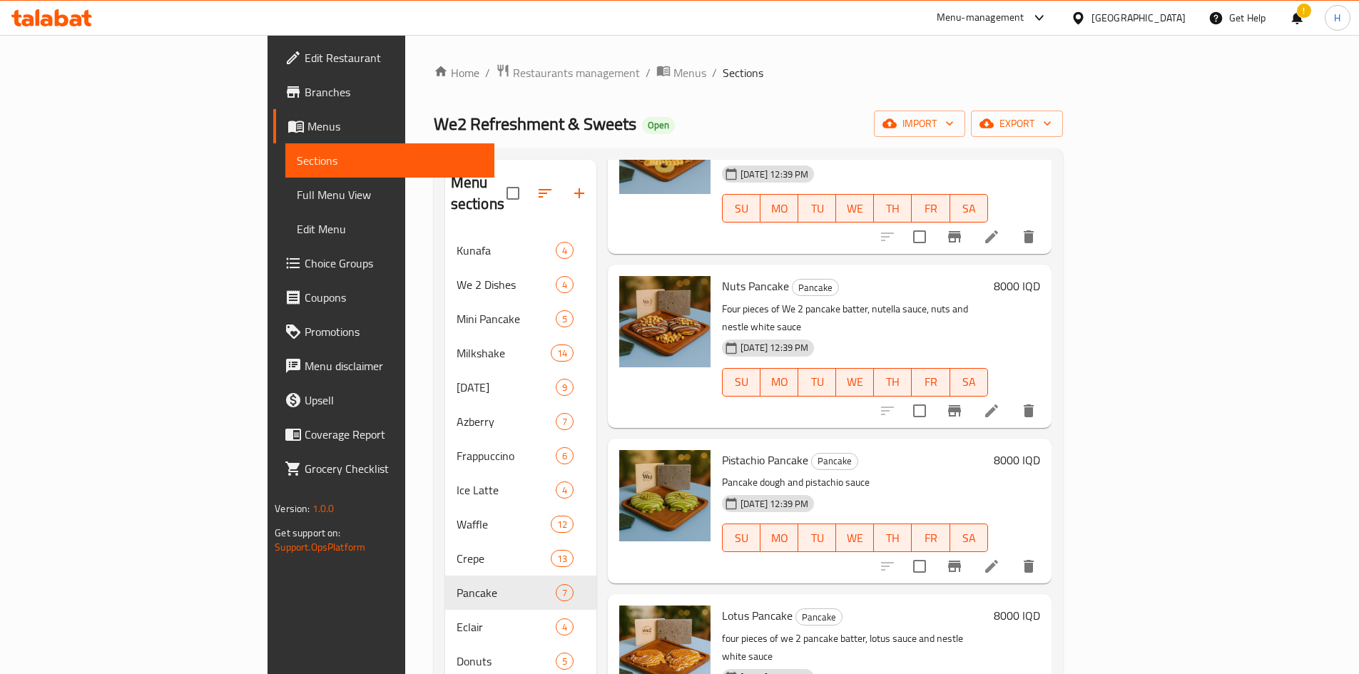
scroll to position [144, 0]
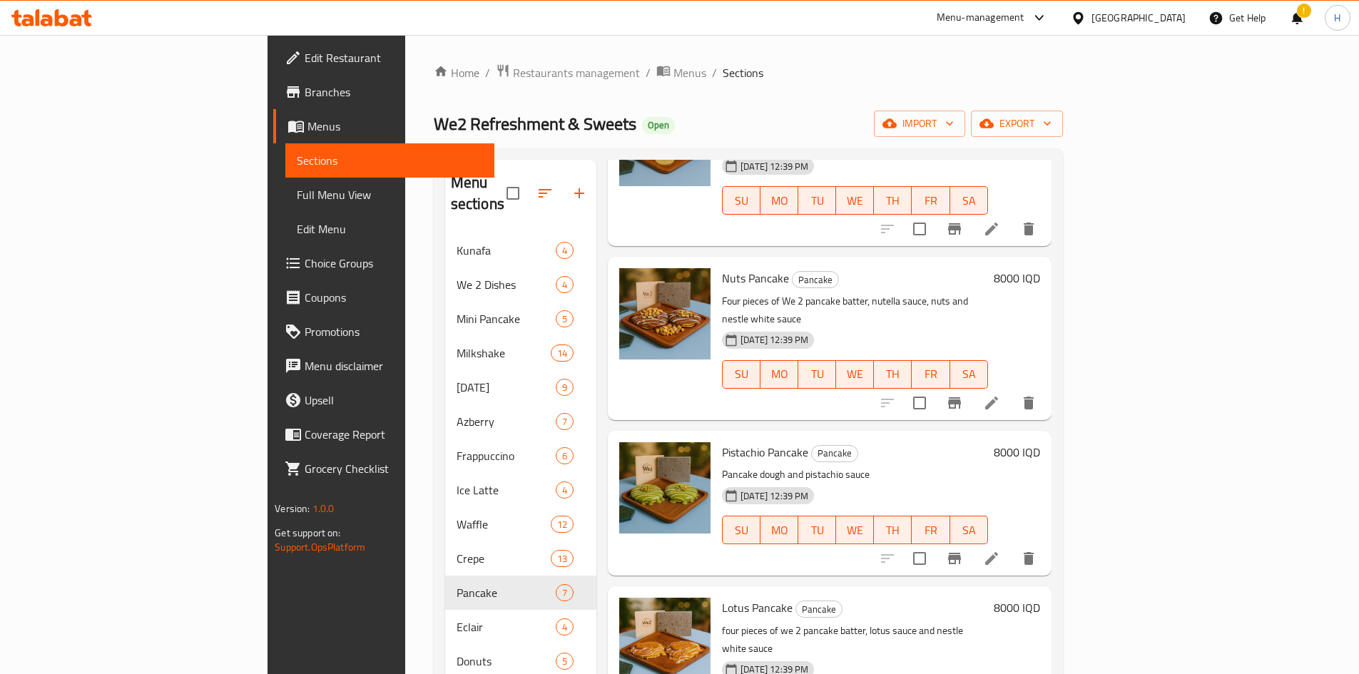
click at [672, 546] on li at bounding box center [992, 559] width 40 height 26
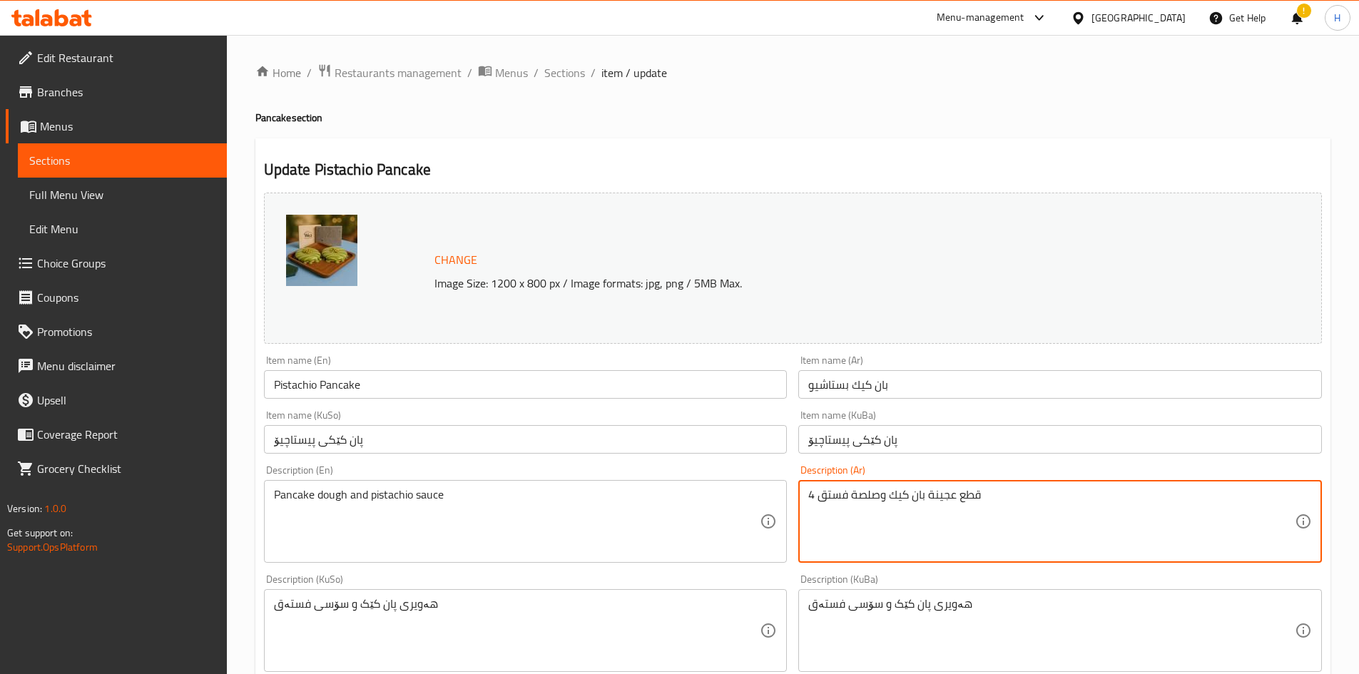
click at [672, 534] on textarea "4 قطع عجينة بان كيك وصلصة فستق" at bounding box center [1051, 522] width 487 height 68
paste textarea "اربع قطع عجينة بان كيك الخاصة بـ وي تو، صوص بستاشيو، صوص نستلة بيضاء،"
click at [672, 507] on textarea "اربع قطع عجينة بان كيك الخاصة بـ وي تو، صوص بستاشيو، صوص نستلة بيضاء،" at bounding box center [1051, 522] width 487 height 68
click at [672, 509] on textarea "اربع قطع عجينة بان كيك الخاصة بـ وي تو، صوص بستاشيو، صوص نستلة بيضاء،" at bounding box center [1051, 522] width 487 height 68
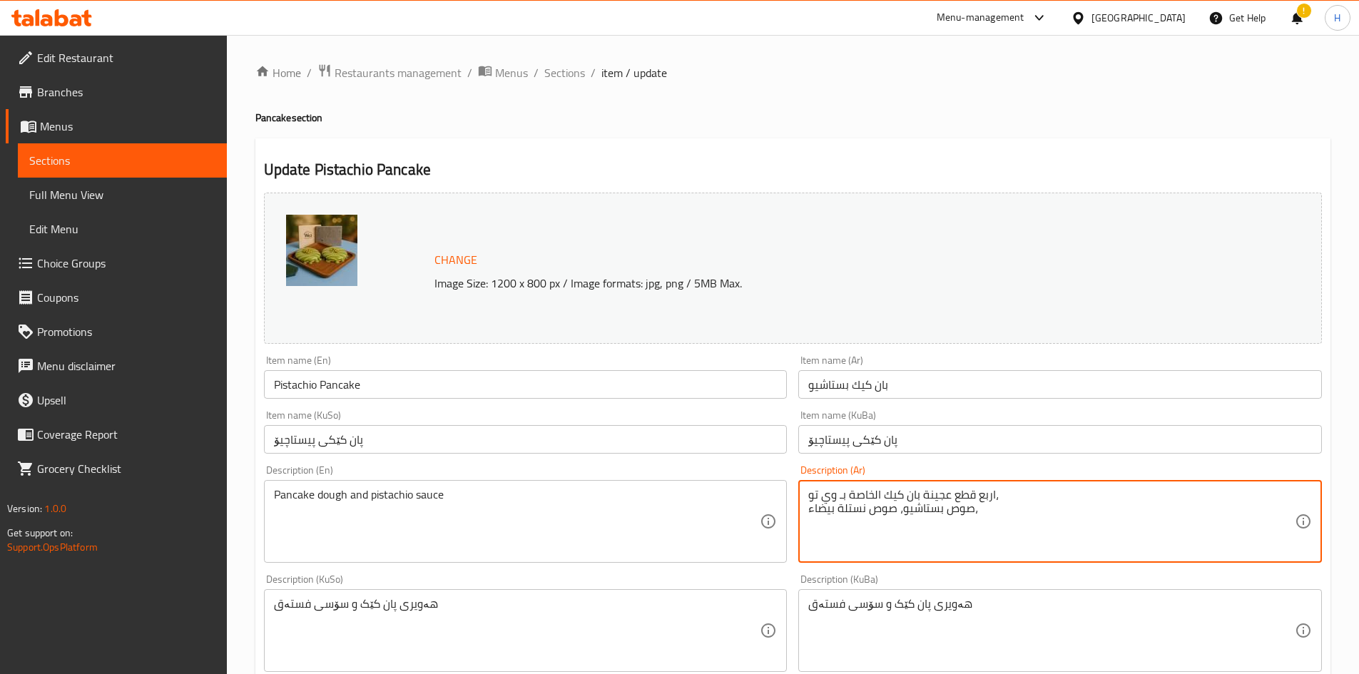
click at [672, 512] on textarea "اربع قطع عجينة بان كيك الخاصة بـ وي تو، صوص بستاشيو، صوص نستلة بيضاء،" at bounding box center [1051, 522] width 487 height 68
click at [672, 504] on textarea "اربع قطع عجينة بان كيك الخاصة بـ وي تو، صوص بستاشيو، صوص نستلة بيضاء،" at bounding box center [1051, 522] width 487 height 68
click at [672, 522] on textarea "اربع قطع عجينة بان كيك الخاصة بـ وي تو، صوص بستاشيو وصوص نستلة بيضاء،" at bounding box center [1051, 522] width 487 height 68
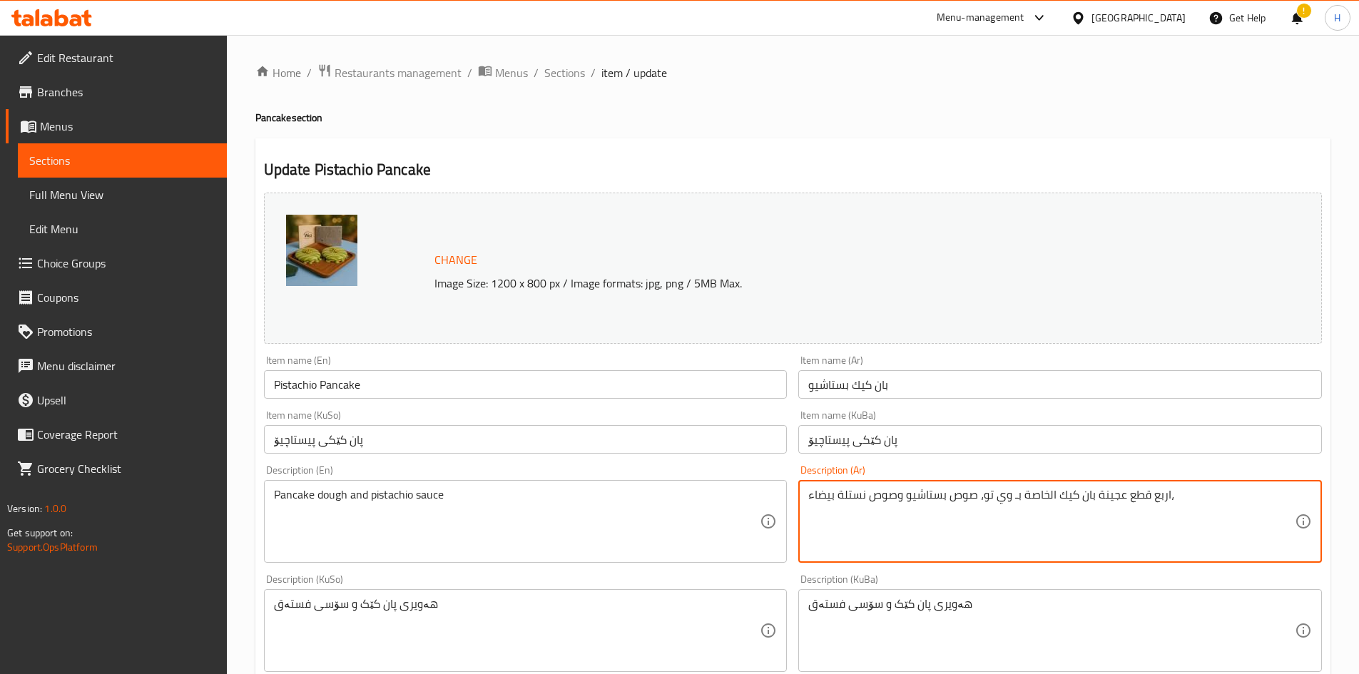
type textarea "اربع قطع عجينة بان كيك الخاصة بـ وي تو، صوص بستاشيو وصوص نستلة بيضاء،"
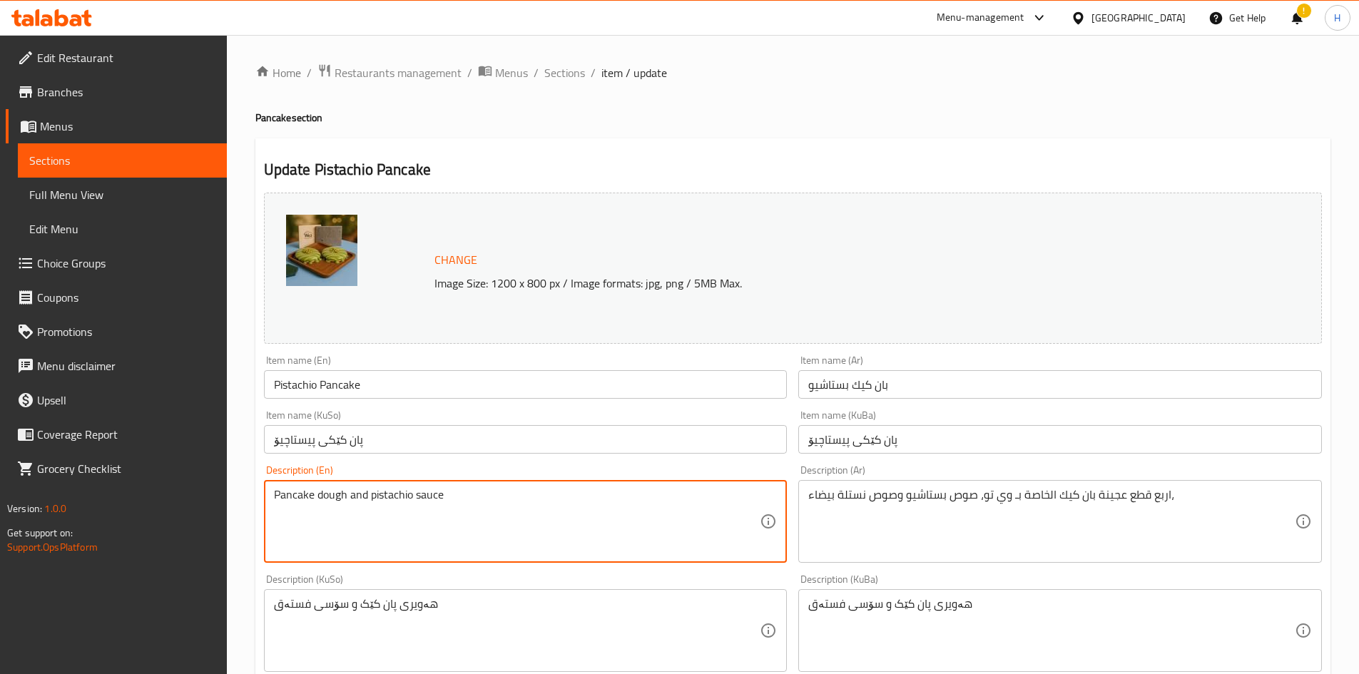
click at [331, 495] on textarea "Pancake dough and pistachio sauce" at bounding box center [517, 522] width 487 height 68
click at [331, 496] on textarea "Pancake dough and pistachio sauce" at bounding box center [517, 522] width 487 height 68
paste textarea "Four pieces of Wi2's special pancake batter, pistachio sauce and Nestle white s…"
drag, startPoint x: 353, startPoint y: 494, endPoint x: 367, endPoint y: 507, distance: 19.2
click at [367, 507] on textarea "Four pieces of Wi2's special pancake batter, pistachio sauce and Nestle white s…" at bounding box center [517, 522] width 487 height 68
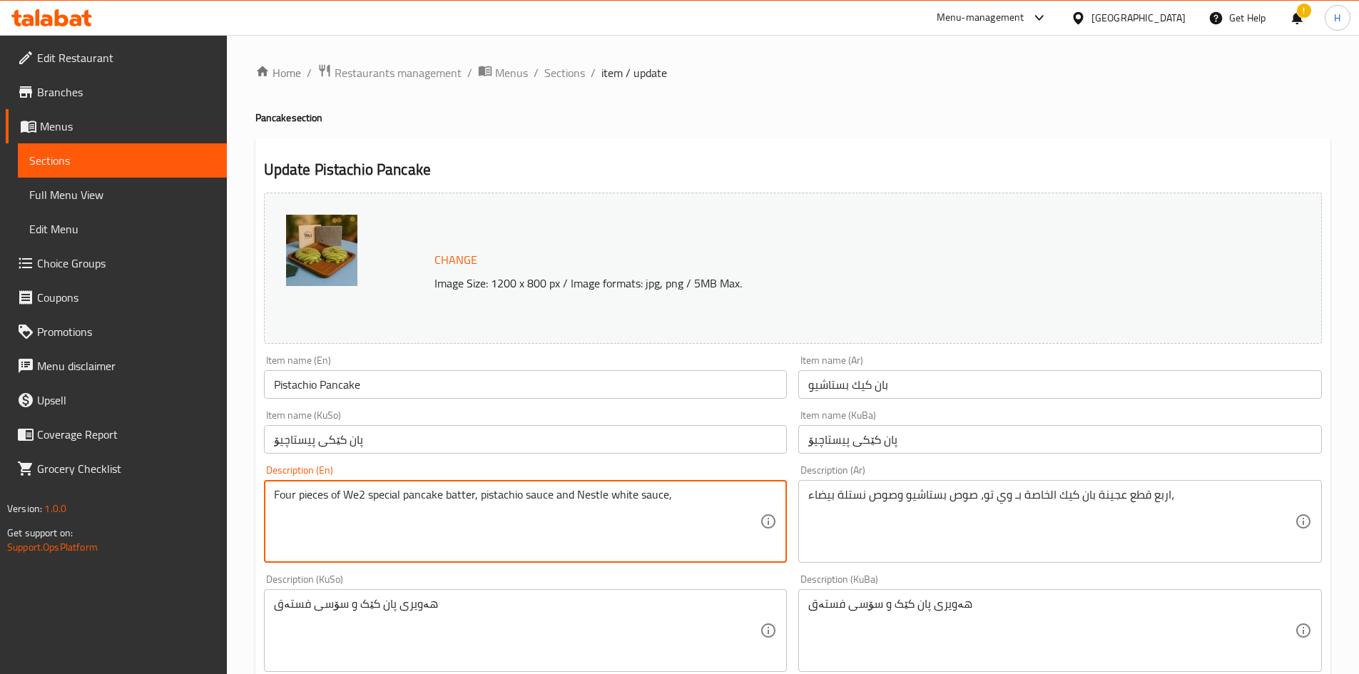
drag, startPoint x: 586, startPoint y: 502, endPoint x: 576, endPoint y: 507, distance: 10.9
click at [576, 507] on textarea "Four pieces of We2 special pancake batter, pistachio sauce and Nestle white sau…" at bounding box center [517, 522] width 487 height 68
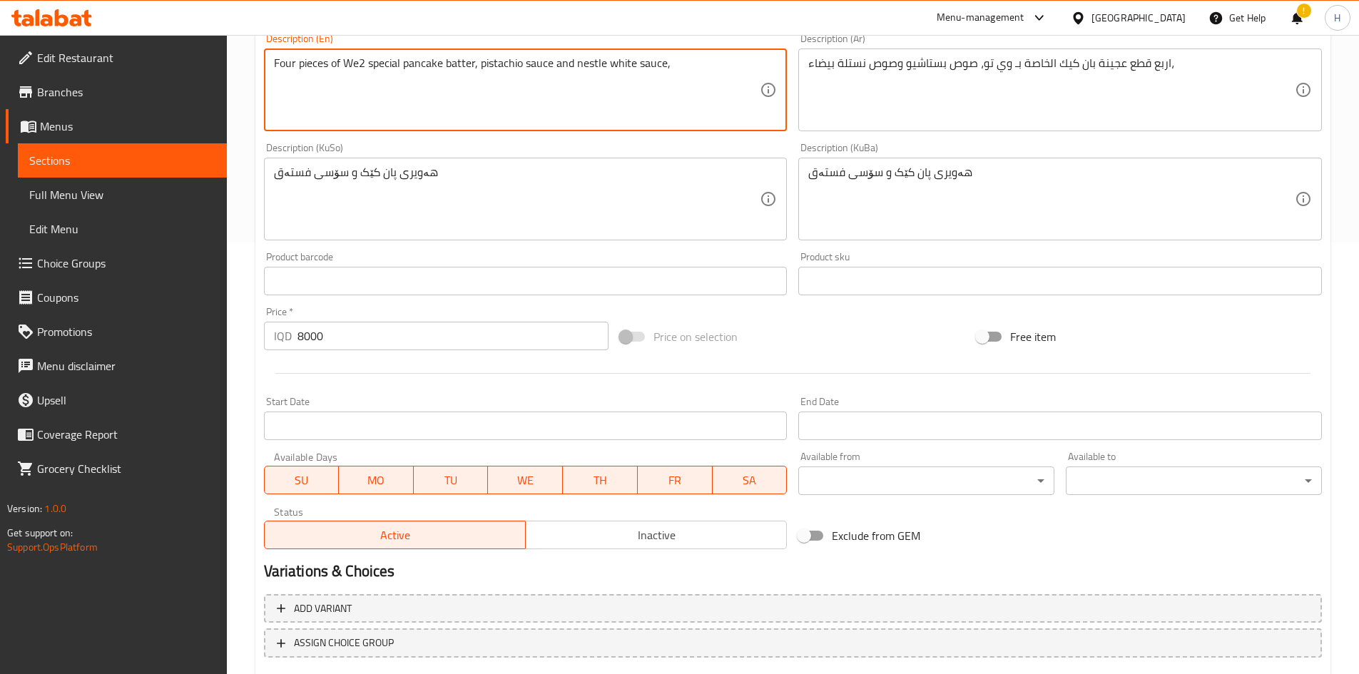
scroll to position [519, 0]
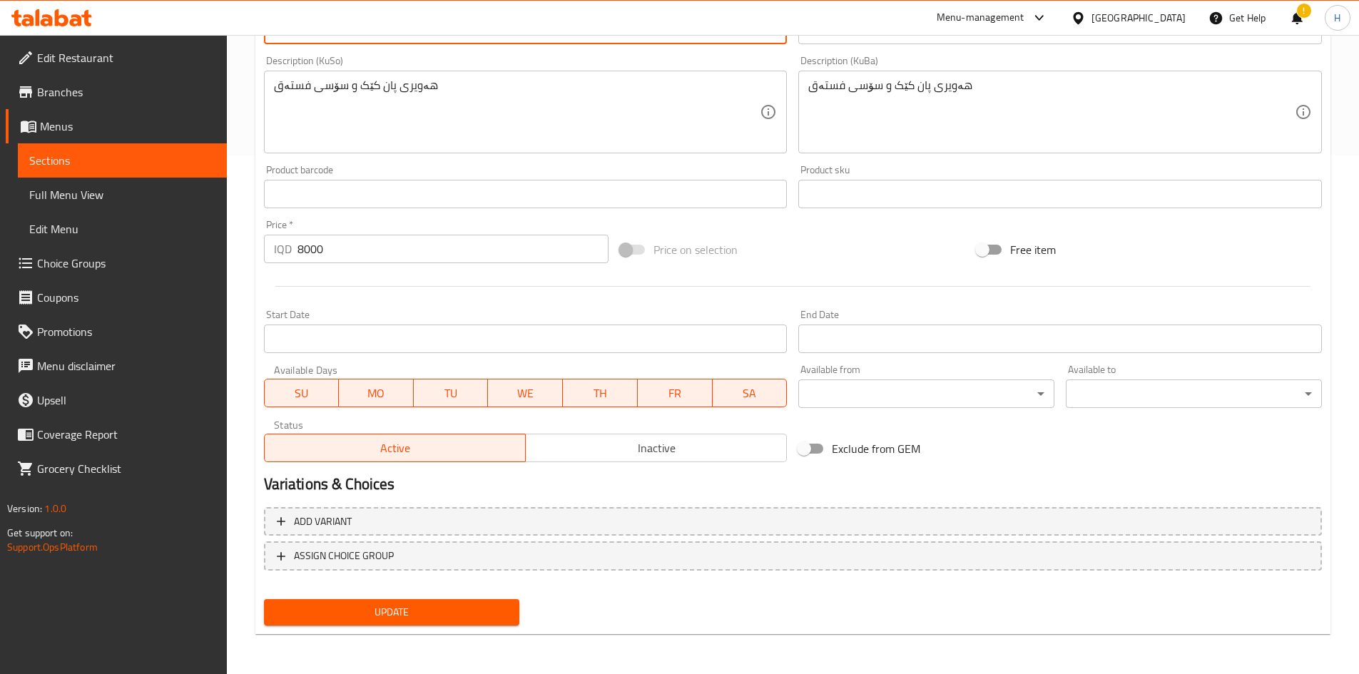
type textarea "Four pieces of We2 special pancake batter, pistachio sauce and nestle white sau…"
drag, startPoint x: 392, startPoint y: 611, endPoint x: 418, endPoint y: 592, distance: 32.7
click at [392, 611] on span "Update" at bounding box center [391, 613] width 233 height 18
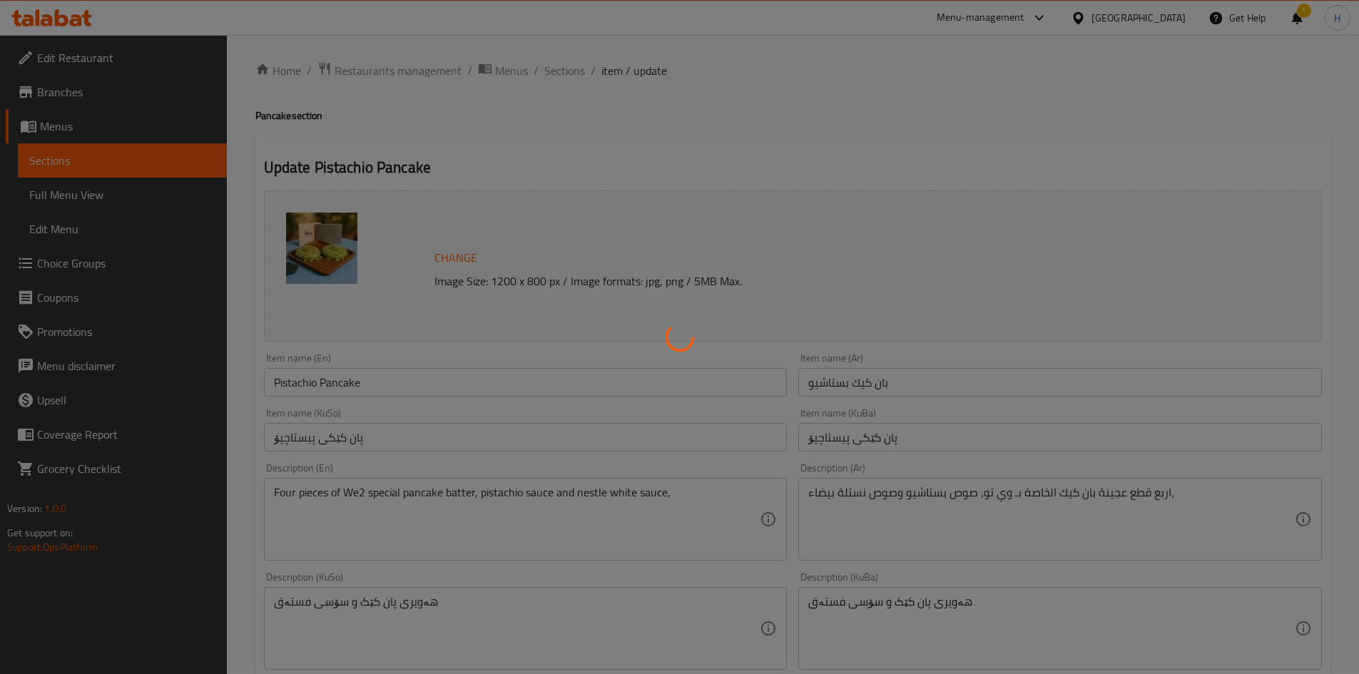
scroll to position [0, 0]
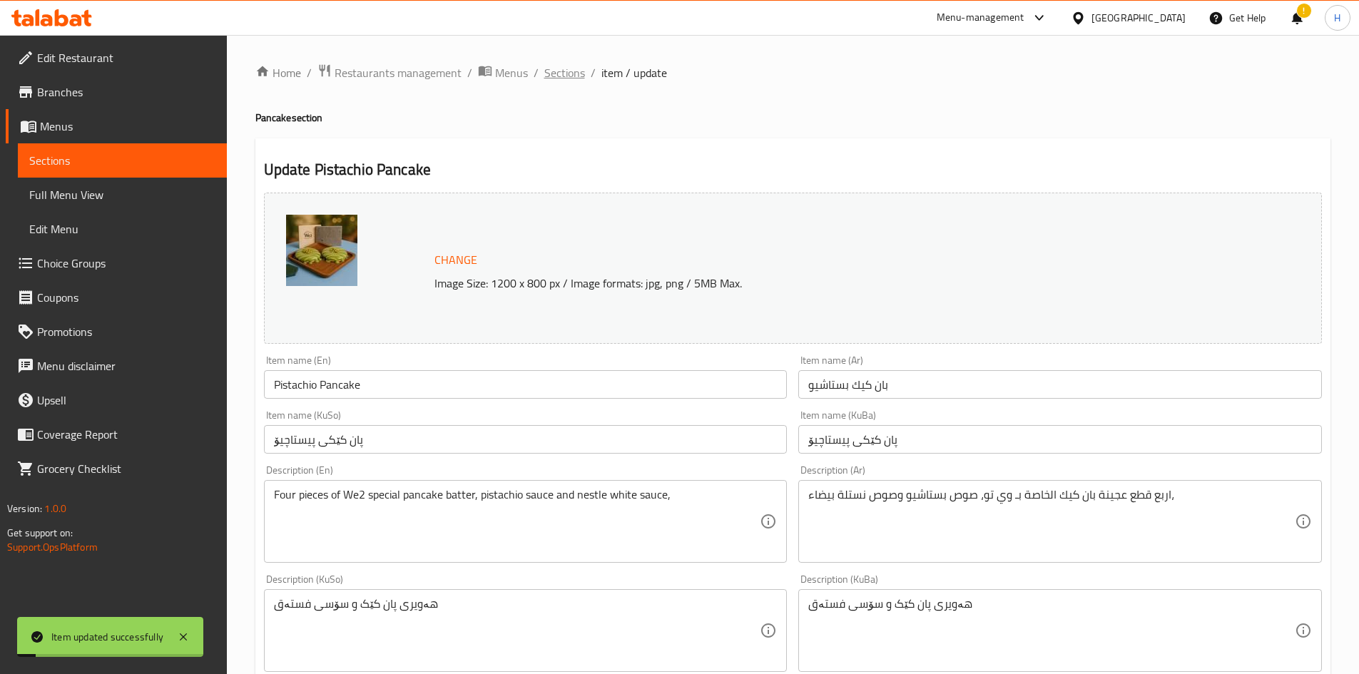
click at [569, 73] on span "Sections" at bounding box center [564, 72] width 41 height 17
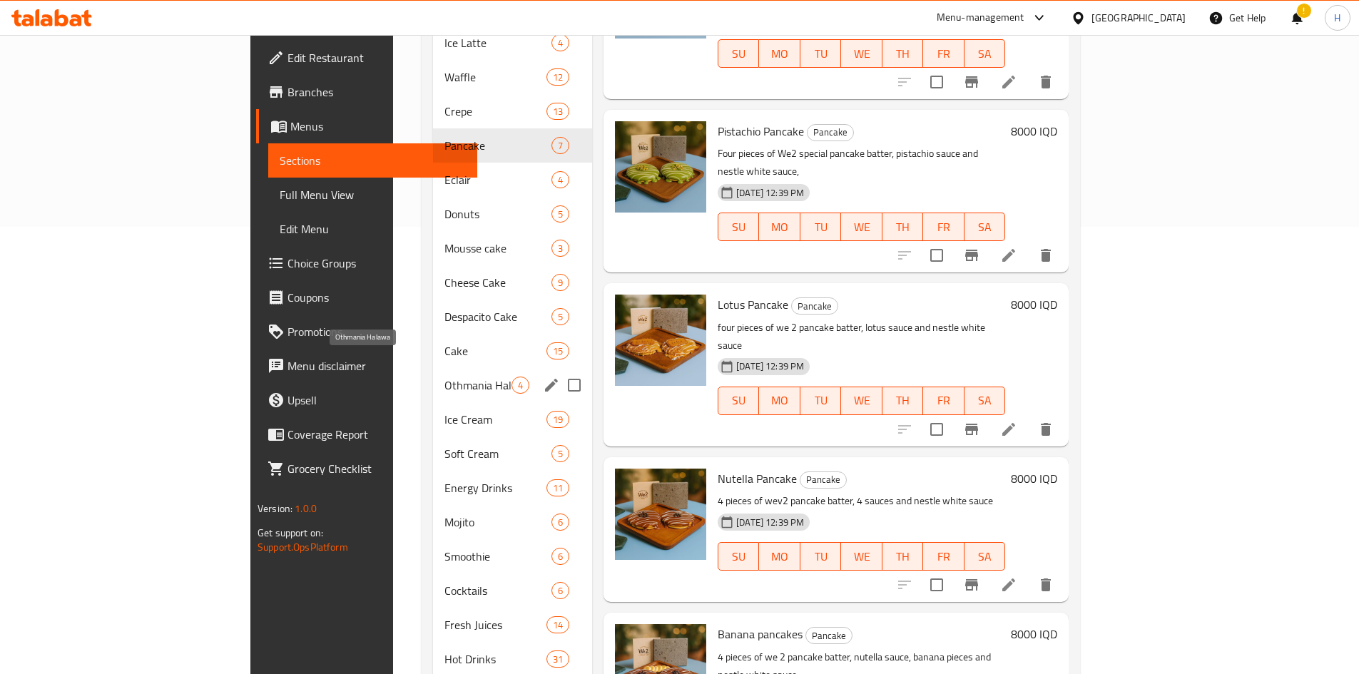
scroll to position [508, 0]
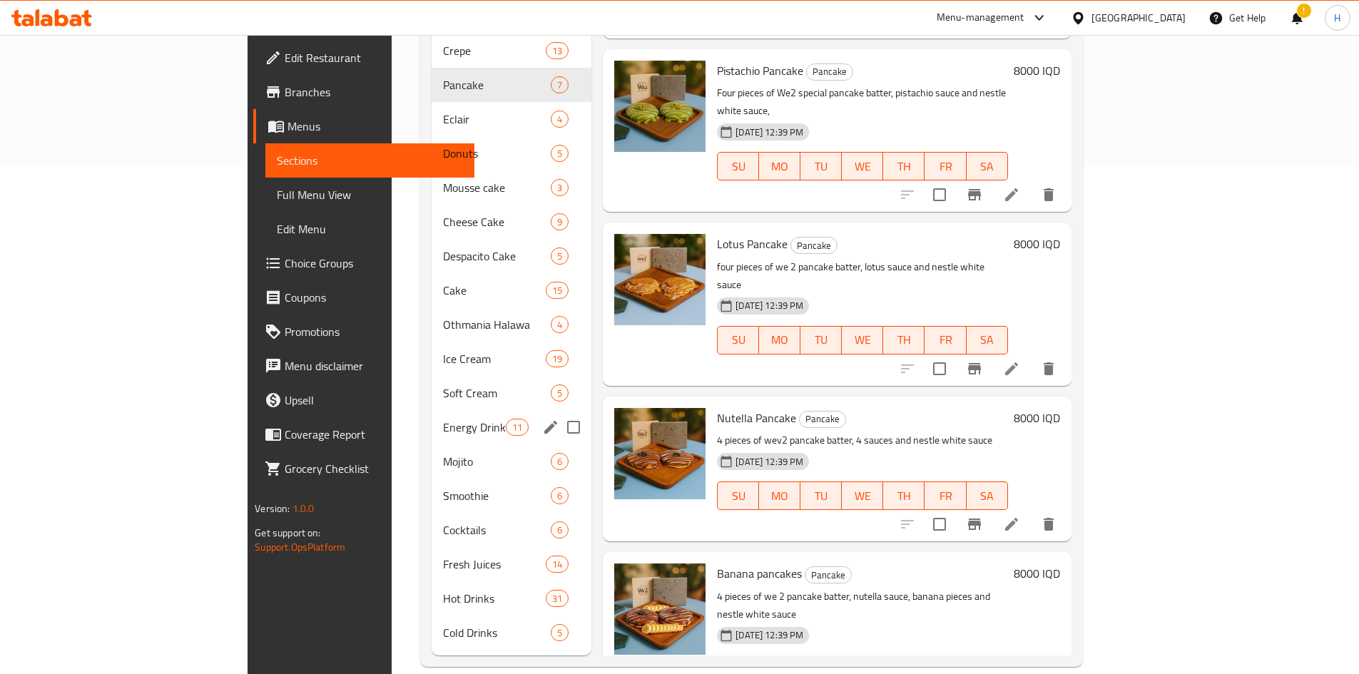
drag, startPoint x: 350, startPoint y: 419, endPoint x: 362, endPoint y: 415, distance: 12.2
click at [432, 419] on div "Energy Drinks 11" at bounding box center [512, 427] width 160 height 34
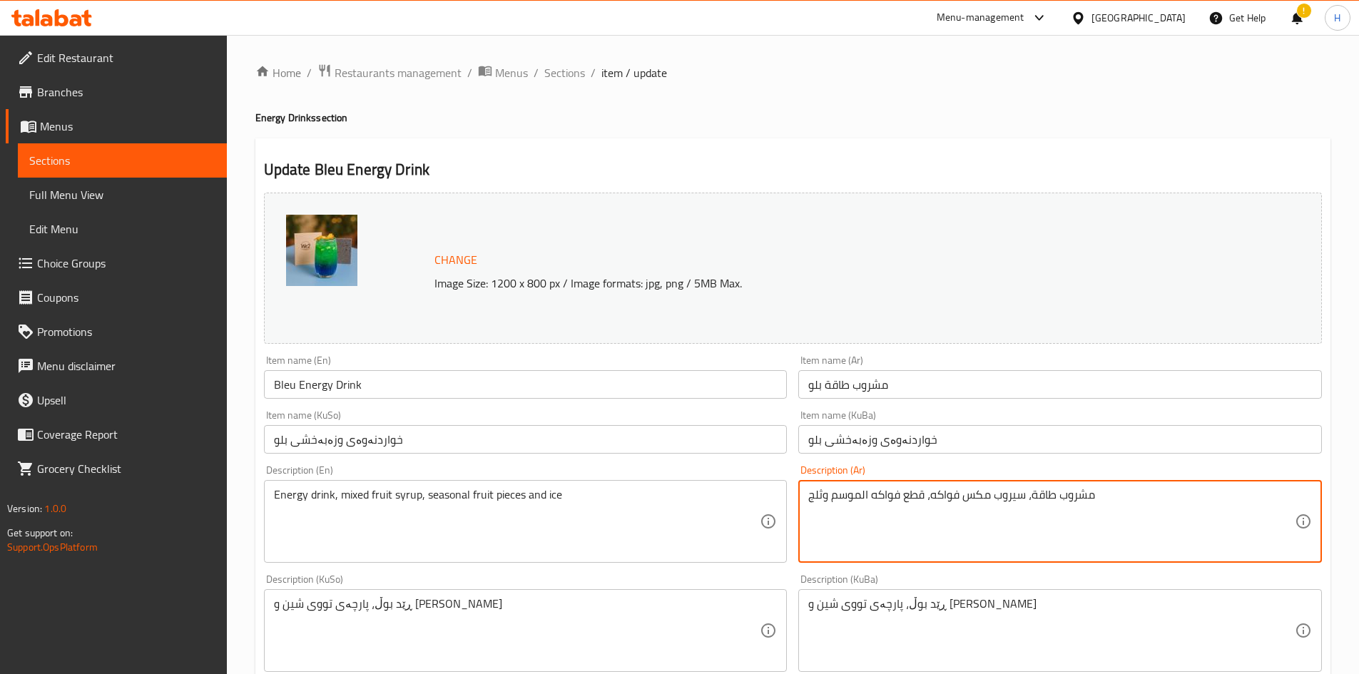
click at [672, 509] on textarea "مشروب طاقة، سيروب مكس فواكه، قطع فواكه الموسم وثلج" at bounding box center [1051, 522] width 487 height 68
paste textarea "[PERSON_NAME]، [PERSON_NAME]، ثلج"
drag, startPoint x: 826, startPoint y: 502, endPoint x: 828, endPoint y: 494, distance: 8.0
click at [672, 494] on textarea "مشروب طاقة، [PERSON_NAME]، [PERSON_NAME]، ثلج" at bounding box center [1051, 522] width 487 height 68
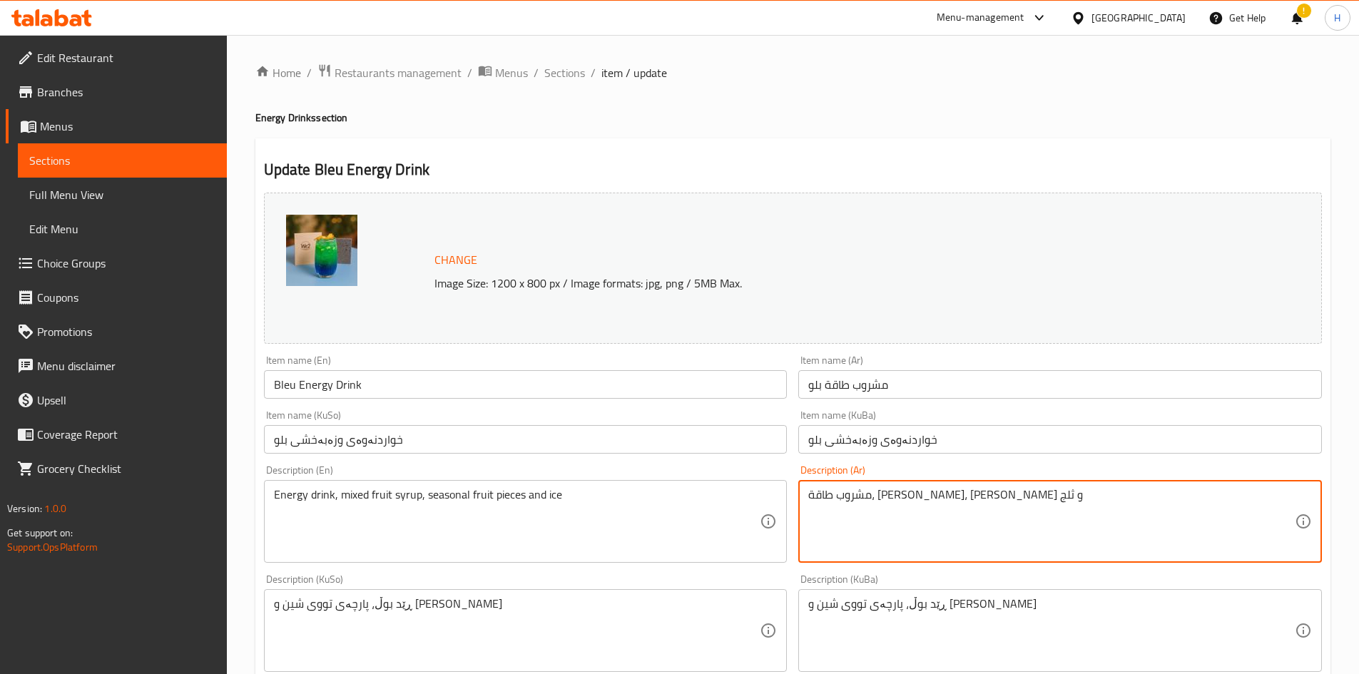
click at [672, 502] on textarea "مشروب طاقة، [PERSON_NAME]، [PERSON_NAME] و ثلج" at bounding box center [1051, 522] width 487 height 68
type textarea "مشروب طاقة، [PERSON_NAME]، [PERSON_NAME] و ثلج"
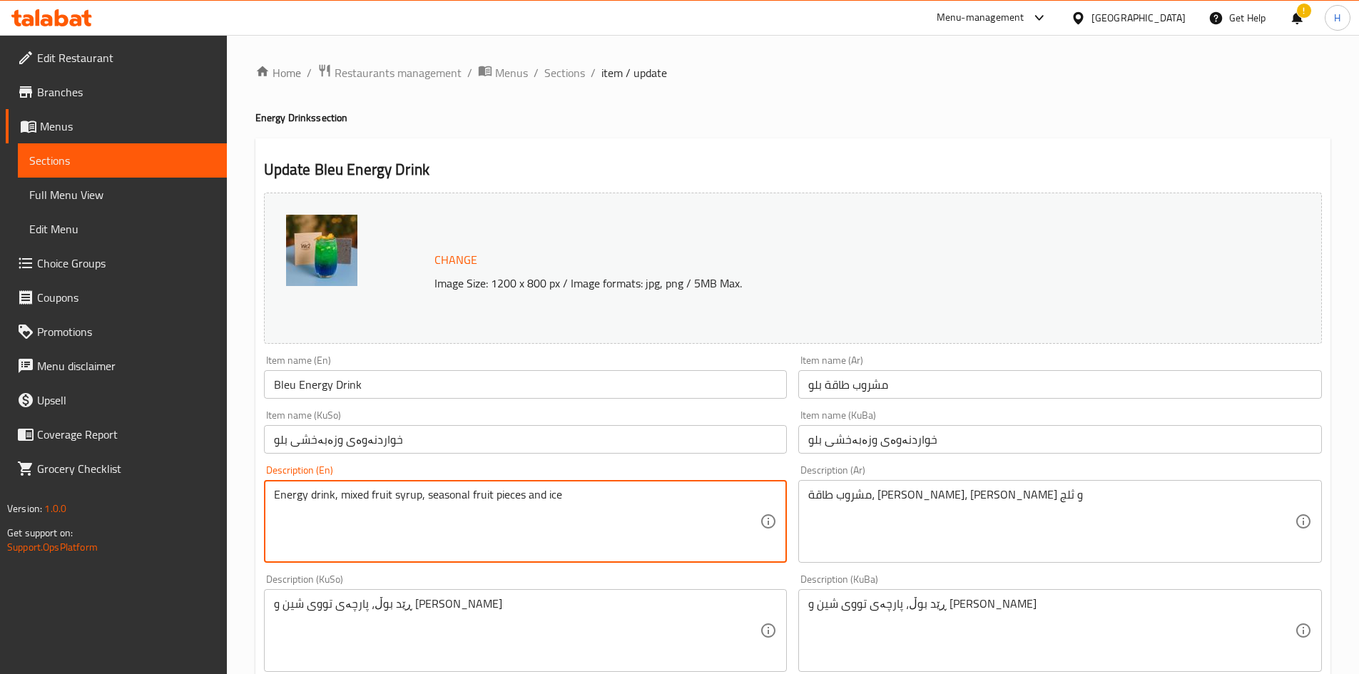
click at [408, 516] on textarea "Energy drink, mixed fruit syrup, seasonal fruit pieces and ice" at bounding box center [517, 522] width 487 height 68
paste textarea "blue croissant syrup, fresh lemon"
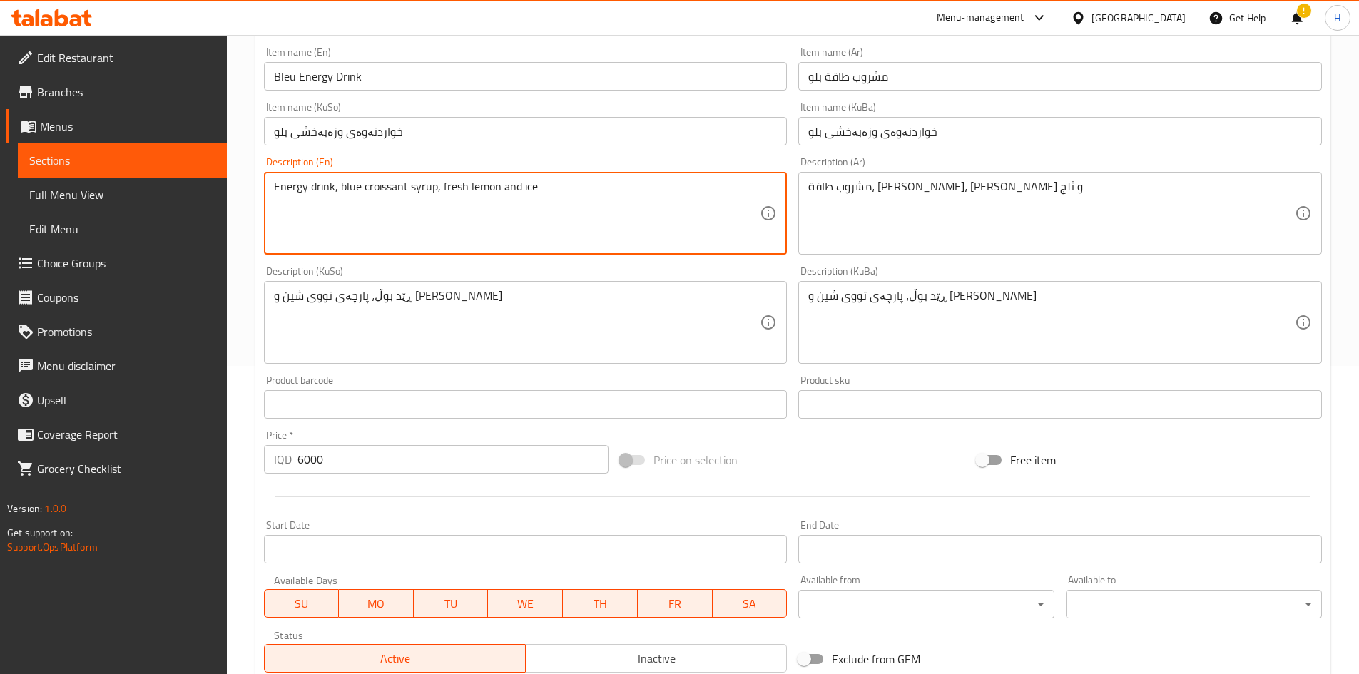
scroll to position [519, 0]
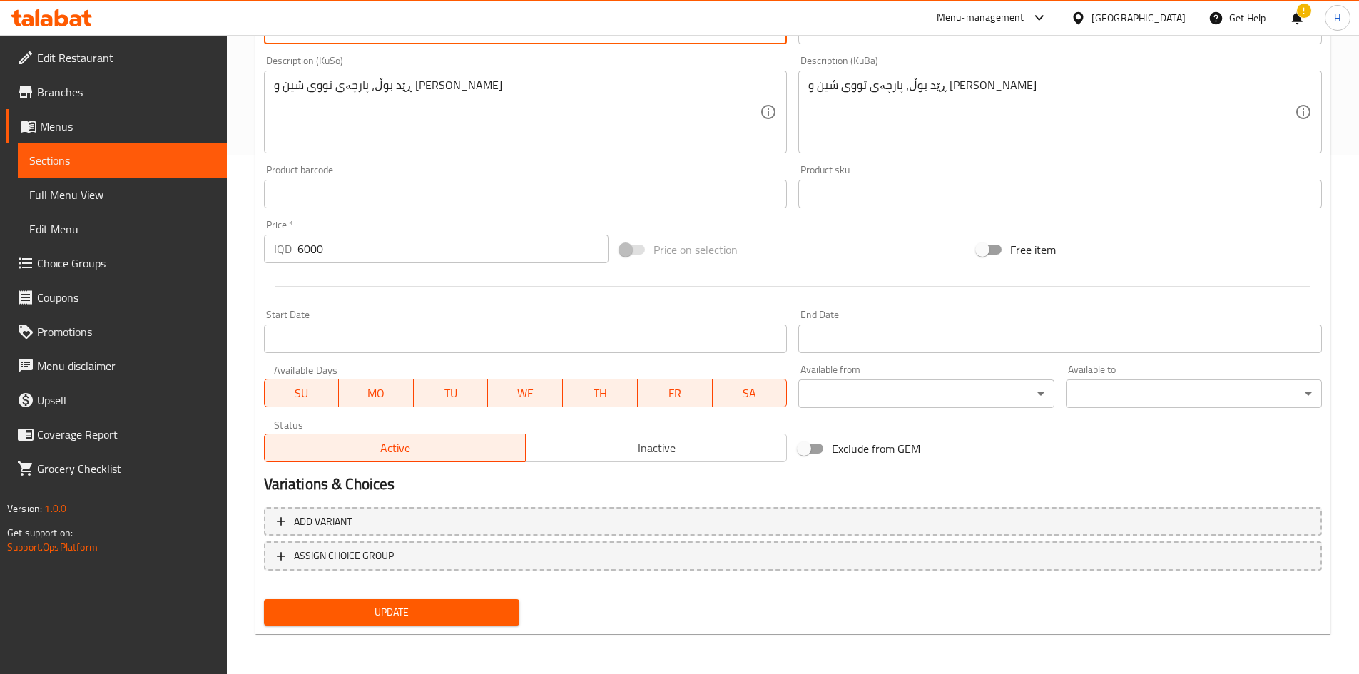
type textarea "Energy drink, blue croissant syrup, fresh lemon and ice"
click at [450, 589] on div "Add variant ASSIGN CHOICE GROUP" at bounding box center [792, 548] width 1069 height 93
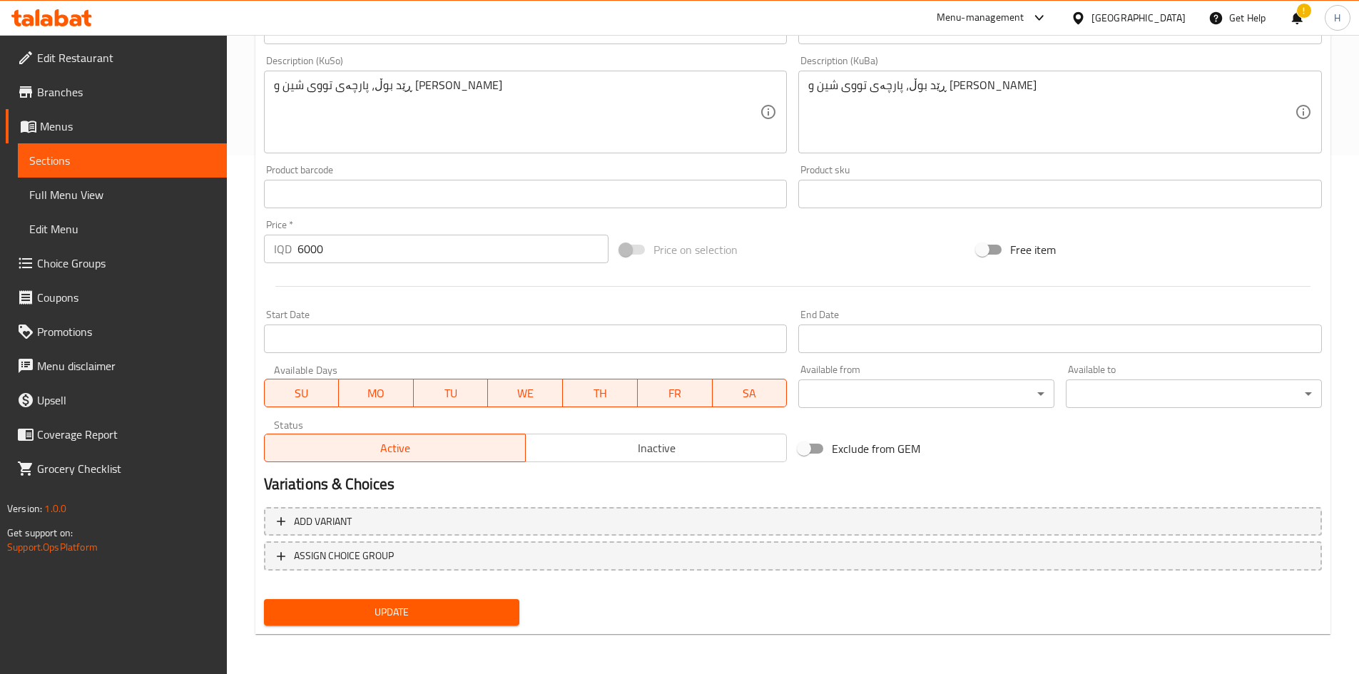
click at [446, 605] on button "Update" at bounding box center [392, 612] width 256 height 26
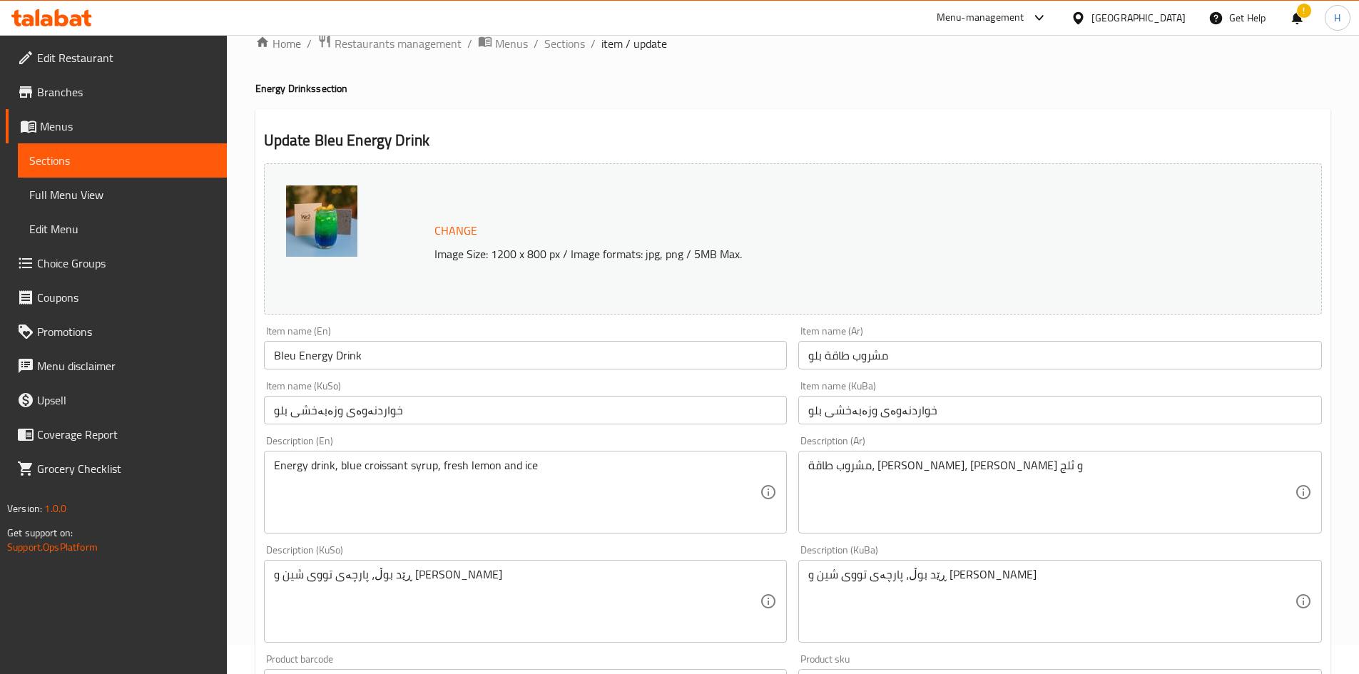
scroll to position [0, 0]
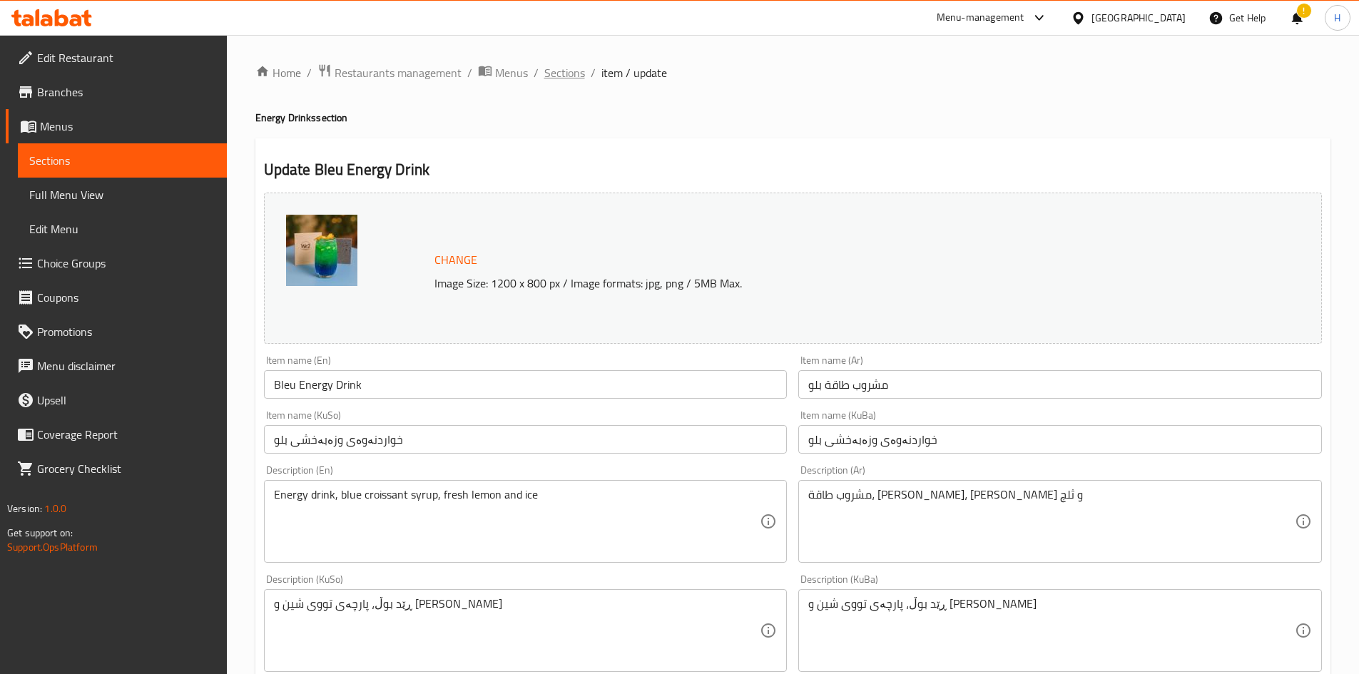
click at [573, 74] on span "Sections" at bounding box center [564, 72] width 41 height 17
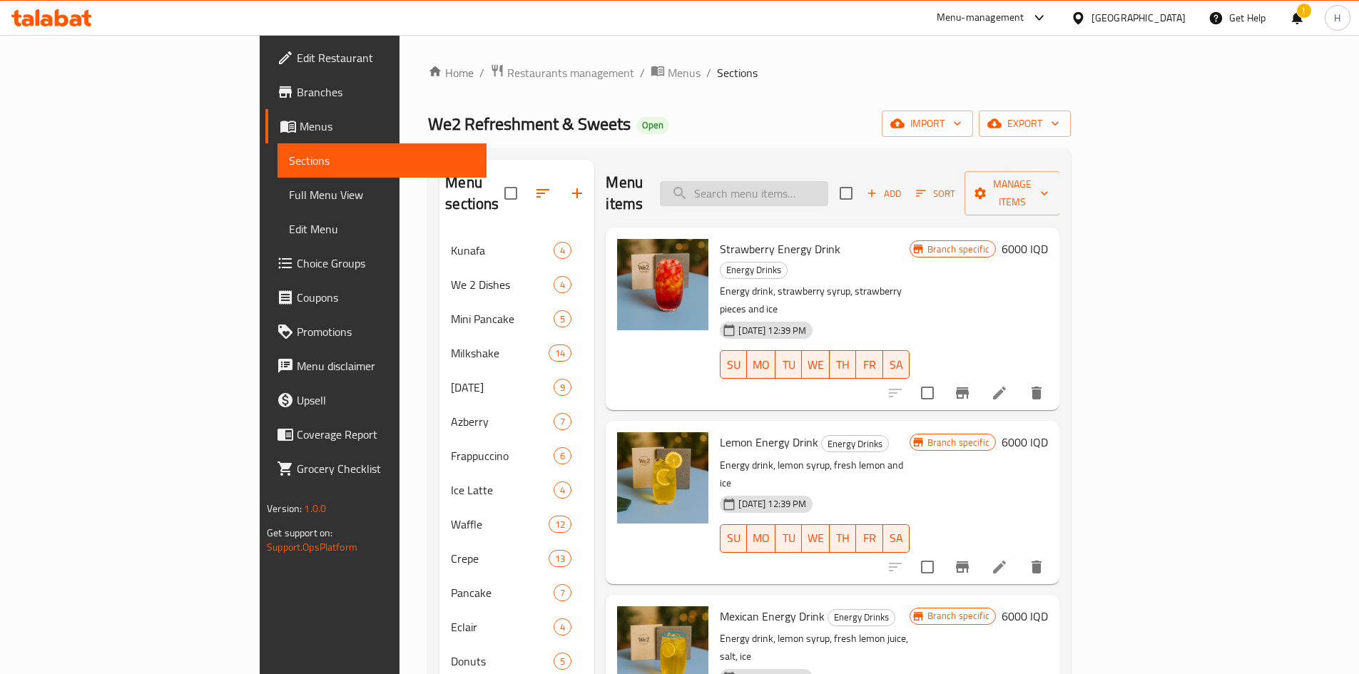
click at [672, 181] on input "search" at bounding box center [744, 193] width 168 height 25
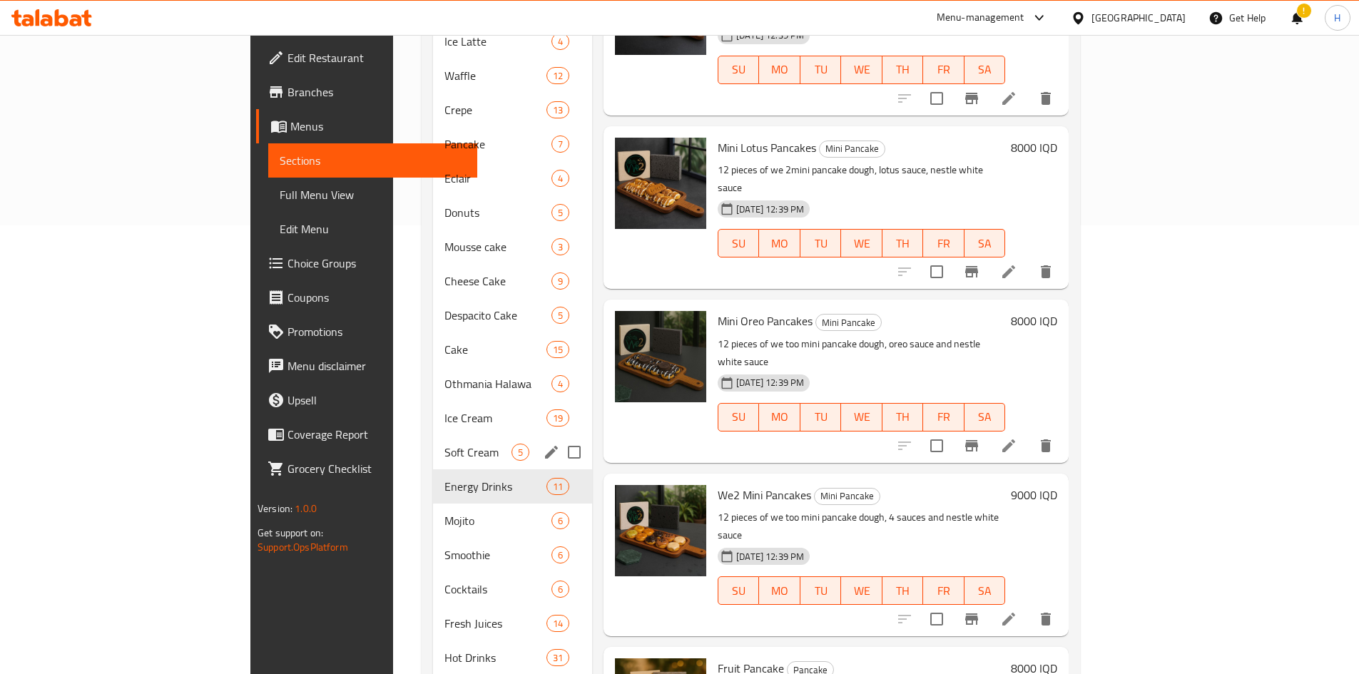
scroll to position [223, 0]
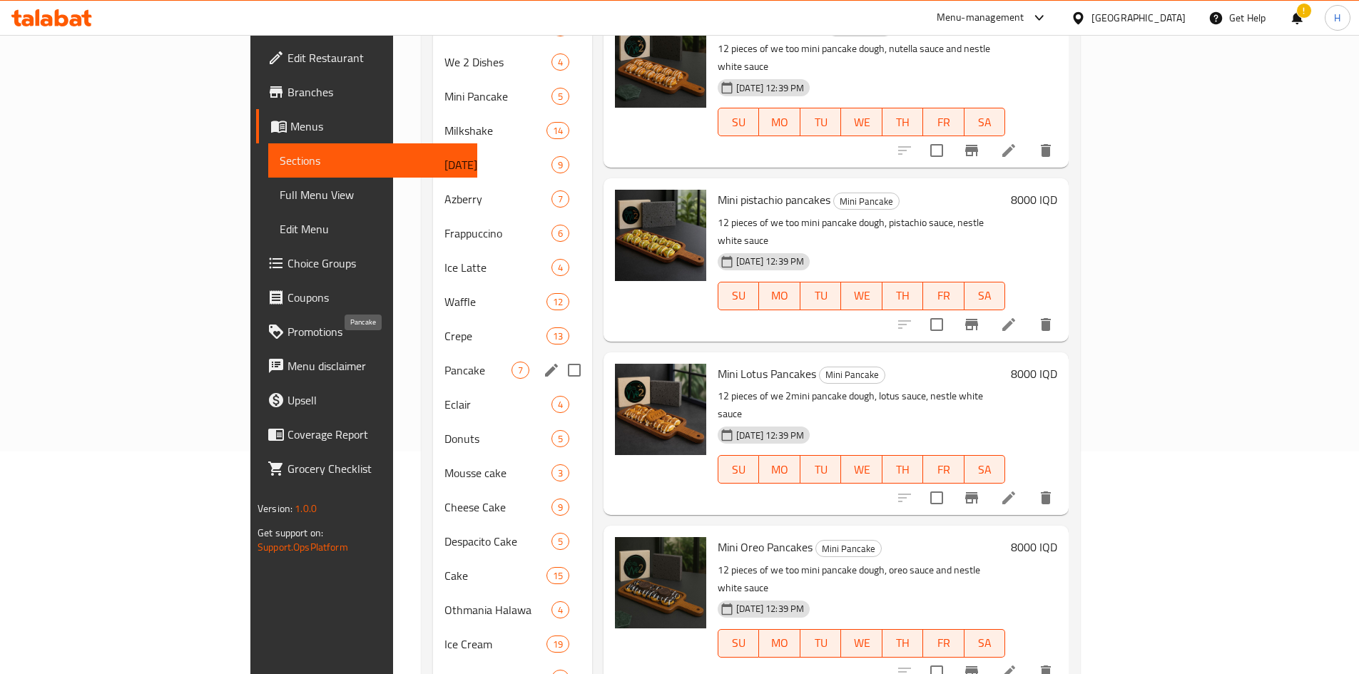
type input "بان كيك"
click at [444, 362] on span "Pancake" at bounding box center [477, 370] width 67 height 17
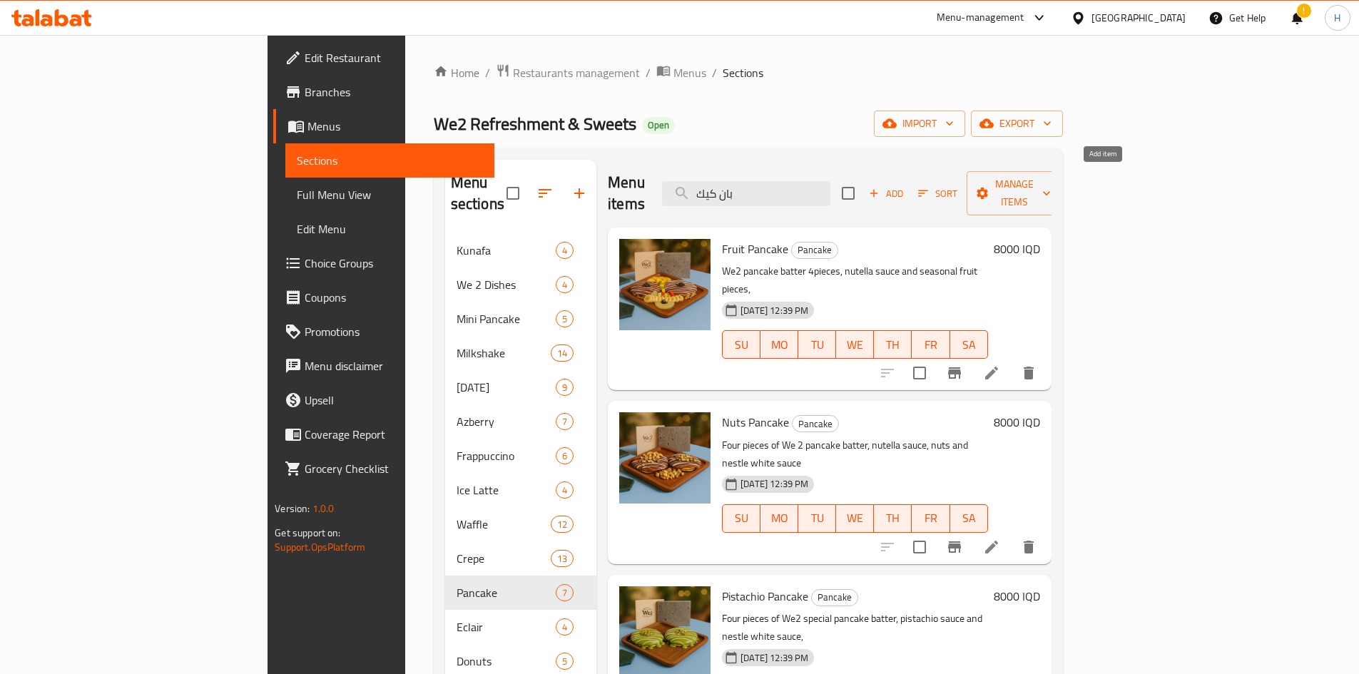
click at [672, 185] on span "Add" at bounding box center [886, 193] width 39 height 16
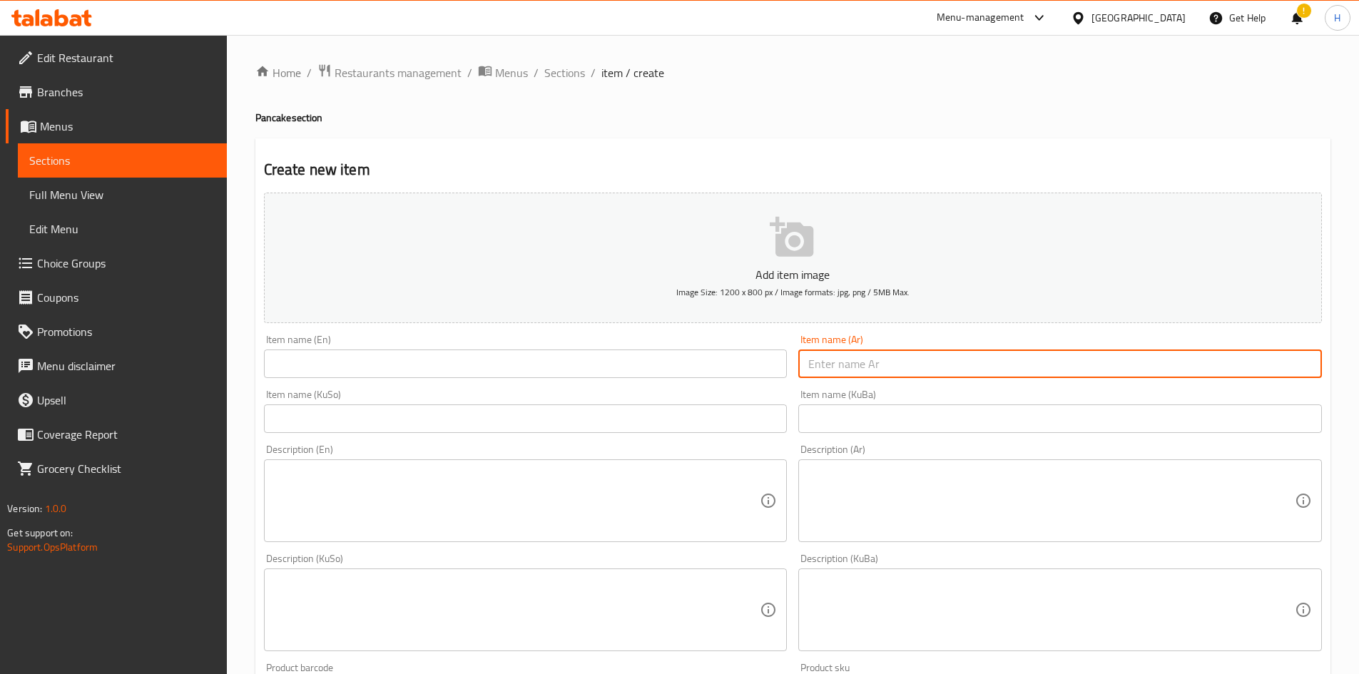
click at [672, 362] on input "text" at bounding box center [1060, 364] width 524 height 29
type input "[PERSON_NAME] وي تو"
click at [619, 375] on input "text" at bounding box center [526, 364] width 524 height 29
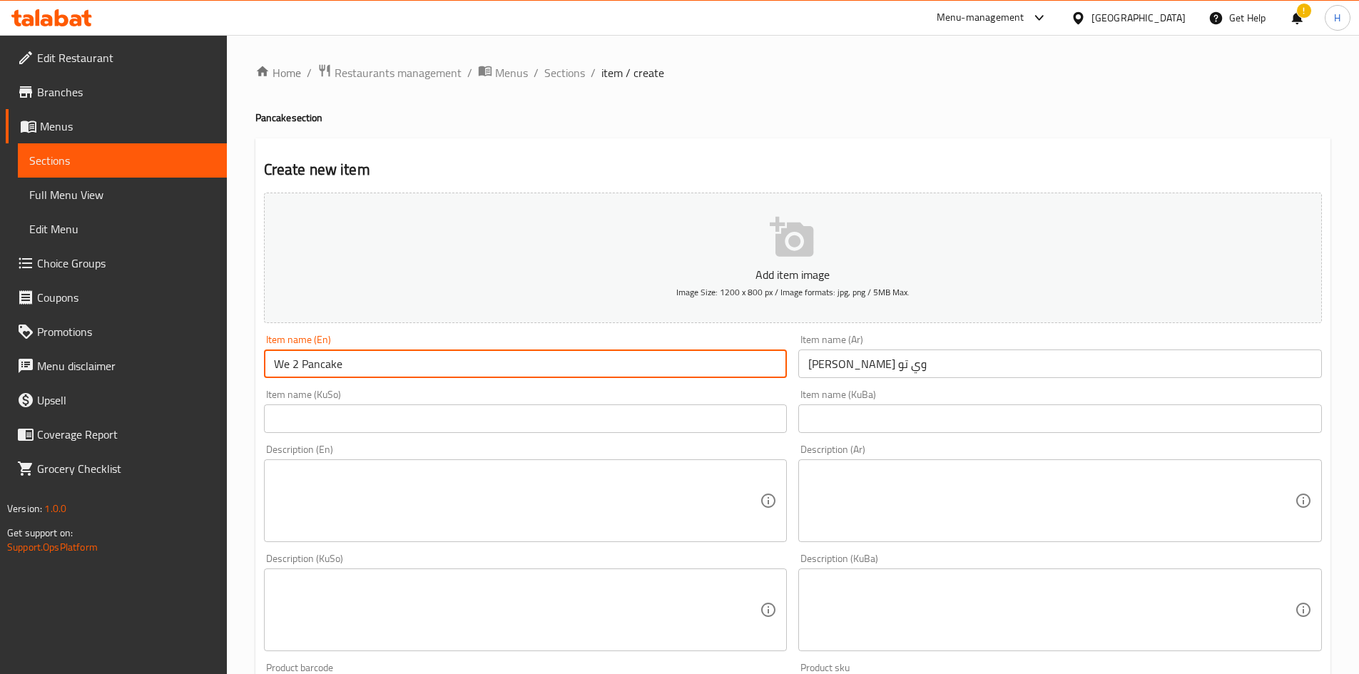
type input "We 2 Pancake"
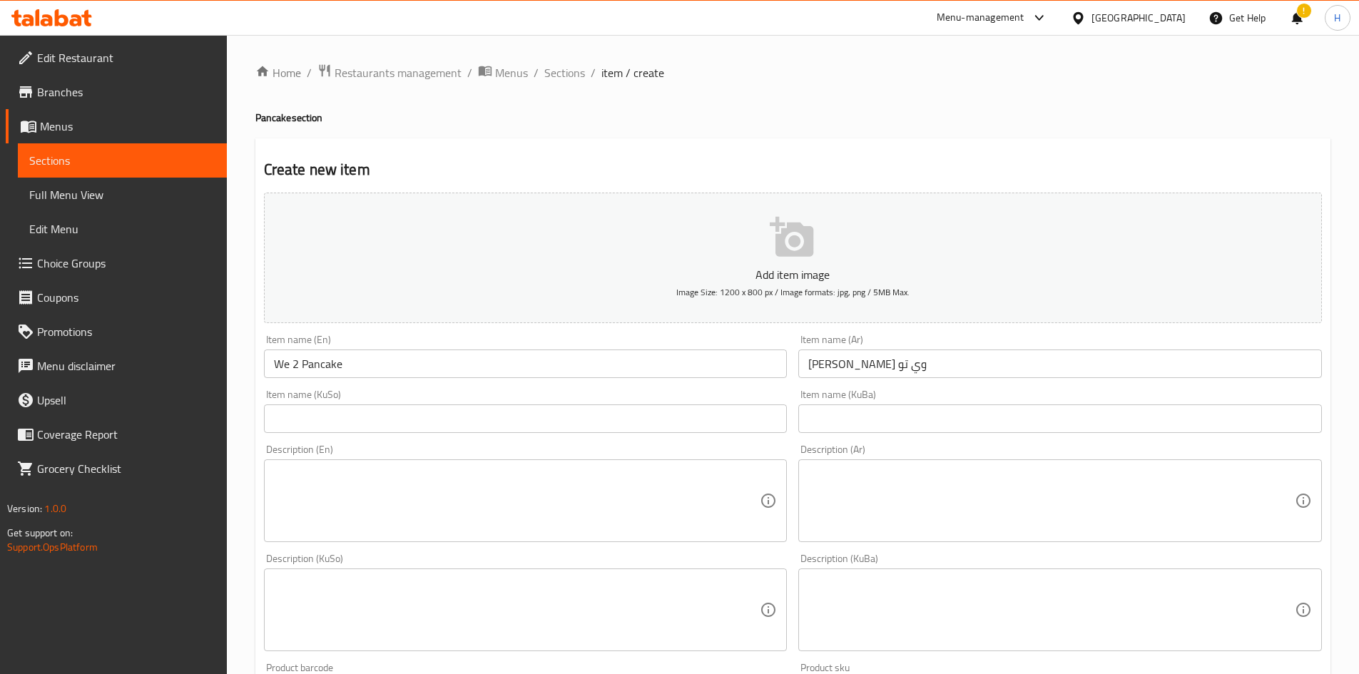
click at [672, 487] on textarea at bounding box center [1051, 501] width 487 height 68
paste textarea "اربع قطع عجينة بان كيك الخاصة بـ وي تو، اربع انواع صوص، صوص نستلة بيضاء،"
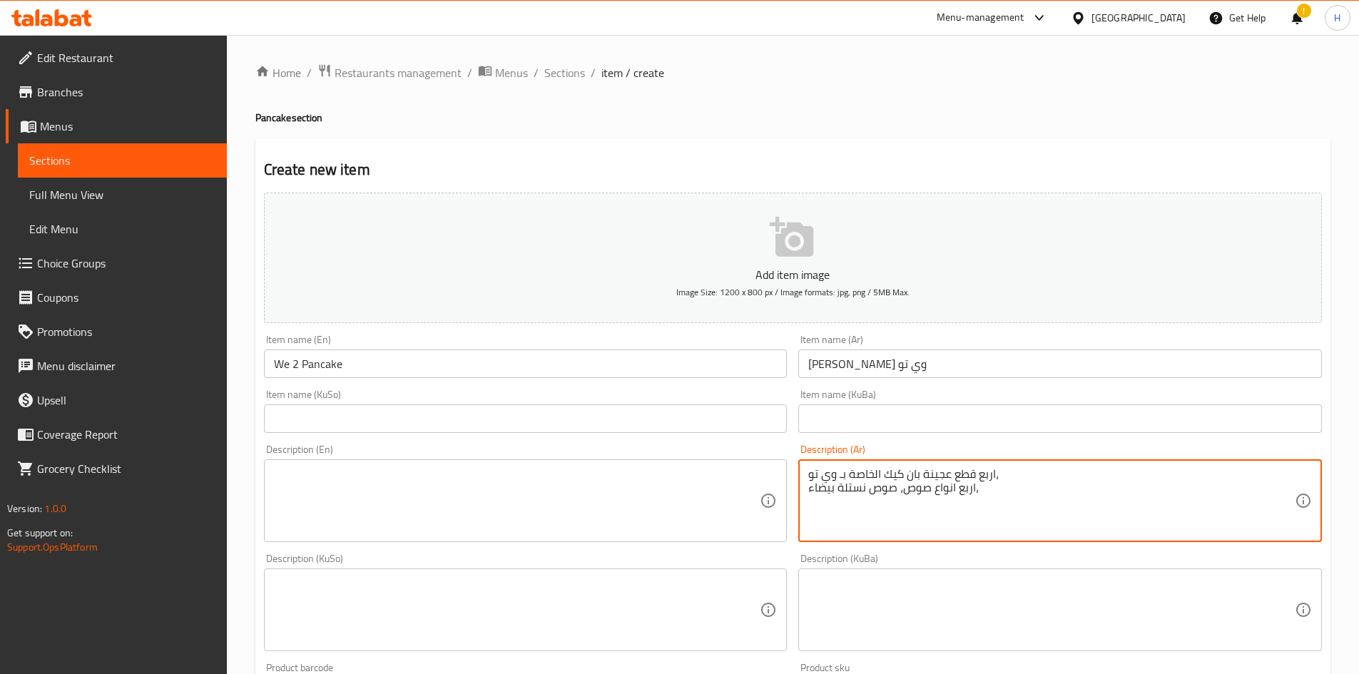
click at [672, 488] on textarea "اربع قطع عجينة بان كيك الخاصة بـ وي تو، اربع انواع صوص، صوص نستلة بيضاء،" at bounding box center [1051, 501] width 487 height 68
click at [672, 489] on textarea "اربع قطع عجينة بان كيك الخاصة بـ وي تو، اربع انواع صوص، صوص نستلة بيضاء،" at bounding box center [1051, 501] width 487 height 68
drag, startPoint x: 900, startPoint y: 479, endPoint x: 895, endPoint y: 499, distance: 20.6
click at [672, 499] on textarea "اربع قطع عجينة بان كيك الخاصة بـ وي تو، اربع انواع صوص، صوص نستلة بيضاء،" at bounding box center [1051, 501] width 487 height 68
click at [672, 499] on textarea "اربع قطع عجينة بان كيك الخاصة بـ وي تو، اربع انواع صوص وصوص نستلة بيضاء،" at bounding box center [1051, 501] width 487 height 68
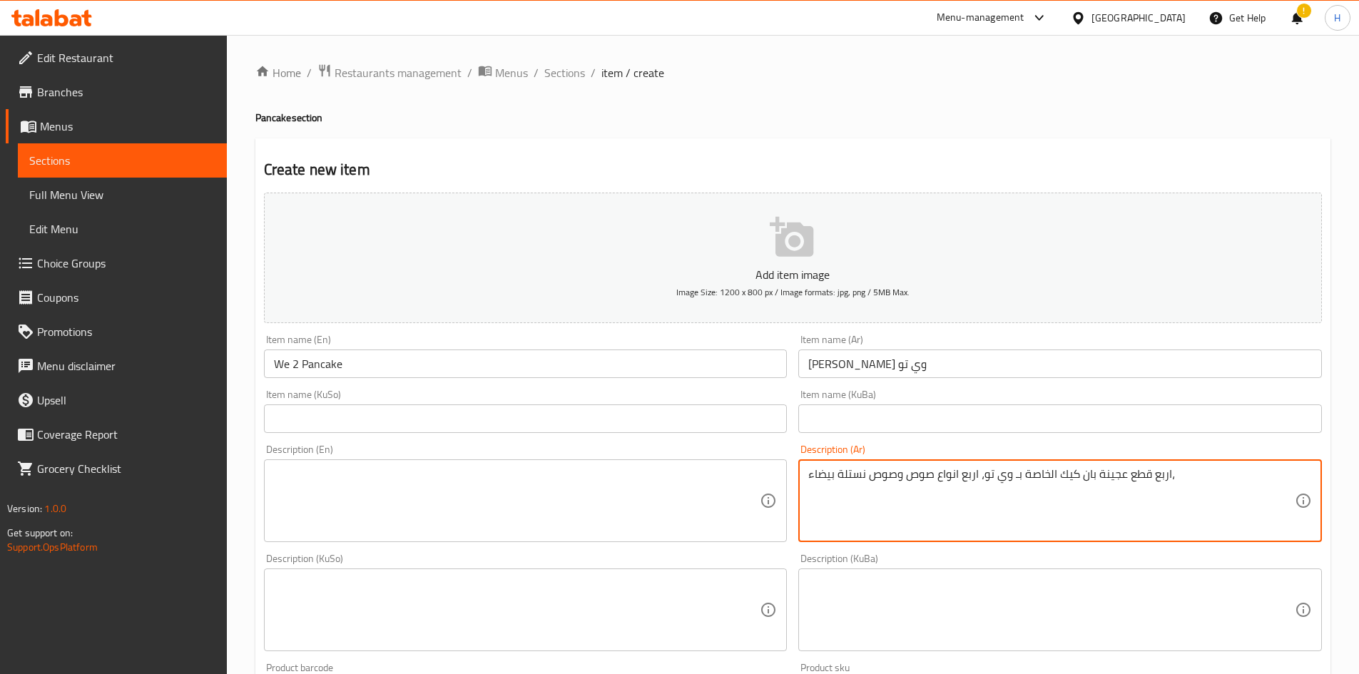
click at [672, 499] on textarea "اربع قطع عجينة بان كيك الخاصة بـ وي تو، اربع انواع صوص وصوص نستلة بيضاء،" at bounding box center [1051, 501] width 487 height 68
type textarea "اربع قطع عجينة بان كيك الخاصة بـ وي تو، اربع انواع صوص وصوص نستلة بيضاء،"
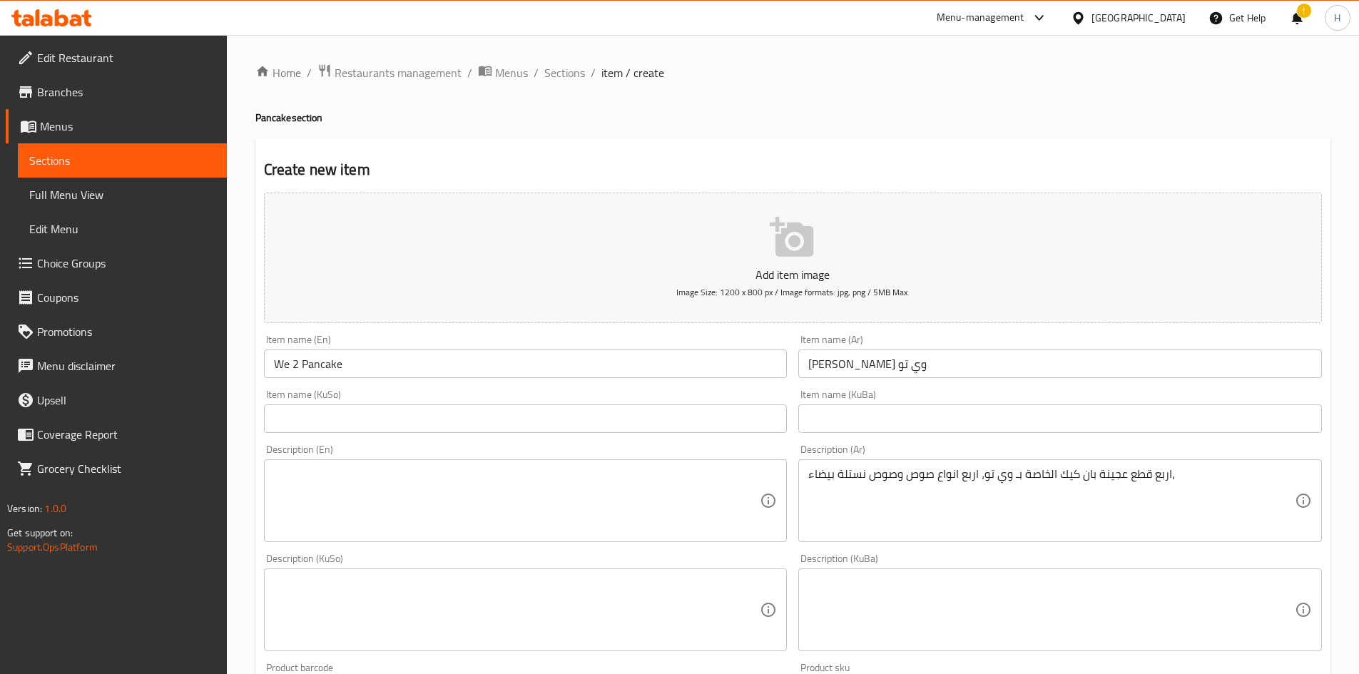
drag, startPoint x: 535, startPoint y: 455, endPoint x: 498, endPoint y: 492, distance: 52.0
click at [531, 459] on div "Description (En) Description (En)" at bounding box center [526, 493] width 524 height 98
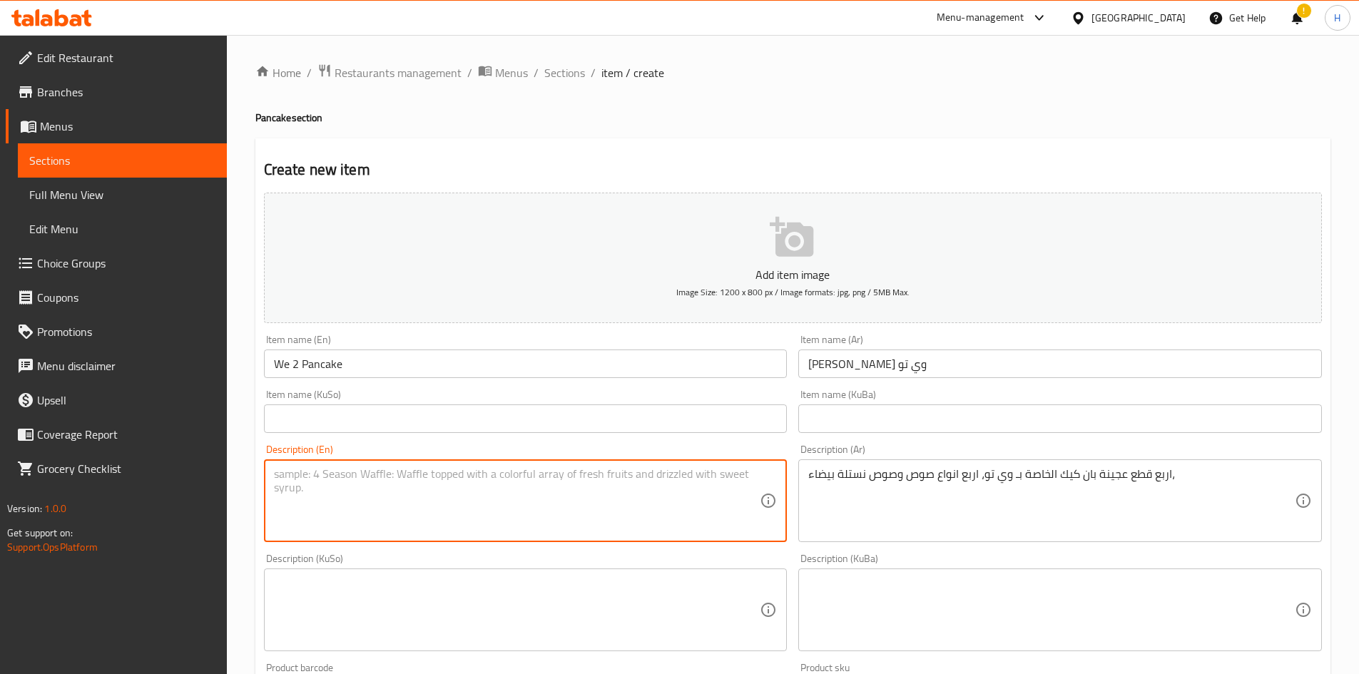
click at [497, 493] on textarea at bounding box center [517, 501] width 487 height 68
paste textarea "Four pieces of Wi-Fi Pancake Mix, four types of sauces and Nestle white sauce,"
drag, startPoint x: 343, startPoint y: 474, endPoint x: 371, endPoint y: 489, distance: 31.6
click at [371, 489] on textarea "Four pieces of Wi-Fi Pancake Mix, four types of sauces and Nestle white sauce," at bounding box center [517, 501] width 487 height 68
drag, startPoint x: 375, startPoint y: 478, endPoint x: 368, endPoint y: 485, distance: 10.1
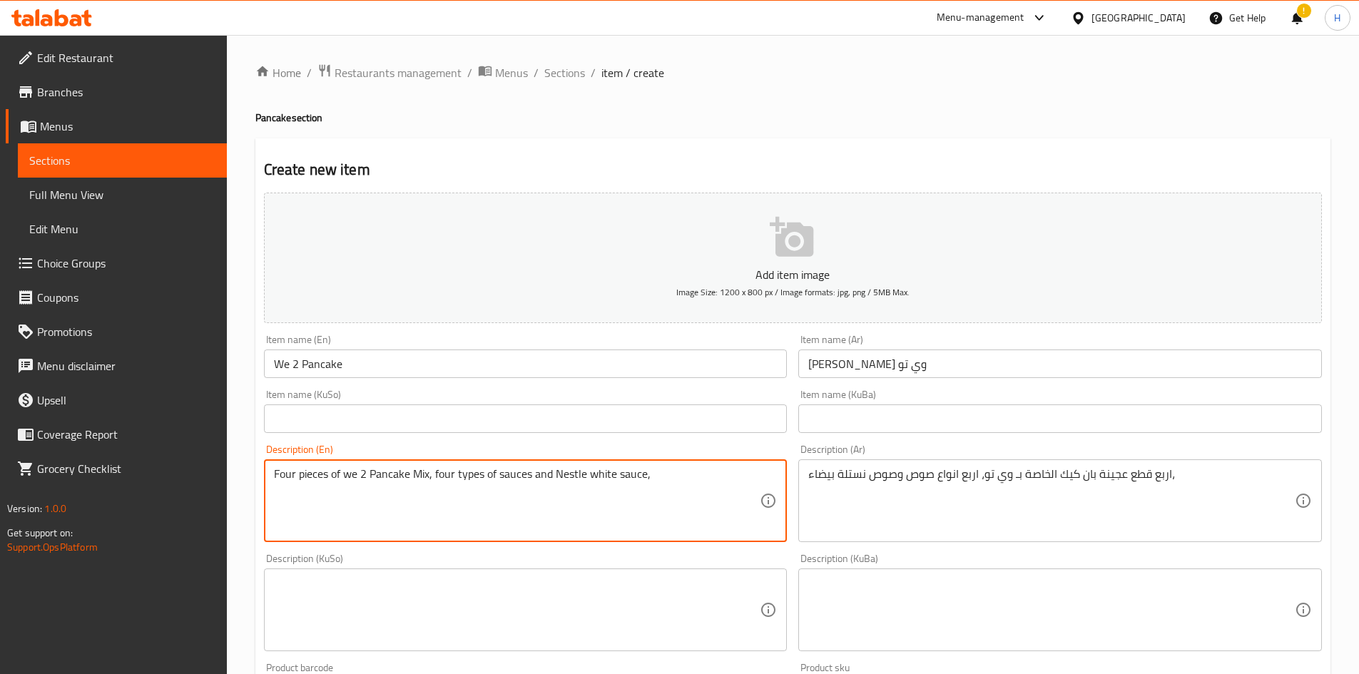
click at [368, 485] on textarea "Four pieces of we 2 Pancake Mix, four types of sauces and Nestle white sauce," at bounding box center [517, 501] width 487 height 68
drag, startPoint x: 415, startPoint y: 479, endPoint x: 423, endPoint y: 492, distance: 14.4
click at [423, 492] on textarea "Four pieces of we 2 pancake Mix, four types of sauces and Nestle white sauce," at bounding box center [517, 501] width 487 height 68
click at [419, 480] on textarea "Four pieces of we 2 pancake Mix, four types of sauces and Nestle white sauce," at bounding box center [517, 501] width 487 height 68
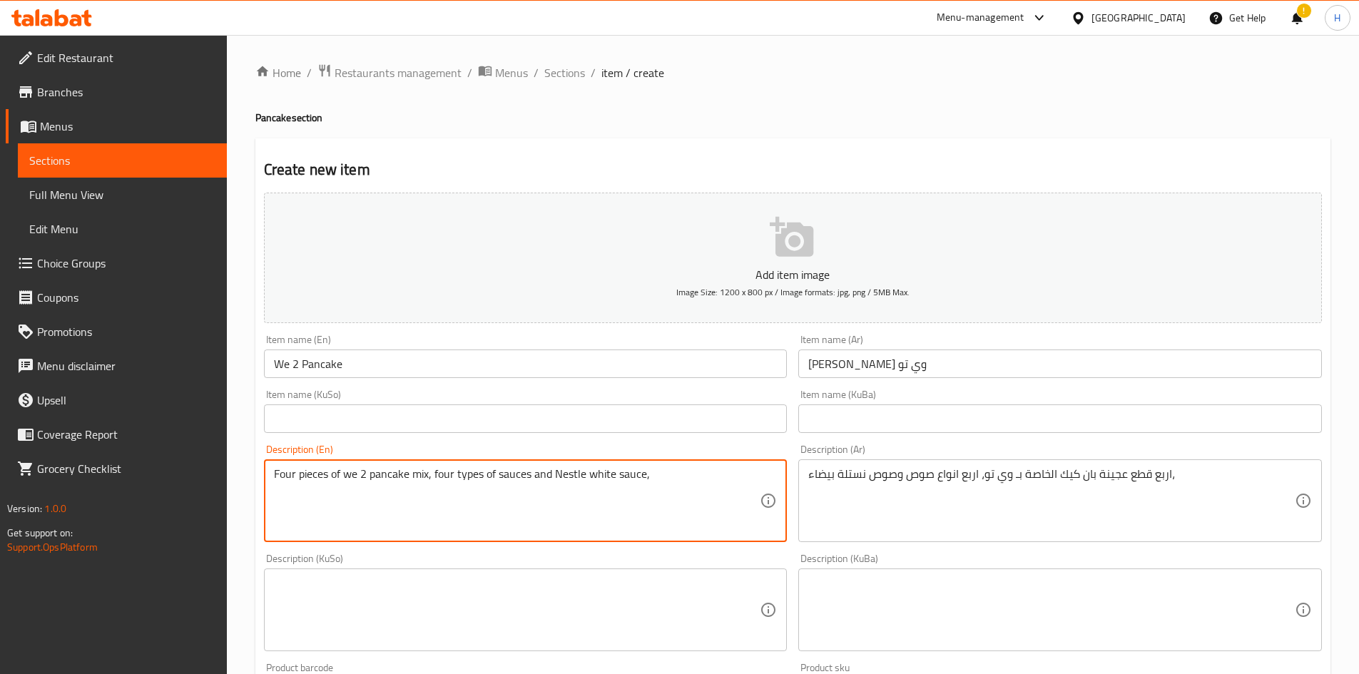
drag, startPoint x: 554, startPoint y: 477, endPoint x: 559, endPoint y: 483, distance: 7.6
click at [559, 483] on textarea "Four pieces of we 2 pancake mix, four types of sauces and Nestle white sauce," at bounding box center [517, 501] width 487 height 68
drag, startPoint x: 648, startPoint y: 472, endPoint x: 641, endPoint y: 481, distance: 12.1
click at [641, 481] on textarea "Four pieces of we 2 pancake mix, four types of sauces and nestle white sauce," at bounding box center [517, 501] width 487 height 68
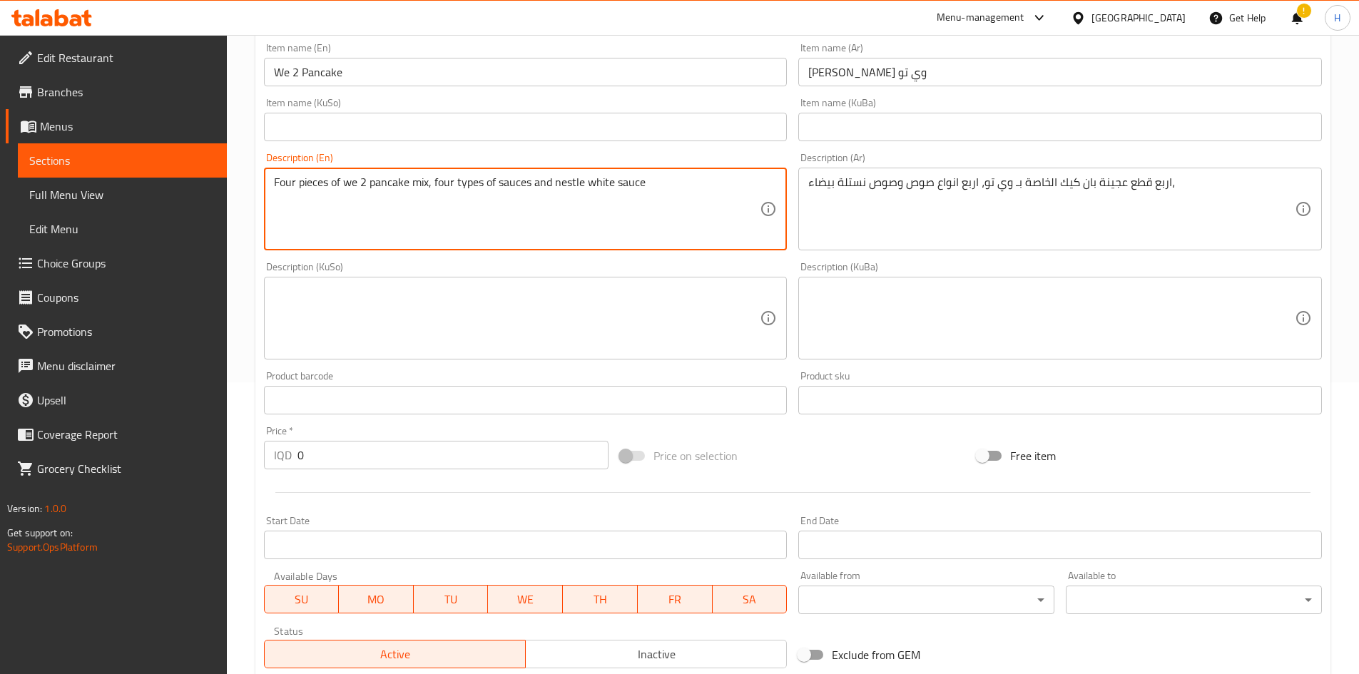
scroll to position [498, 0]
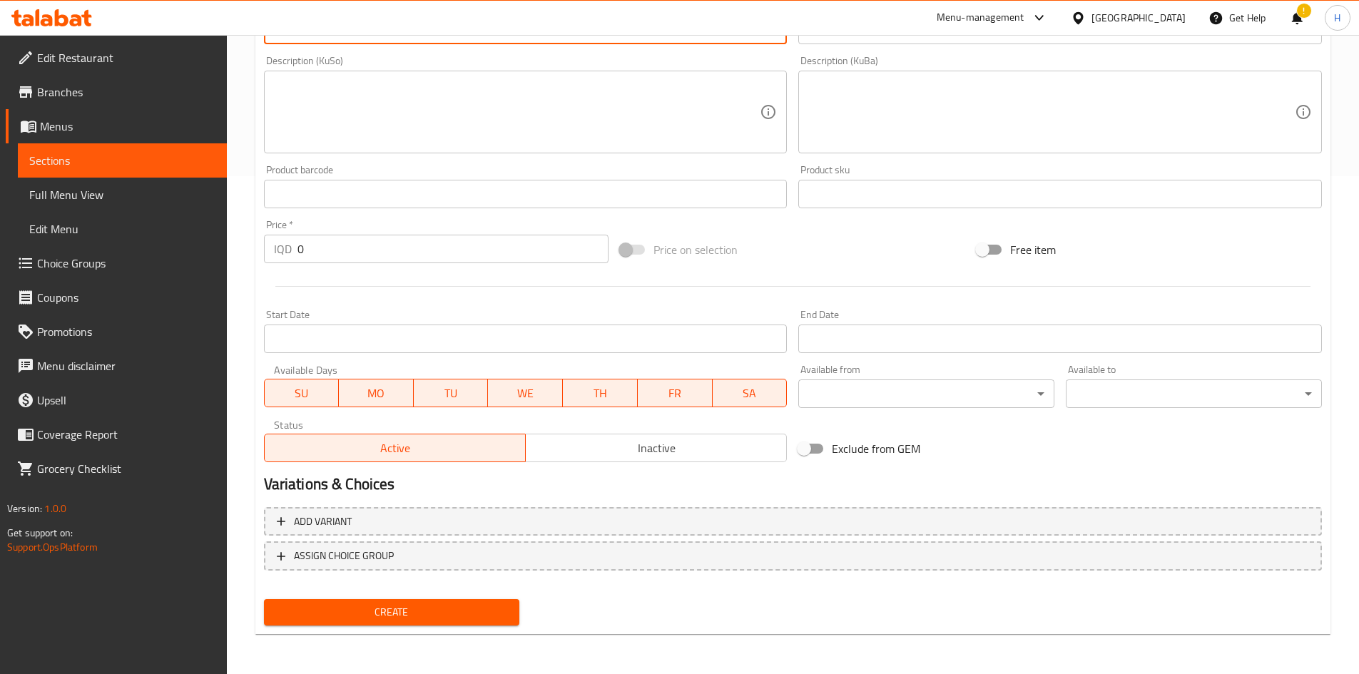
type textarea "Four pieces of we 2 pancake mix, four types of sauces and nestle white sauce"
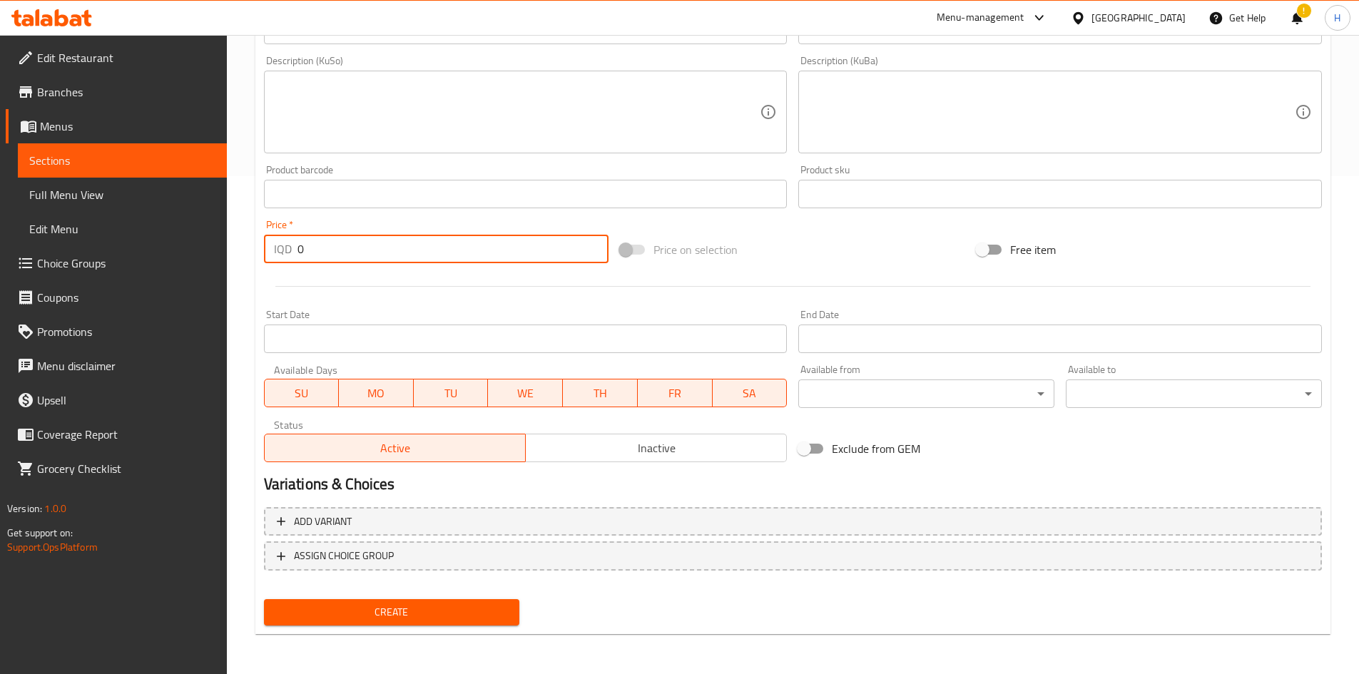
click at [355, 254] on input "0" at bounding box center [453, 249] width 312 height 29
type input "9000"
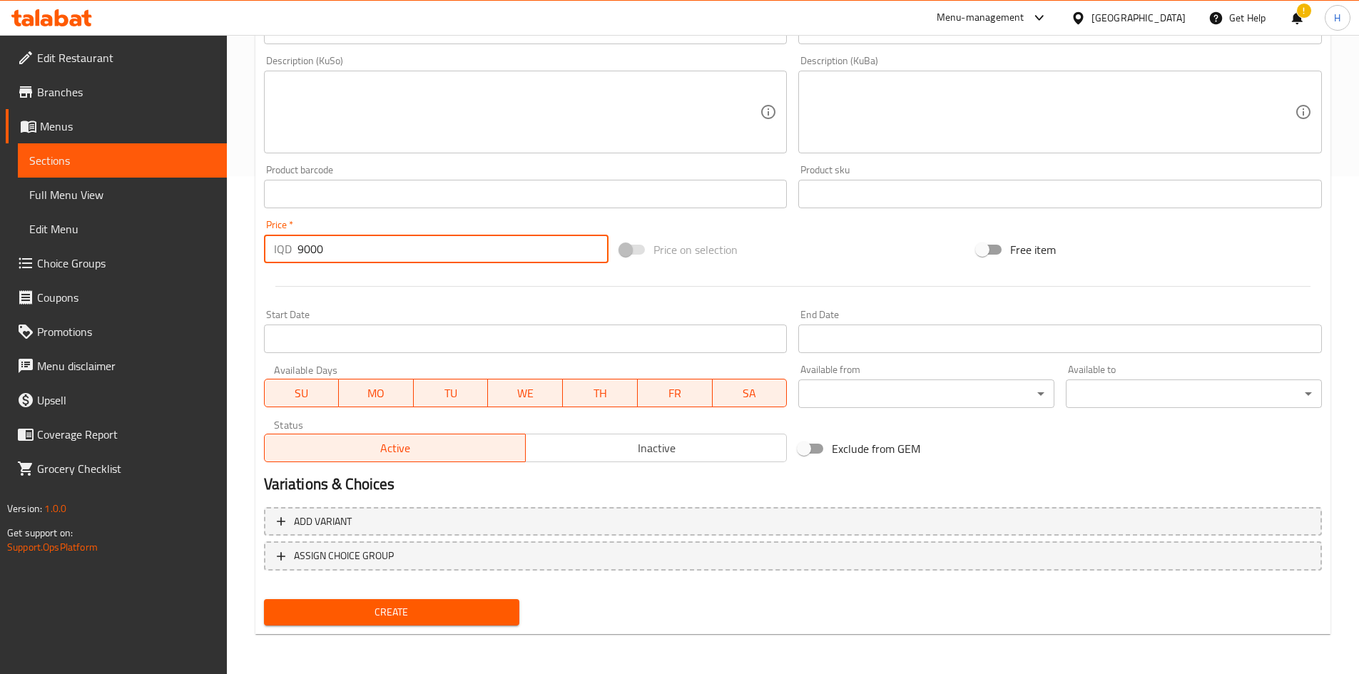
click at [410, 607] on span "Create" at bounding box center [391, 613] width 233 height 18
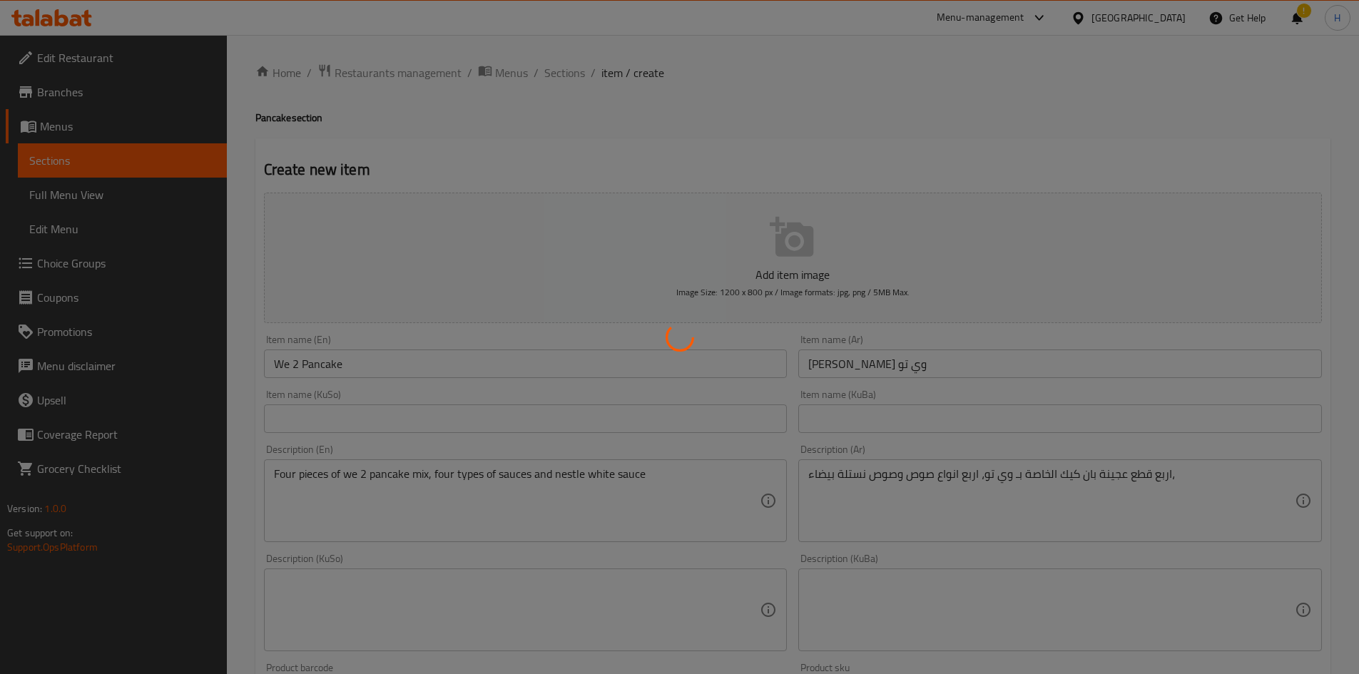
type input "0"
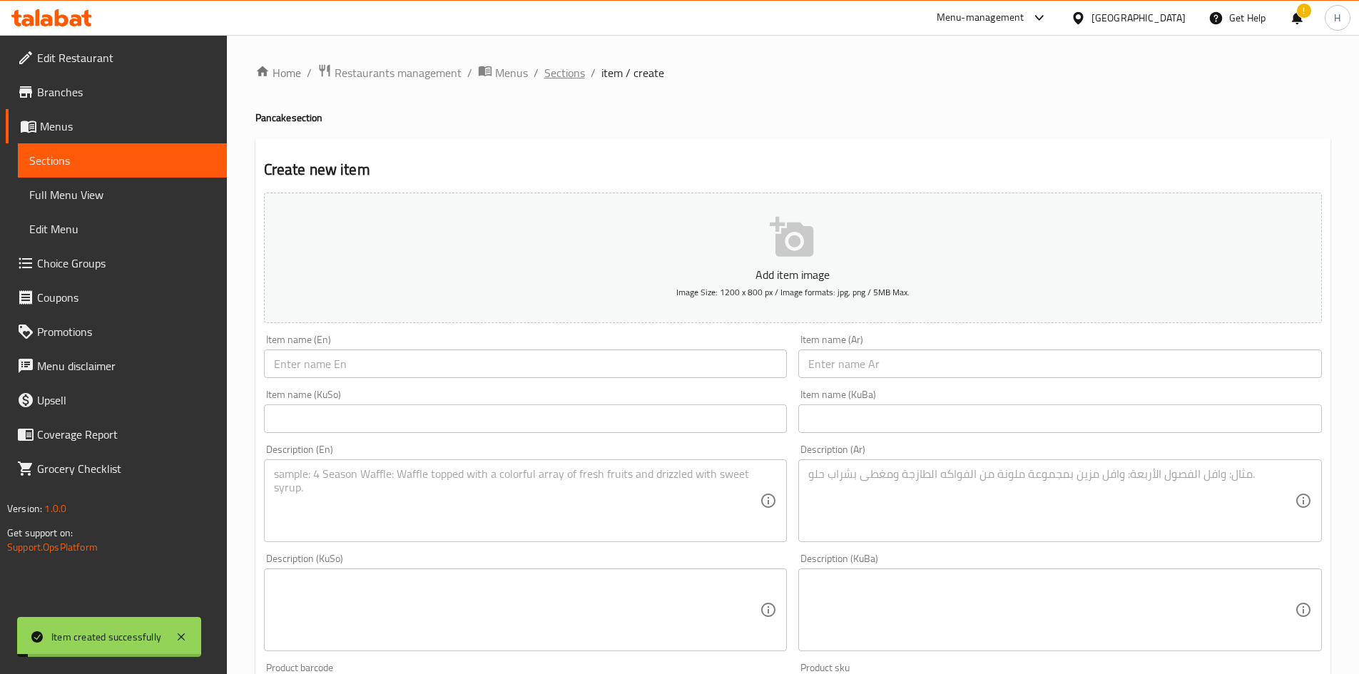
click at [551, 64] on span "Sections" at bounding box center [564, 72] width 41 height 17
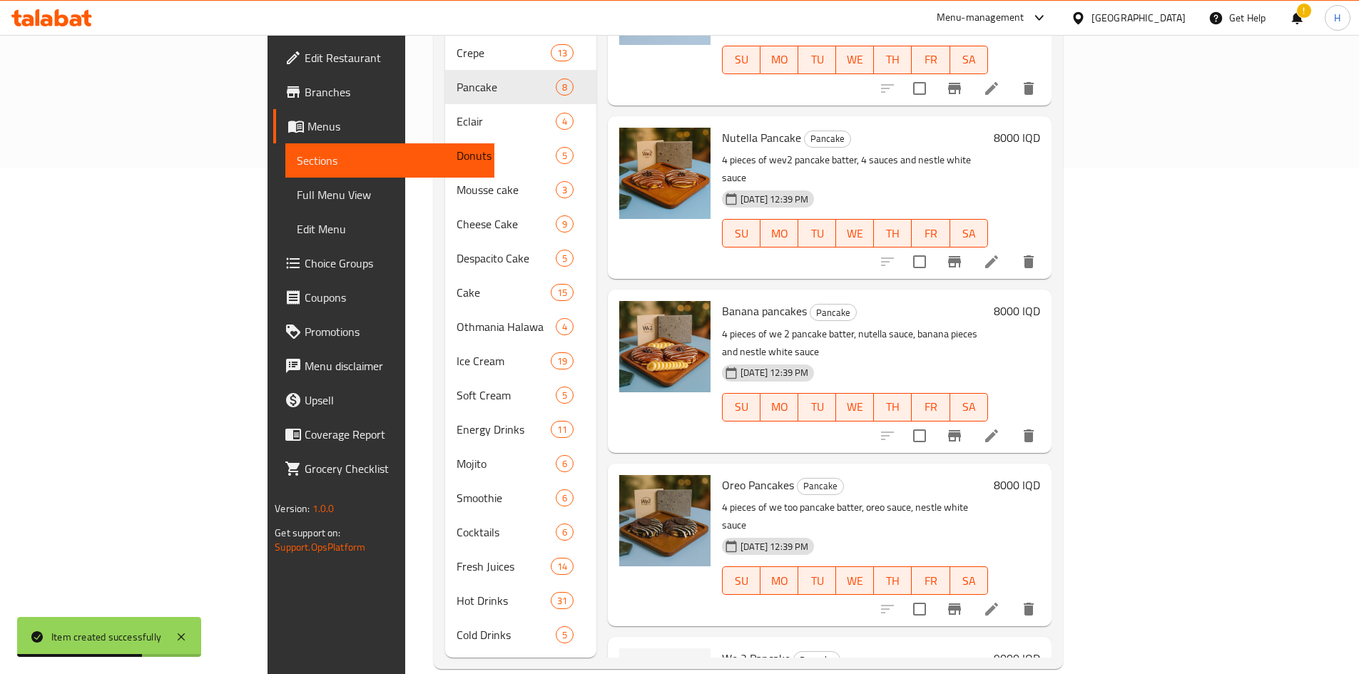
scroll to position [508, 0]
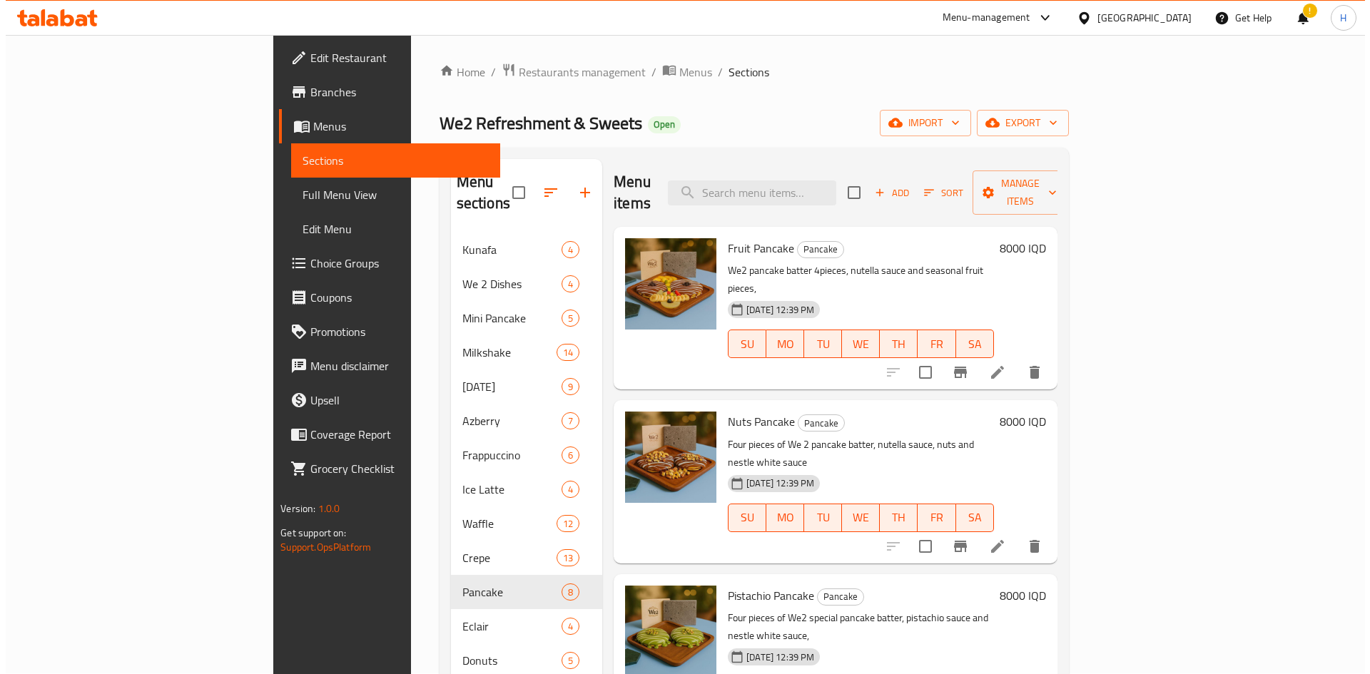
scroll to position [0, 0]
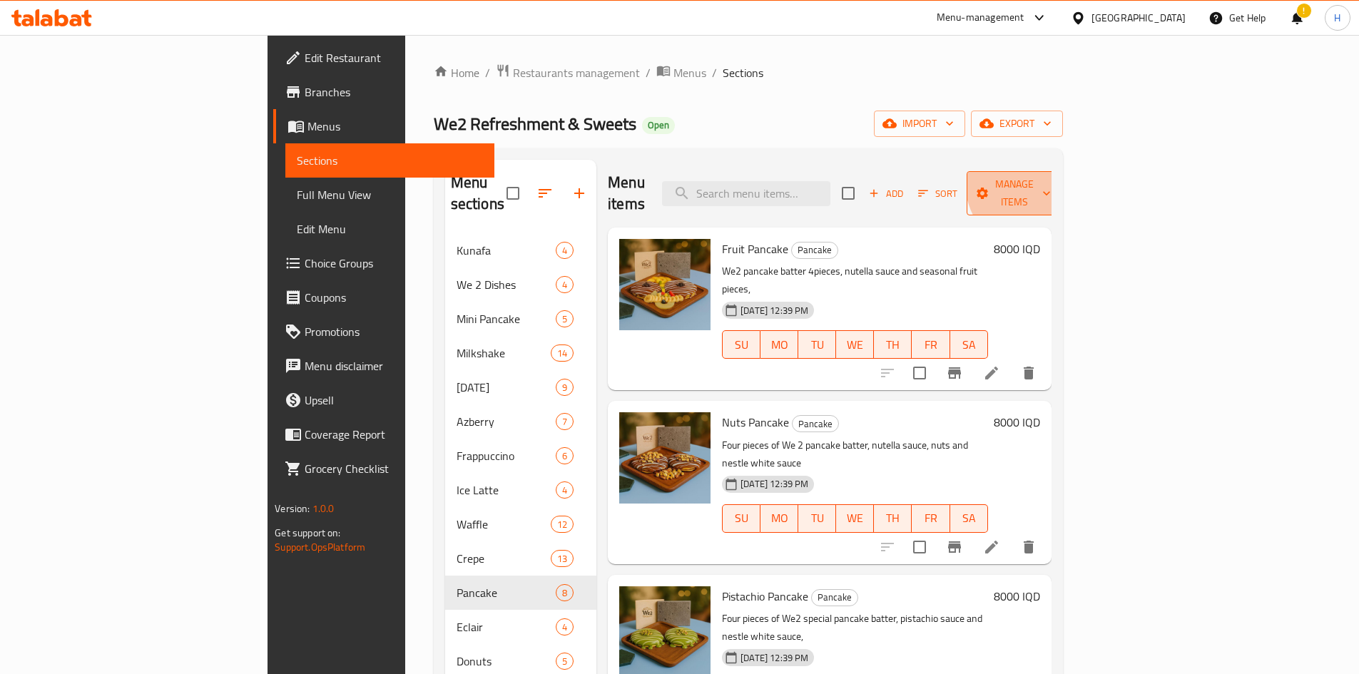
click at [672, 180] on span "Manage items" at bounding box center [1014, 194] width 73 height 36
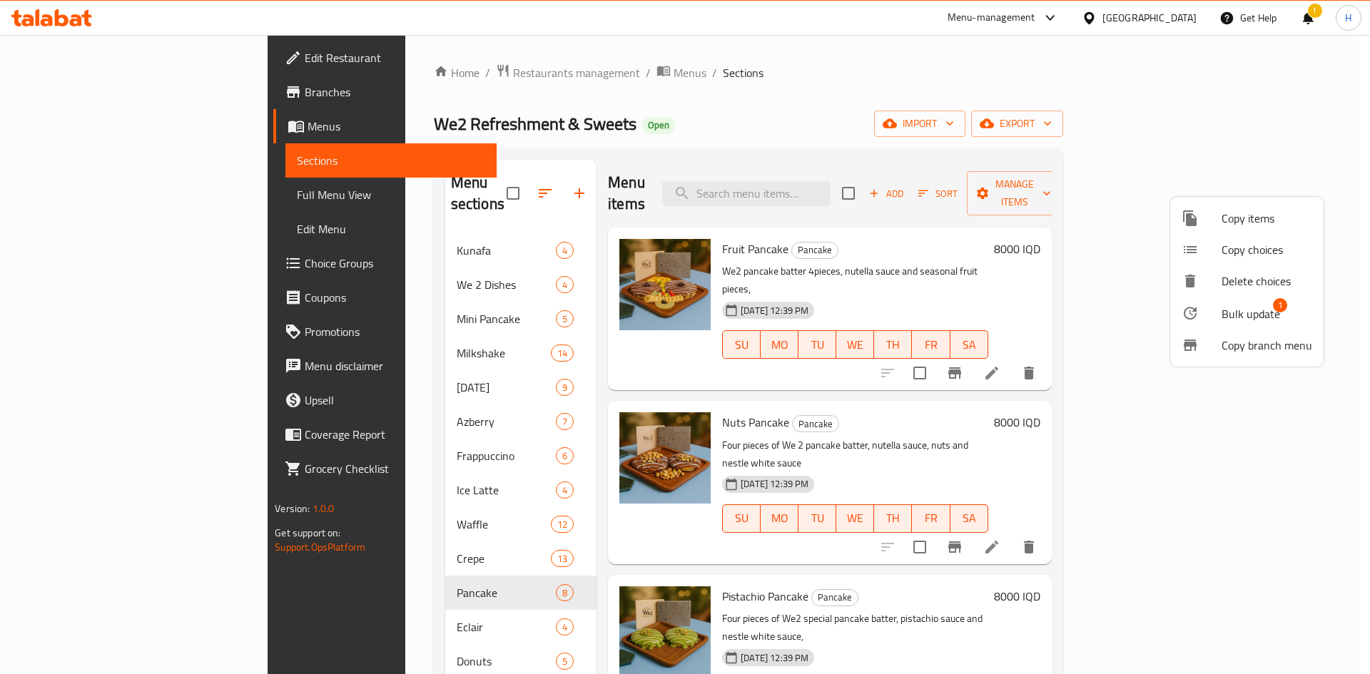
click at [672, 310] on span "Bulk update" at bounding box center [1250, 313] width 59 height 17
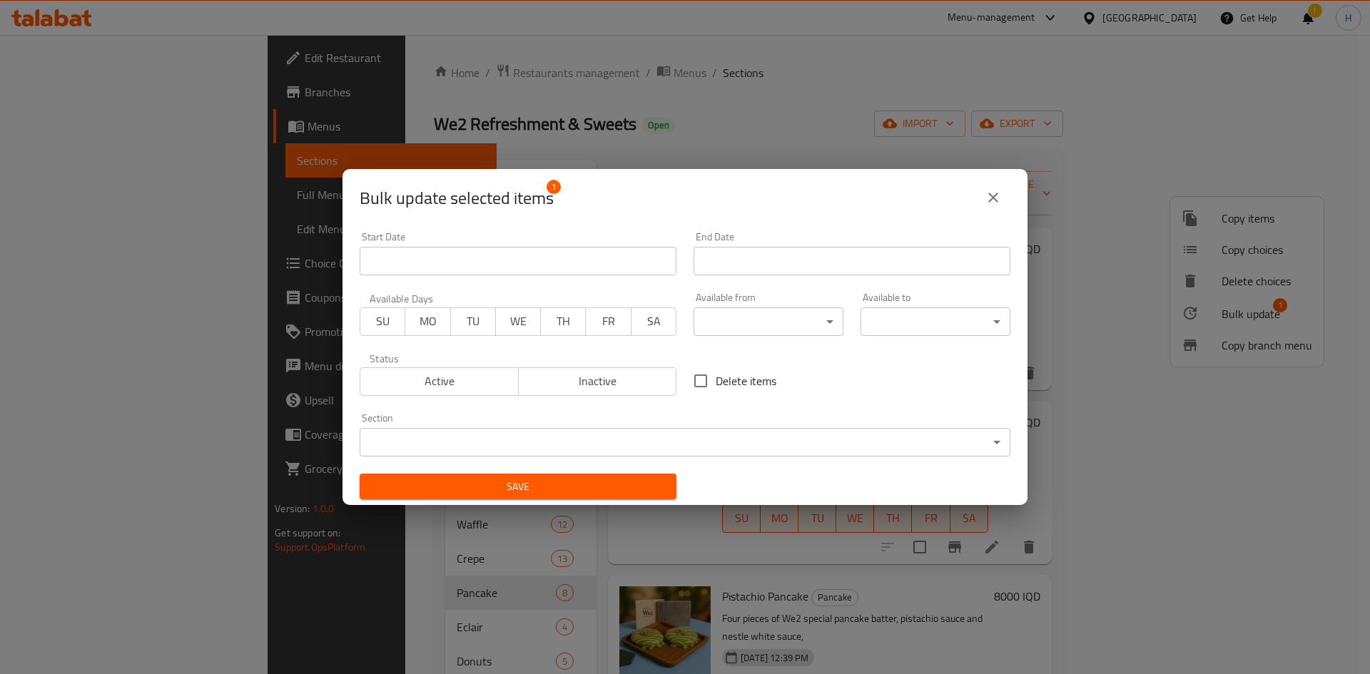
click at [449, 444] on body "​ Menu-management [GEOGRAPHIC_DATA] Get Help ! H Edit Restaurant Branches Menus…" at bounding box center [685, 354] width 1370 height 639
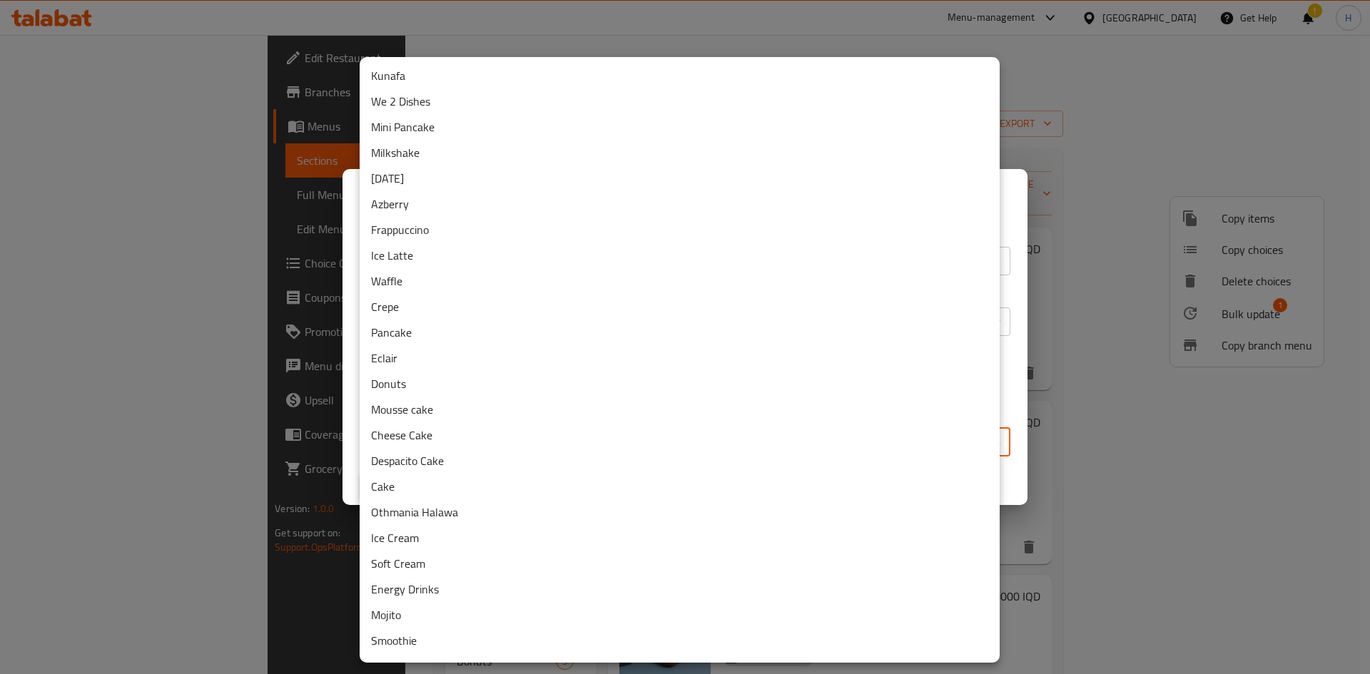
click at [414, 281] on li "Waffle" at bounding box center [680, 281] width 640 height 26
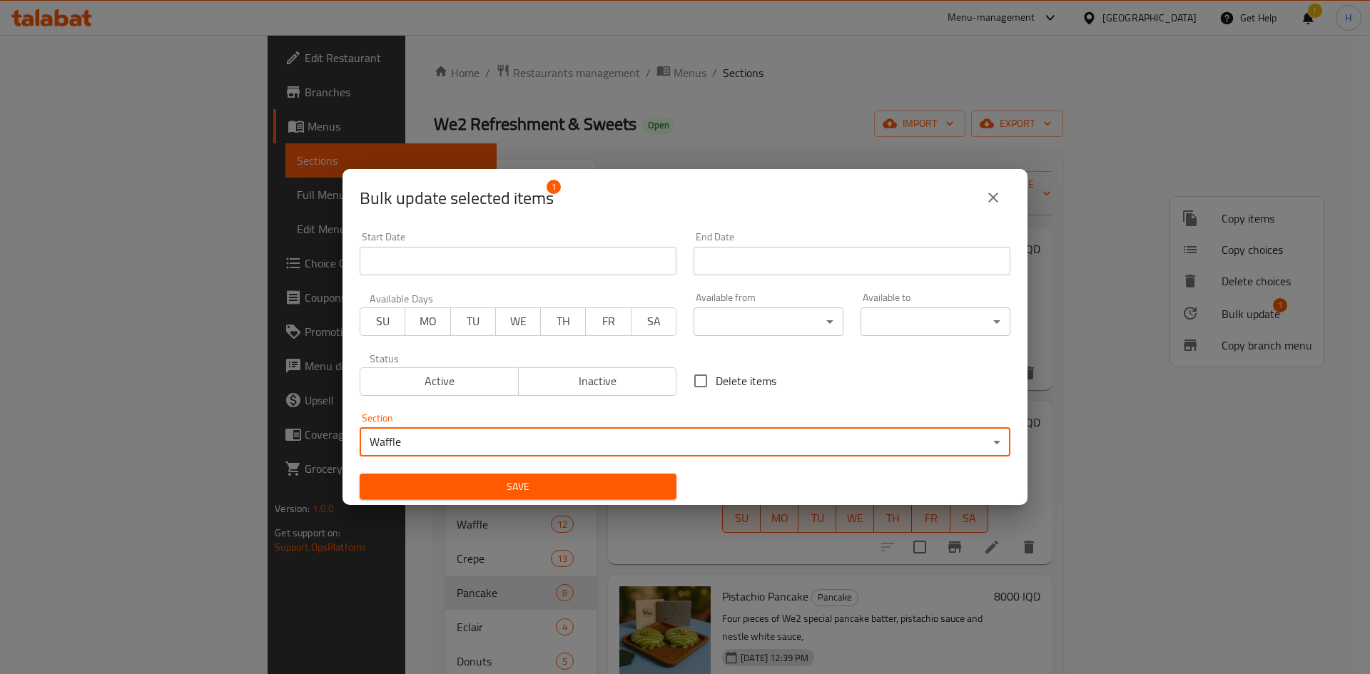
click at [572, 478] on span "Save" at bounding box center [518, 487] width 294 height 18
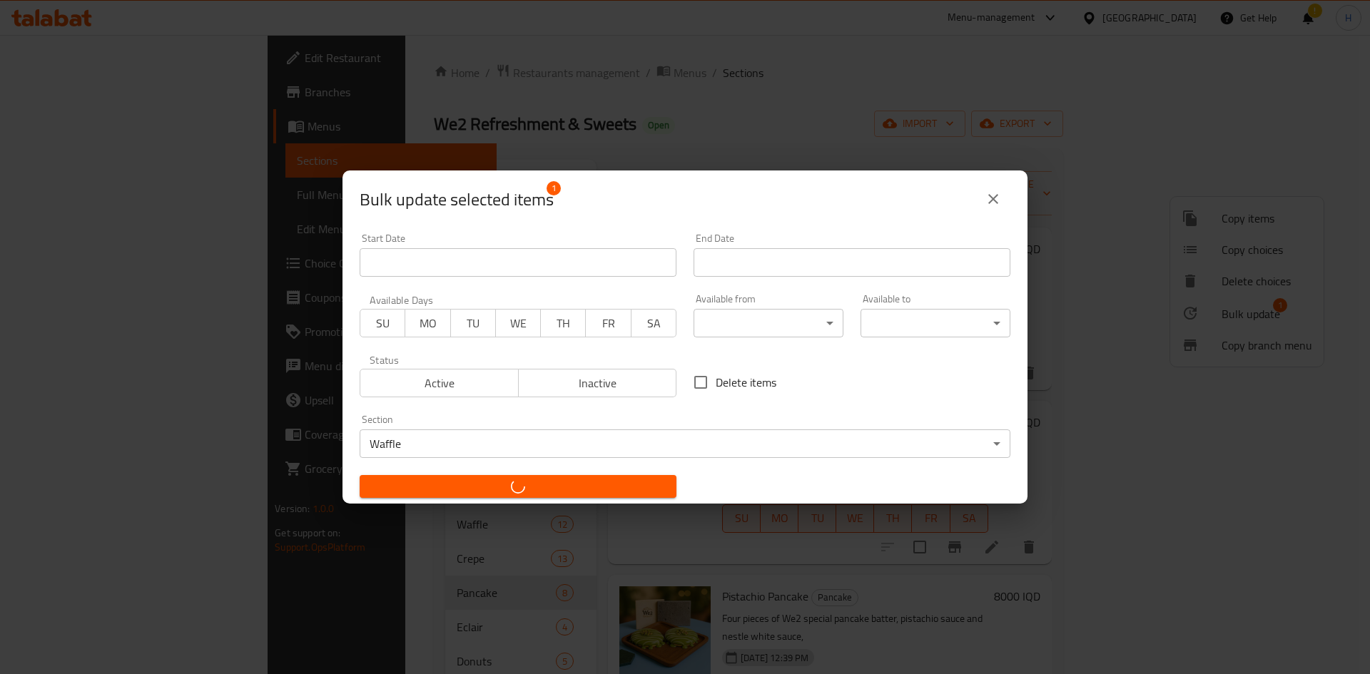
checkbox input "false"
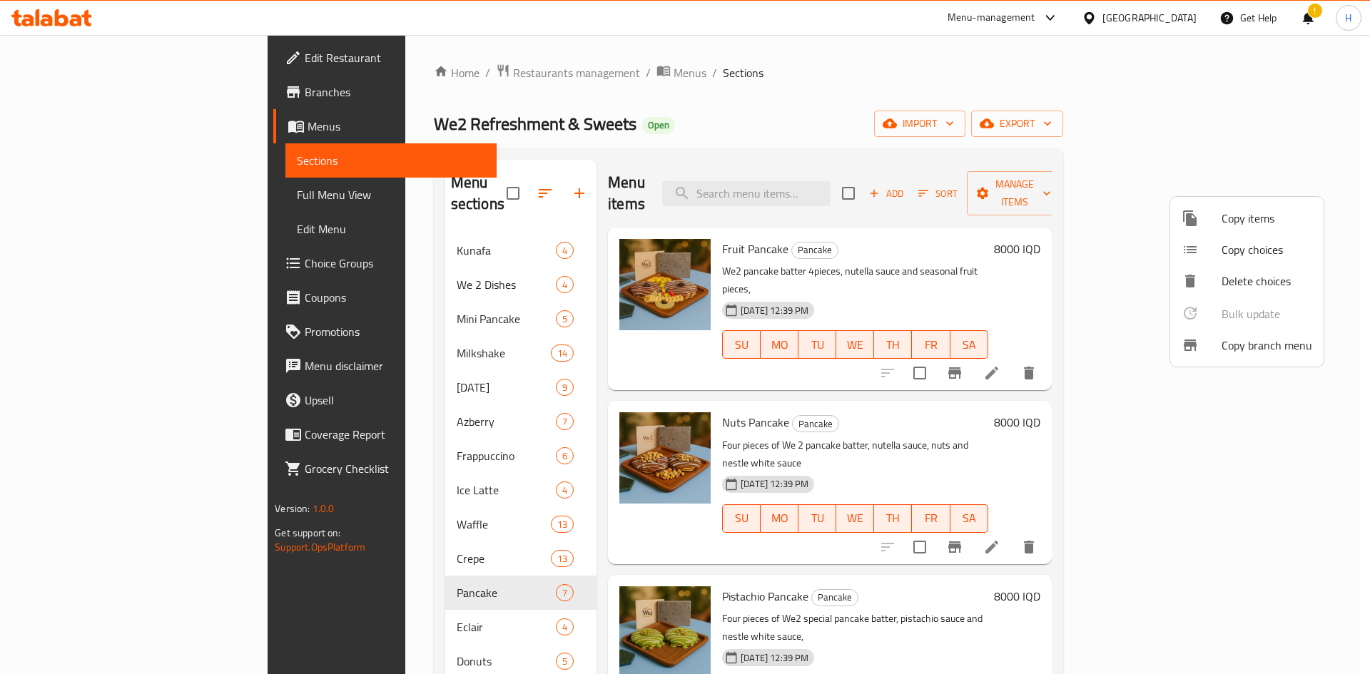
click at [604, 278] on div at bounding box center [685, 337] width 1370 height 674
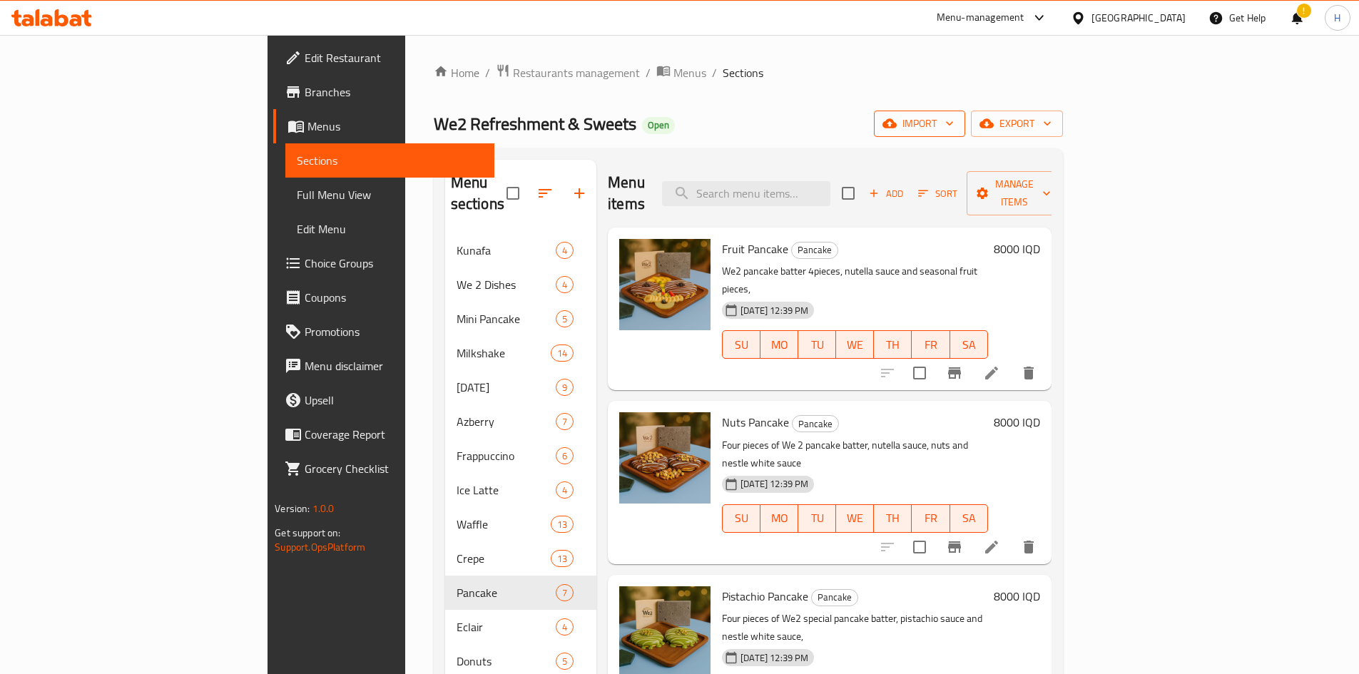
click at [672, 123] on span "import" at bounding box center [919, 124] width 68 height 18
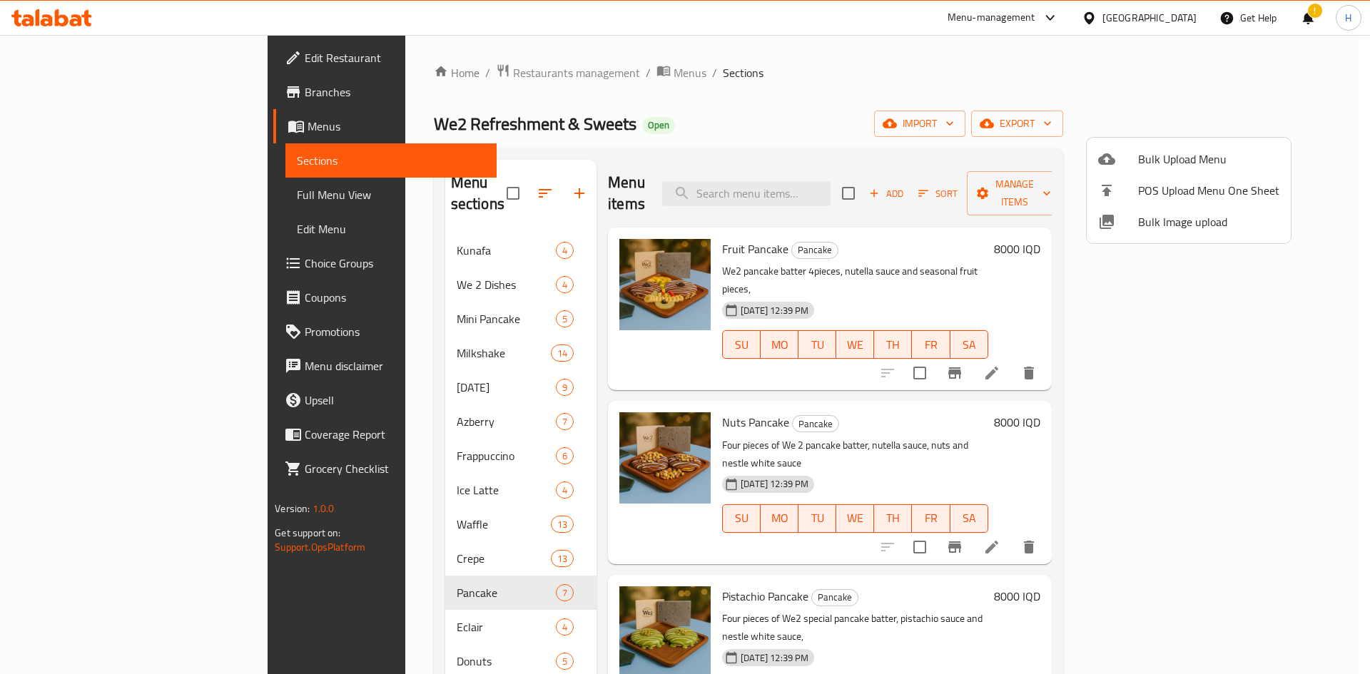
click at [672, 128] on div at bounding box center [685, 337] width 1370 height 674
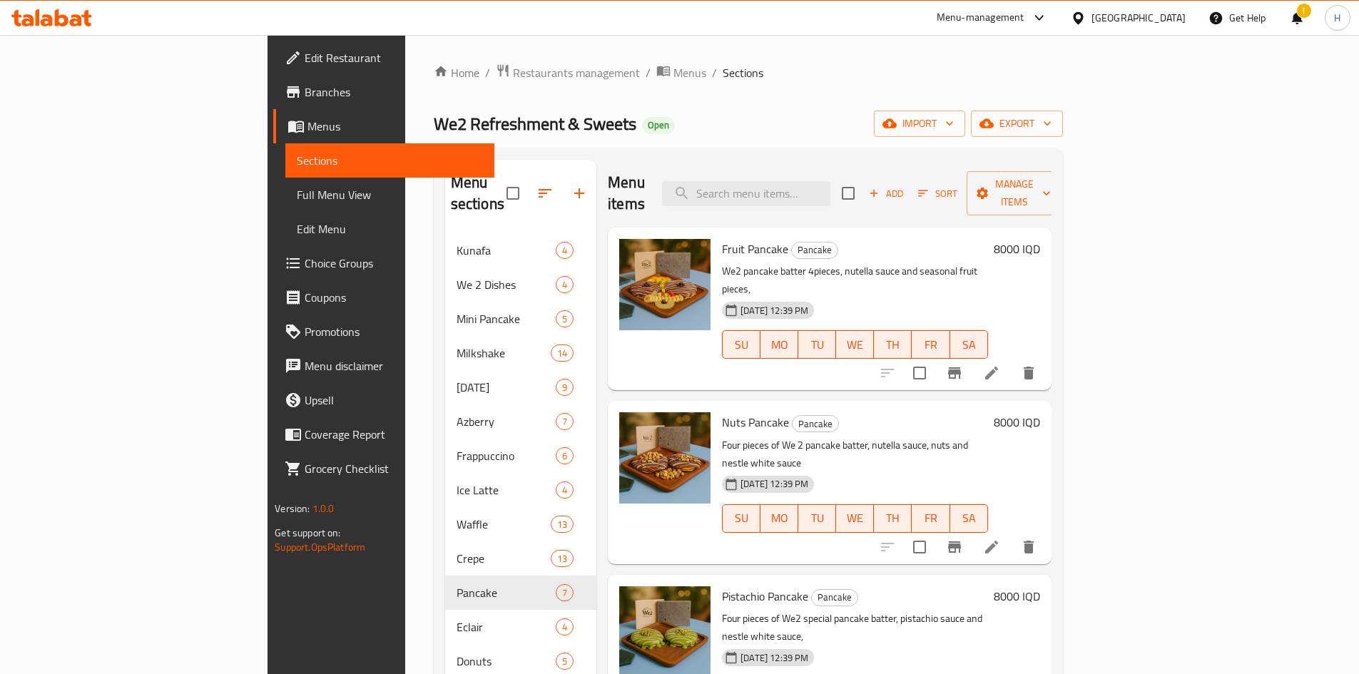
click at [672, 128] on span "export" at bounding box center [1016, 124] width 69 height 18
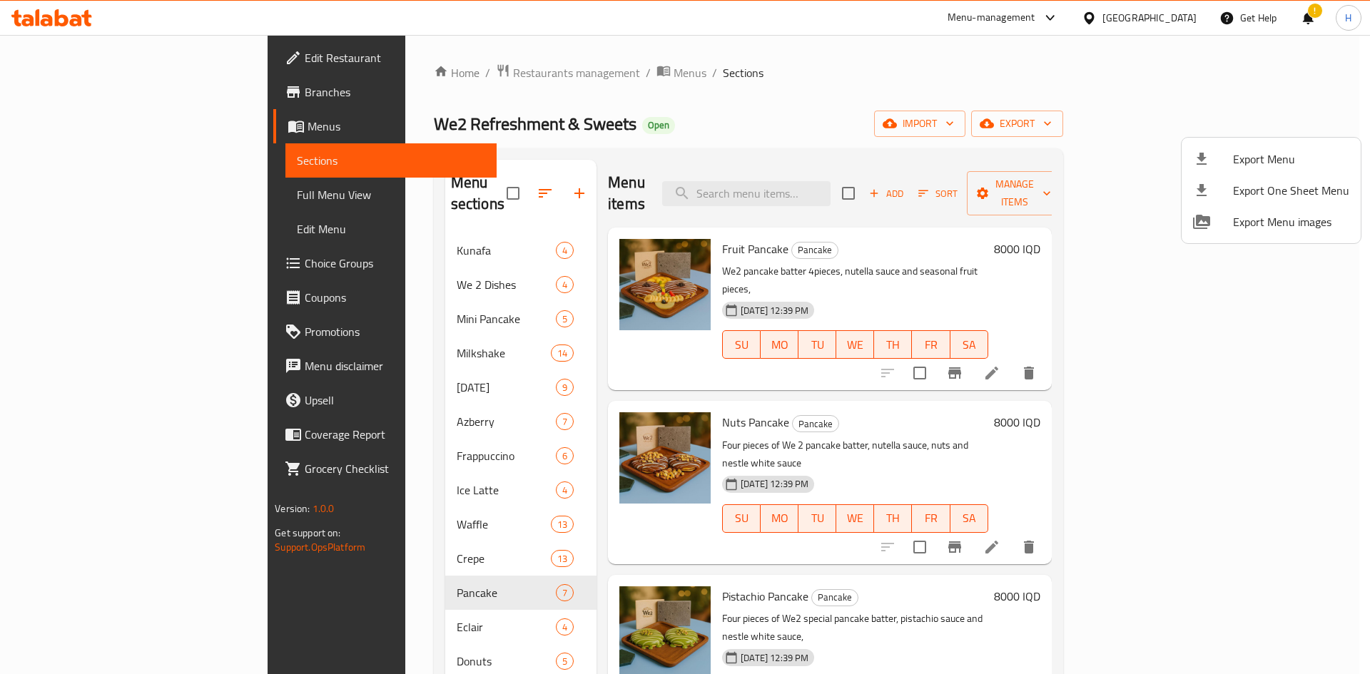
click at [672, 123] on div at bounding box center [685, 337] width 1370 height 674
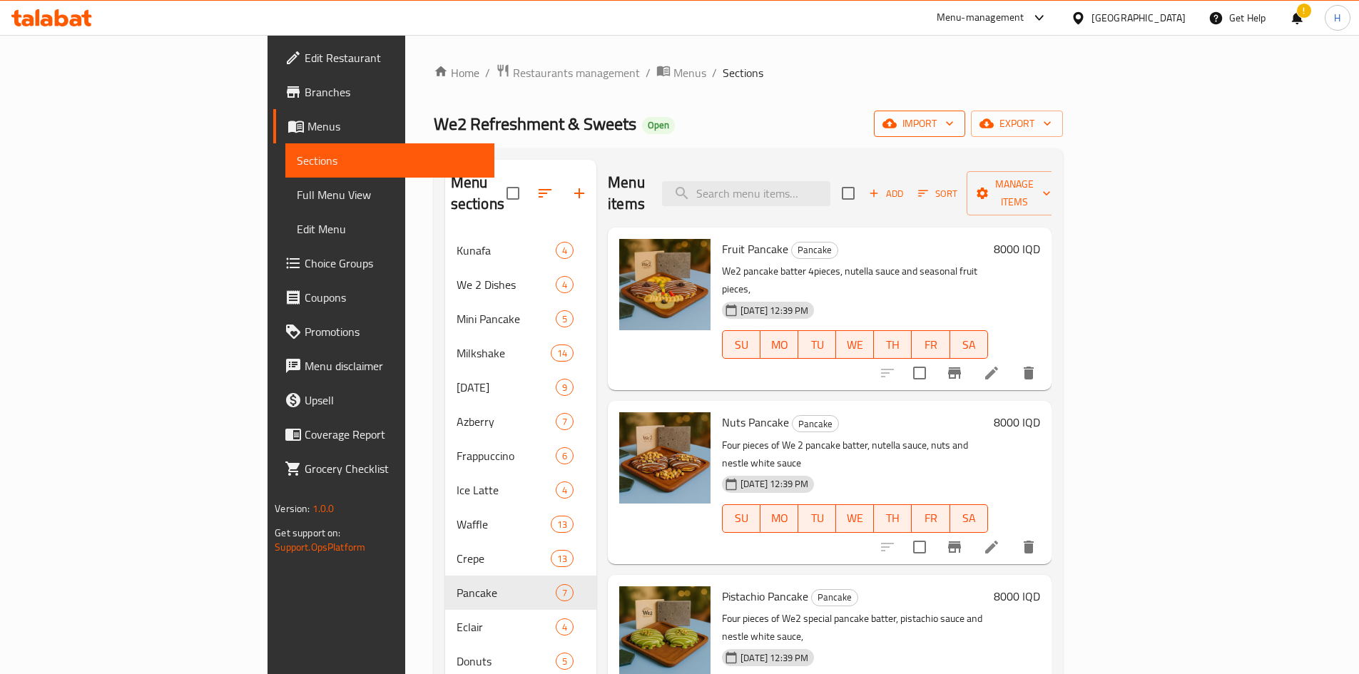
click at [672, 123] on span "import" at bounding box center [919, 124] width 68 height 18
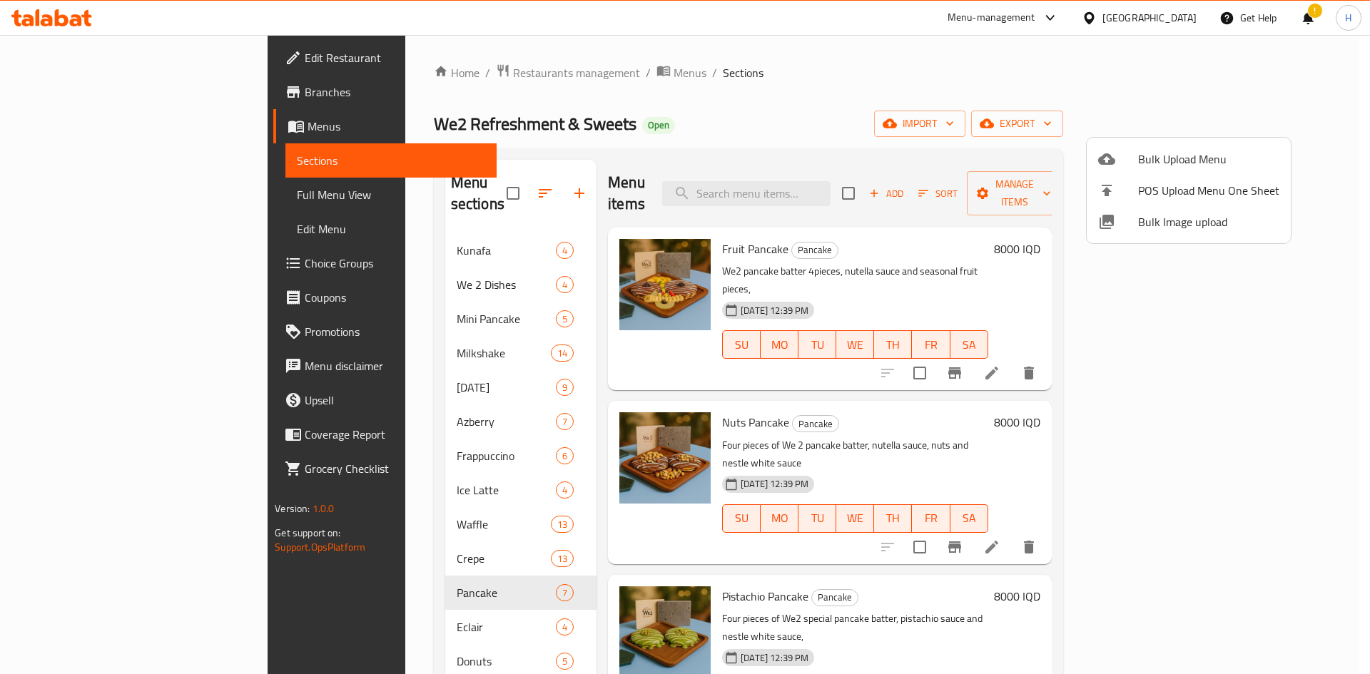
click at [672, 228] on span "Bulk Image upload" at bounding box center [1208, 221] width 141 height 17
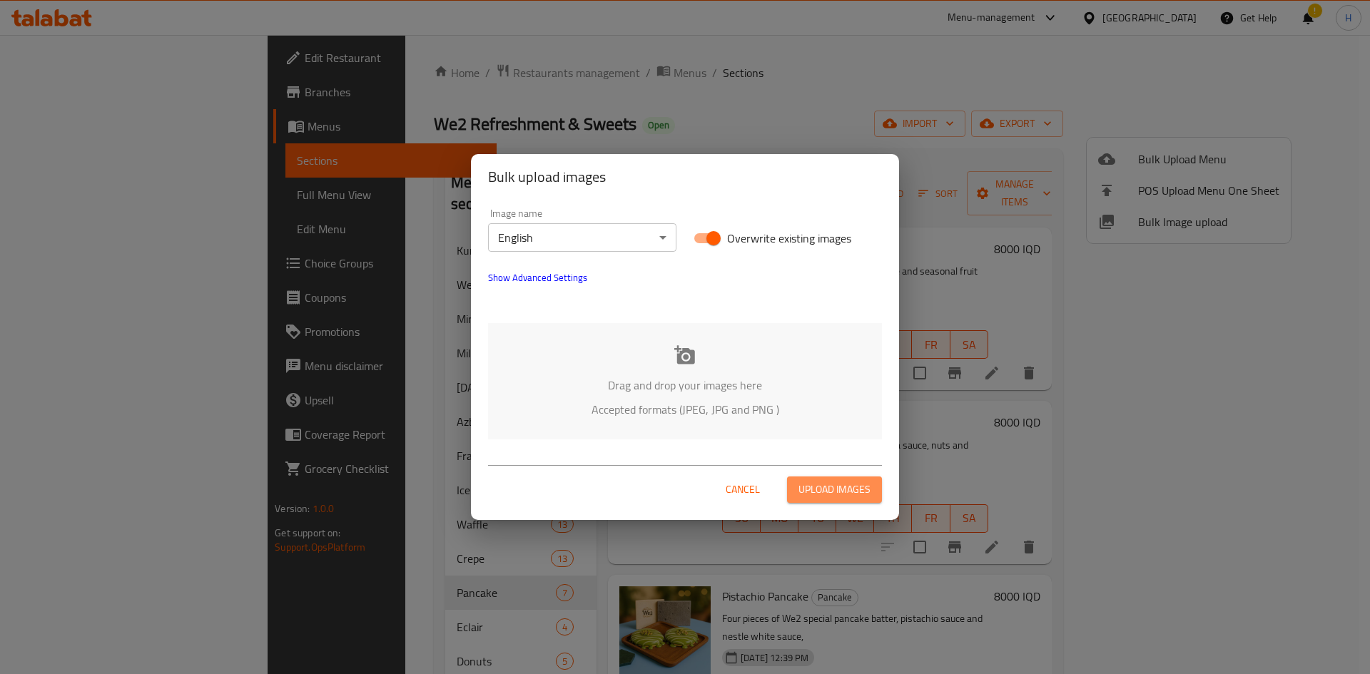
click at [672, 495] on span "Upload images" at bounding box center [834, 490] width 72 height 18
click at [672, 490] on span "Cancel" at bounding box center [743, 490] width 34 height 18
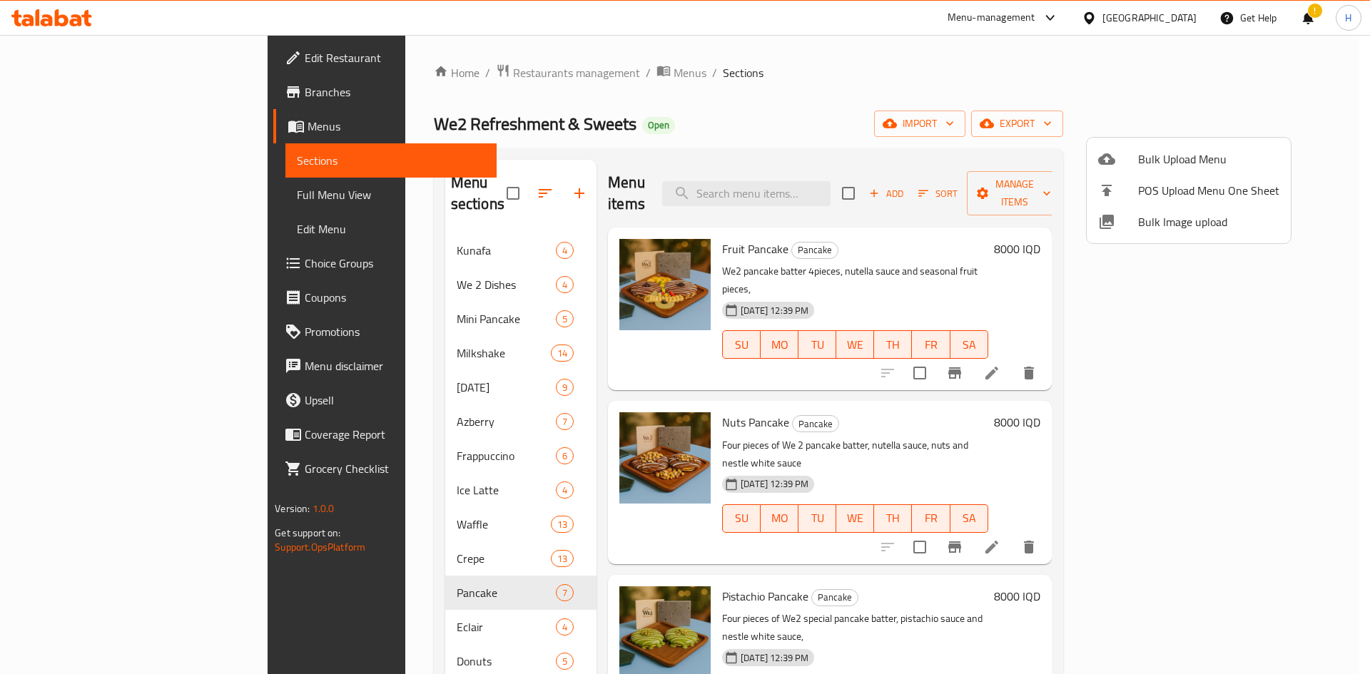
click at [517, 77] on div at bounding box center [685, 337] width 1370 height 674
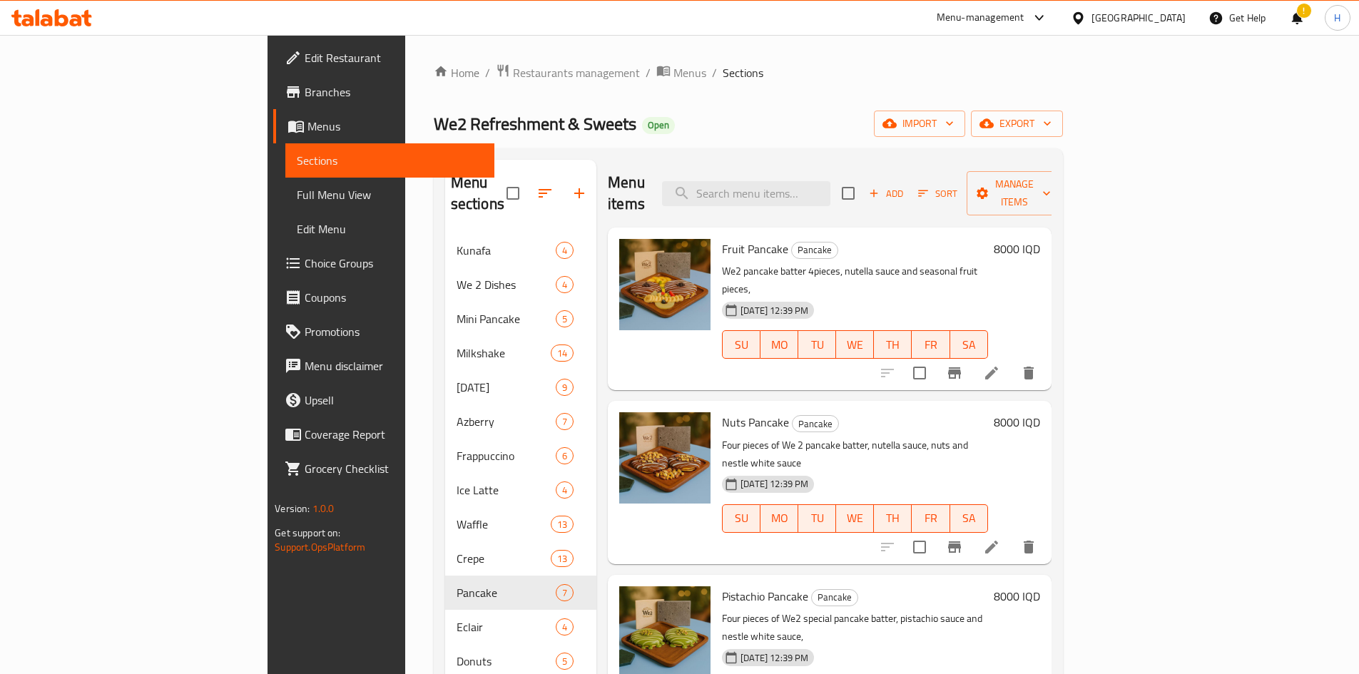
click at [672, 111] on div "We2 Refreshment & Sweets Open import export" at bounding box center [748, 124] width 629 height 26
click at [513, 78] on span "Restaurants management" at bounding box center [576, 72] width 127 height 17
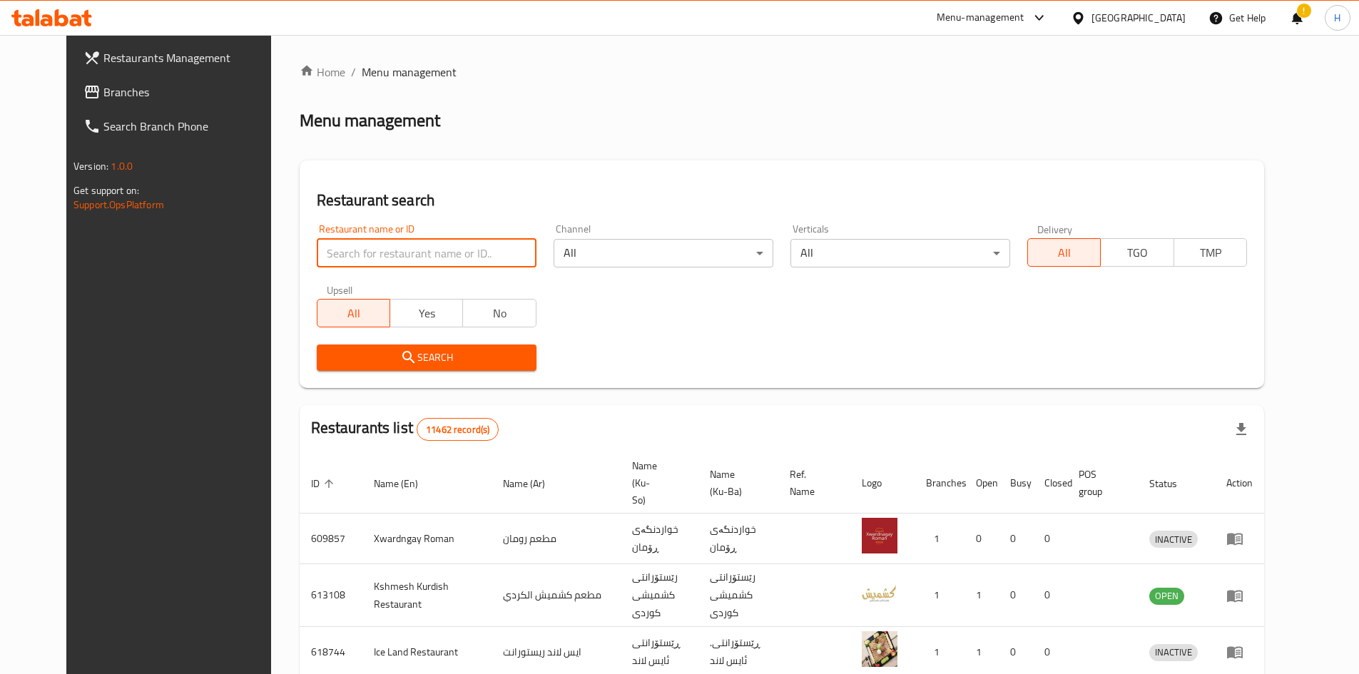
click at [383, 249] on input "search" at bounding box center [427, 253] width 220 height 29
type input "f"
type input "a"
type input "ايدن"
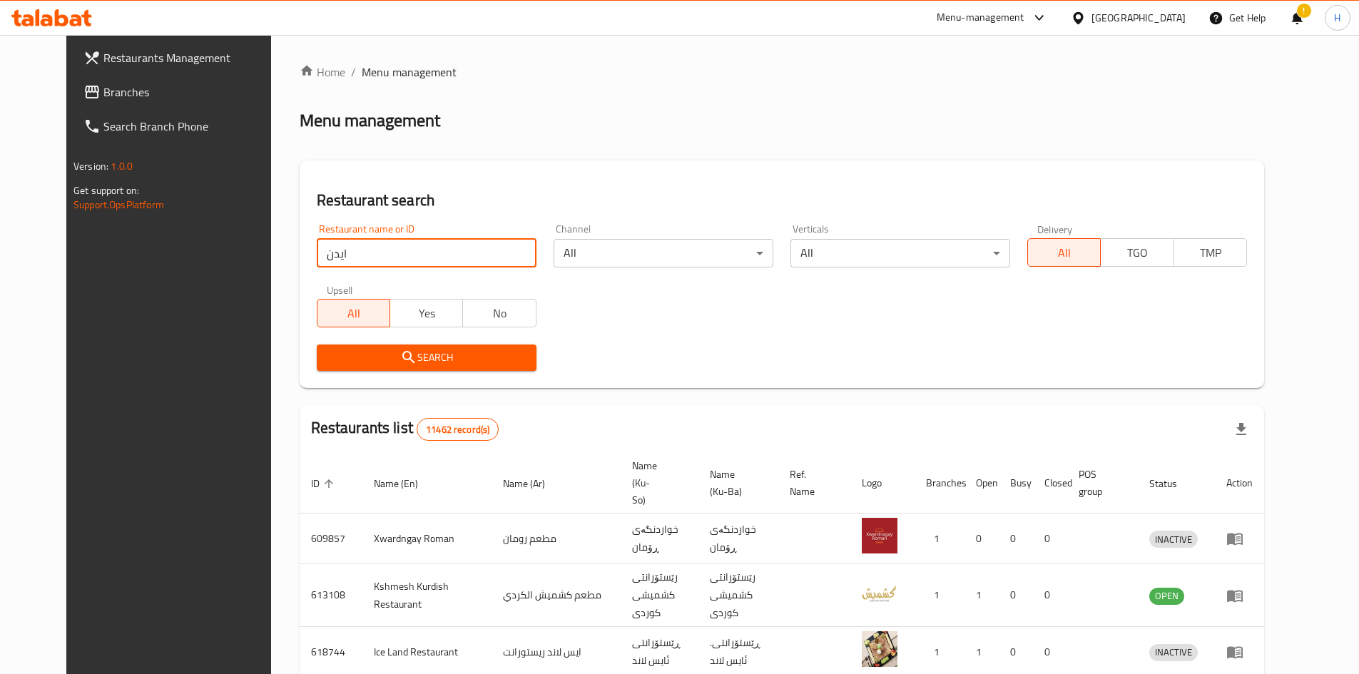
click button "Search" at bounding box center [427, 358] width 220 height 26
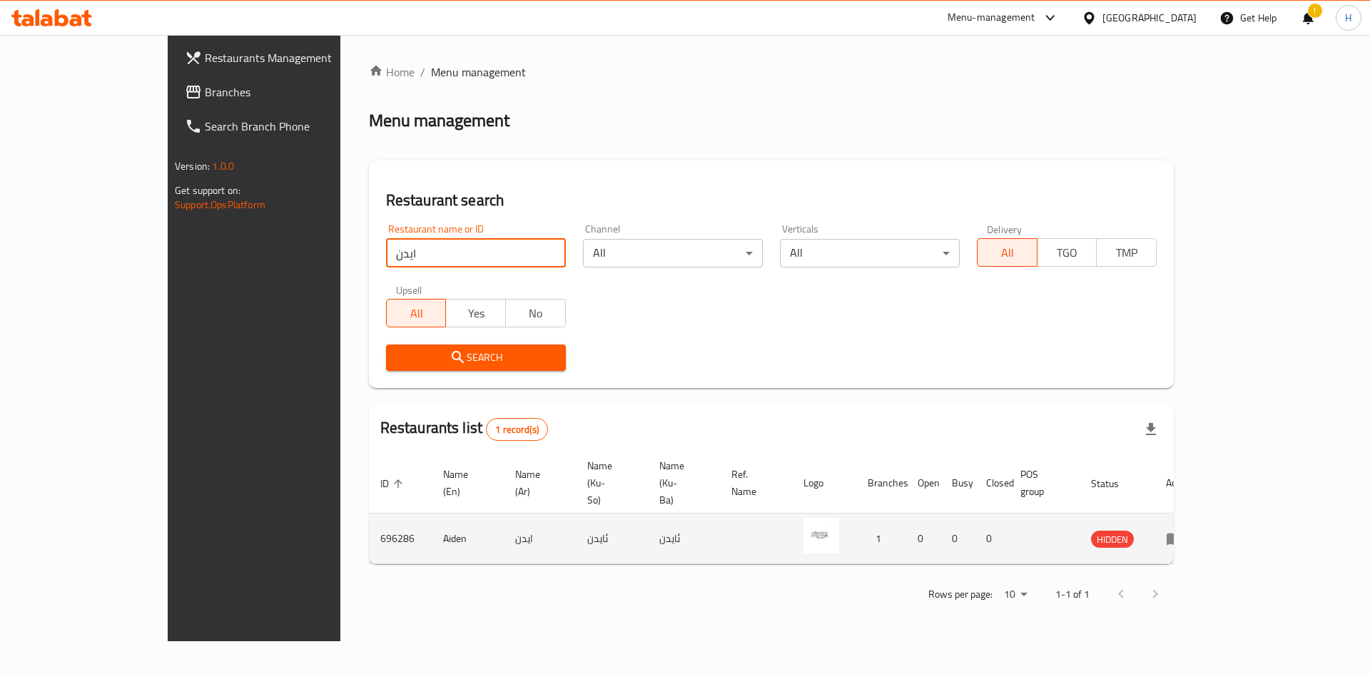
click at [672, 530] on icon "enhanced table" at bounding box center [1174, 538] width 17 height 17
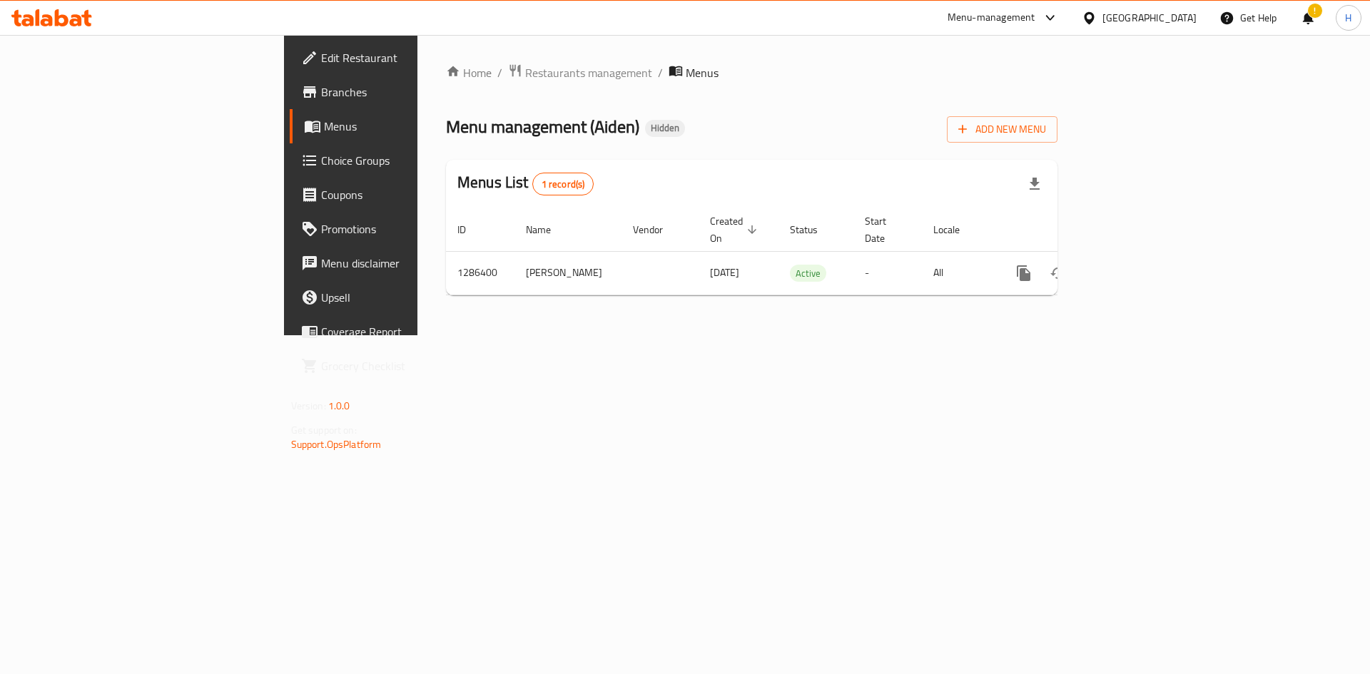
click at [672, 91] on div "Home / Restaurants management / Menus Menu management ( Aiden ) Hidden Add New …" at bounding box center [751, 184] width 611 height 243
click at [672, 121] on span "Add New Menu" at bounding box center [1002, 130] width 88 height 18
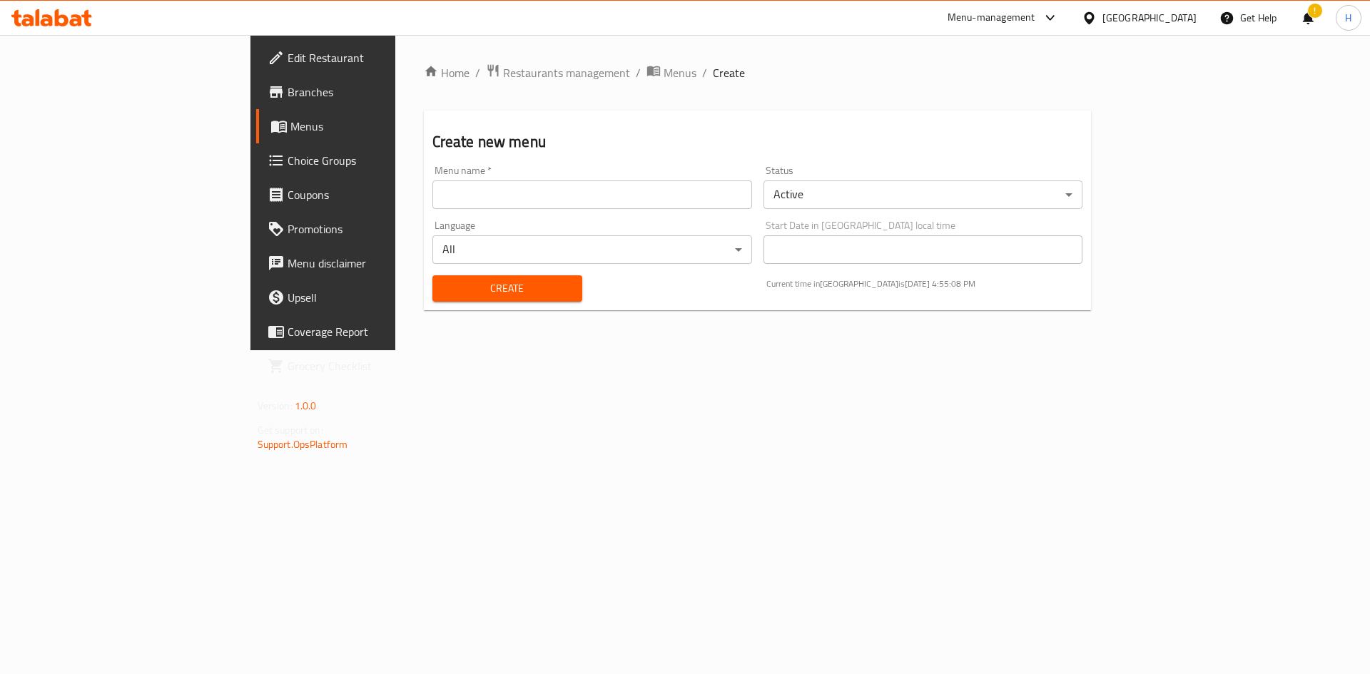
click at [432, 195] on input "text" at bounding box center [592, 194] width 320 height 29
type input "test"
click at [672, 189] on body "​ Menu-management [GEOGRAPHIC_DATA] Get Help ! H Edit Restaurant Branches Menus…" at bounding box center [685, 354] width 1370 height 639
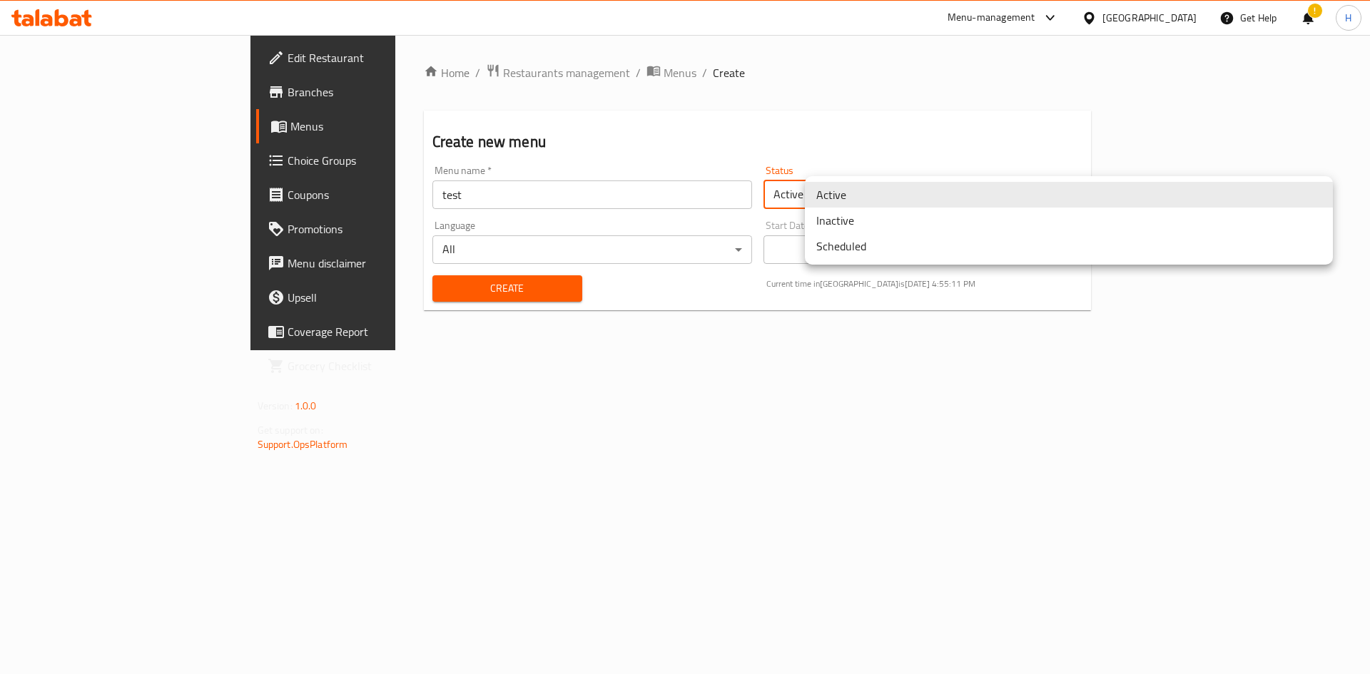
drag, startPoint x: 859, startPoint y: 216, endPoint x: 835, endPoint y: 218, distance: 23.6
click at [672, 216] on li "Inactive" at bounding box center [1069, 221] width 528 height 26
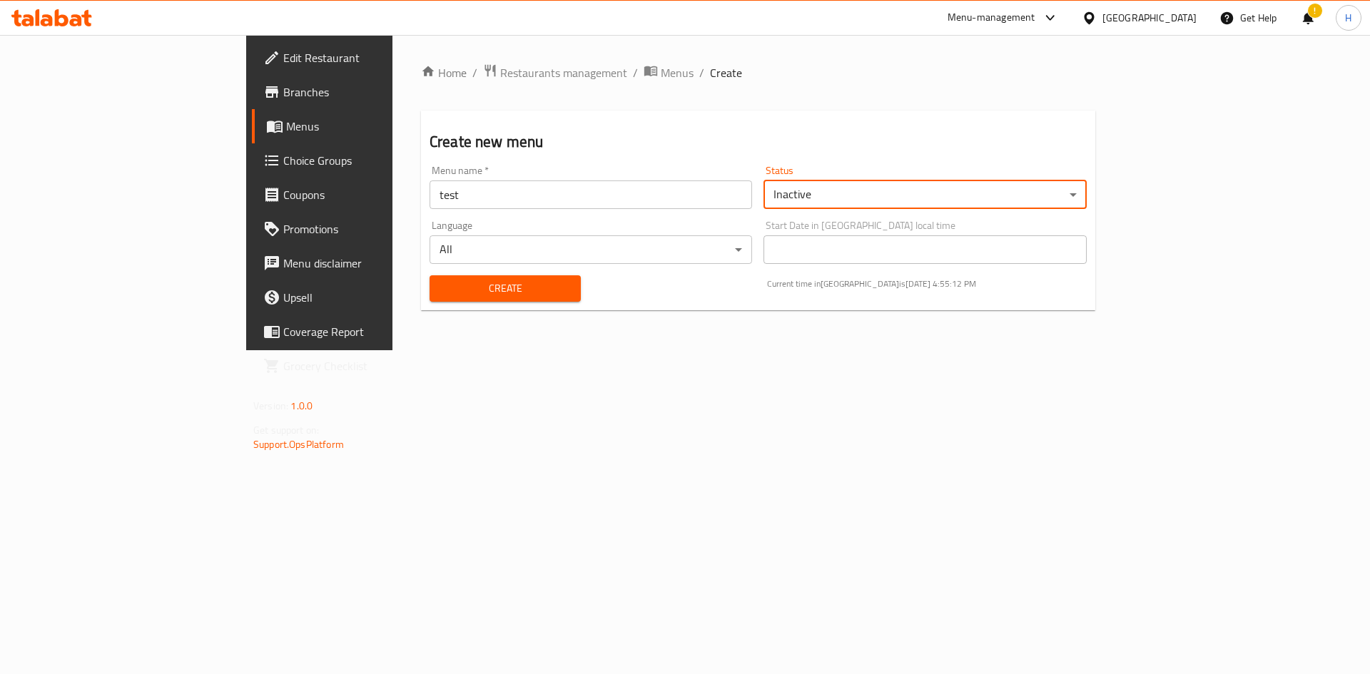
click at [441, 283] on span "Create" at bounding box center [505, 289] width 128 height 18
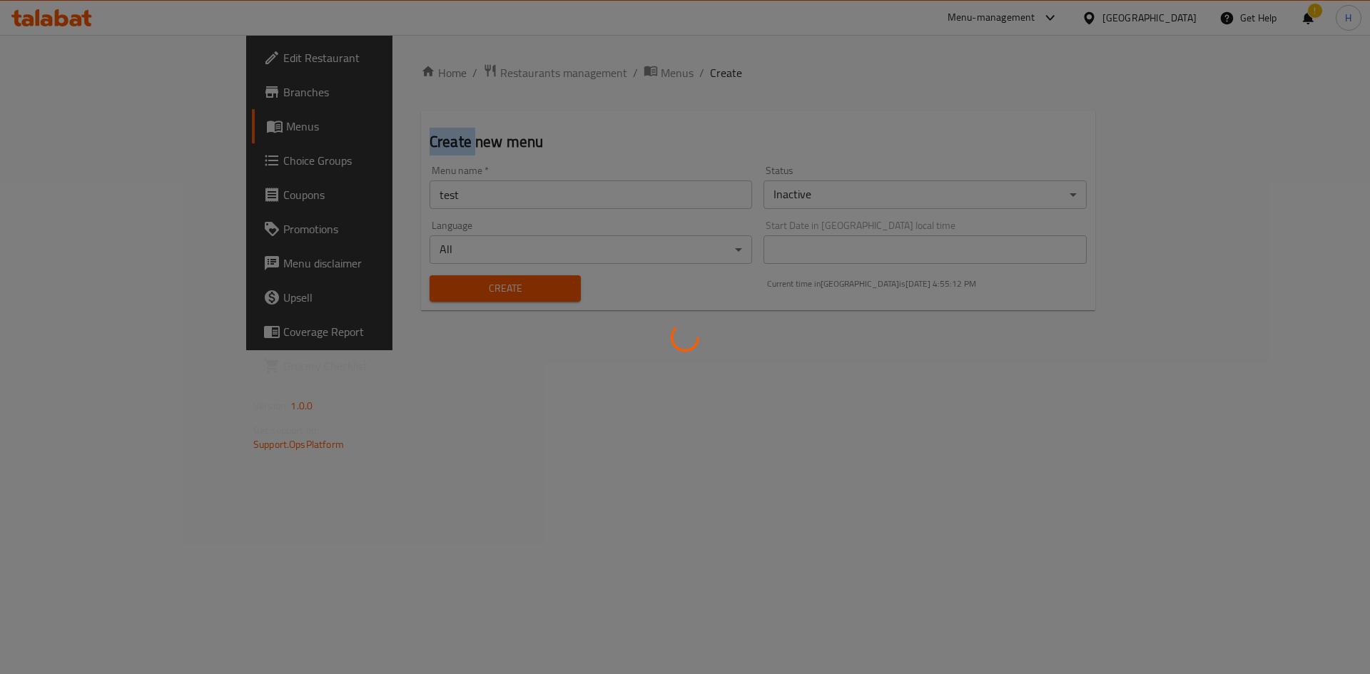
click at [377, 283] on div at bounding box center [685, 337] width 1370 height 674
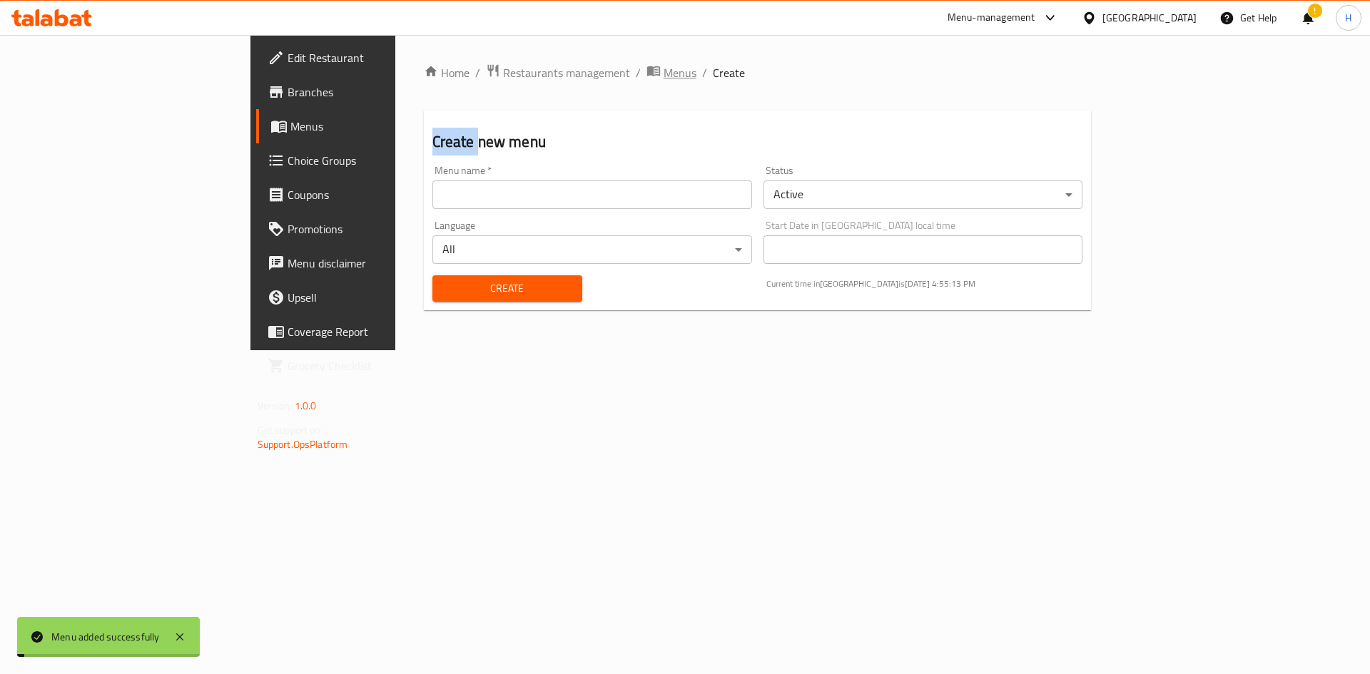
click at [663, 71] on span "Menus" at bounding box center [679, 72] width 33 height 17
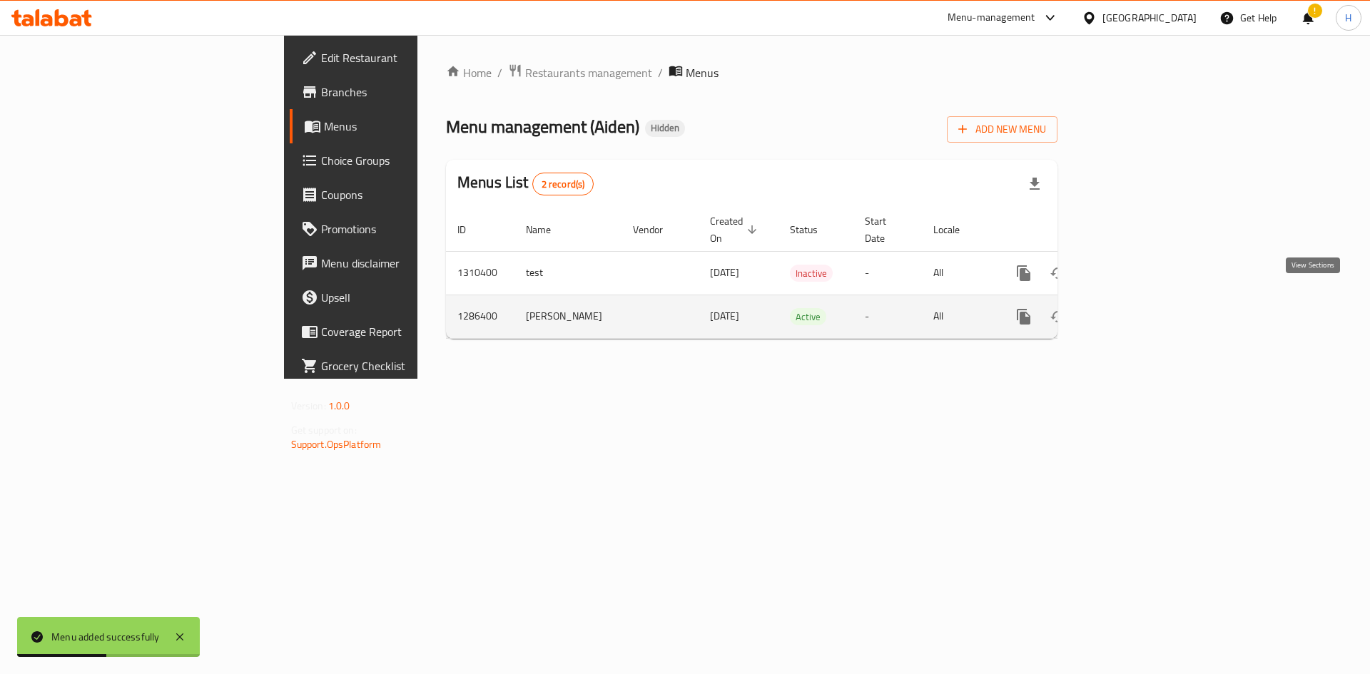
click at [672, 308] on icon "enhanced table" at bounding box center [1126, 316] width 17 height 17
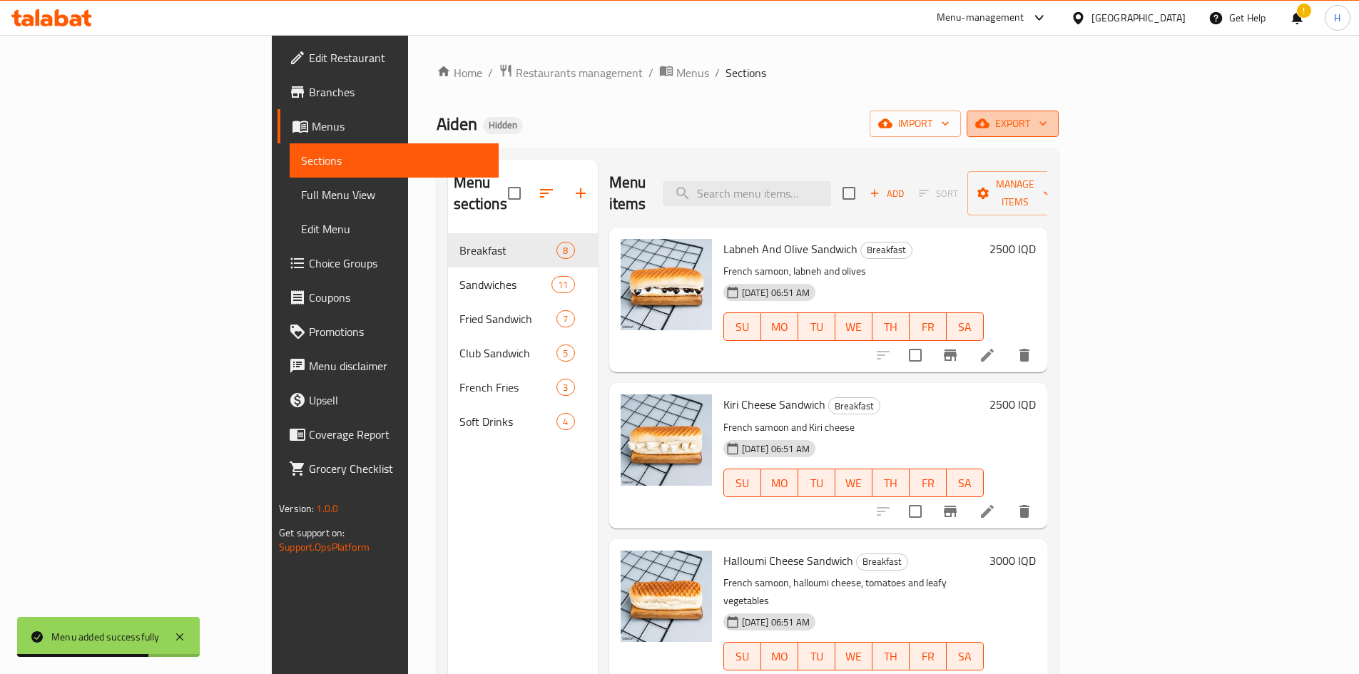
click at [672, 121] on span "export" at bounding box center [1012, 124] width 69 height 18
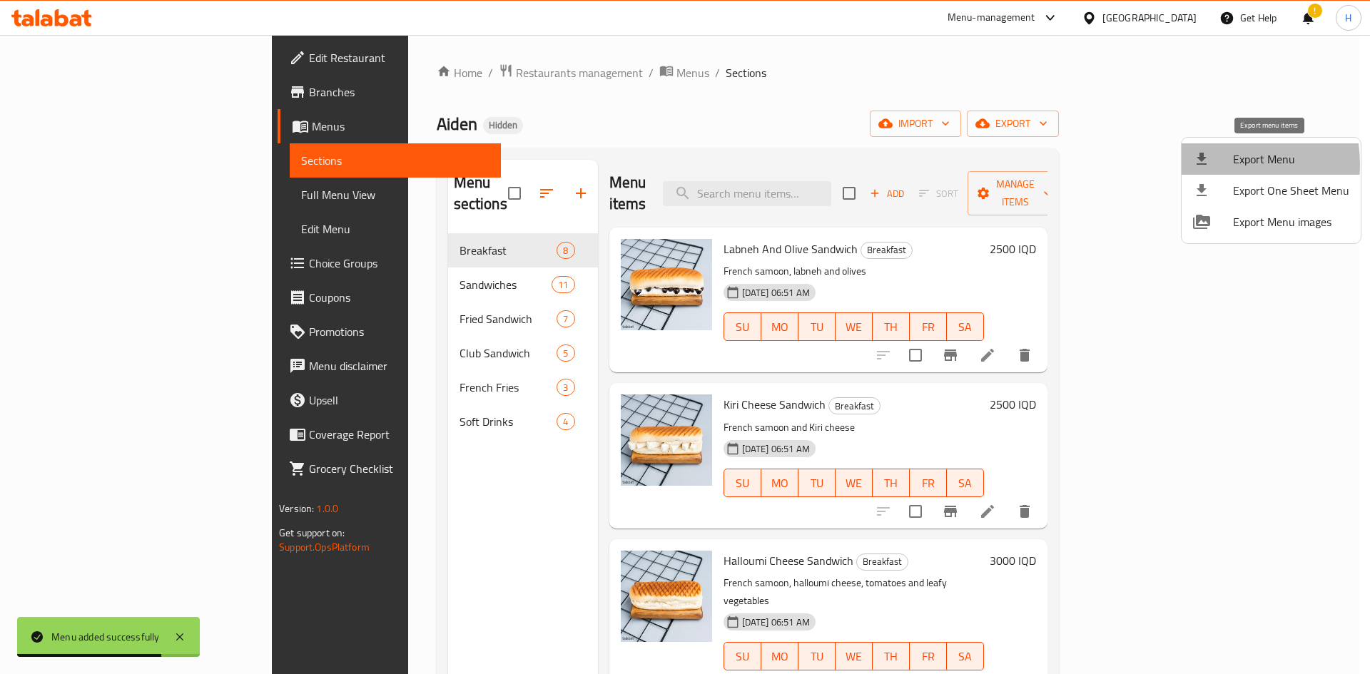
click at [672, 164] on div at bounding box center [1213, 159] width 40 height 17
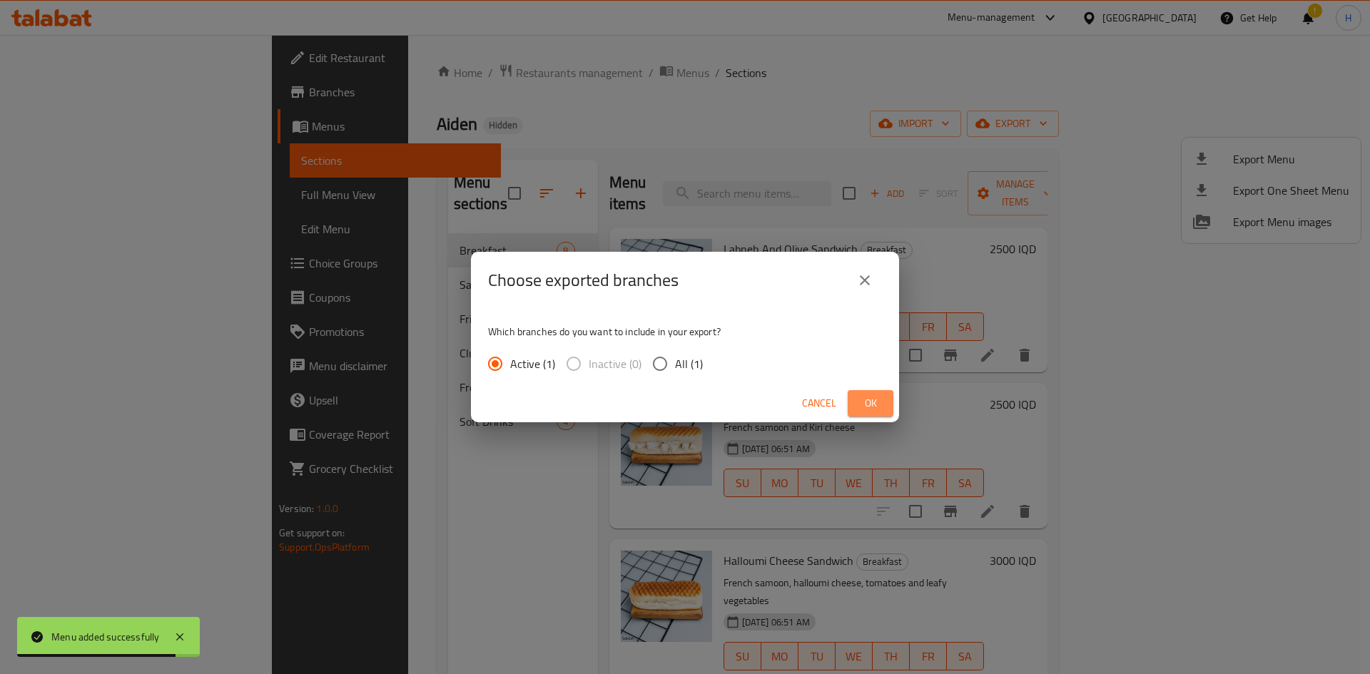
click at [672, 396] on span "Ok" at bounding box center [870, 404] width 23 height 18
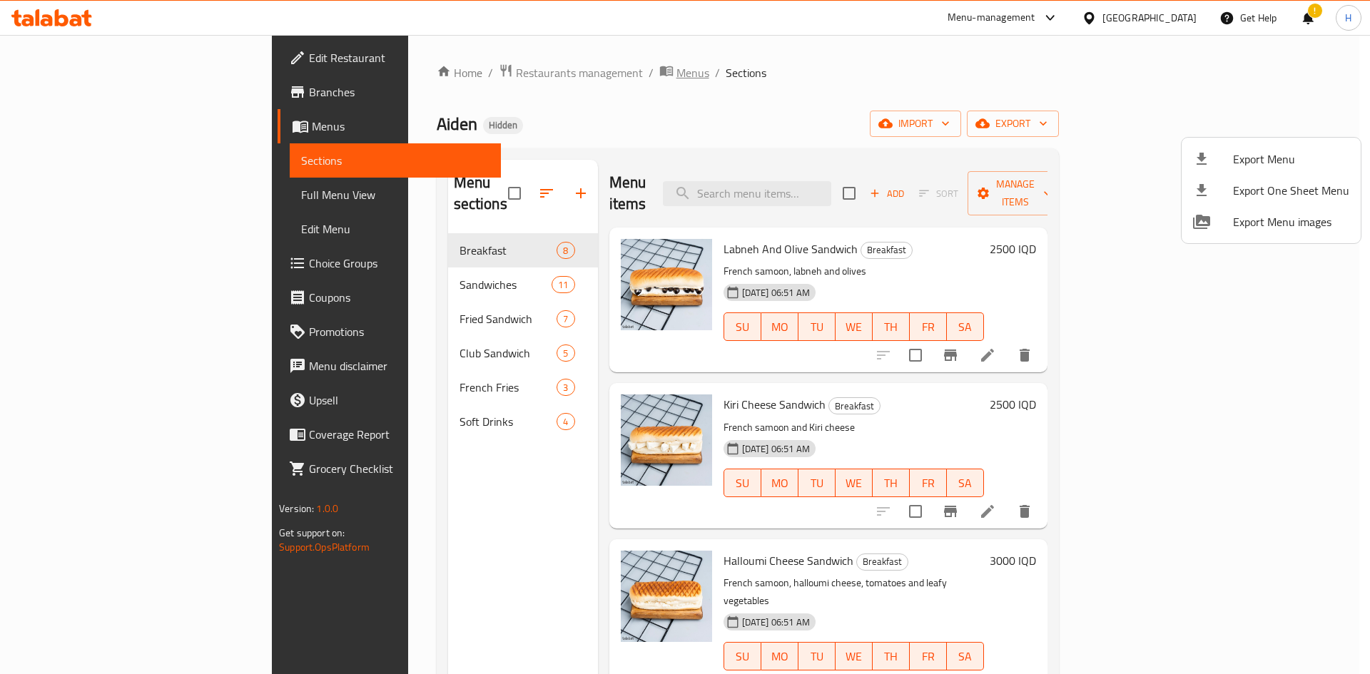
click at [511, 75] on div at bounding box center [685, 337] width 1370 height 674
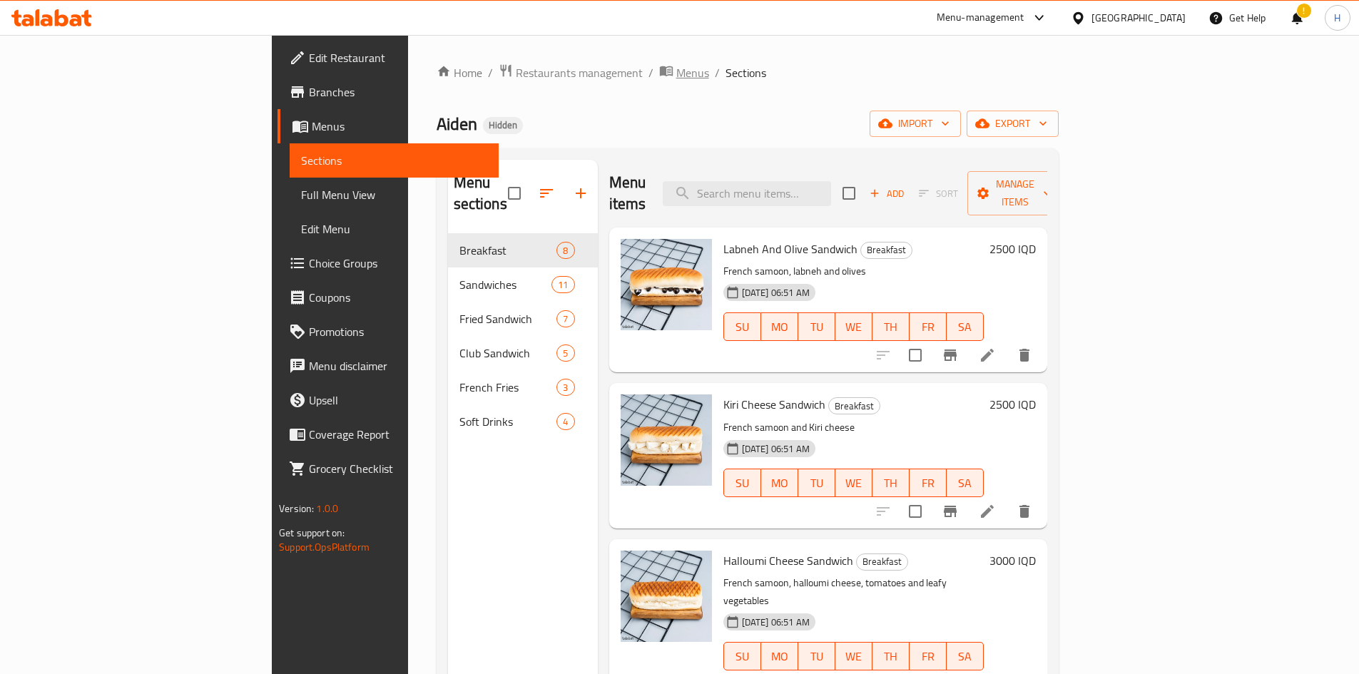
click at [672, 75] on span "Menus" at bounding box center [692, 72] width 33 height 17
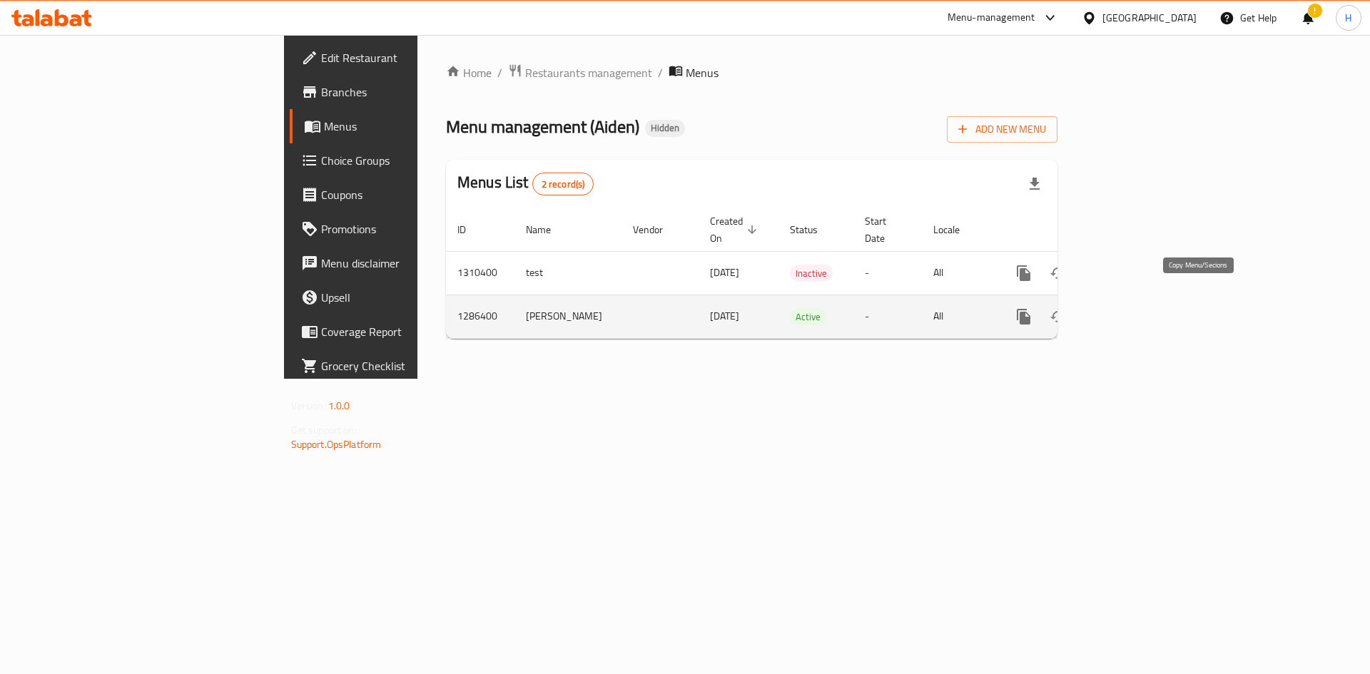
click at [672, 309] on icon "more" at bounding box center [1024, 317] width 14 height 16
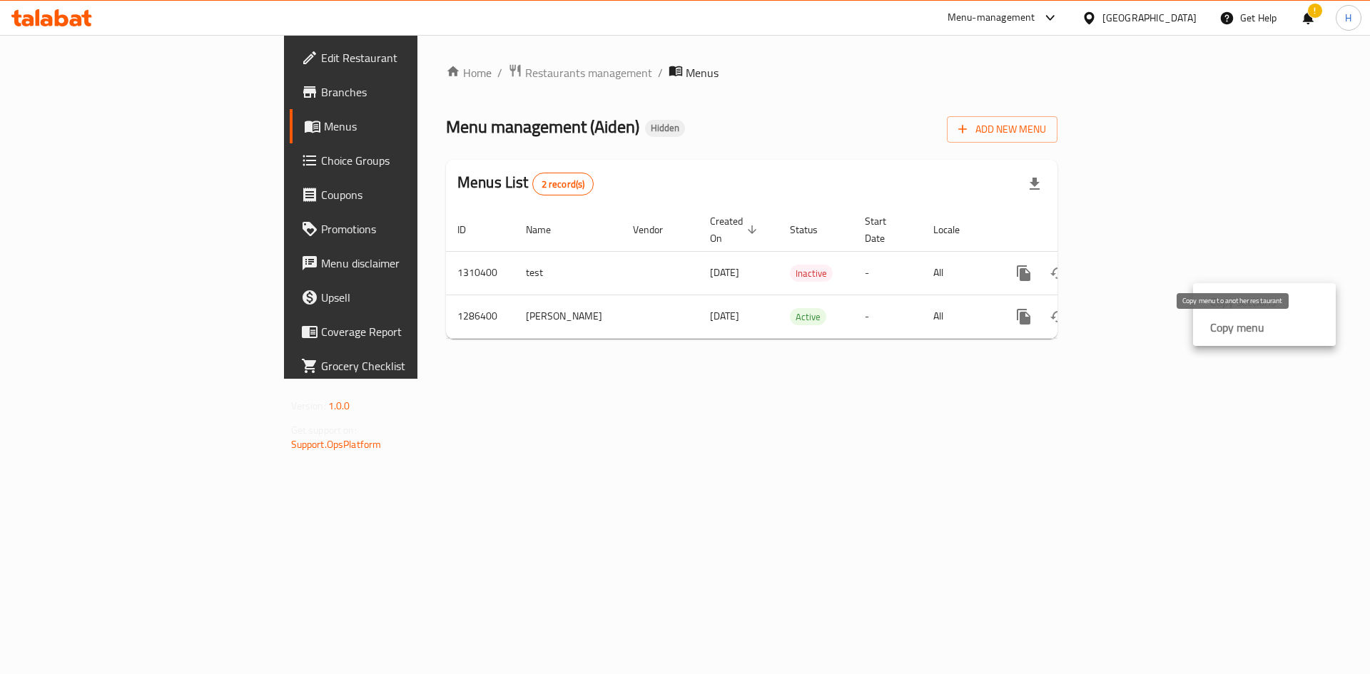
click at [672, 333] on div "Copy menu" at bounding box center [1234, 327] width 60 height 17
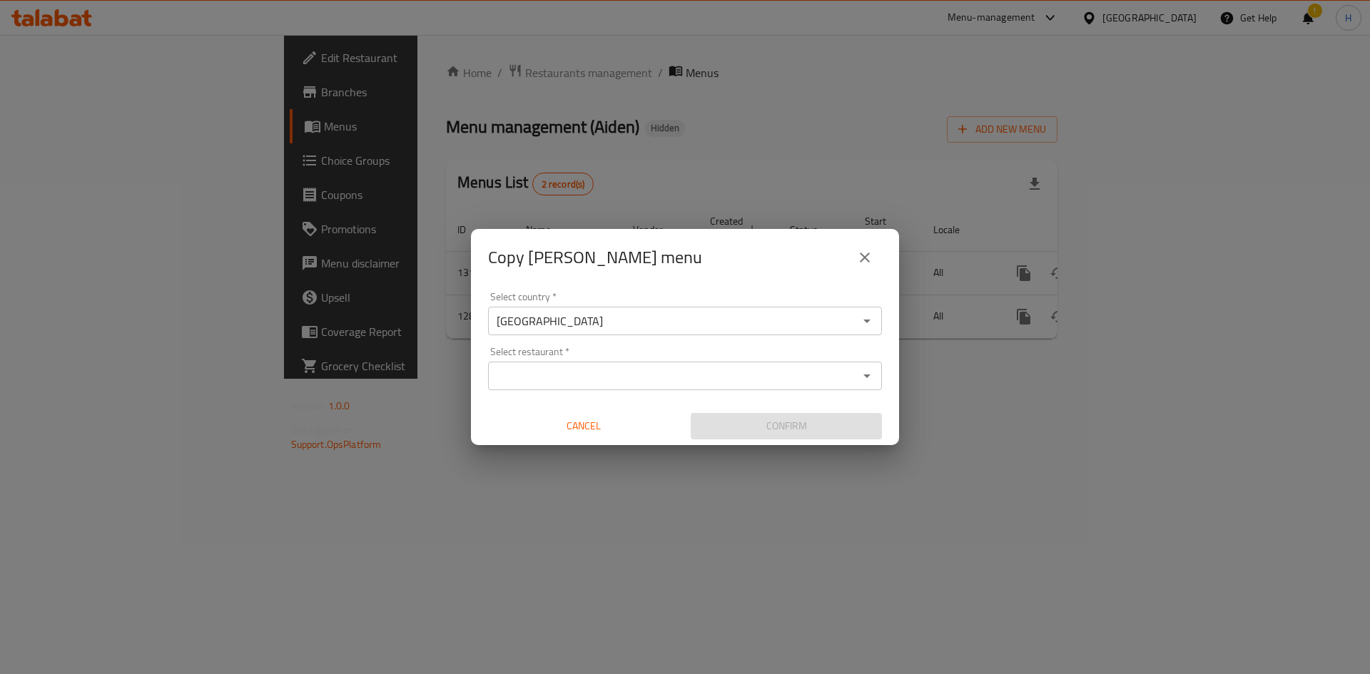
click at [588, 376] on input "Select restaurant   *" at bounding box center [673, 376] width 362 height 20
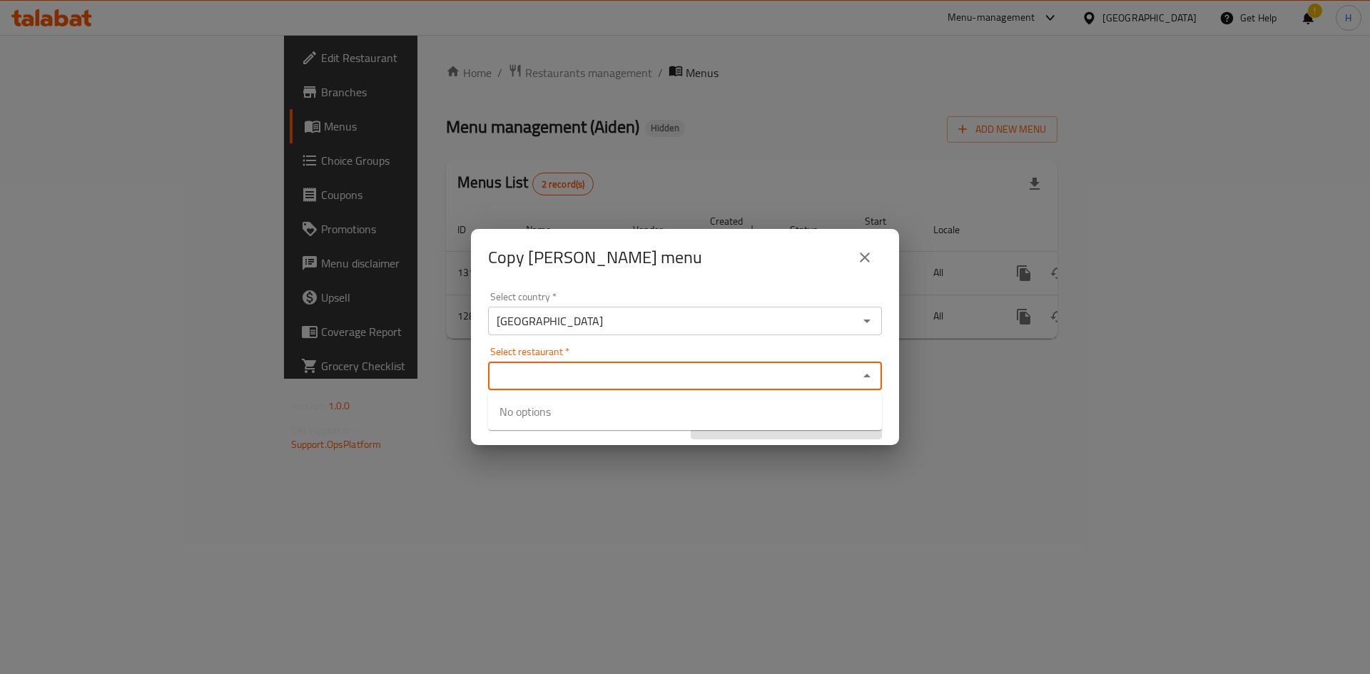
click at [672, 258] on icon "close" at bounding box center [864, 257] width 17 height 17
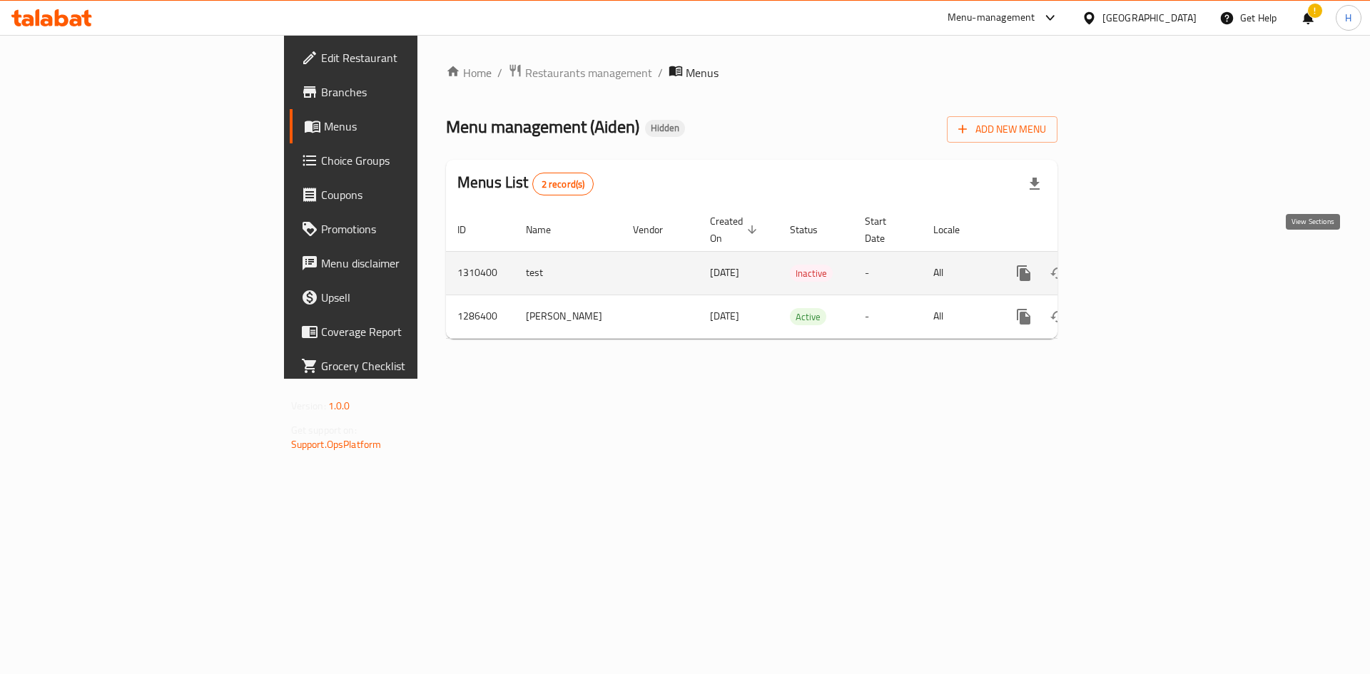
click at [672, 265] on icon "enhanced table" at bounding box center [1126, 273] width 17 height 17
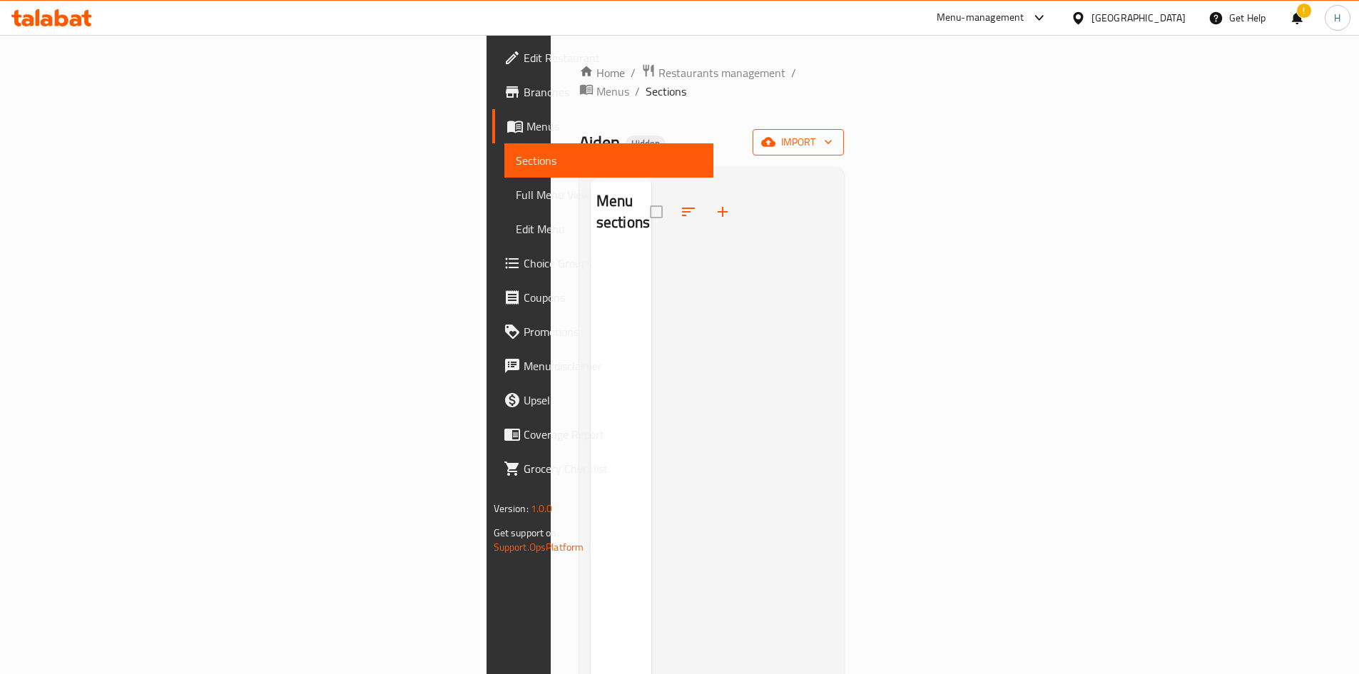
click at [672, 133] on span "import" at bounding box center [798, 142] width 68 height 18
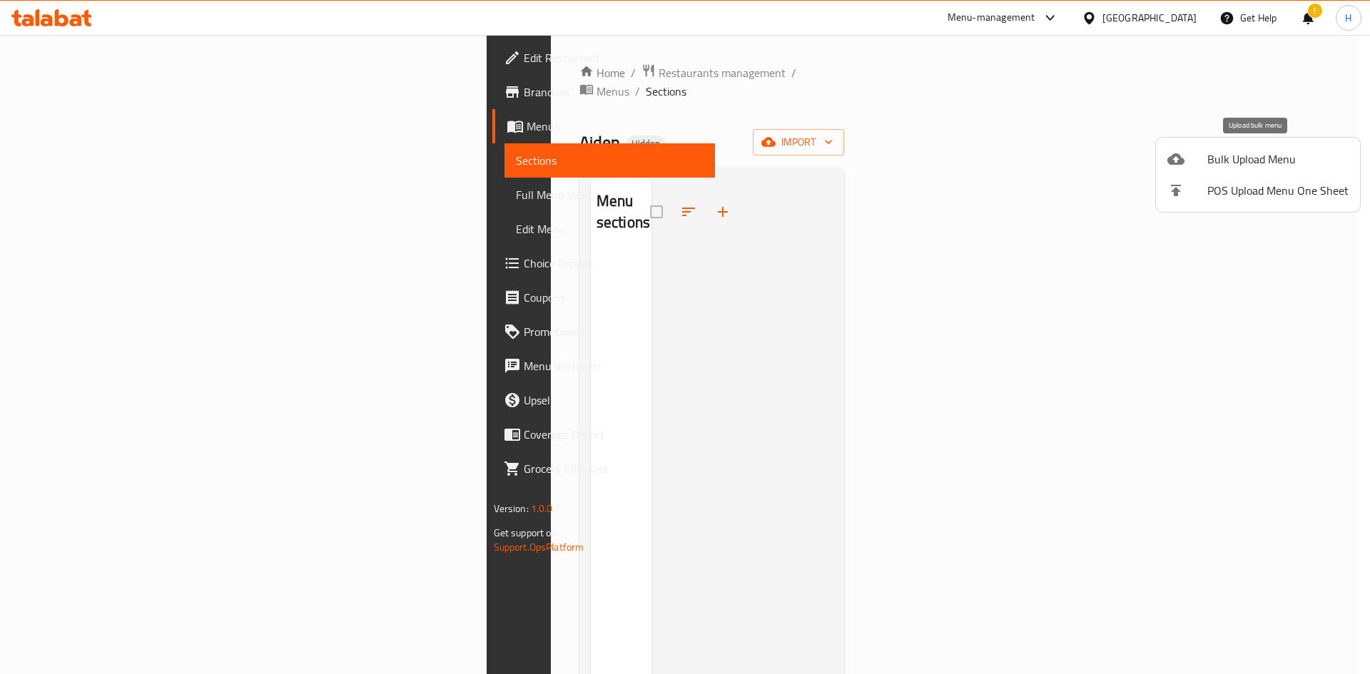
click at [672, 161] on span "Bulk Upload Menu" at bounding box center [1277, 159] width 141 height 17
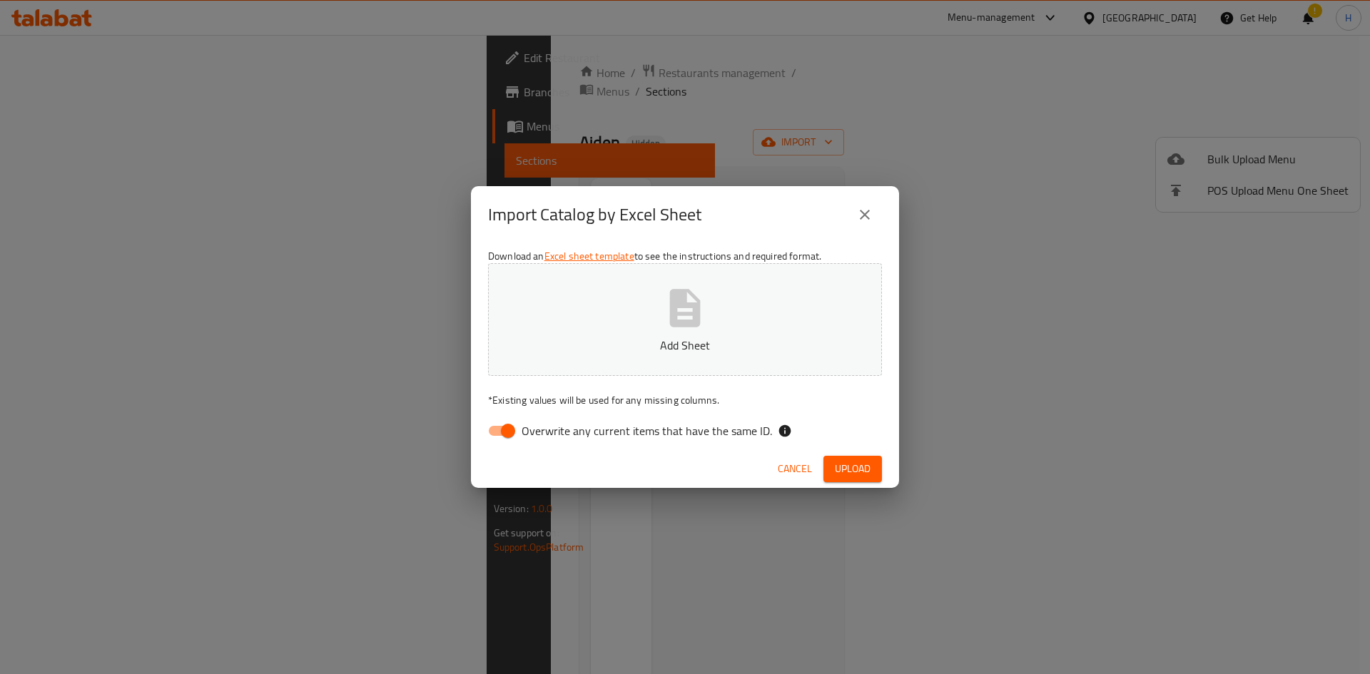
click at [517, 424] on input "Overwrite any current items that have the same ID." at bounding box center [507, 430] width 81 height 27
checkbox input "false"
click at [605, 355] on button "Add Sheet" at bounding box center [685, 319] width 394 height 113
click at [672, 492] on div "Import Catalog by Excel Sheet Download an Excel sheet template to see the instr…" at bounding box center [685, 337] width 1370 height 674
click at [672, 477] on span "Upload" at bounding box center [853, 469] width 36 height 18
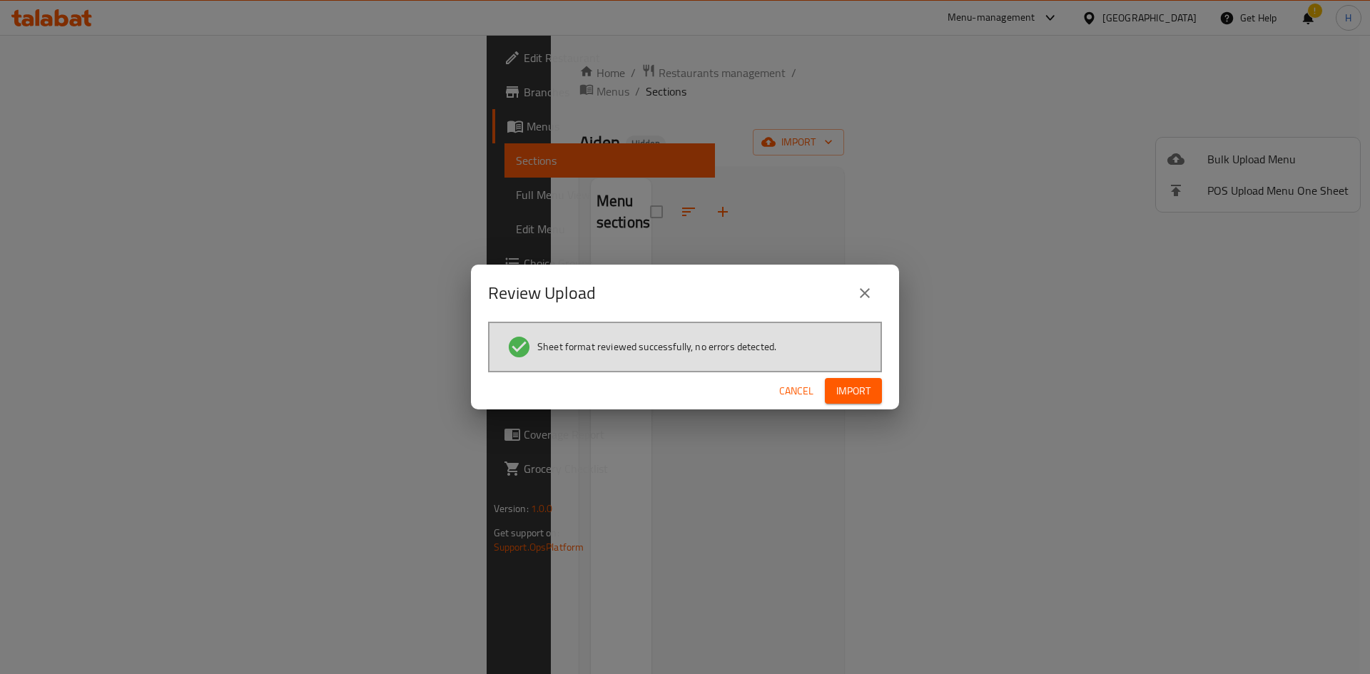
click at [672, 394] on span "Import" at bounding box center [853, 391] width 34 height 18
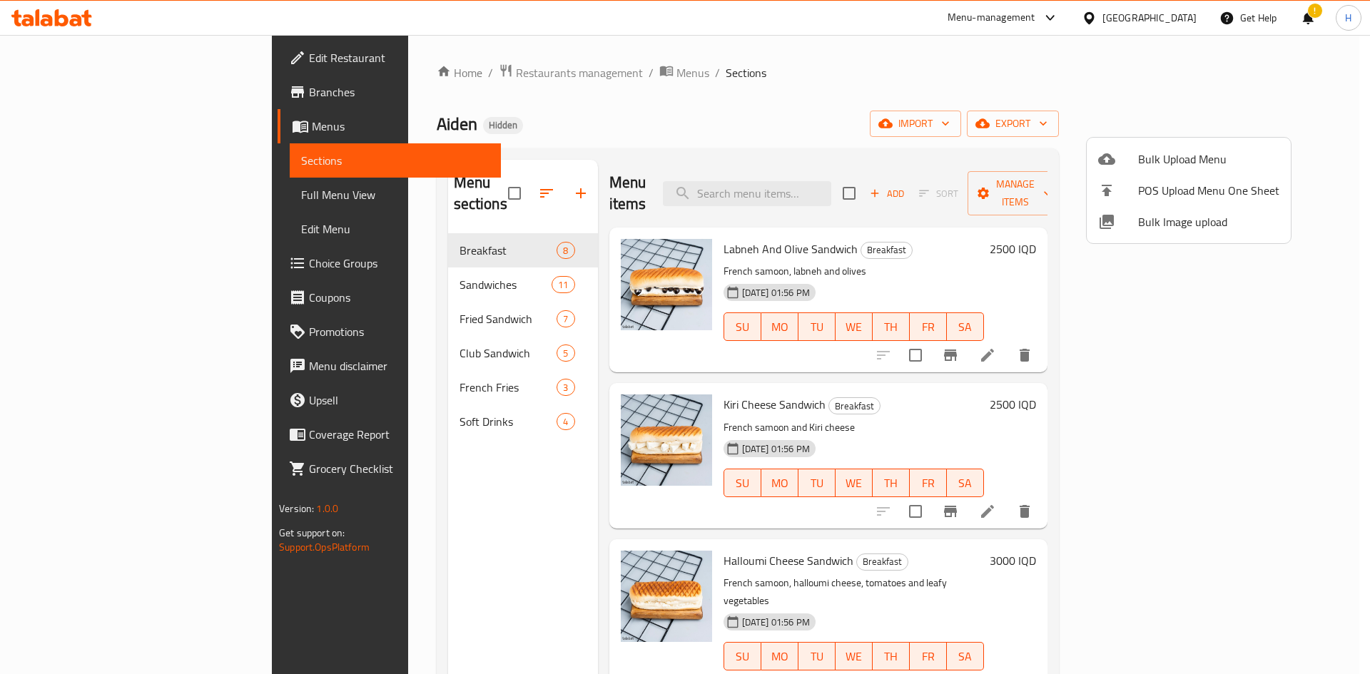
click at [605, 290] on div at bounding box center [685, 337] width 1370 height 674
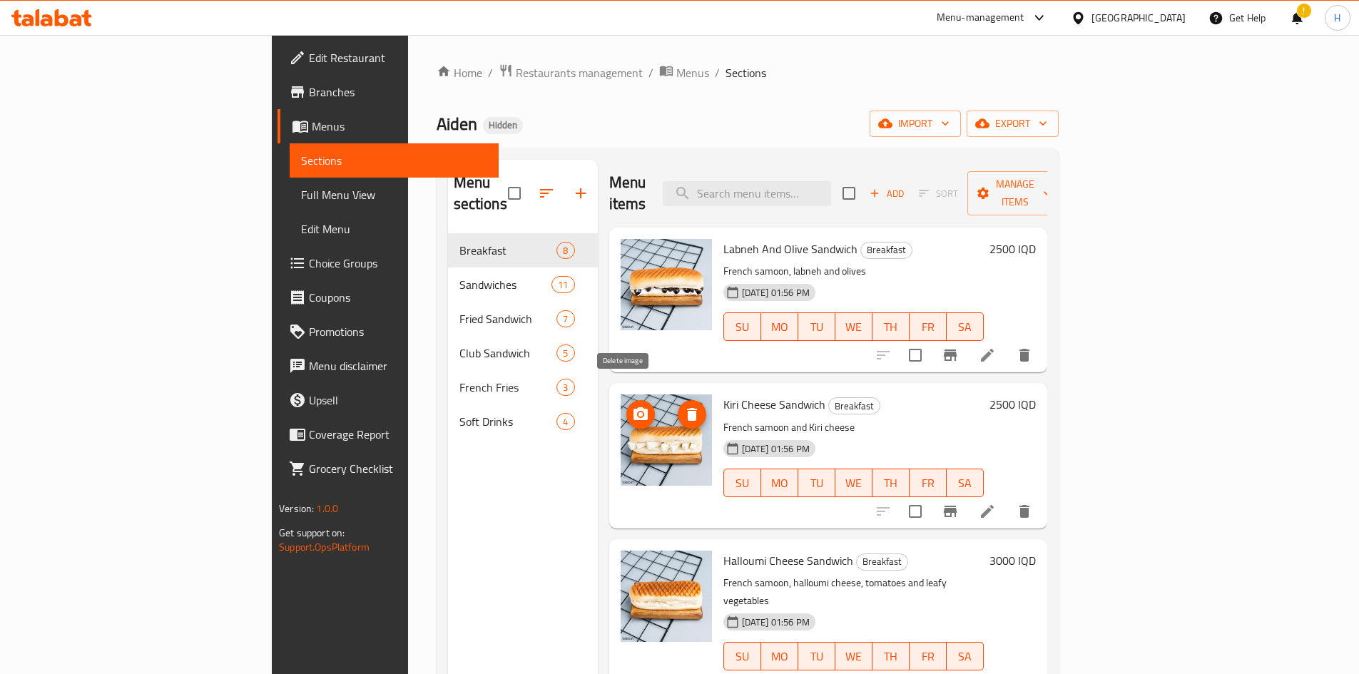
click at [672, 406] on icon "delete image" at bounding box center [691, 414] width 17 height 17
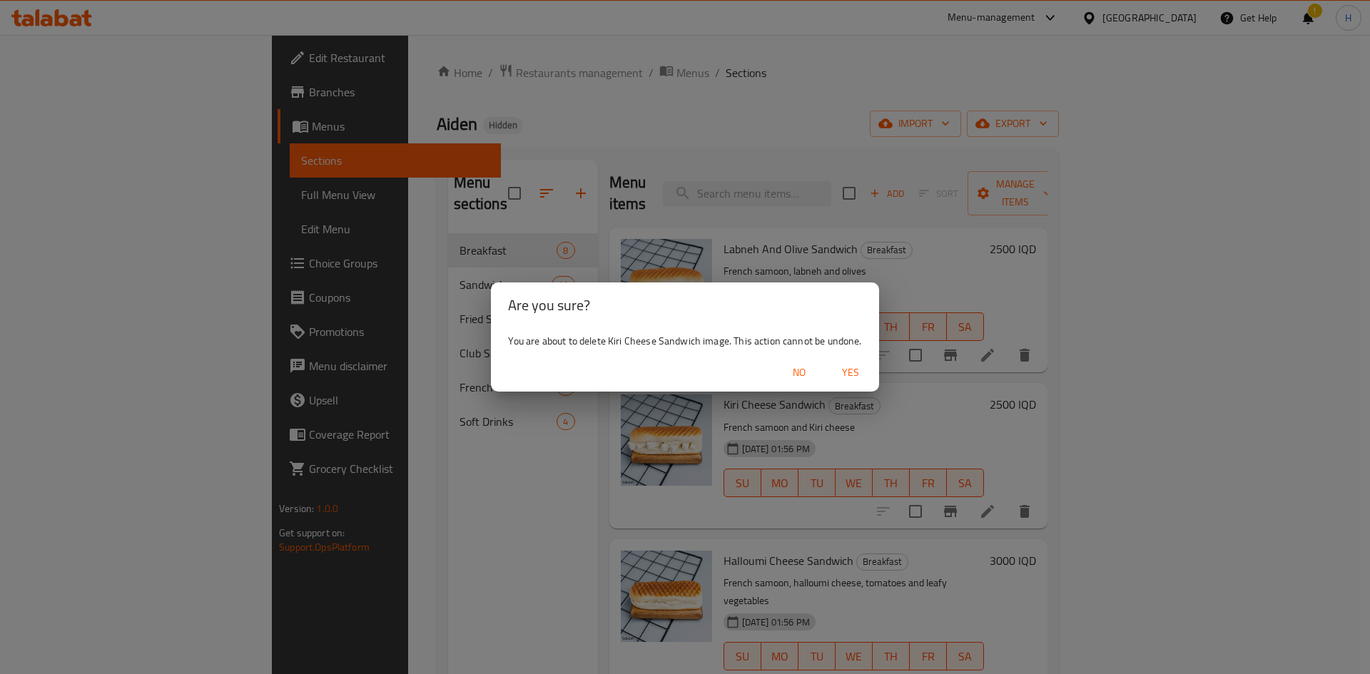
click at [672, 370] on span "Yes" at bounding box center [850, 373] width 34 height 18
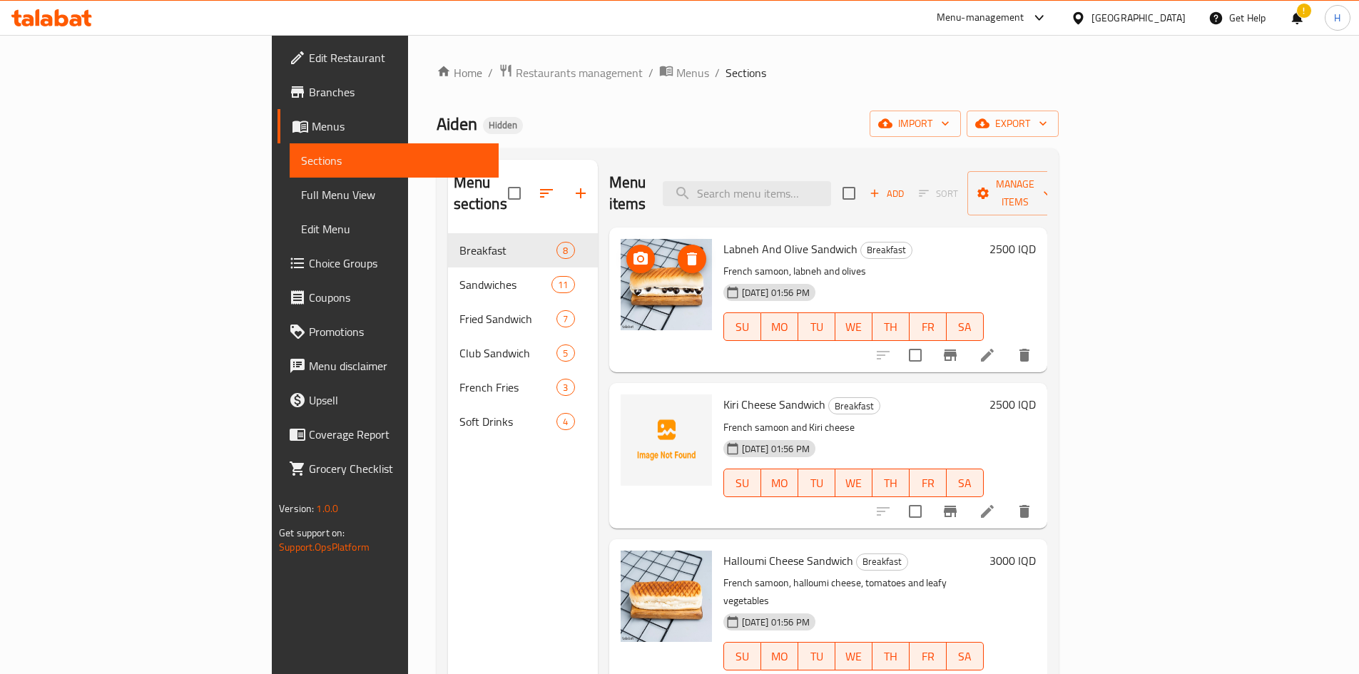
click at [672, 250] on span "delete image" at bounding box center [692, 258] width 29 height 17
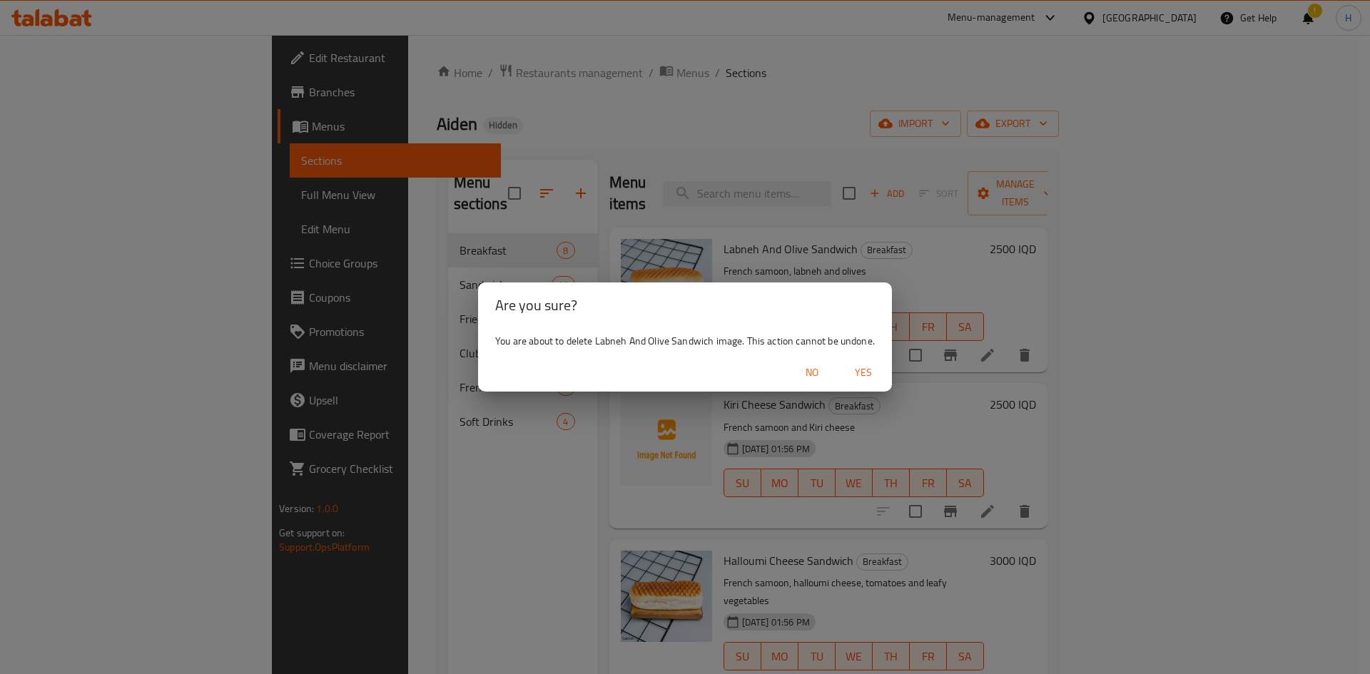
click at [672, 376] on span "Yes" at bounding box center [863, 373] width 34 height 18
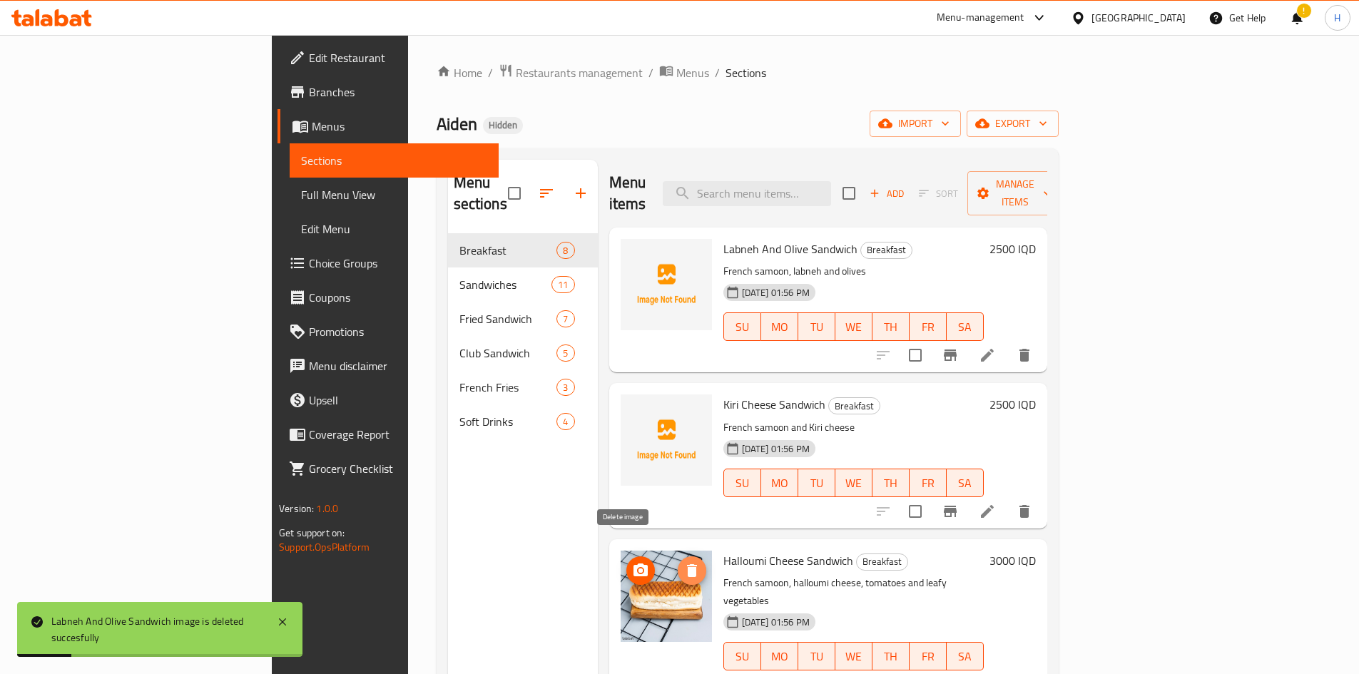
click at [672, 562] on span "delete image" at bounding box center [692, 570] width 29 height 17
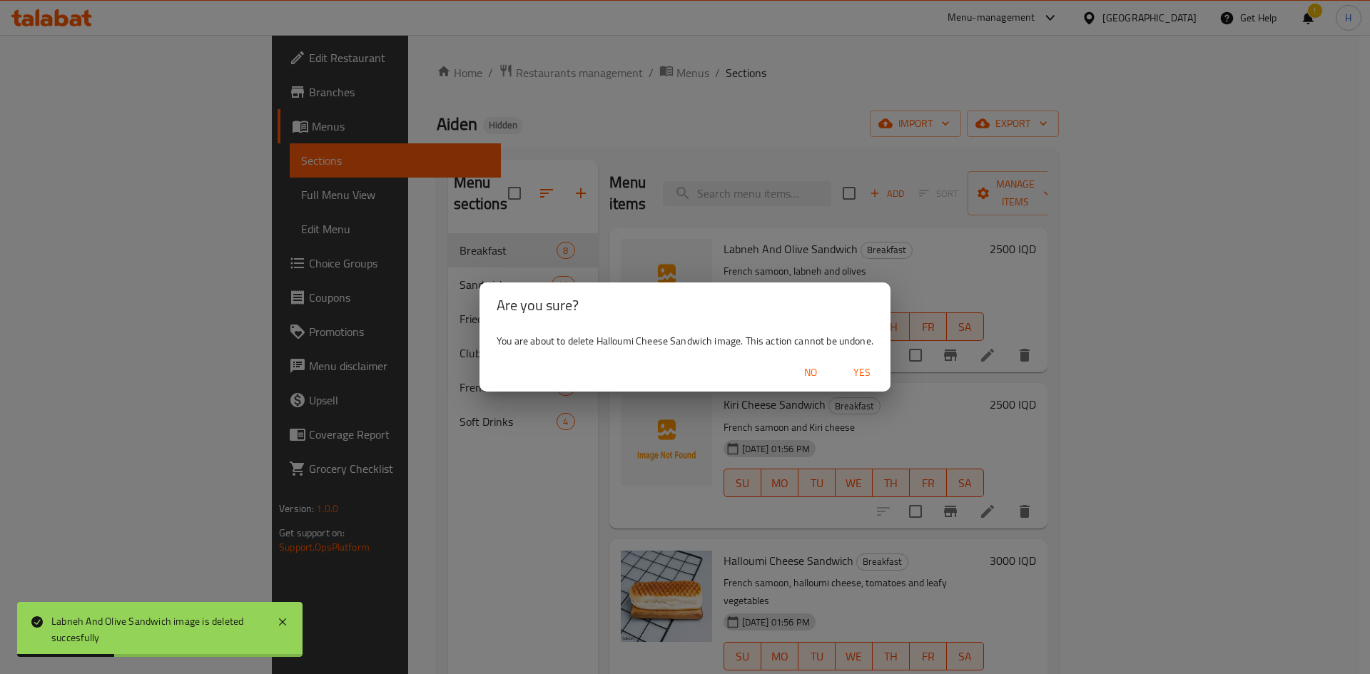
click at [672, 377] on span "Yes" at bounding box center [862, 373] width 34 height 18
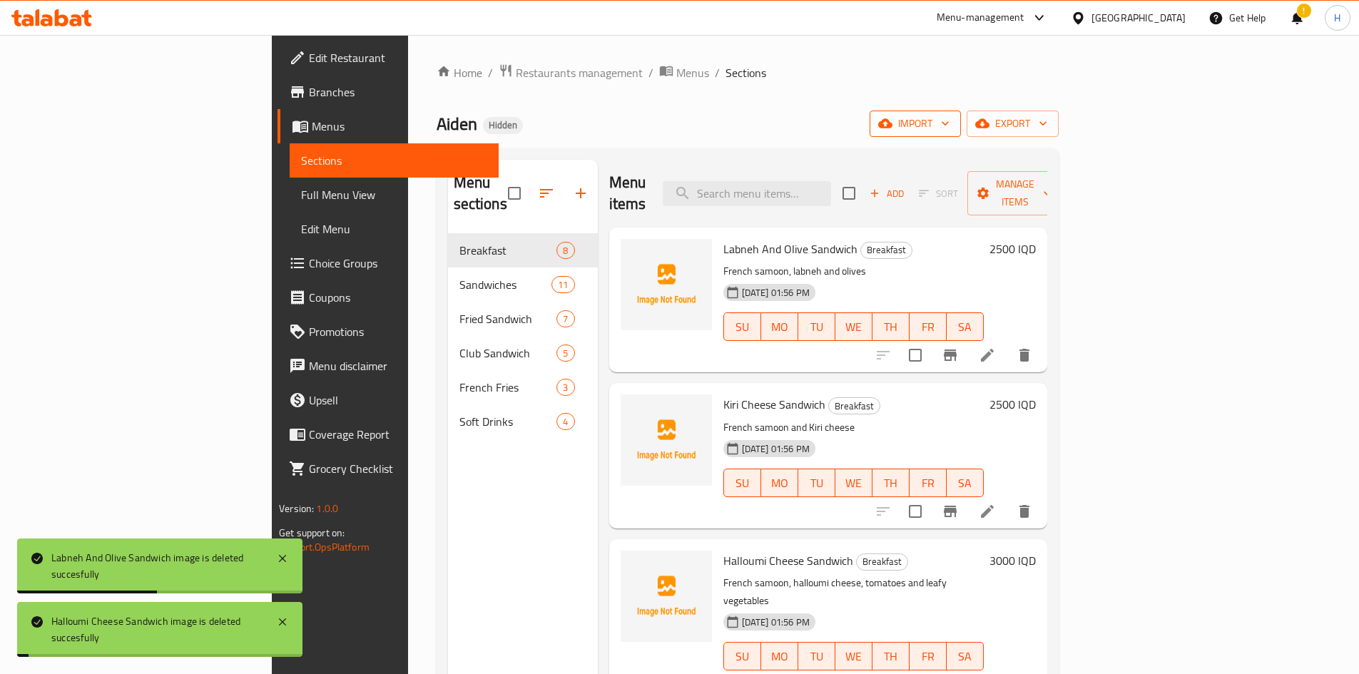
click at [672, 124] on icon "button" at bounding box center [885, 123] width 14 height 9
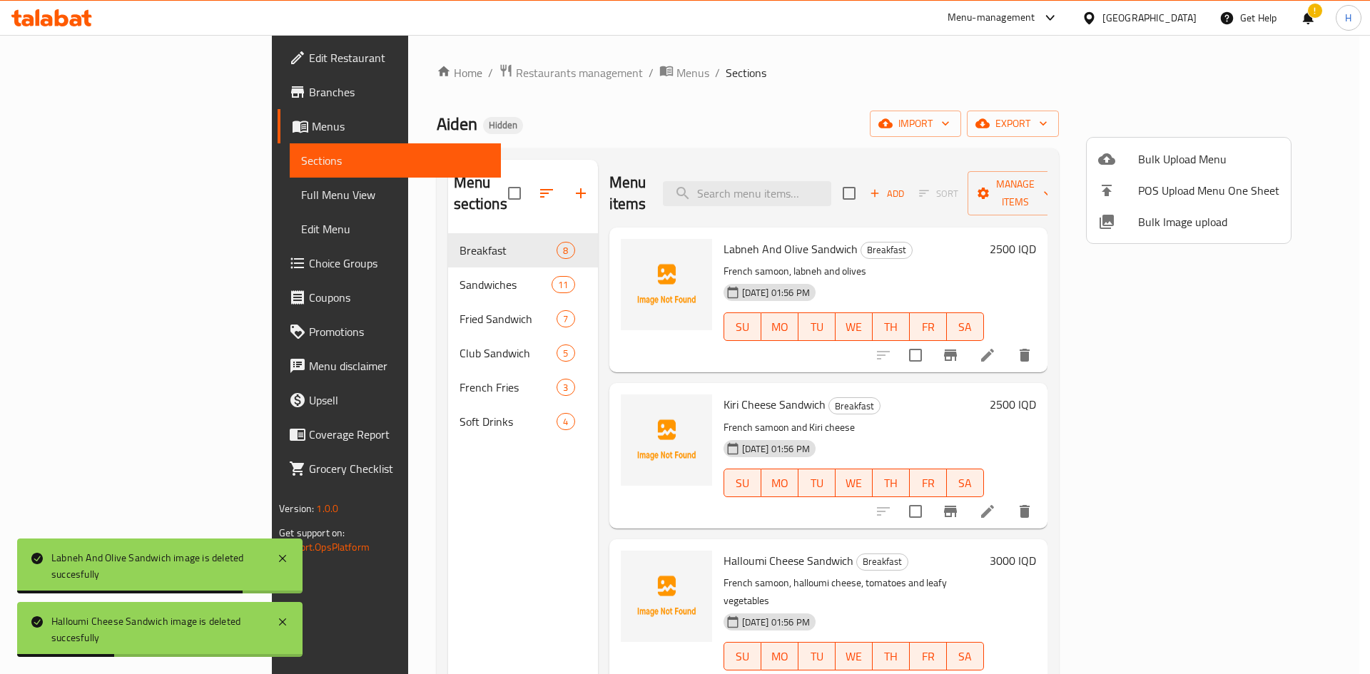
click at [672, 226] on span "Bulk Image upload" at bounding box center [1208, 221] width 141 height 17
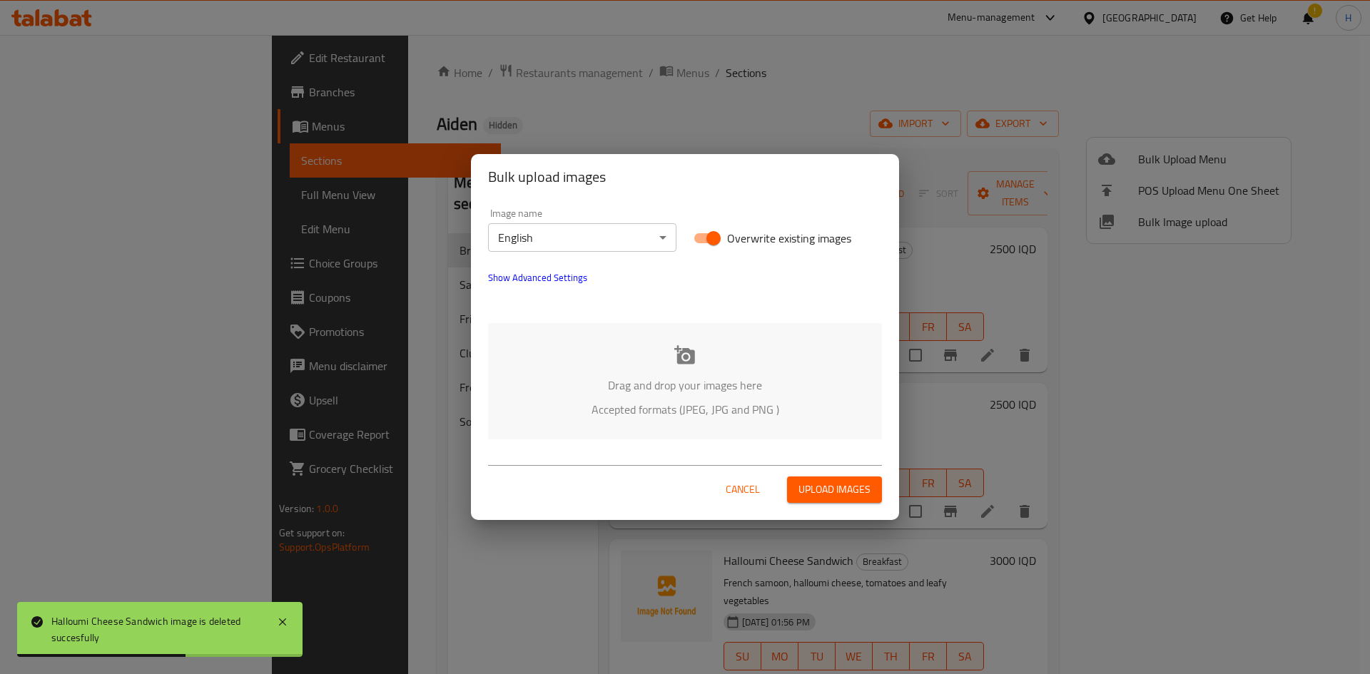
click at [666, 372] on div "Drag and drop your images here Accepted formats (JPEG, JPG and PNG )" at bounding box center [685, 381] width 394 height 116
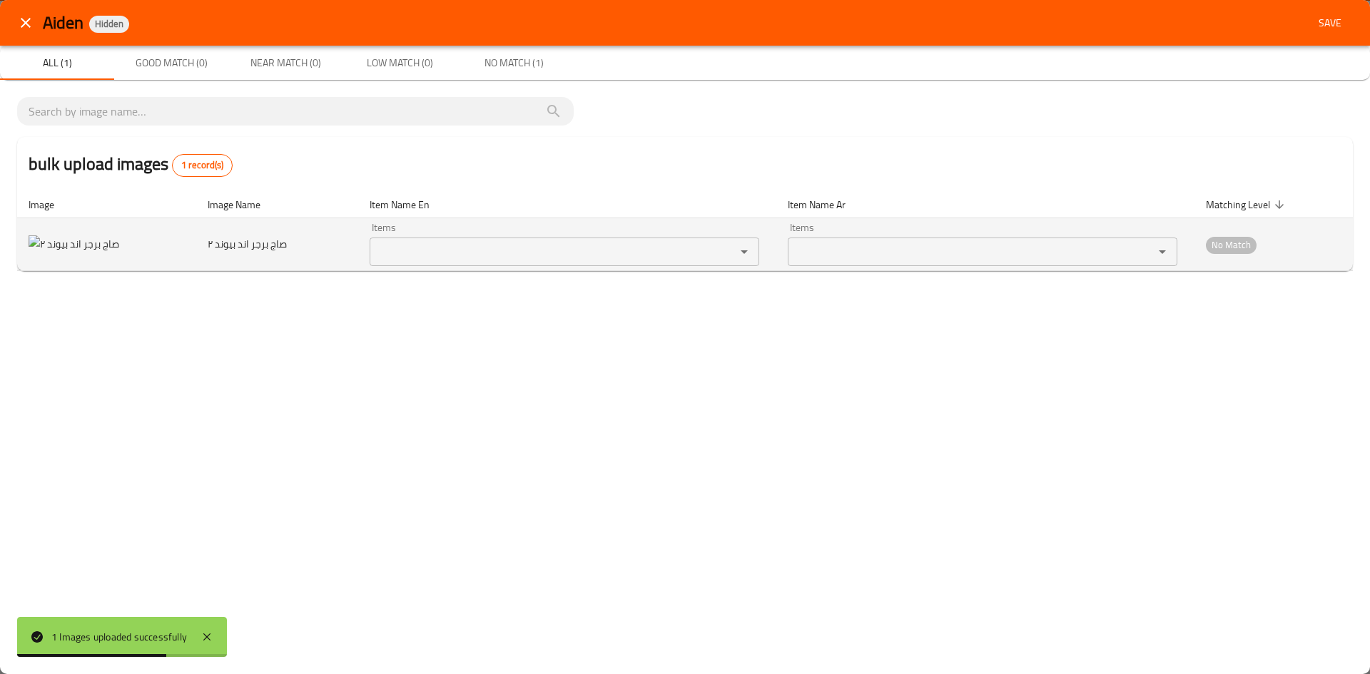
click at [586, 263] on div "Items" at bounding box center [565, 252] width 390 height 29
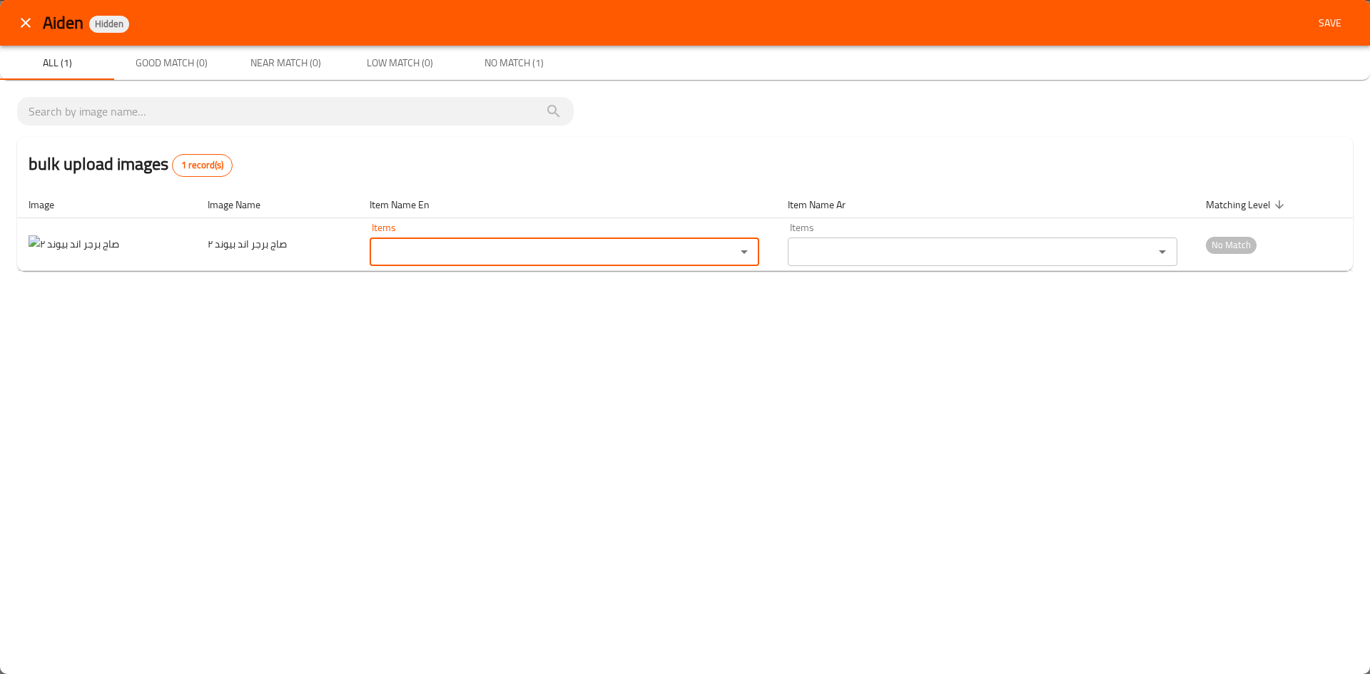
drag, startPoint x: 586, startPoint y: 263, endPoint x: 543, endPoint y: 304, distance: 59.5
click at [543, 304] on div "Aiden Hidden Save All (1) Good Match (0) Near Match (0) Low Match (0) No Match …" at bounding box center [685, 337] width 1370 height 674
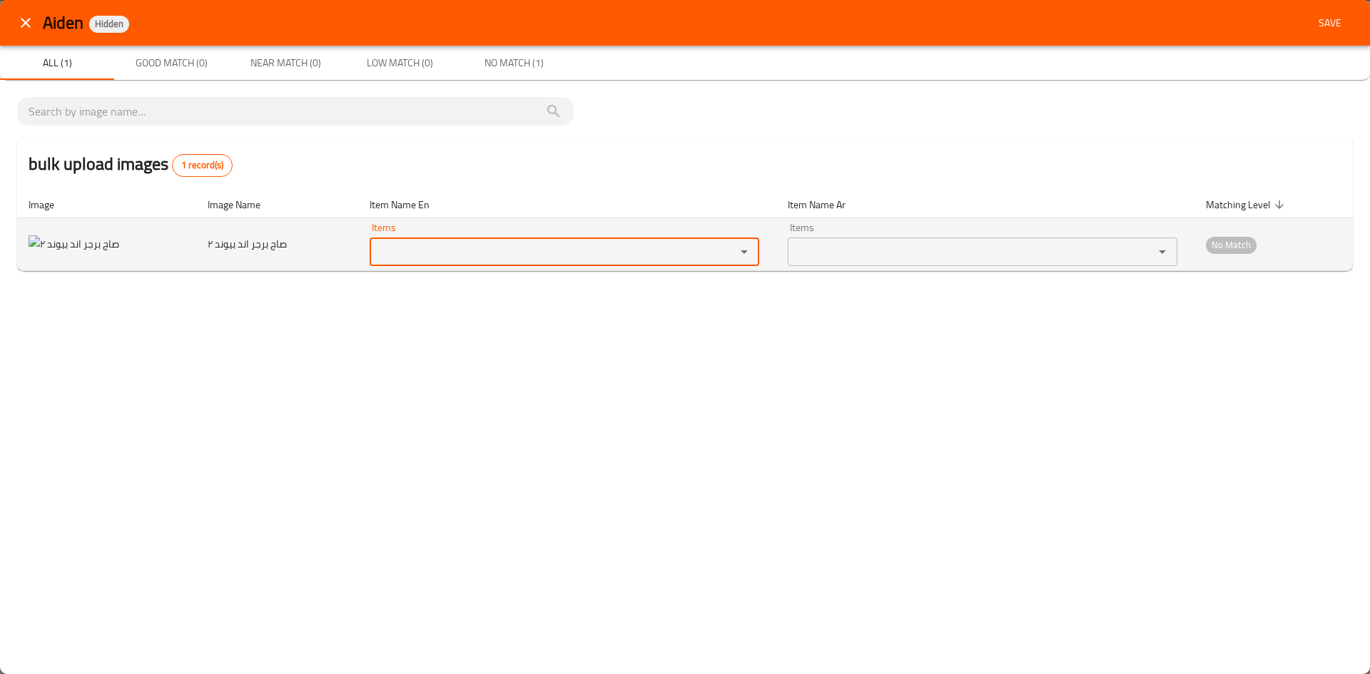
click at [672, 249] on div "enhanced table" at bounding box center [734, 252] width 37 height 20
click at [672, 249] on icon "Open" at bounding box center [744, 251] width 17 height 17
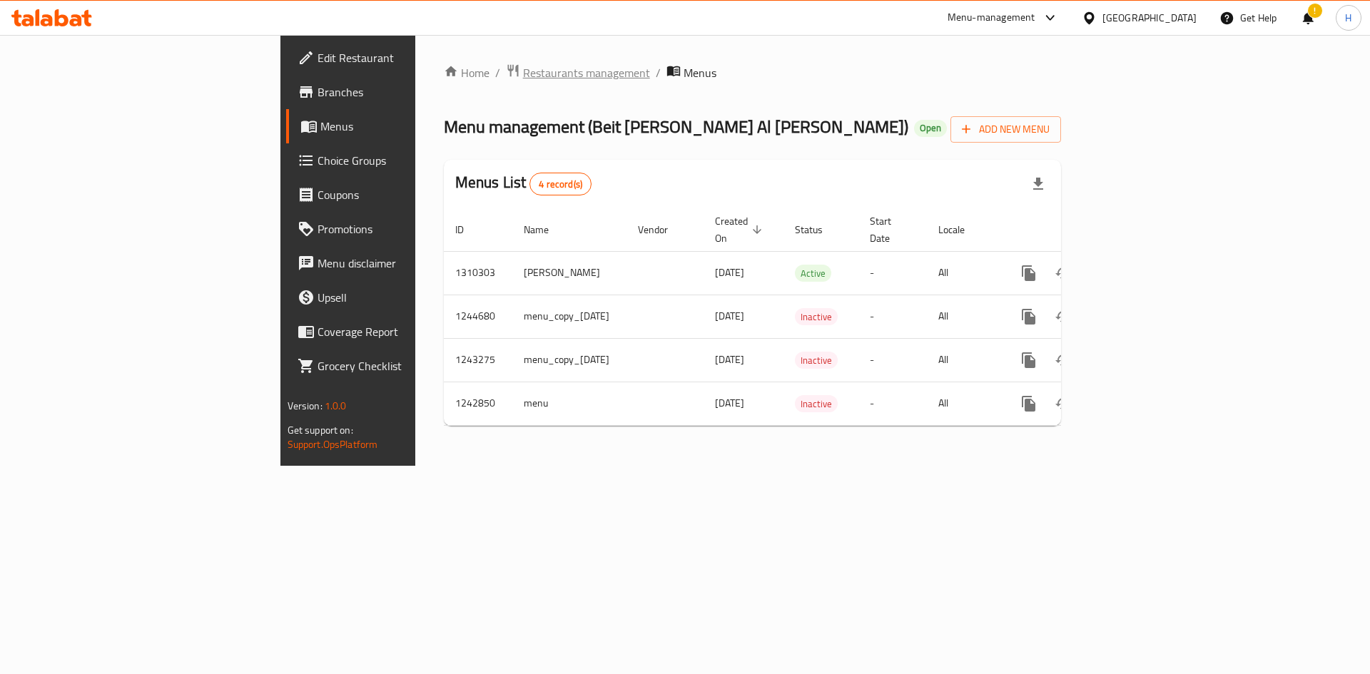
click at [523, 80] on span "Restaurants management" at bounding box center [586, 72] width 127 height 17
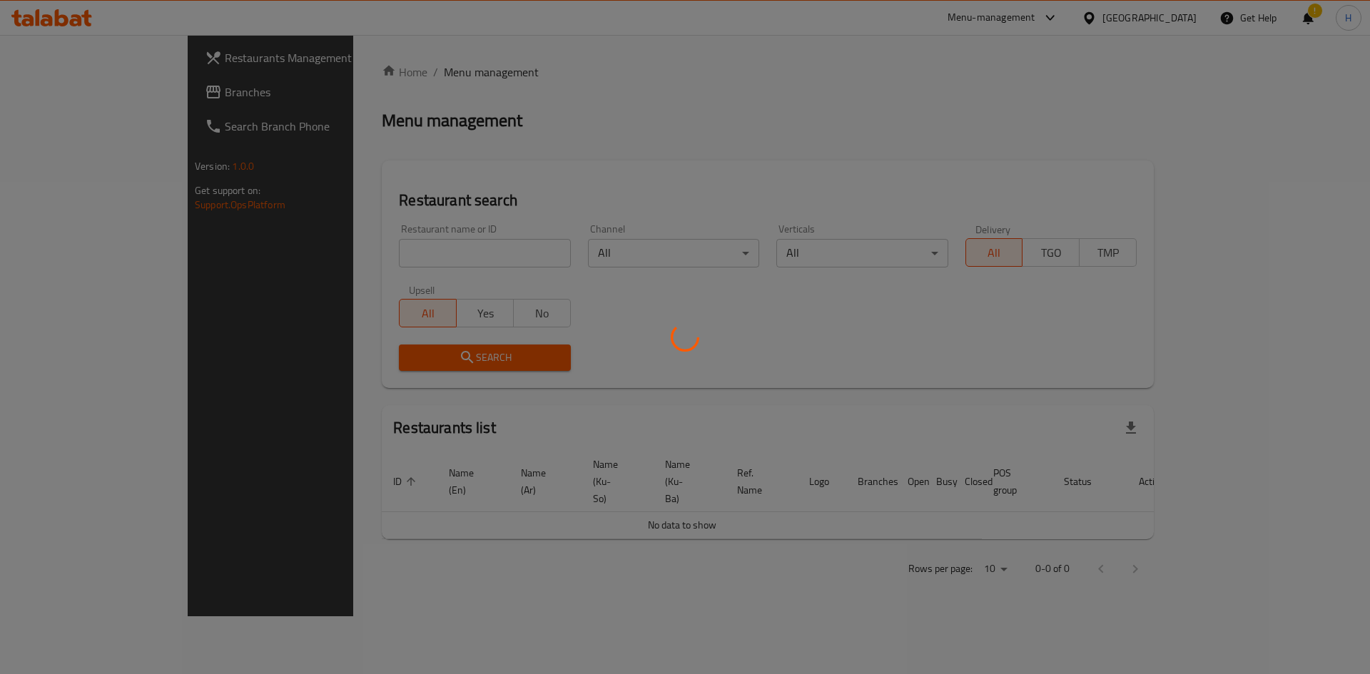
click at [379, 255] on div at bounding box center [685, 337] width 1370 height 674
click at [379, 256] on div at bounding box center [685, 337] width 1370 height 674
click at [382, 263] on div at bounding box center [685, 337] width 1370 height 674
click at [384, 268] on div at bounding box center [685, 337] width 1370 height 674
click at [373, 229] on div at bounding box center [685, 337] width 1370 height 674
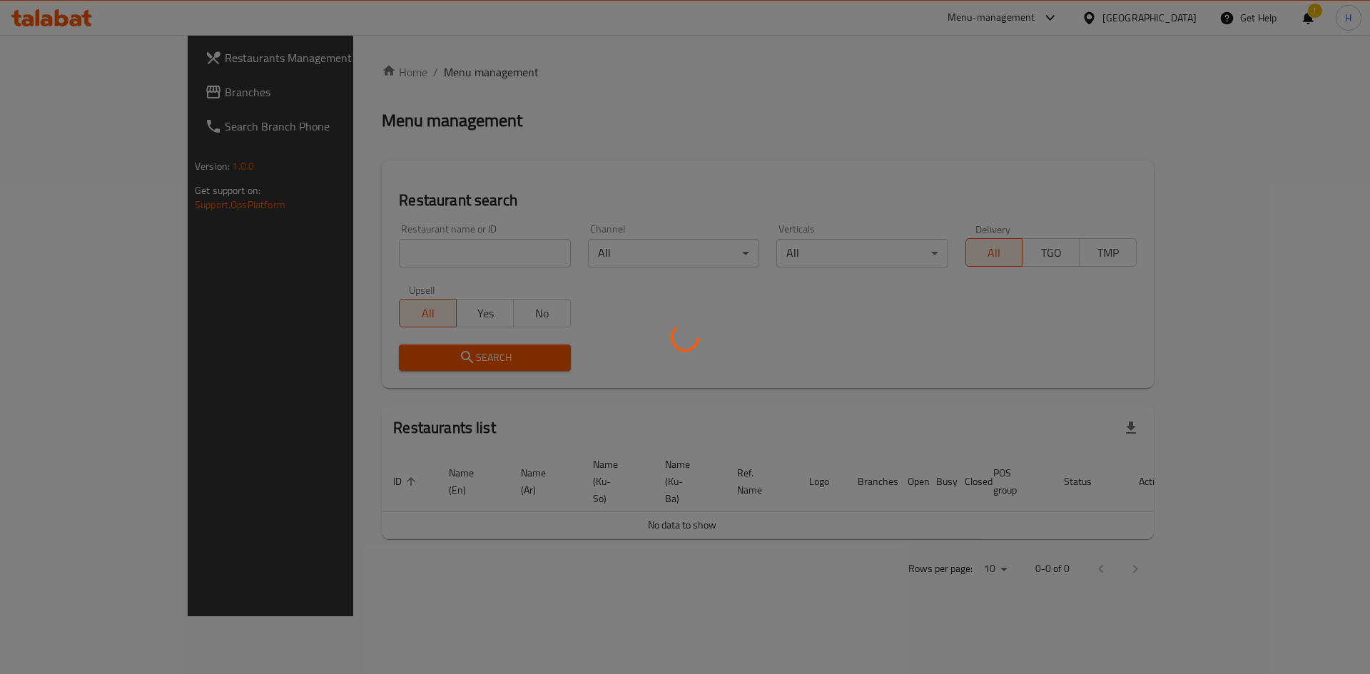
click at [374, 240] on div at bounding box center [685, 337] width 1370 height 674
drag, startPoint x: 373, startPoint y: 243, endPoint x: 372, endPoint y: 251, distance: 7.9
click at [373, 245] on div at bounding box center [685, 337] width 1370 height 674
click at [381, 266] on div at bounding box center [685, 337] width 1370 height 674
drag, startPoint x: 380, startPoint y: 265, endPoint x: 376, endPoint y: 251, distance: 14.7
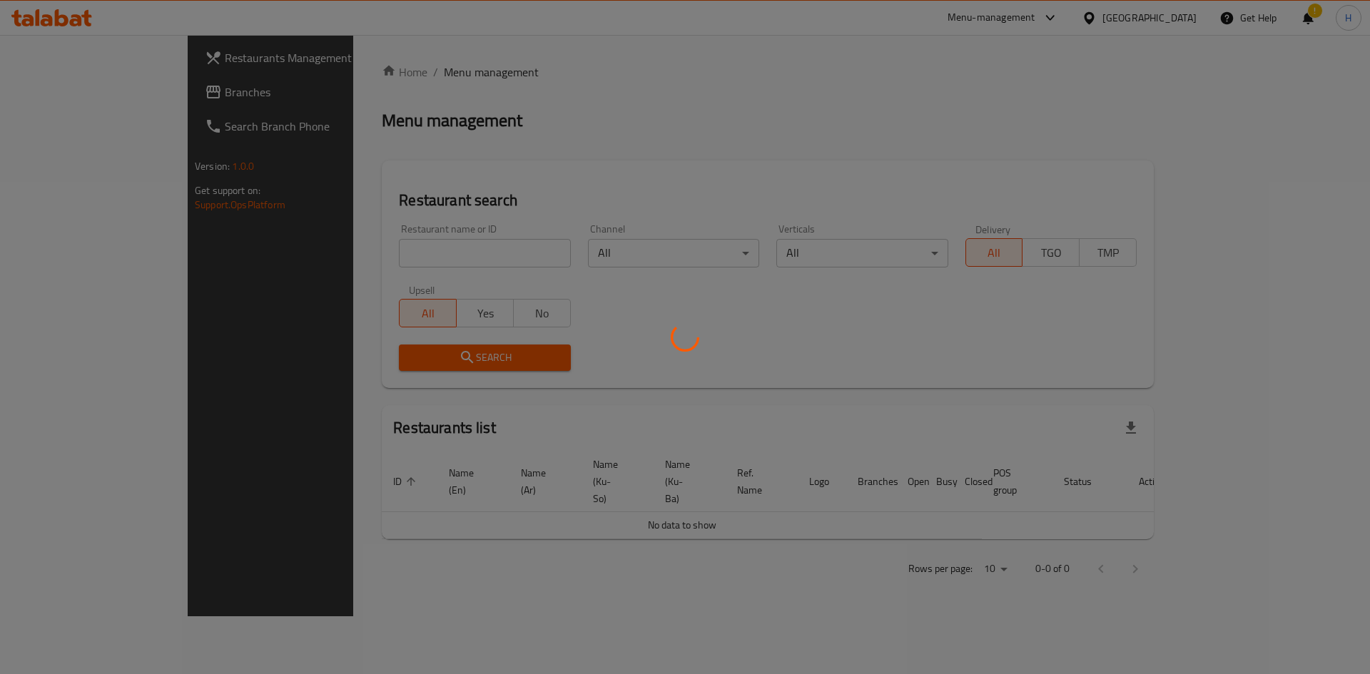
click at [380, 265] on div at bounding box center [685, 337] width 1370 height 674
click at [377, 248] on div at bounding box center [685, 337] width 1370 height 674
drag, startPoint x: 396, startPoint y: 252, endPoint x: 387, endPoint y: 243, distance: 12.6
click at [392, 246] on div at bounding box center [685, 337] width 1370 height 674
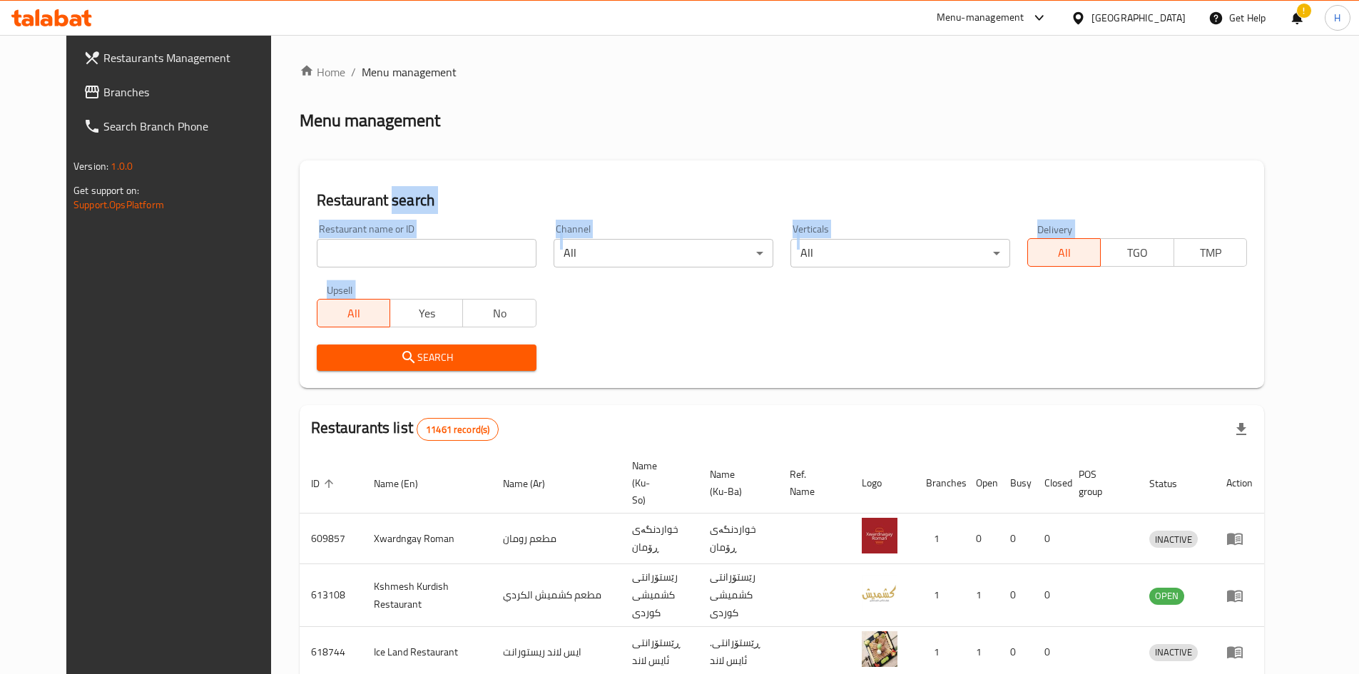
drag, startPoint x: 335, startPoint y: 216, endPoint x: 352, endPoint y: 186, distance: 34.5
click at [350, 179] on div "Home / Menu management Menu management Restaurant search Restaurant name or ID …" at bounding box center [782, 557] width 965 height 989
drag, startPoint x: 391, startPoint y: 246, endPoint x: 410, endPoint y: 243, distance: 19.6
click at [391, 246] on input "search" at bounding box center [427, 253] width 220 height 29
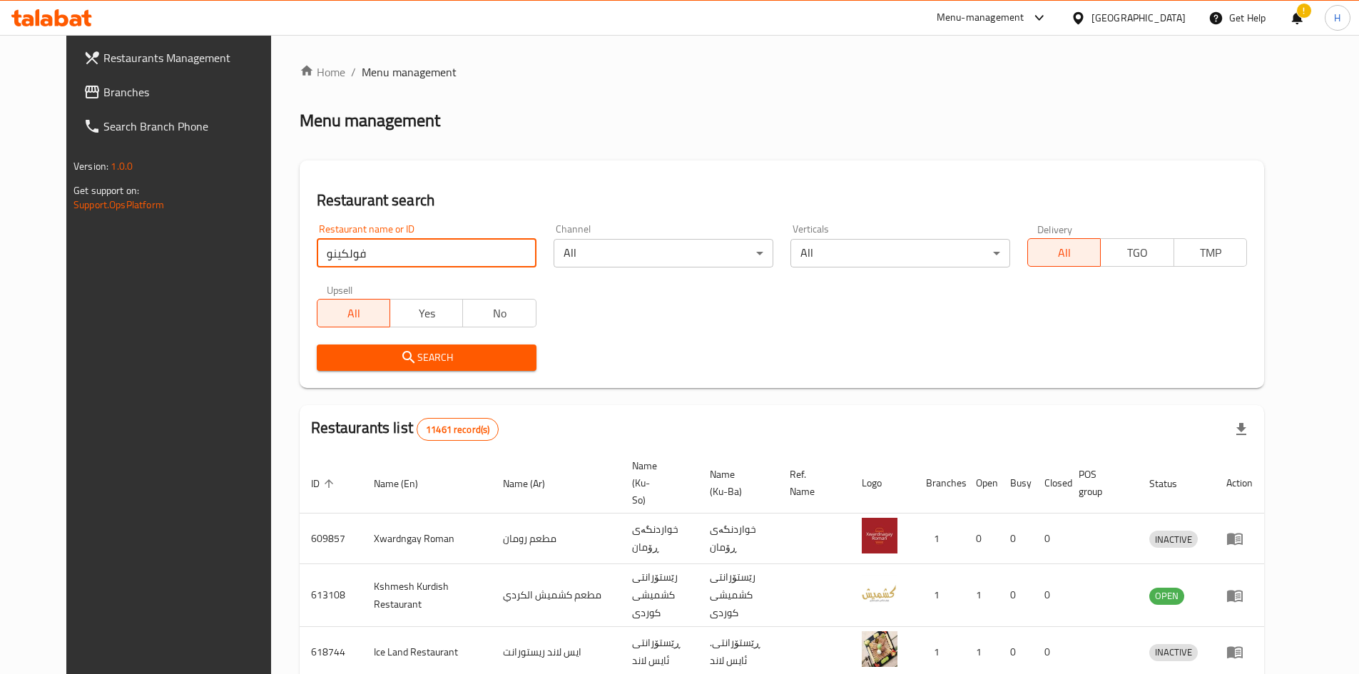
type input "فولكينو"
click button "Search" at bounding box center [427, 358] width 220 height 26
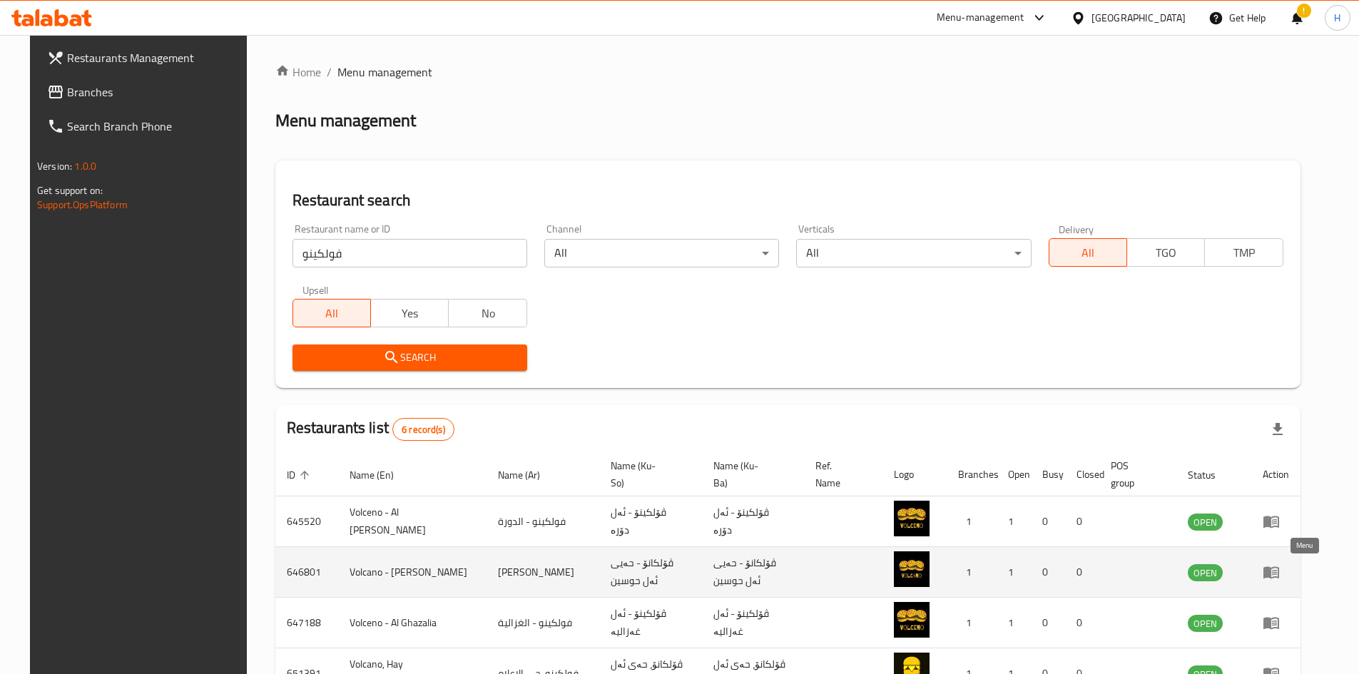
click at [1289, 578] on link "enhanced table" at bounding box center [1276, 572] width 26 height 17
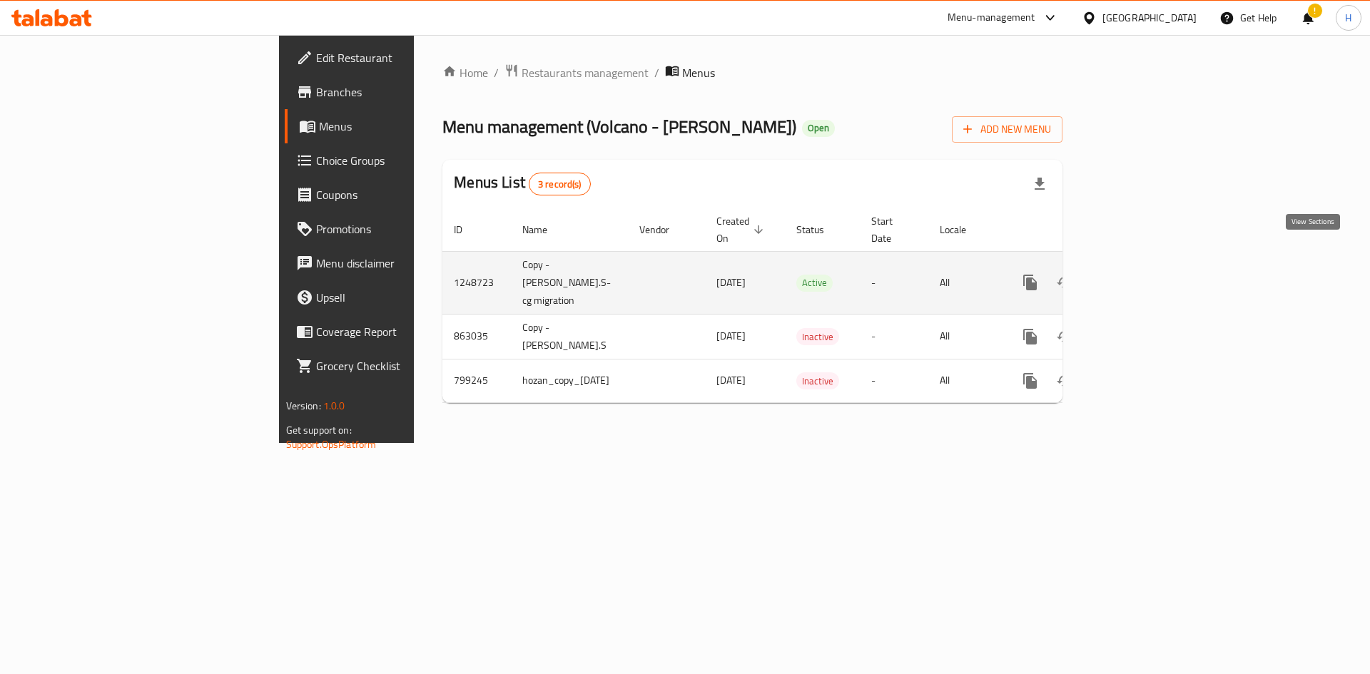
click at [1141, 274] on icon "enhanced table" at bounding box center [1132, 282] width 17 height 17
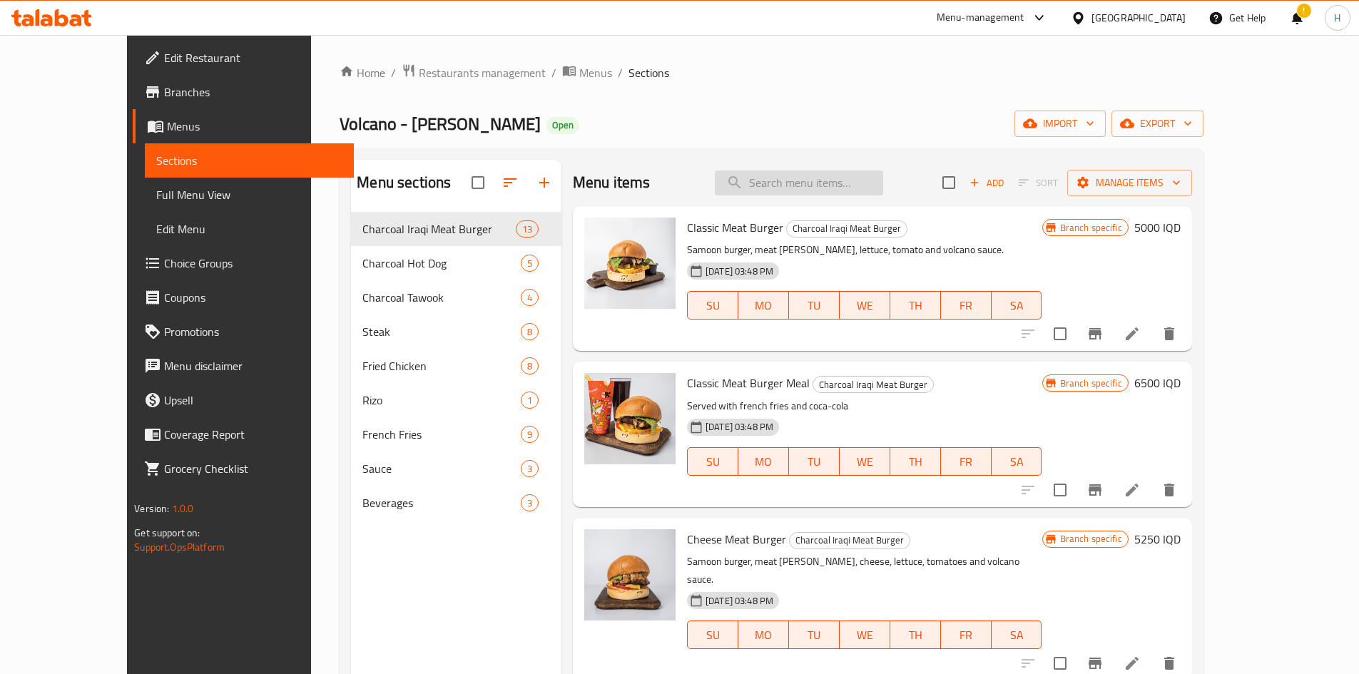
click at [842, 179] on input "search" at bounding box center [799, 183] width 168 height 25
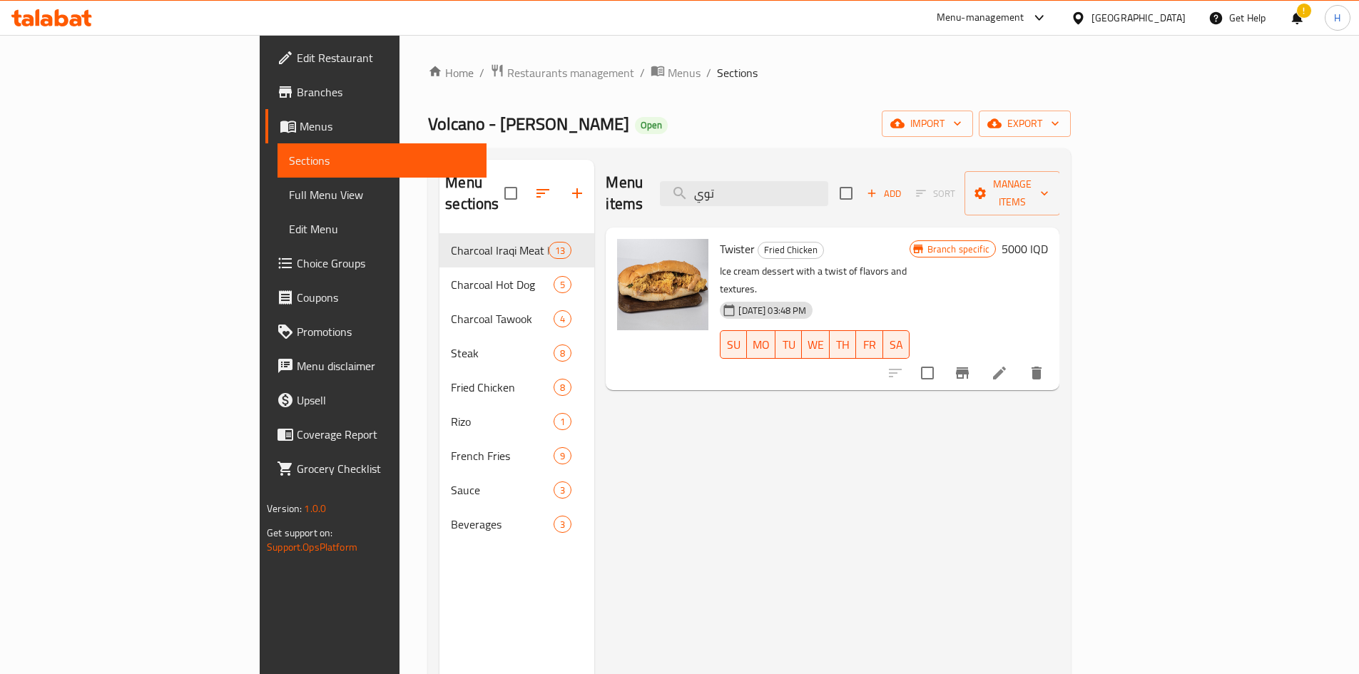
type input "توي"
click at [1008, 365] on icon at bounding box center [999, 373] width 17 height 17
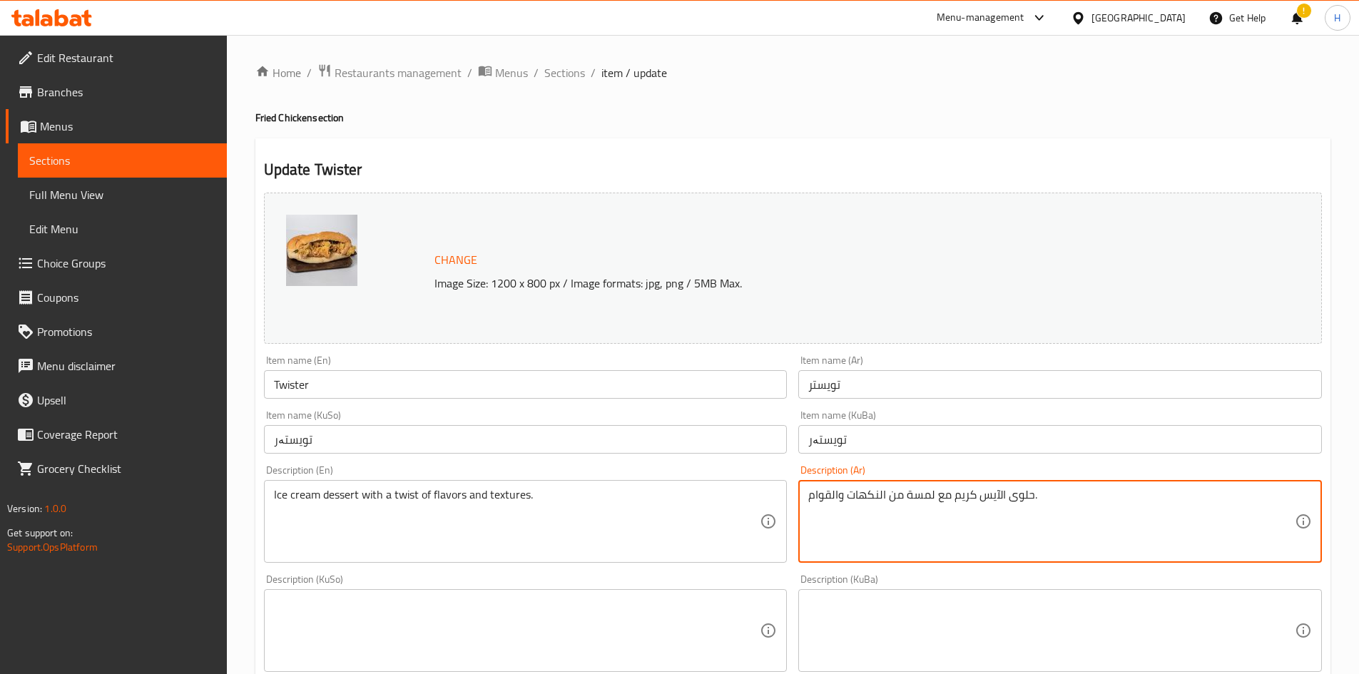
click at [982, 492] on textarea "حلوى الآيس كريم مع لمسة من النكهات والقوام." at bounding box center [1051, 522] width 487 height 68
click at [982, 491] on textarea "حلوى الآيس كريم مع لمسة من النكهات والقوام." at bounding box center [1051, 522] width 487 height 68
click at [871, 493] on textarea "صمون فرنسي, تويستر وخس" at bounding box center [1051, 522] width 487 height 68
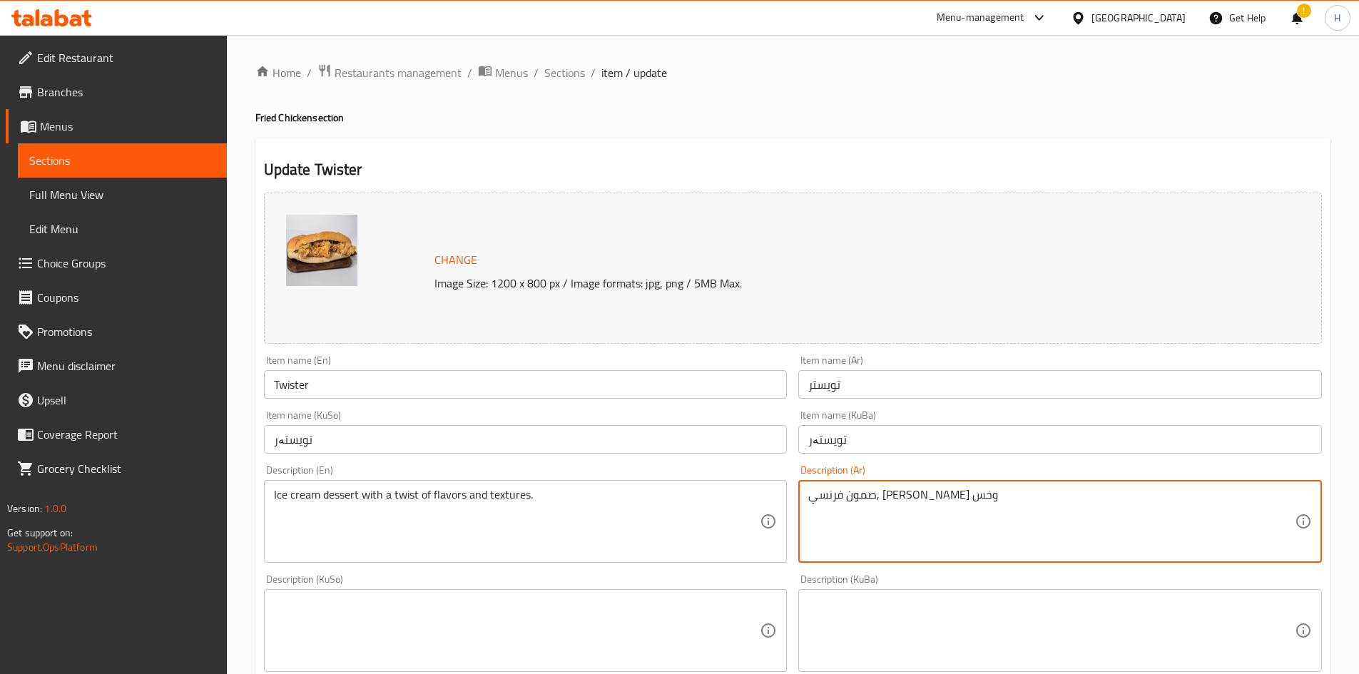
type textarea "صمون فرنسي, تويستر وخس"
click at [501, 479] on div "Description (En) Ice cream dessert with a twist of flavors and textures. Descri…" at bounding box center [526, 514] width 524 height 98
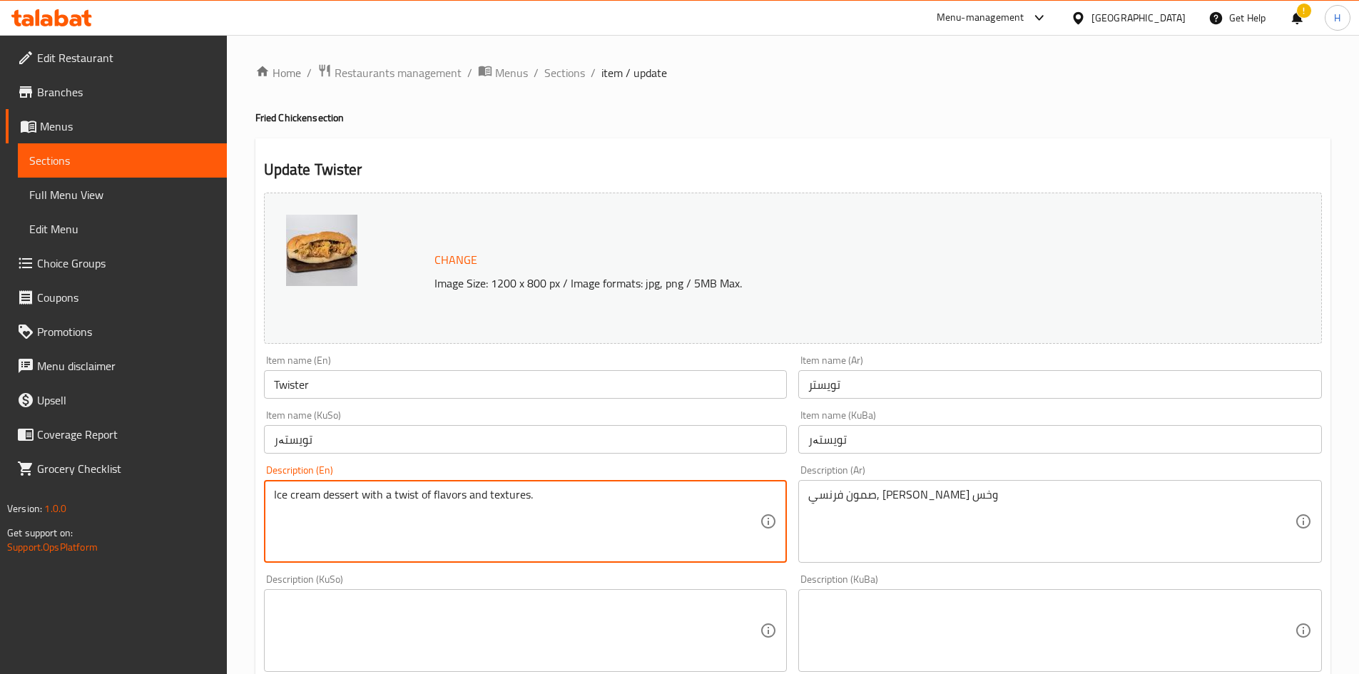
click at [486, 491] on textarea "Ice cream dessert with a twist of flavors and textures." at bounding box center [517, 522] width 487 height 68
paste textarea "French bread, twister and lettuce"
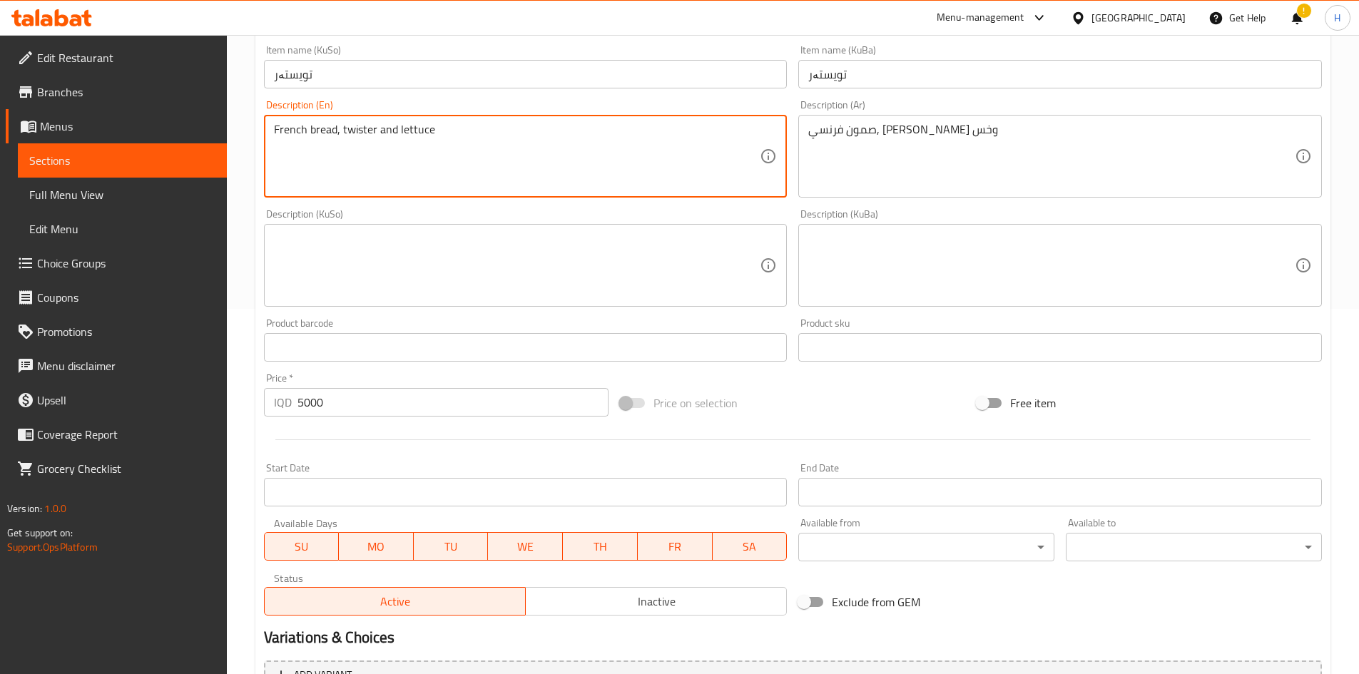
scroll to position [499, 0]
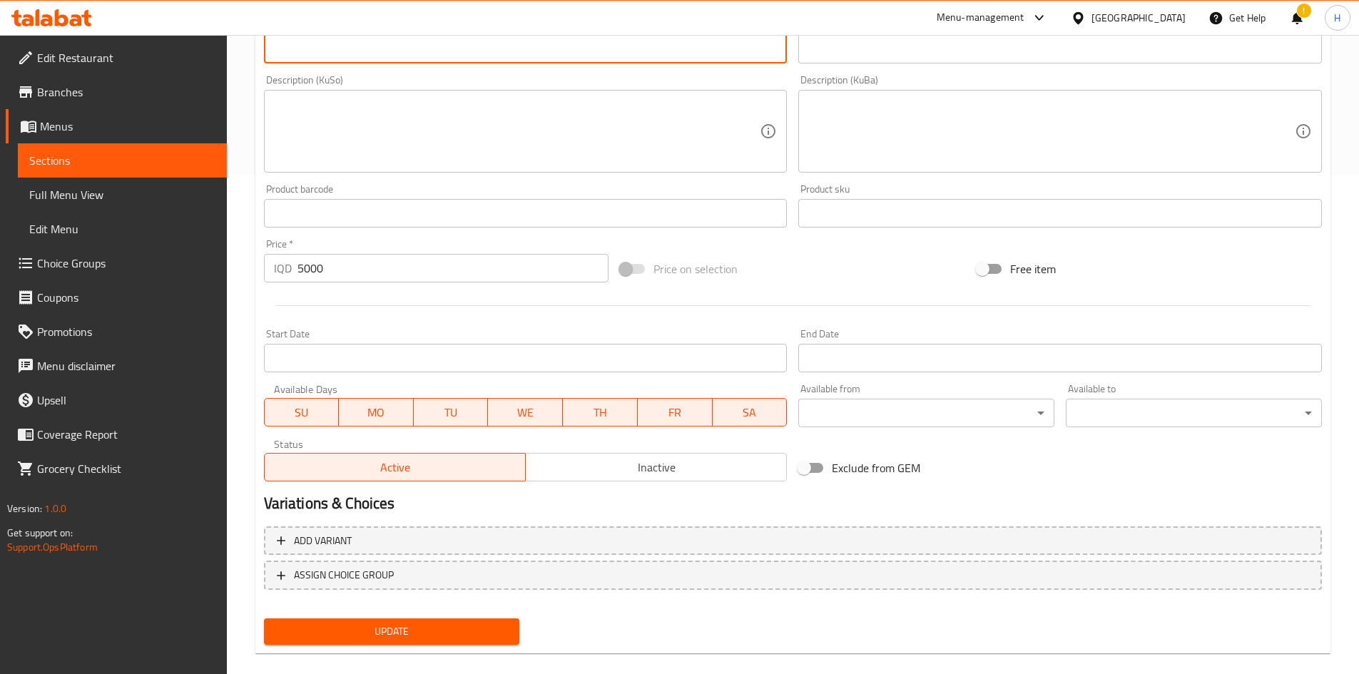
type textarea "French bread, twister and lettuce"
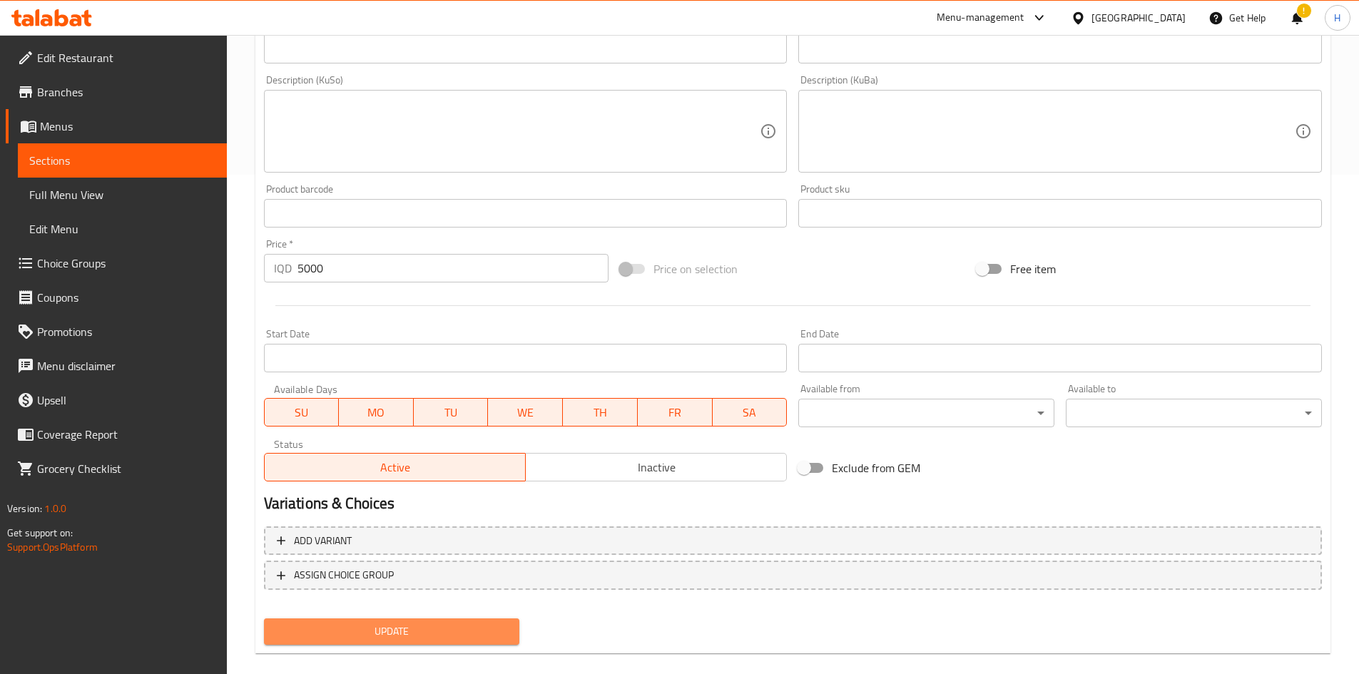
click at [405, 621] on button "Update" at bounding box center [392, 632] width 256 height 26
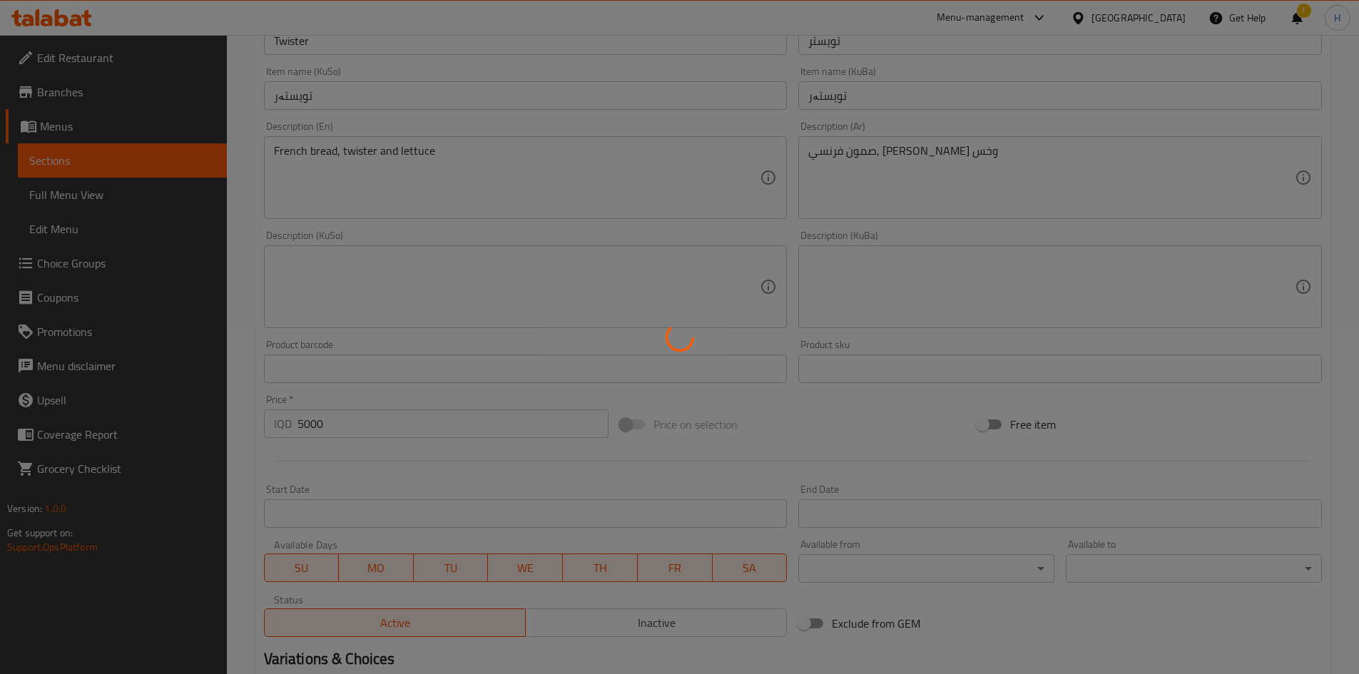
scroll to position [0, 0]
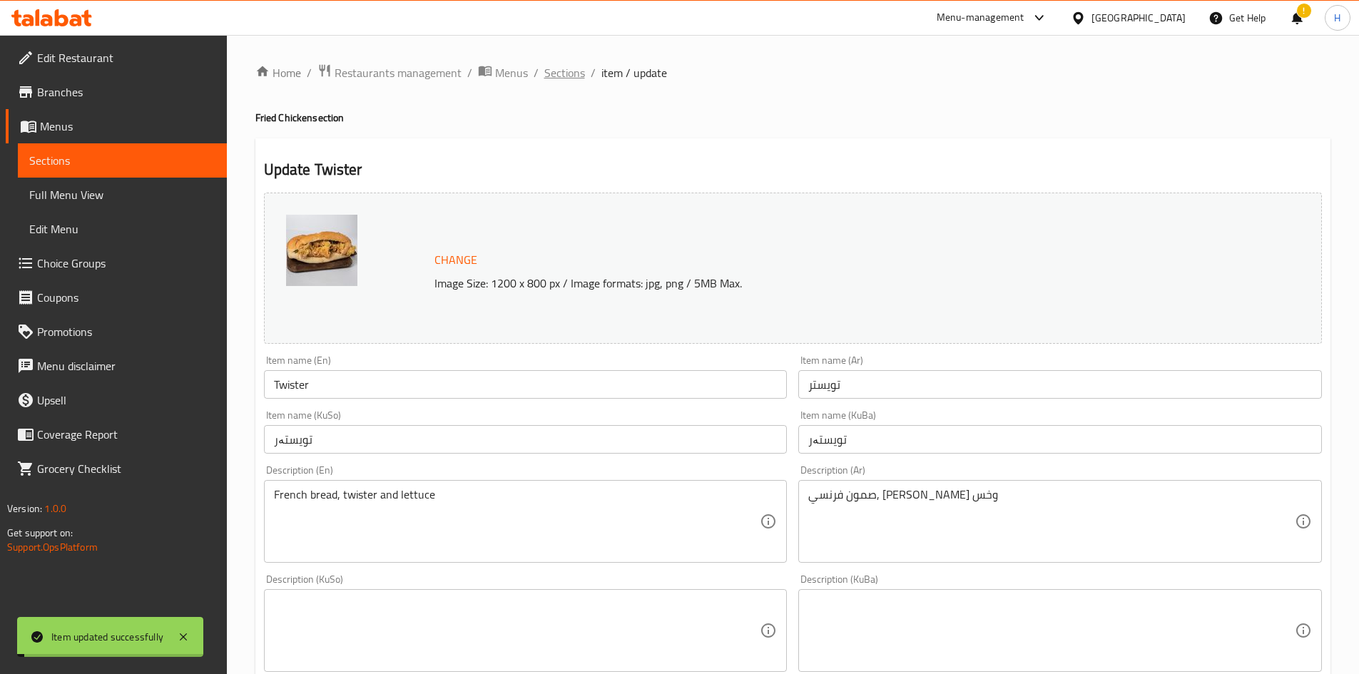
click at [566, 73] on span "Sections" at bounding box center [564, 72] width 41 height 17
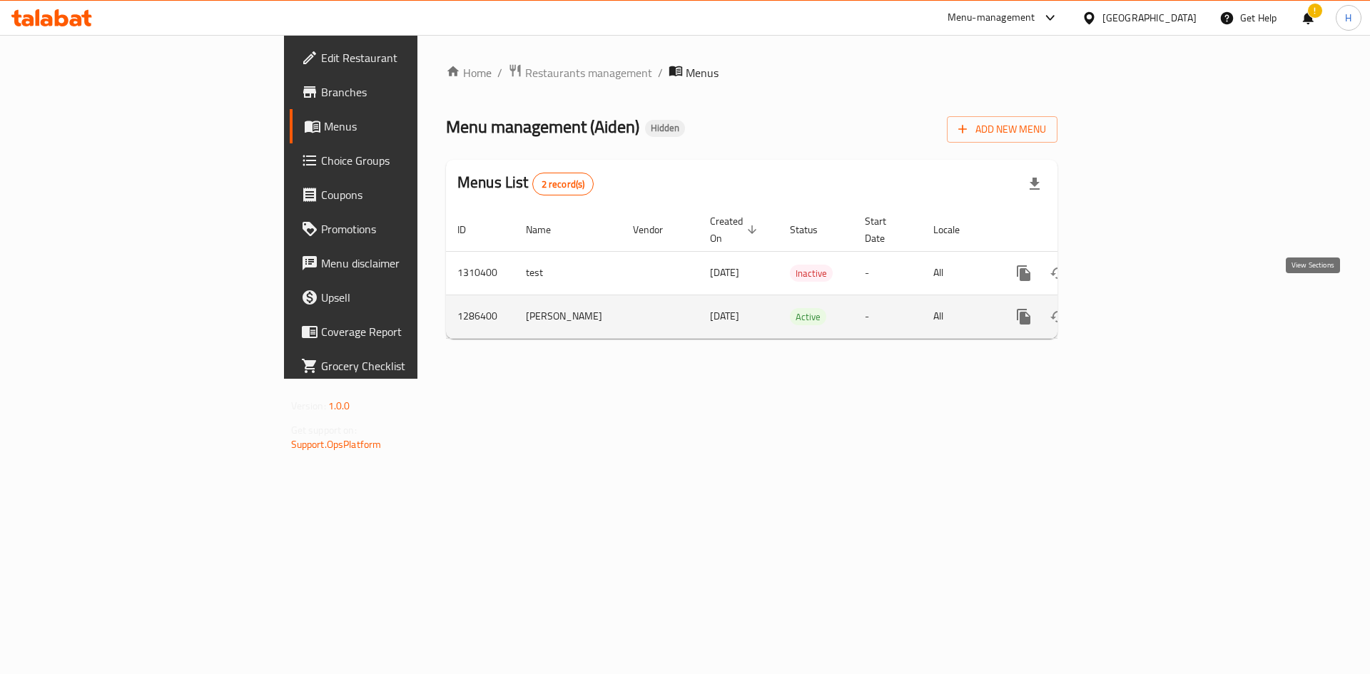
click at [1135, 308] on icon "enhanced table" at bounding box center [1126, 316] width 17 height 17
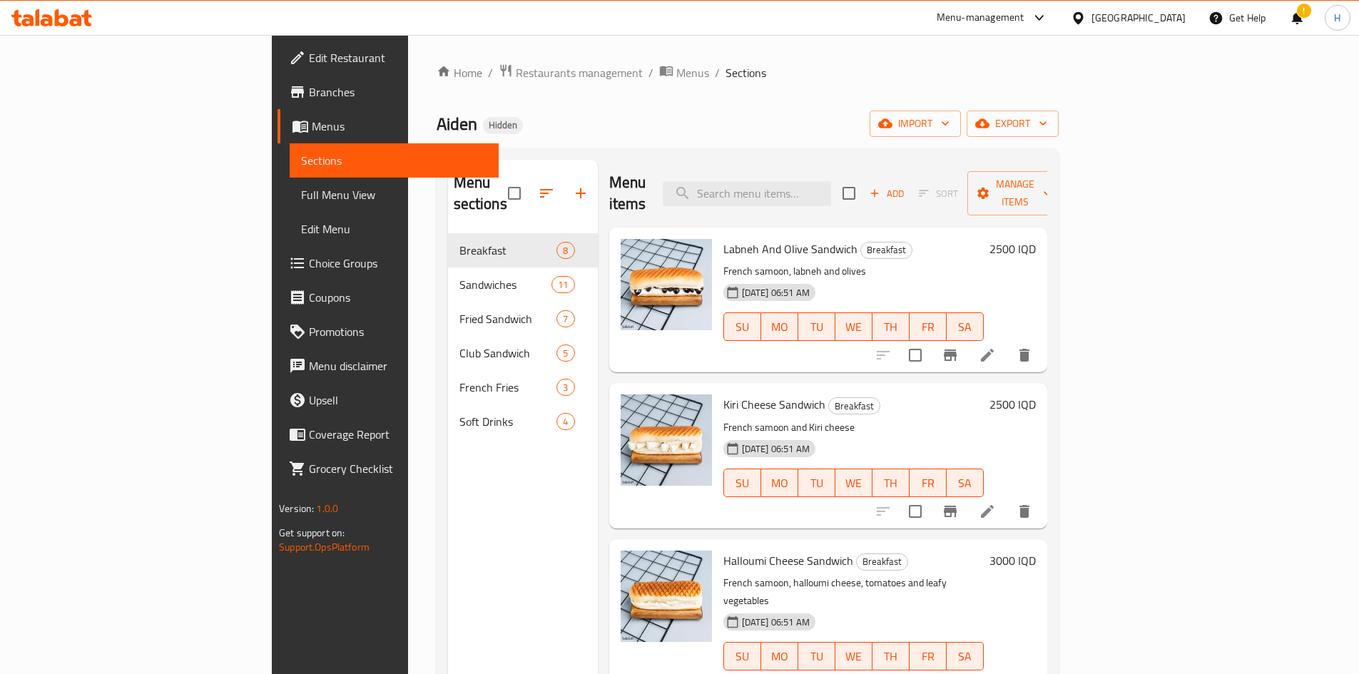
click at [761, 238] on span "Labneh And Olive Sandwich" at bounding box center [790, 248] width 134 height 21
click at [762, 238] on span "Labneh And Olive Sandwich" at bounding box center [790, 248] width 134 height 21
click at [761, 238] on span "Labneh And Olive Sandwich" at bounding box center [790, 248] width 134 height 21
copy h6 "Labneh And Olive Sandwich"
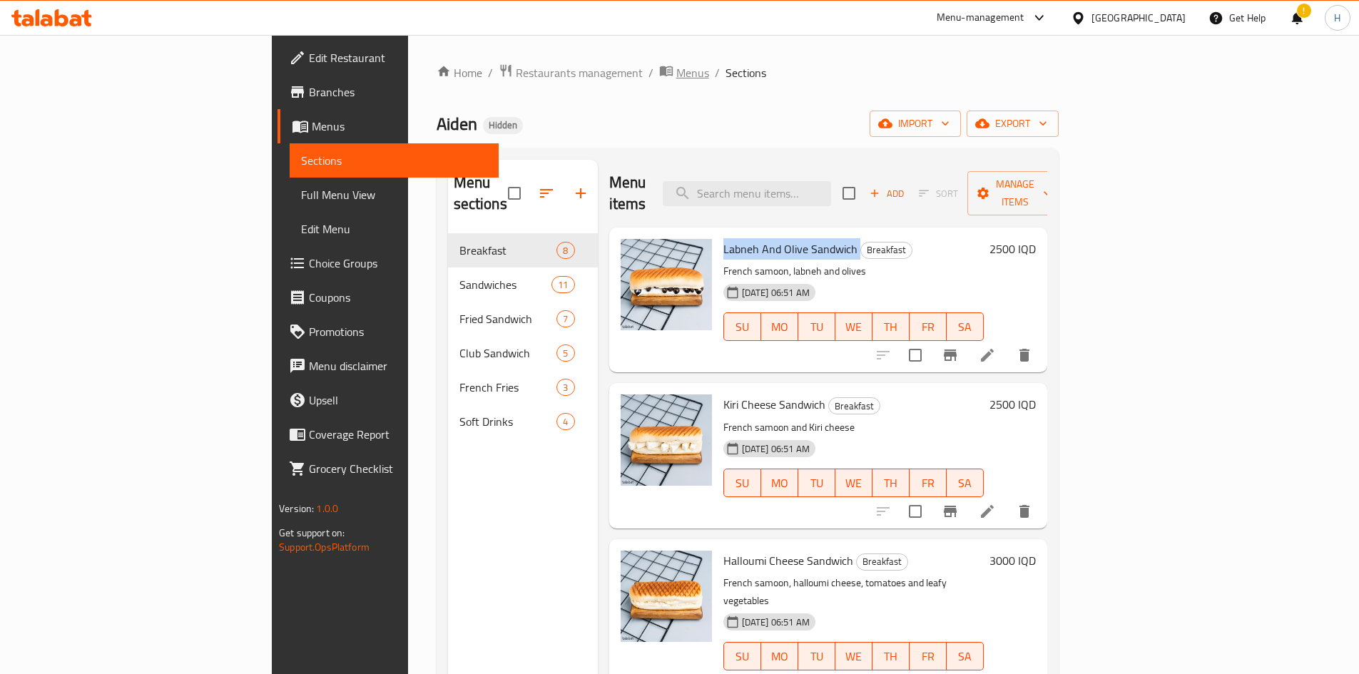
click at [659, 71] on span "breadcrumb" at bounding box center [667, 72] width 17 height 19
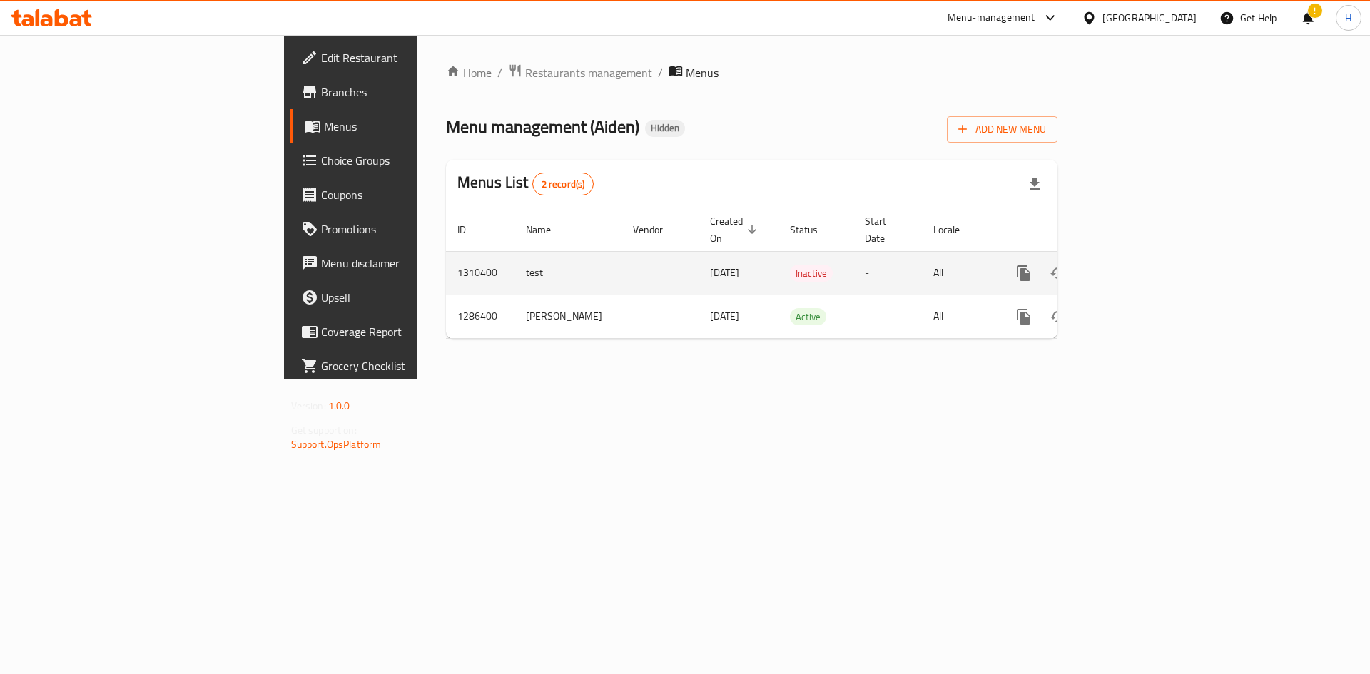
click at [1135, 265] on icon "enhanced table" at bounding box center [1126, 273] width 17 height 17
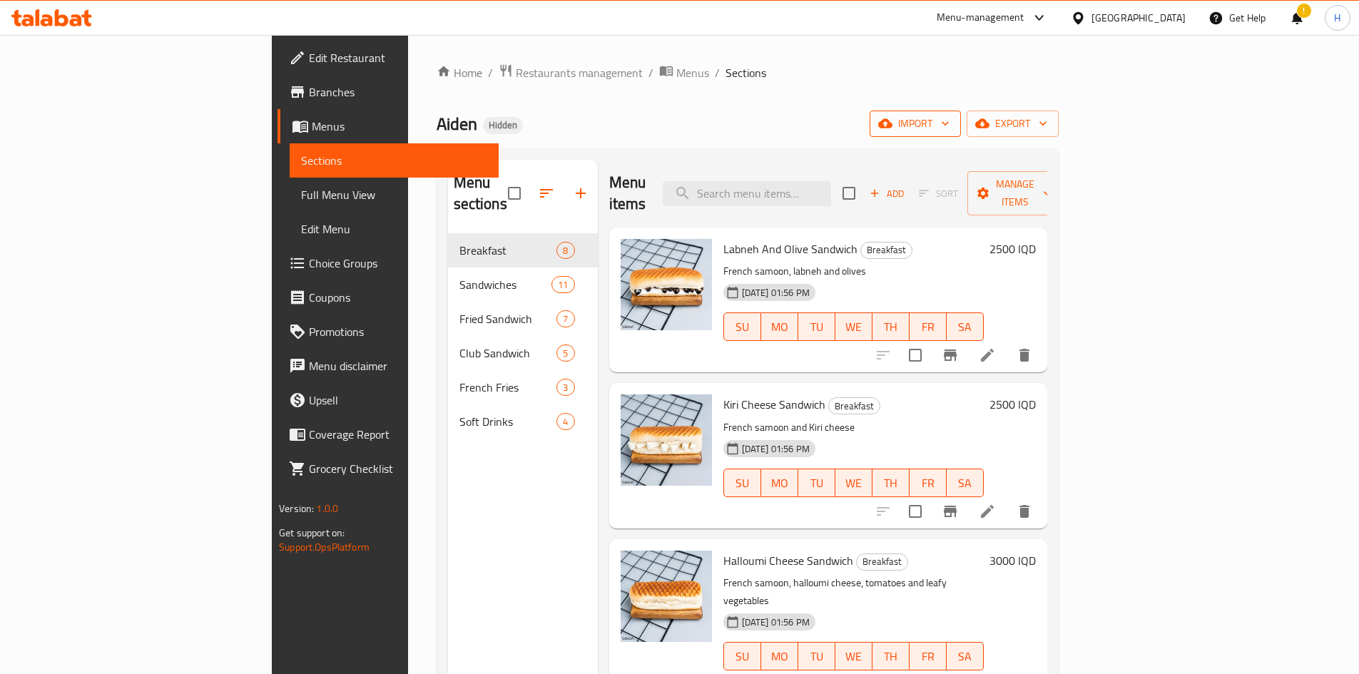
click at [950, 130] on span "import" at bounding box center [915, 124] width 68 height 18
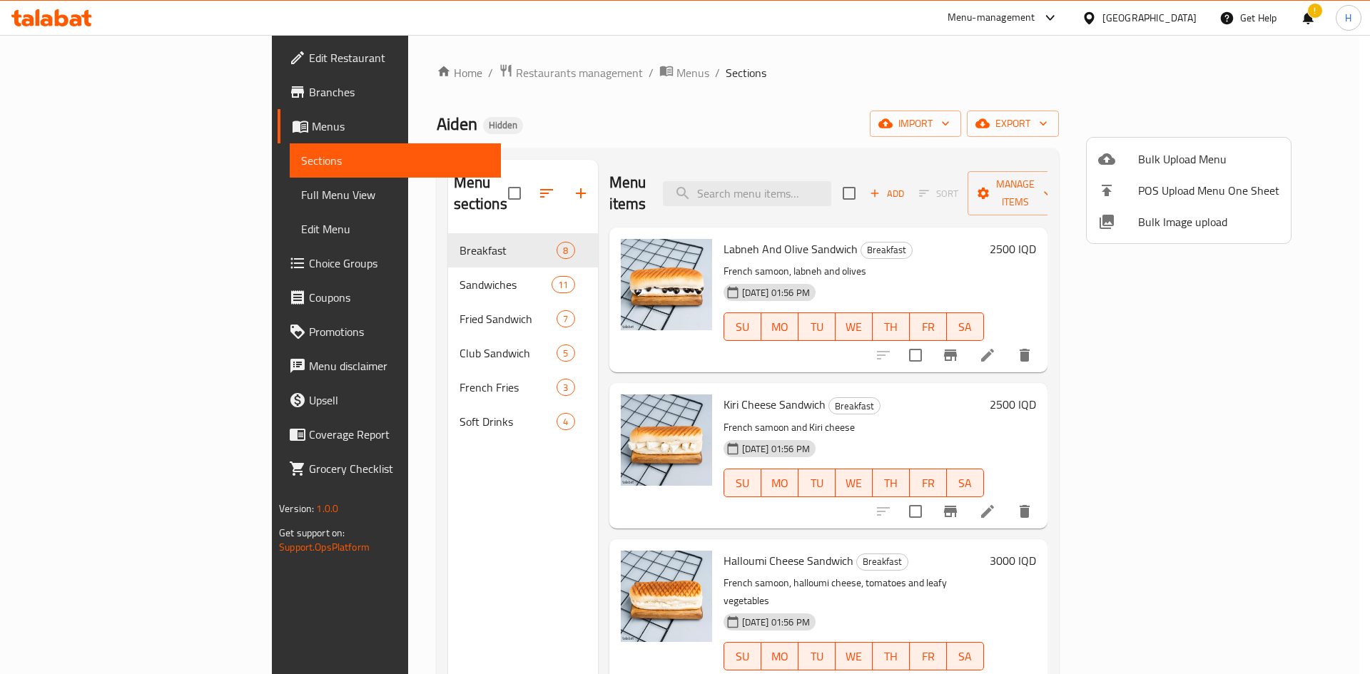
click at [1189, 227] on span "Bulk Image upload" at bounding box center [1208, 221] width 141 height 17
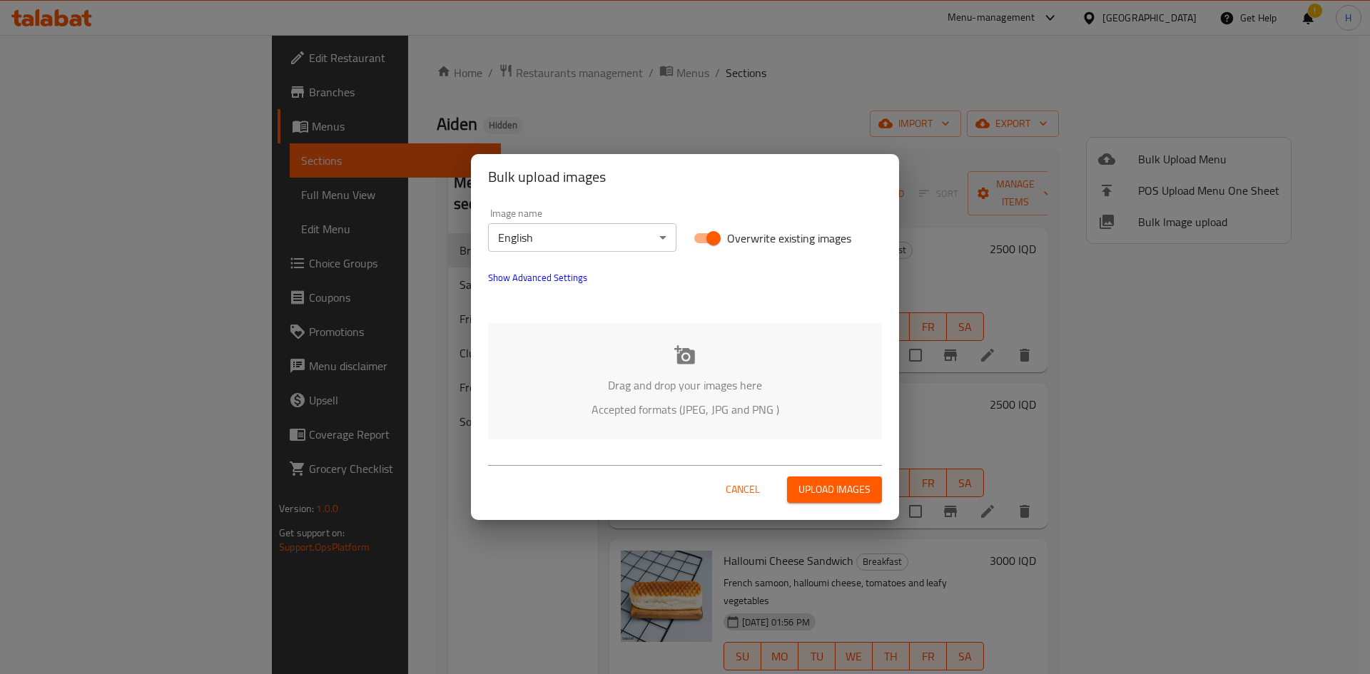
click at [638, 366] on div "Drag and drop your images here Accepted formats (JPEG, JPG and PNG )" at bounding box center [685, 381] width 394 height 116
